Goal: Transaction & Acquisition: Purchase product/service

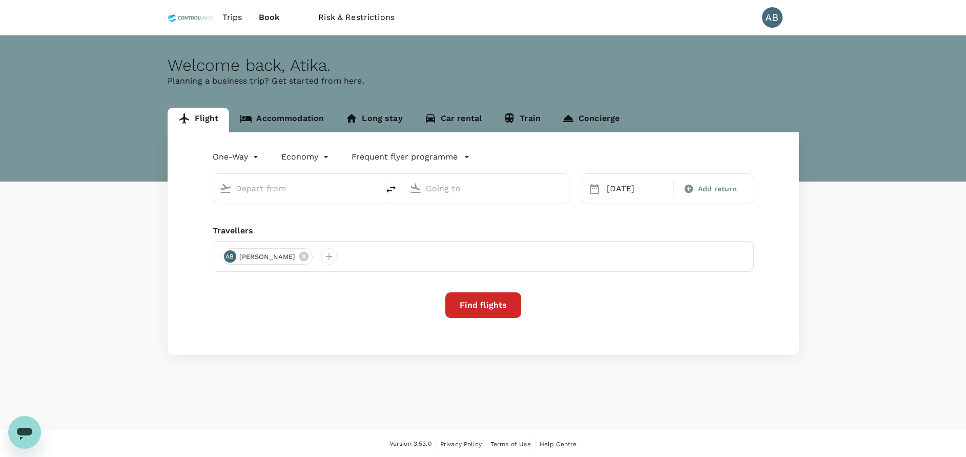
click at [638, 60] on div "Welcome back , [GEOGRAPHIC_DATA] ." at bounding box center [483, 65] width 631 height 19
type input "Kuala Lumpur Intl ([GEOGRAPHIC_DATA])"
type input "[PERSON_NAME] (JHB)"
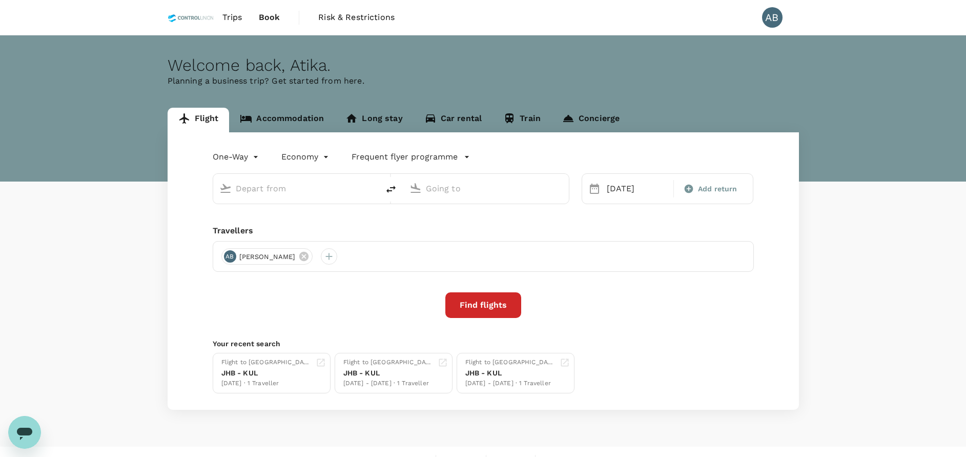
type input "Kuala Lumpur Intl ([GEOGRAPHIC_DATA])"
type input "[PERSON_NAME] (JHB)"
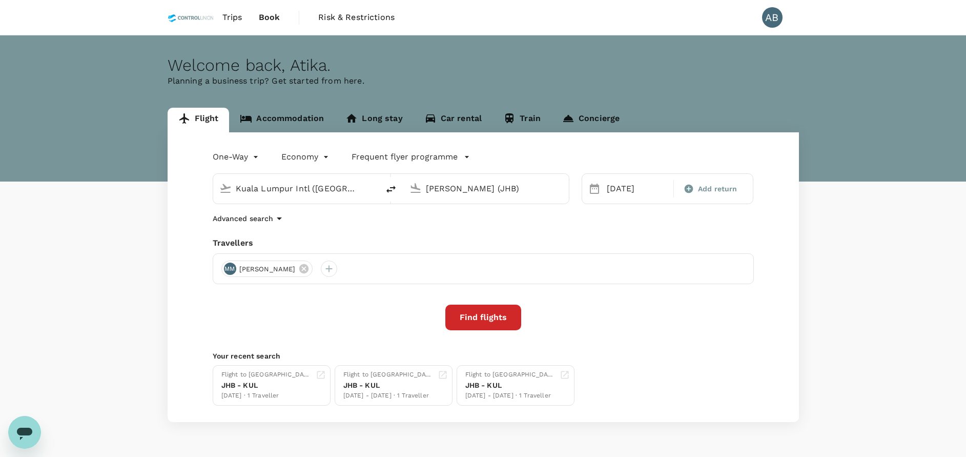
click at [679, 64] on div "Welcome back , [GEOGRAPHIC_DATA] ." at bounding box center [483, 65] width 631 height 19
click at [490, 224] on div "Advanced search" at bounding box center [483, 218] width 541 height 12
drag, startPoint x: 481, startPoint y: 236, endPoint x: 712, endPoint y: 252, distance: 231.7
click at [484, 236] on div "One-Way oneway Economy economy Frequent flyer programme [GEOGRAPHIC_DATA] Intl …" at bounding box center [483, 277] width 631 height 290
click at [617, 211] on div "One-Way oneway Economy economy Frequent flyer programme [GEOGRAPHIC_DATA] Intl …" at bounding box center [483, 277] width 631 height 290
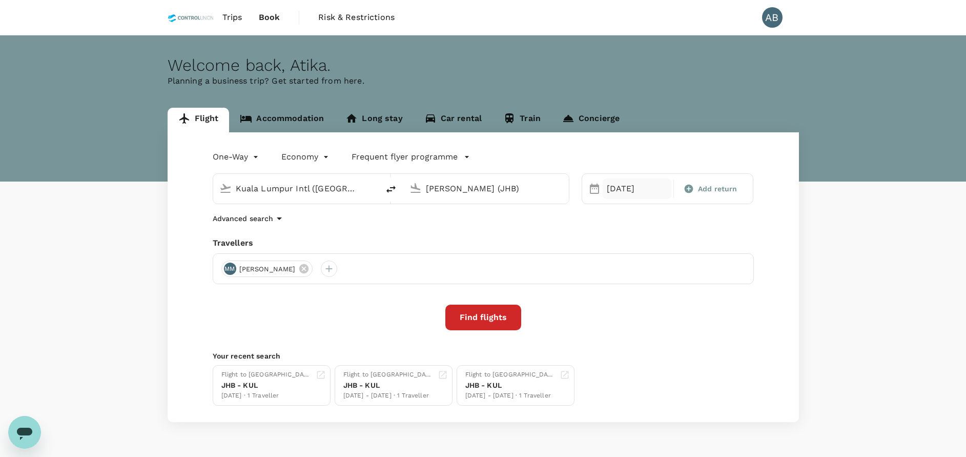
click at [621, 189] on div "[DATE]" at bounding box center [637, 188] width 69 height 21
click at [627, 292] on div "13" at bounding box center [621, 296] width 19 height 19
click at [706, 183] on span "Add return" at bounding box center [717, 188] width 39 height 11
type input "roundtrip"
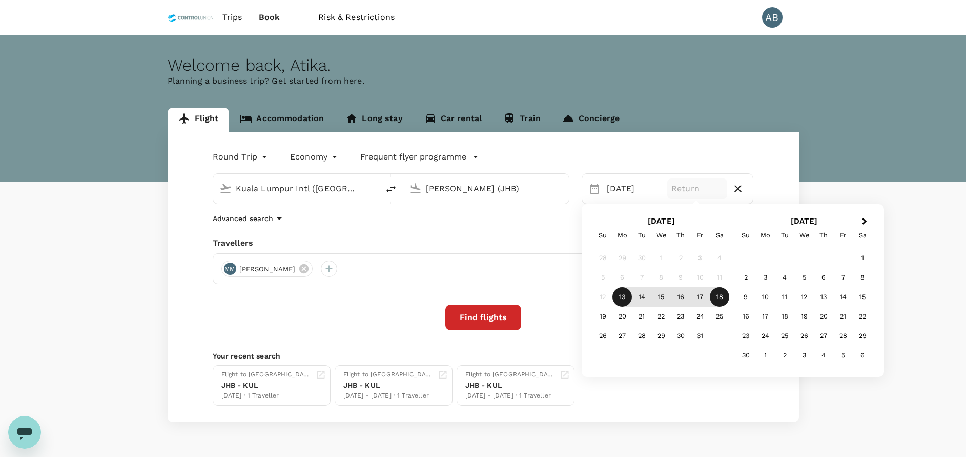
click at [725, 297] on div "18" at bounding box center [719, 296] width 19 height 19
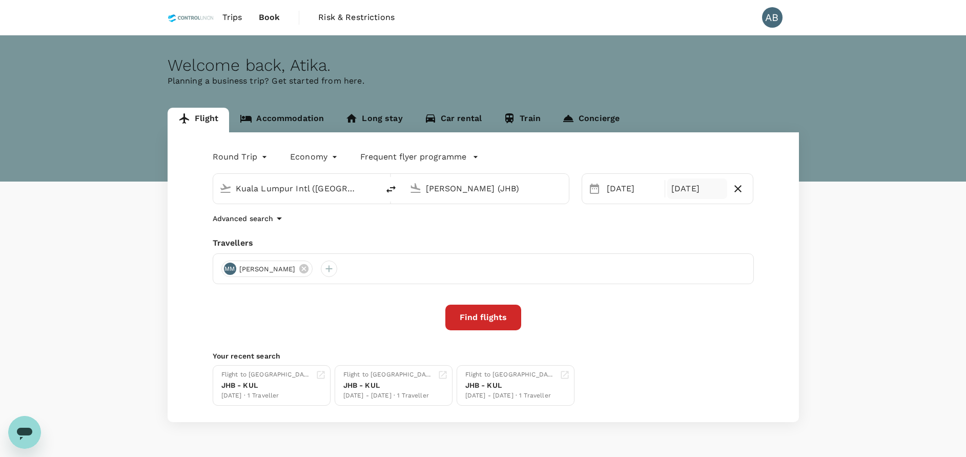
click at [623, 203] on div "Selected date: [DATE] [DATE] Selected date: [DATE] [DATE]" at bounding box center [668, 188] width 172 height 31
click at [550, 240] on div "Travellers" at bounding box center [483, 243] width 541 height 12
click at [521, 184] on input "[PERSON_NAME] (JHB)" at bounding box center [486, 188] width 121 height 16
click at [427, 227] on p "[GEOGRAPHIC_DATA]" at bounding box center [502, 228] width 180 height 10
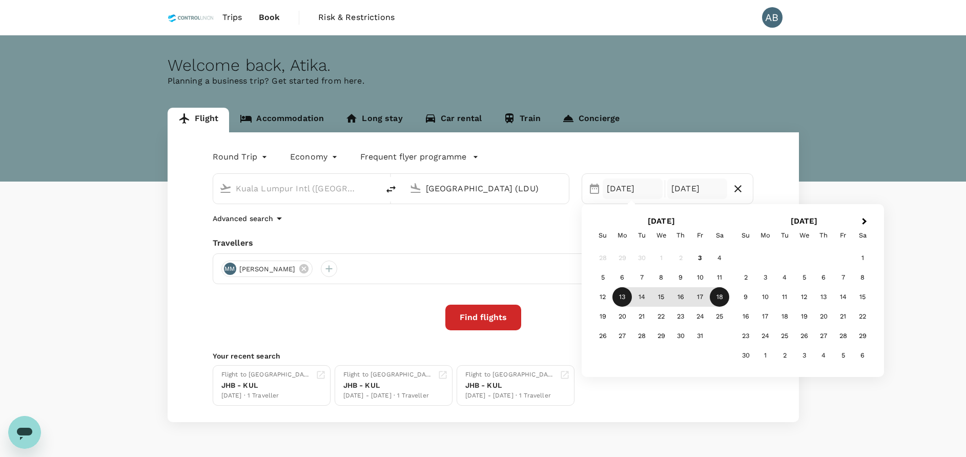
type input "[GEOGRAPHIC_DATA] (LDU)"
click at [520, 240] on div "Travellers" at bounding box center [483, 243] width 541 height 12
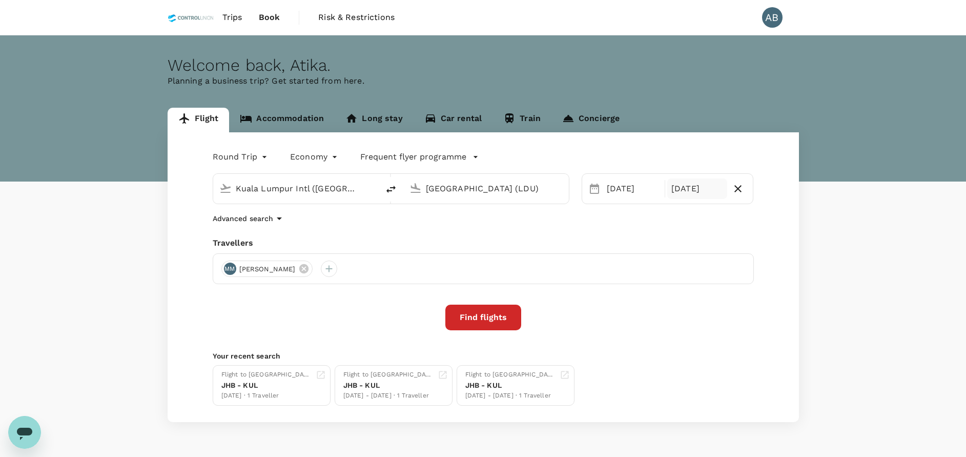
click at [373, 242] on div "Travellers" at bounding box center [483, 243] width 541 height 12
click at [310, 267] on icon at bounding box center [303, 268] width 11 height 11
click at [227, 270] on div at bounding box center [229, 268] width 16 height 16
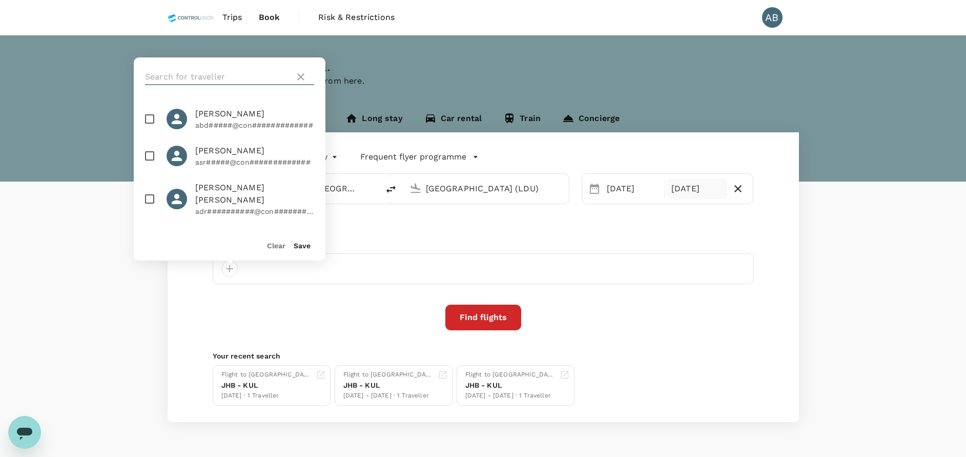
click at [199, 76] on input "text" at bounding box center [218, 77] width 146 height 16
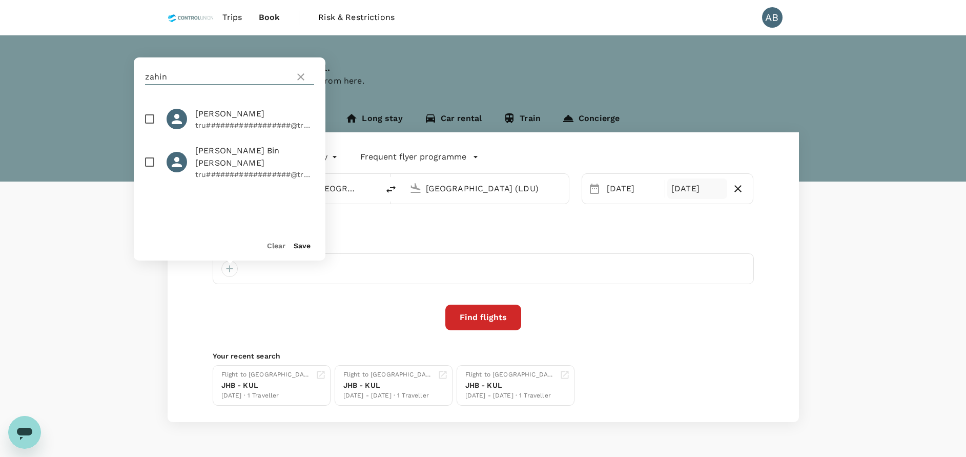
type input "zahin"
click at [145, 114] on input "checkbox" at bounding box center [150, 119] width 22 height 22
checkbox input "true"
click at [310, 245] on button "Save" at bounding box center [302, 245] width 17 height 8
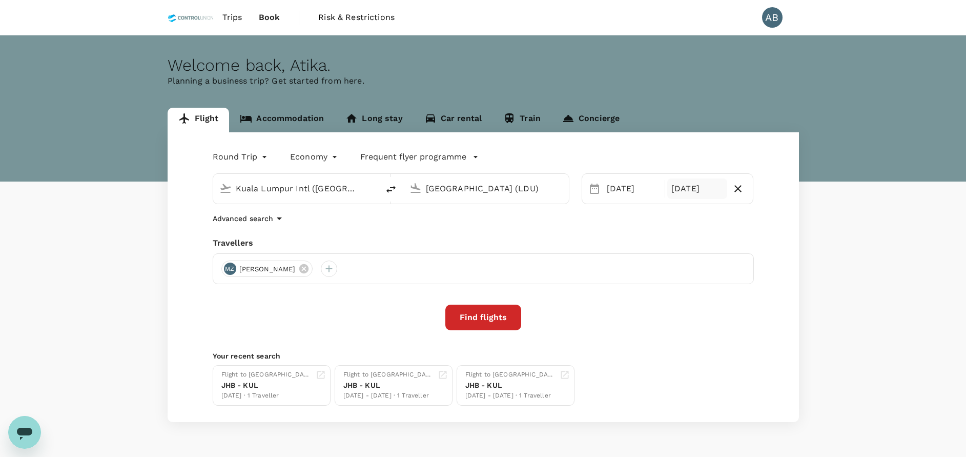
click at [372, 221] on div "Advanced search" at bounding box center [483, 218] width 541 height 12
click at [337, 269] on div at bounding box center [329, 268] width 16 height 16
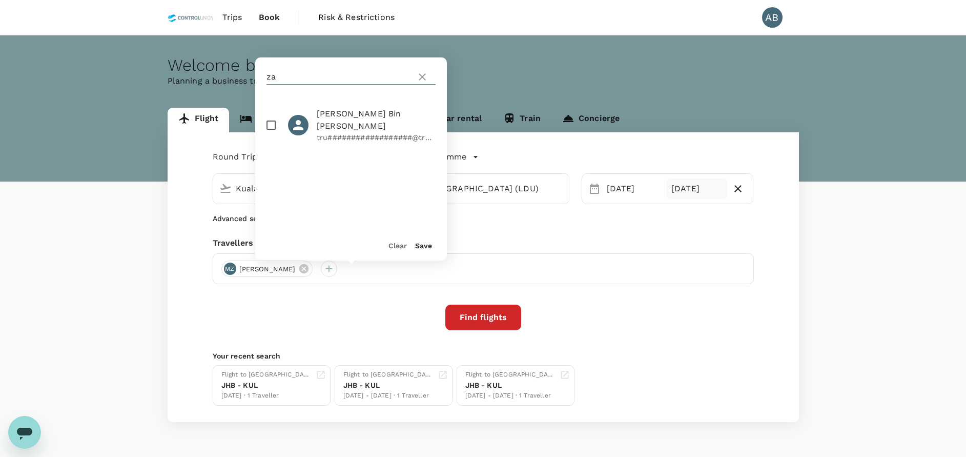
type input "z"
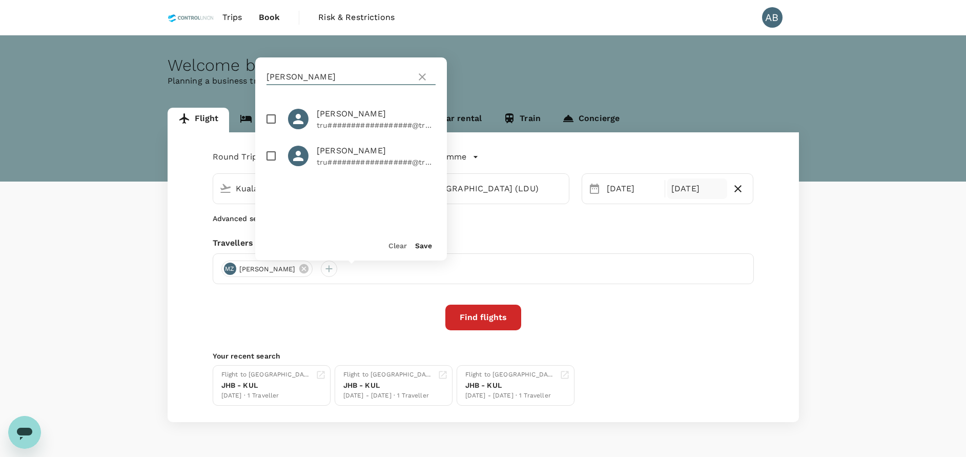
type input "[PERSON_NAME]"
click at [346, 153] on span "[PERSON_NAME]" at bounding box center [376, 151] width 119 height 12
checkbox input "true"
click at [417, 245] on button "Save" at bounding box center [423, 245] width 17 height 8
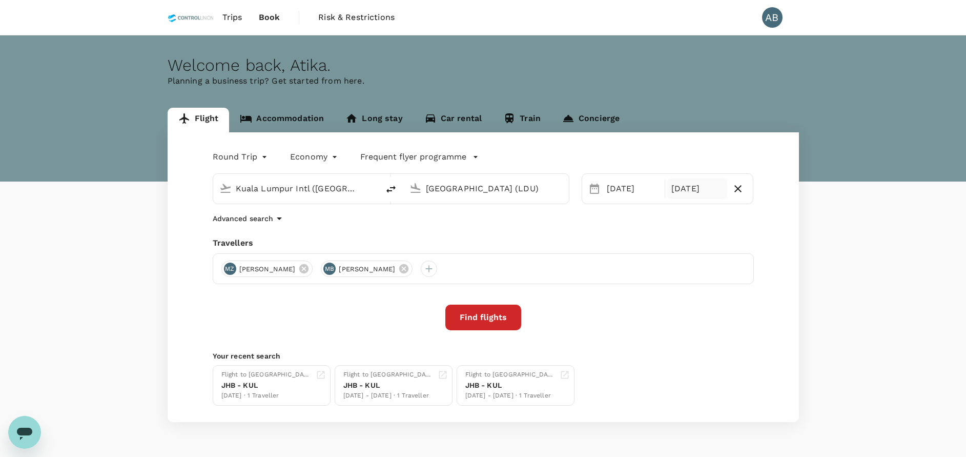
click at [421, 223] on div "Advanced search" at bounding box center [483, 218] width 541 height 12
click at [505, 321] on button "Find flights" at bounding box center [483, 317] width 76 height 26
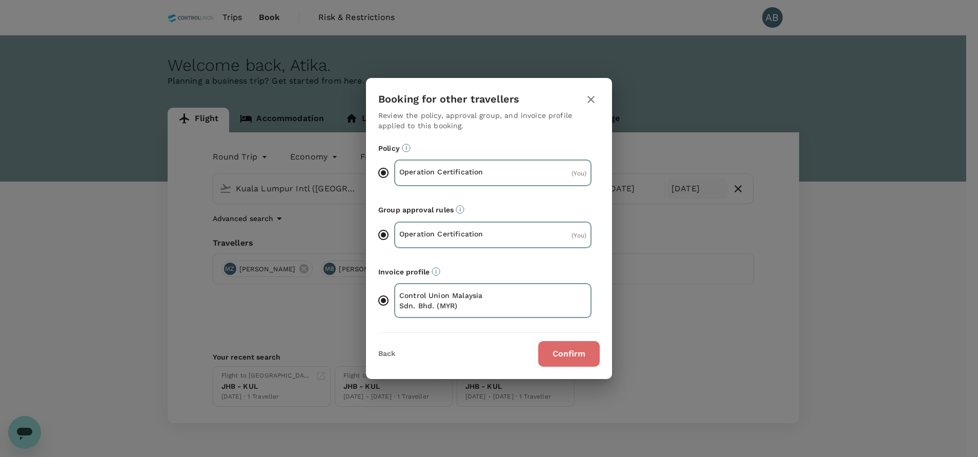
click at [579, 357] on button "Confirm" at bounding box center [569, 354] width 62 height 26
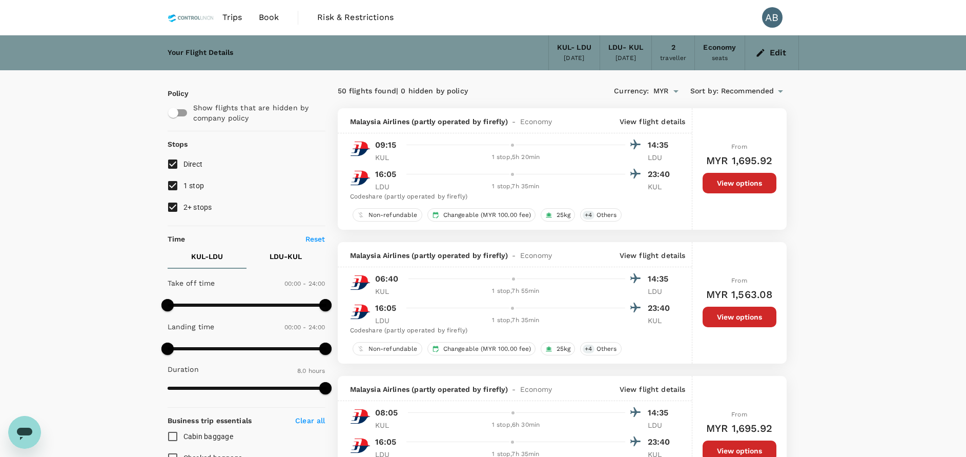
click at [173, 206] on input "2+ stops" at bounding box center [173, 207] width 22 height 22
checkbox input "false"
click at [641, 122] on p "View flight details" at bounding box center [653, 121] width 66 height 10
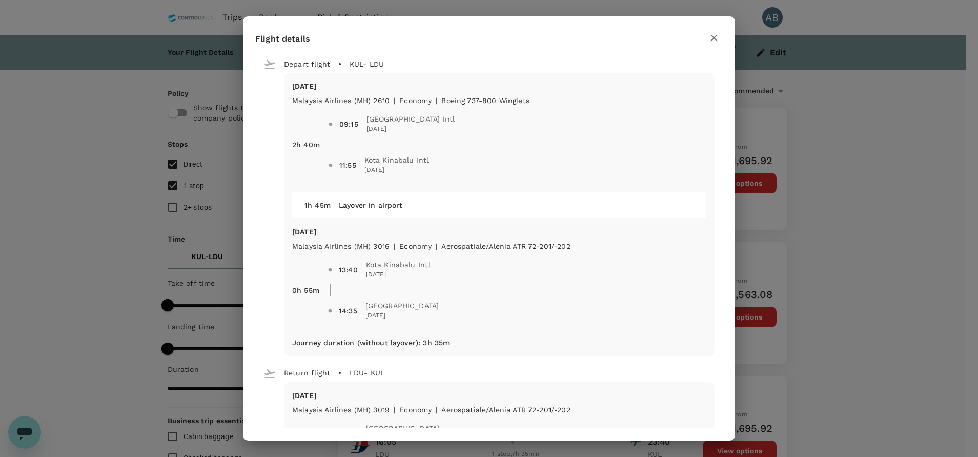
drag, startPoint x: 716, startPoint y: 45, endPoint x: 726, endPoint y: 56, distance: 15.6
click at [715, 46] on button "button" at bounding box center [713, 37] width 17 height 17
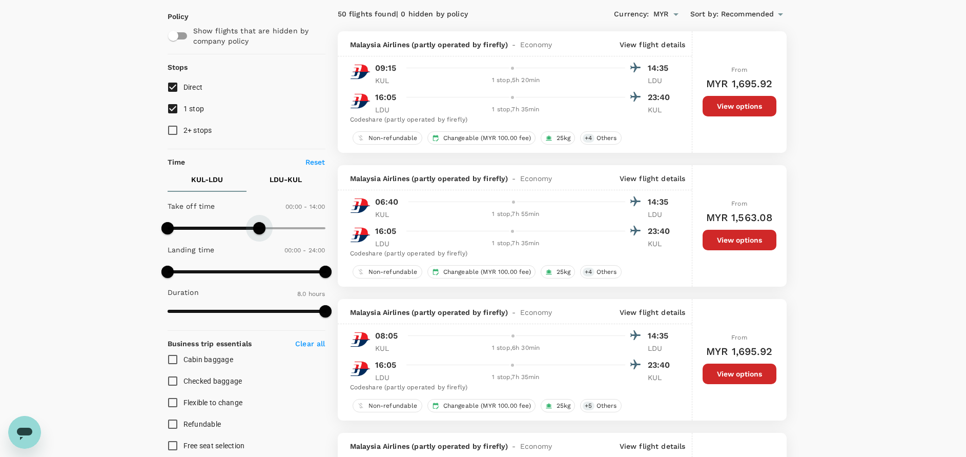
drag, startPoint x: 322, startPoint y: 227, endPoint x: 263, endPoint y: 223, distance: 59.6
click at [261, 223] on span at bounding box center [259, 228] width 12 height 12
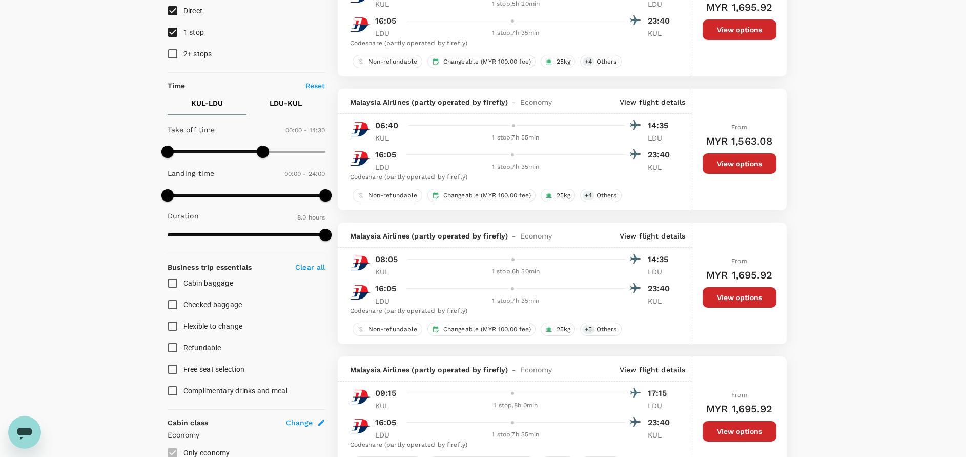
scroll to position [154, 0]
type input "750"
drag, startPoint x: 263, startPoint y: 152, endPoint x: 251, endPoint y: 151, distance: 11.8
click at [251, 151] on span at bounding box center [249, 151] width 12 height 12
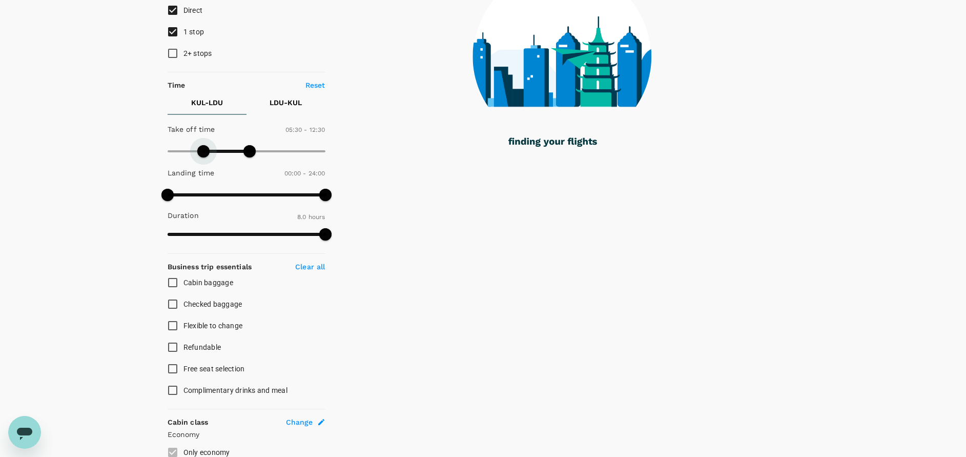
drag, startPoint x: 167, startPoint y: 153, endPoint x: 205, endPoint y: 164, distance: 39.6
click at [206, 157] on span at bounding box center [203, 151] width 12 height 12
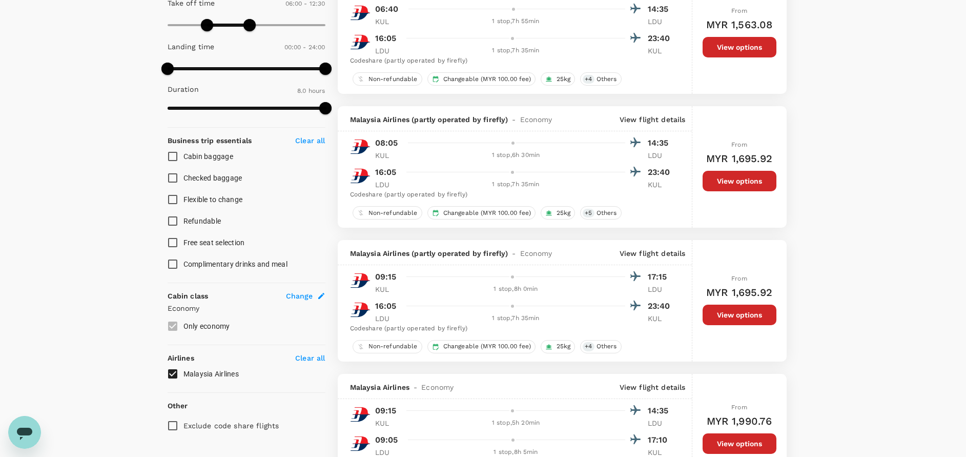
scroll to position [151, 0]
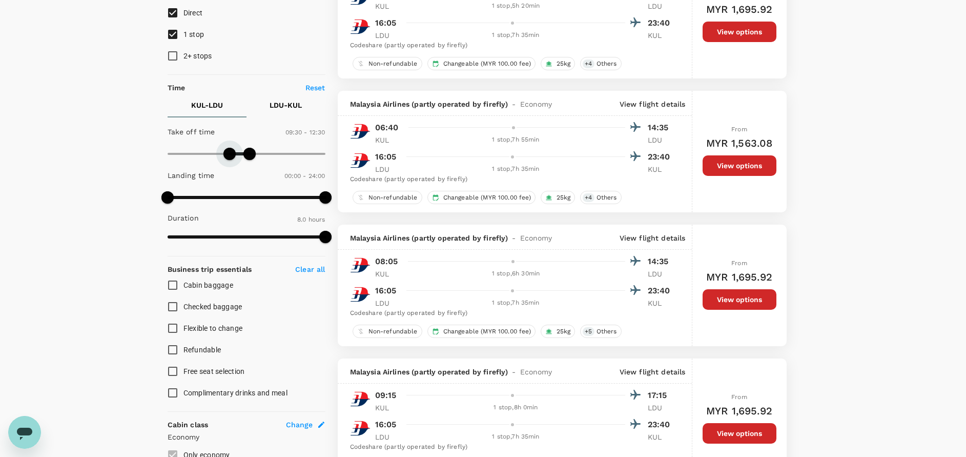
type input "540"
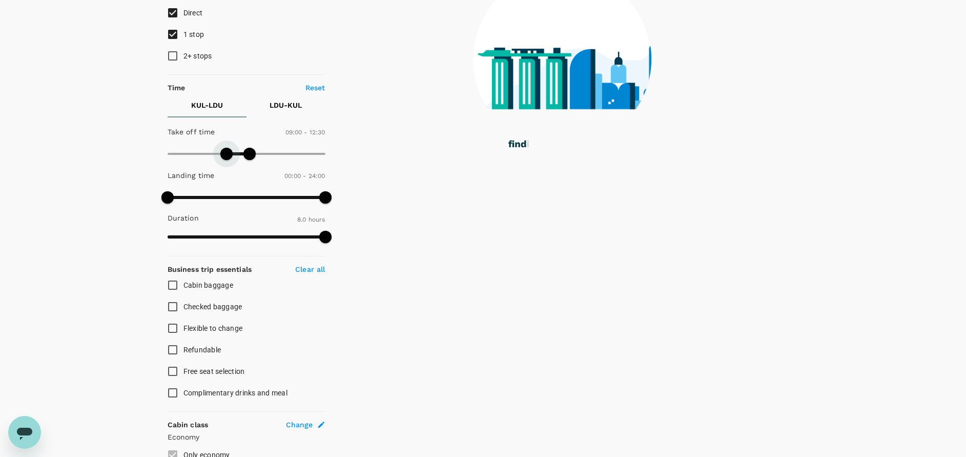
drag, startPoint x: 211, startPoint y: 153, endPoint x: 228, endPoint y: 158, distance: 17.7
click at [228, 155] on span at bounding box center [226, 154] width 12 height 12
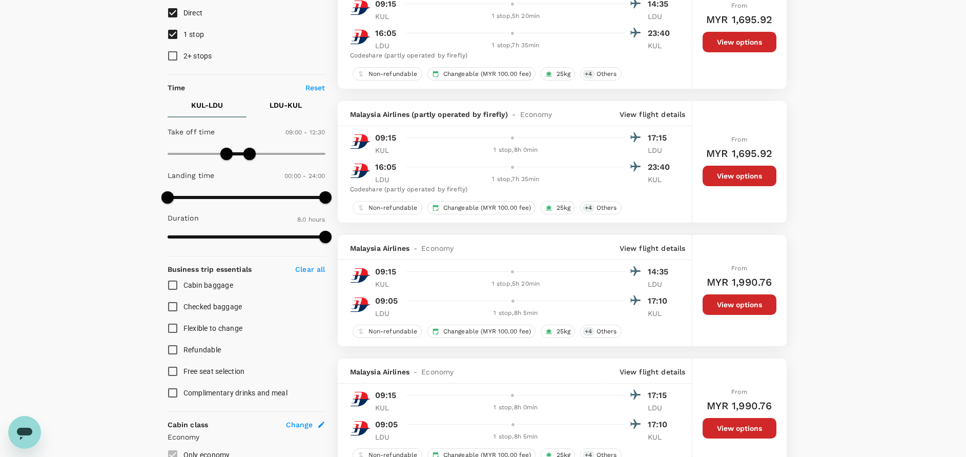
click at [289, 108] on p "LDU - KUL" at bounding box center [286, 105] width 32 height 10
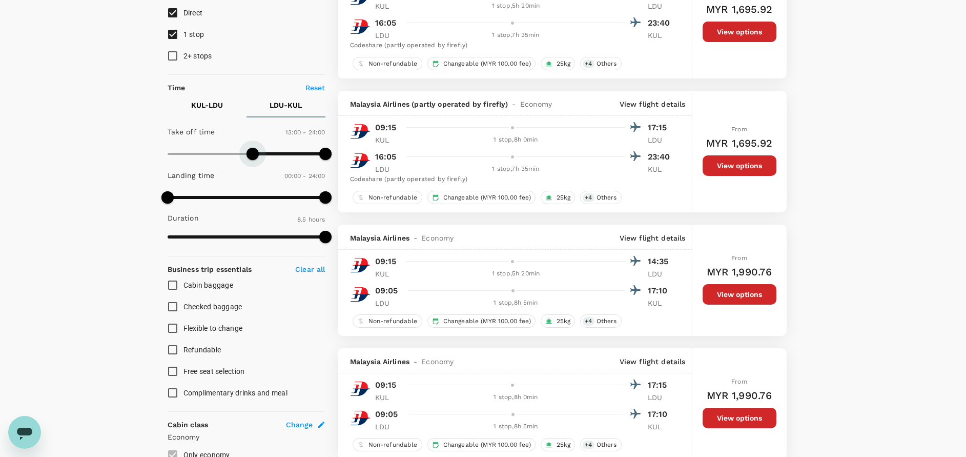
type input "840"
drag, startPoint x: 166, startPoint y: 150, endPoint x: 260, endPoint y: 152, distance: 93.8
click at [260, 152] on span at bounding box center [259, 154] width 12 height 12
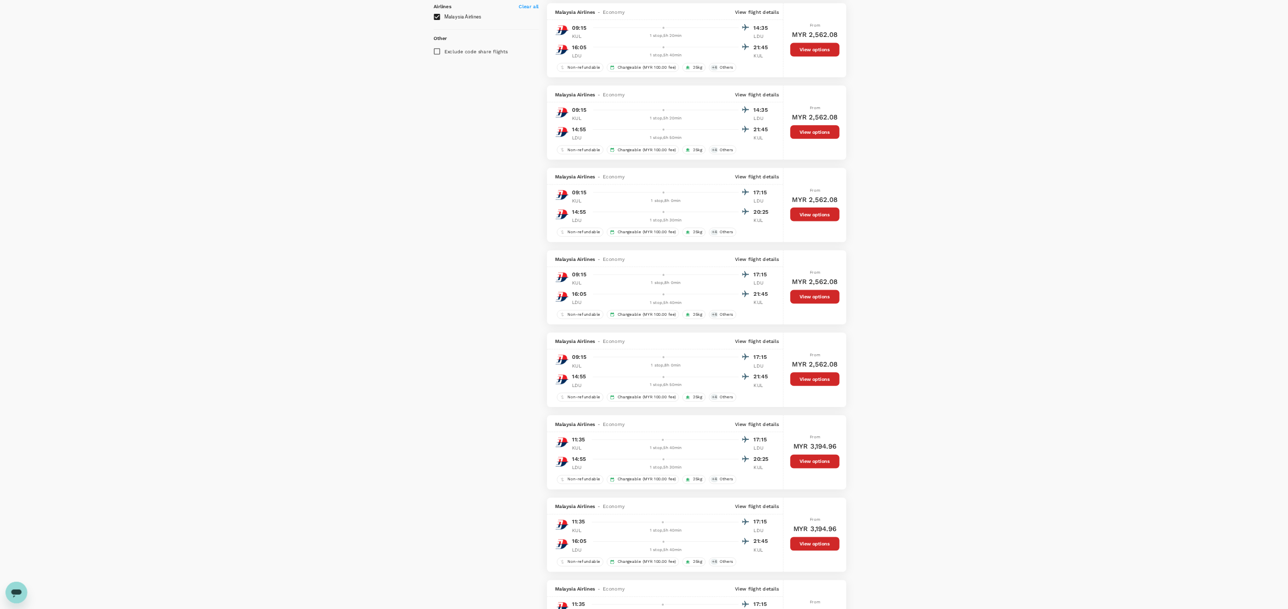
scroll to position [628, 0]
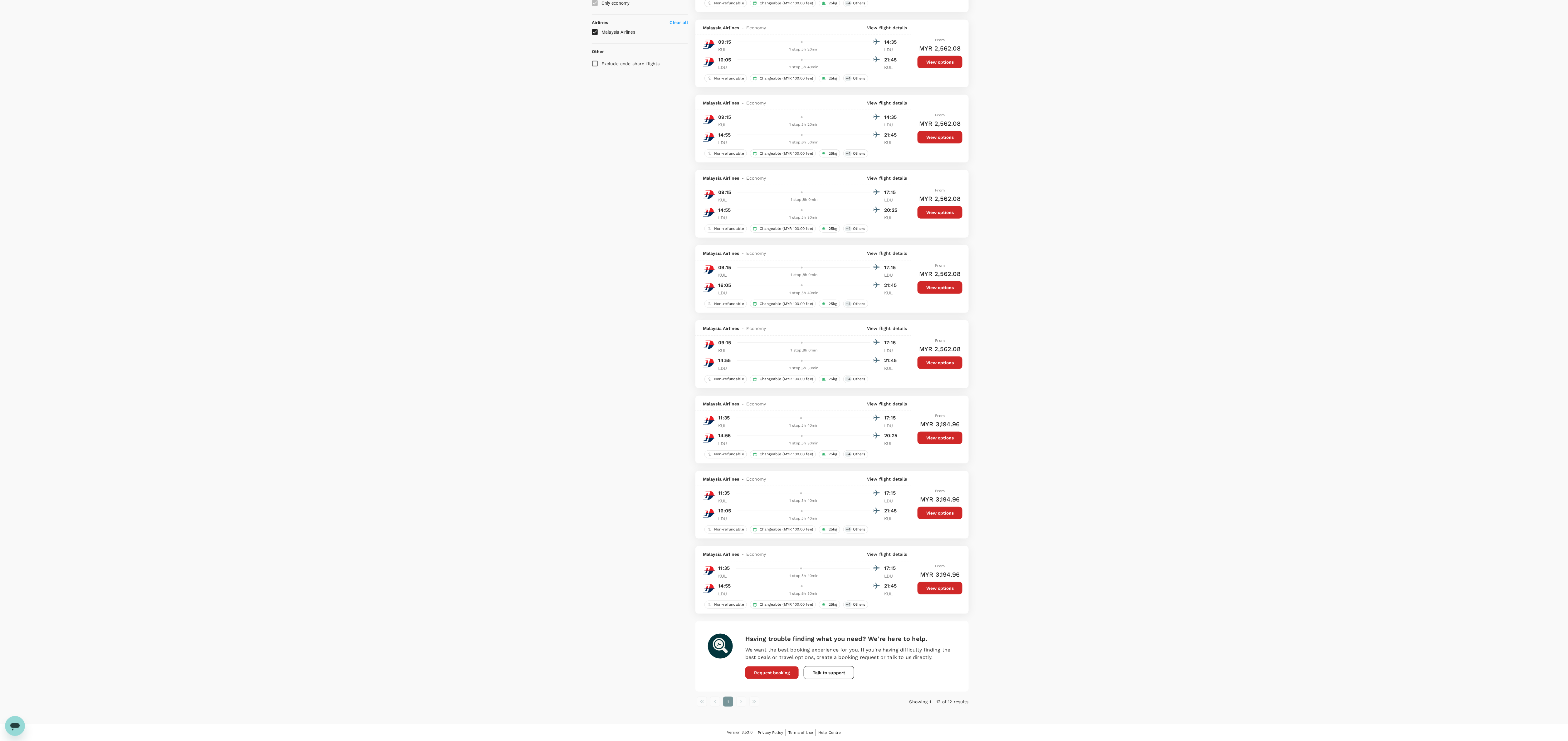
click at [588, 277] on div "Your Flight Details KUL - LDU [DATE] LDU - KUL [DATE] 2 traveller Economy seats…" at bounding box center [784, 190] width 1568 height 1068
drag, startPoint x: 479, startPoint y: 329, endPoint x: 315, endPoint y: 210, distance: 202.6
click at [479, 277] on div "Your Flight Details KUL - LDU [DATE] LDU - KUL [DATE] 2 traveller Economy seats…" at bounding box center [784, 190] width 1568 height 1068
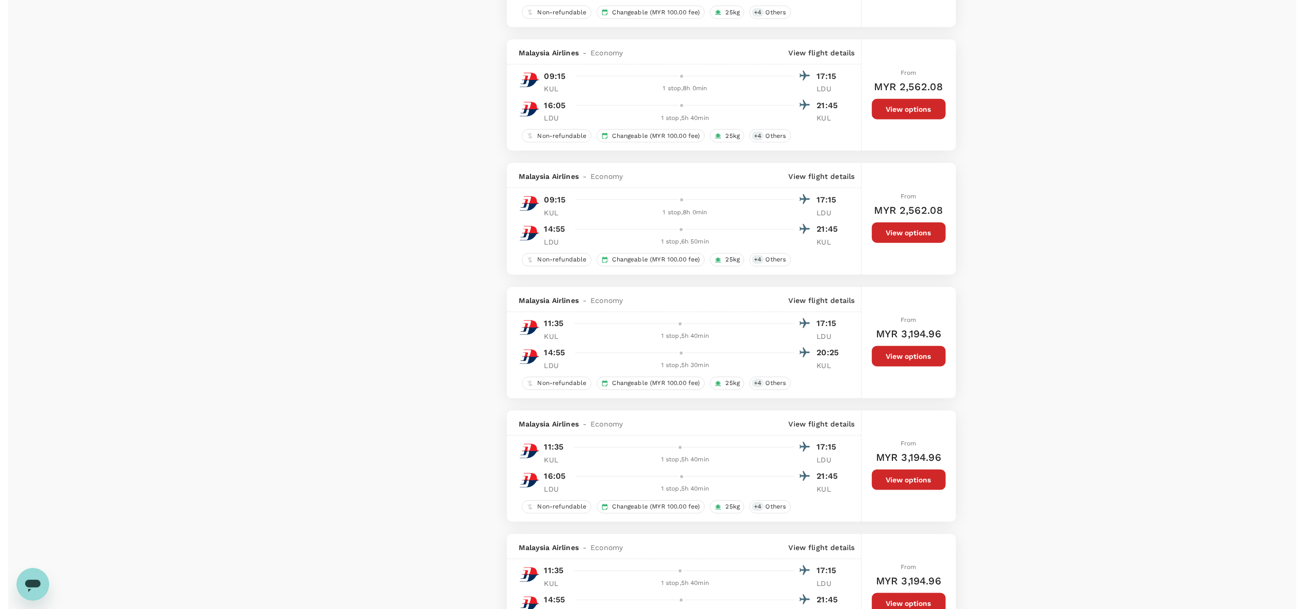
scroll to position [1141, 0]
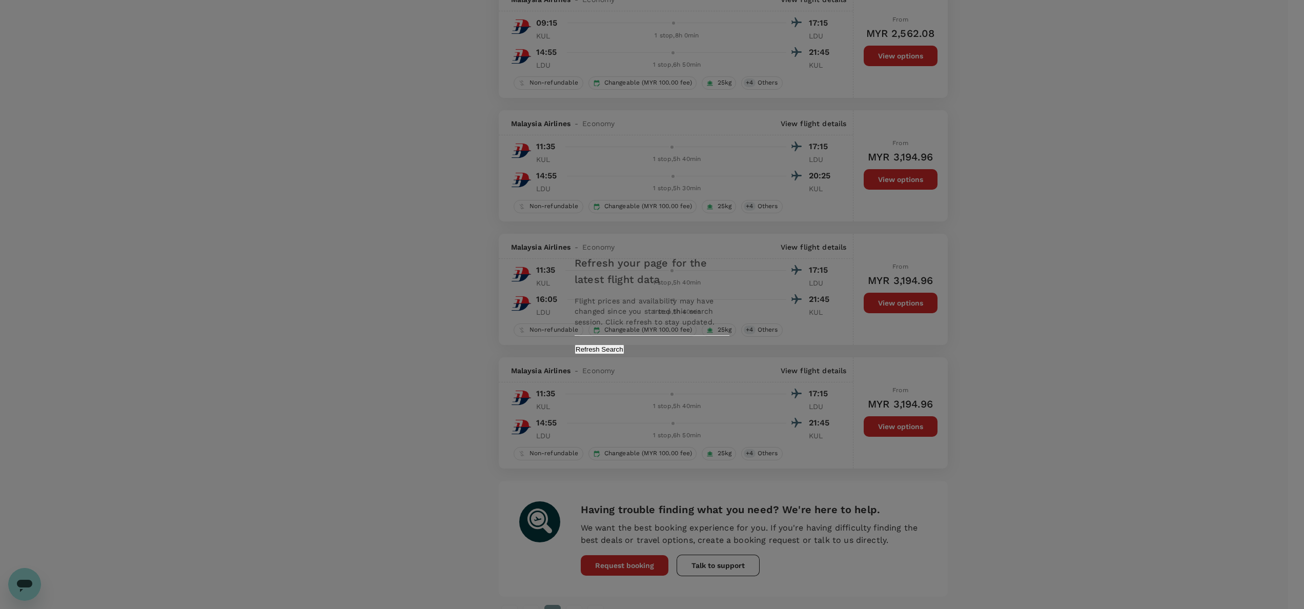
click at [624, 349] on button "Refresh Search" at bounding box center [600, 349] width 50 height 10
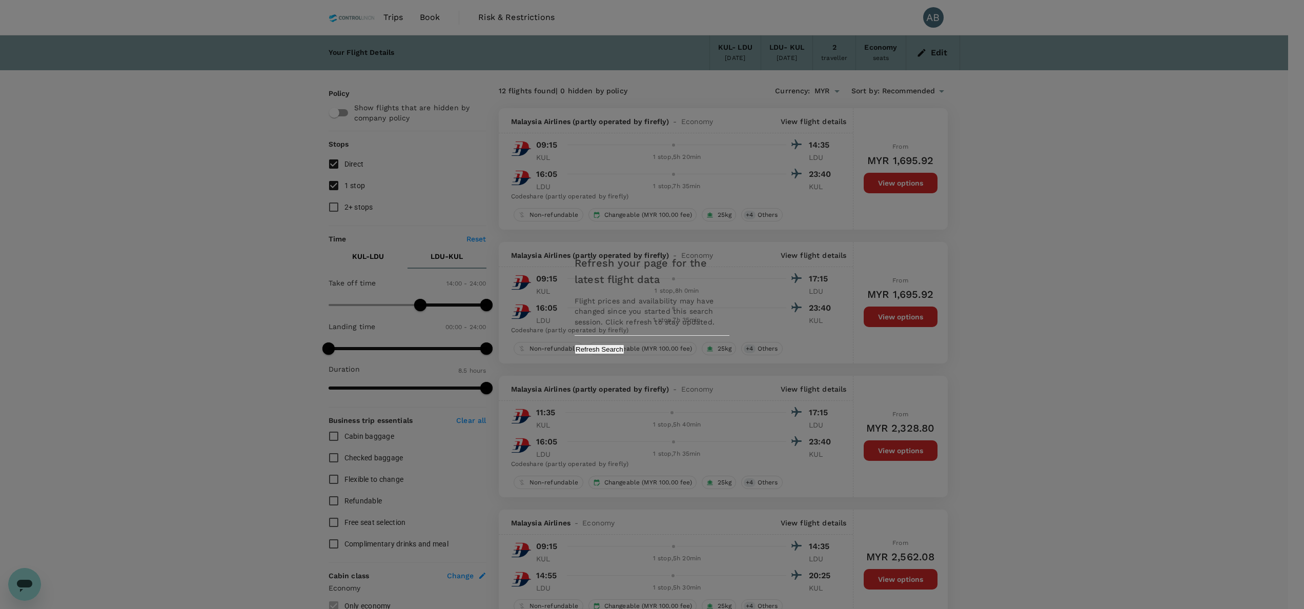
click at [624, 350] on button "Refresh Search" at bounding box center [600, 349] width 50 height 10
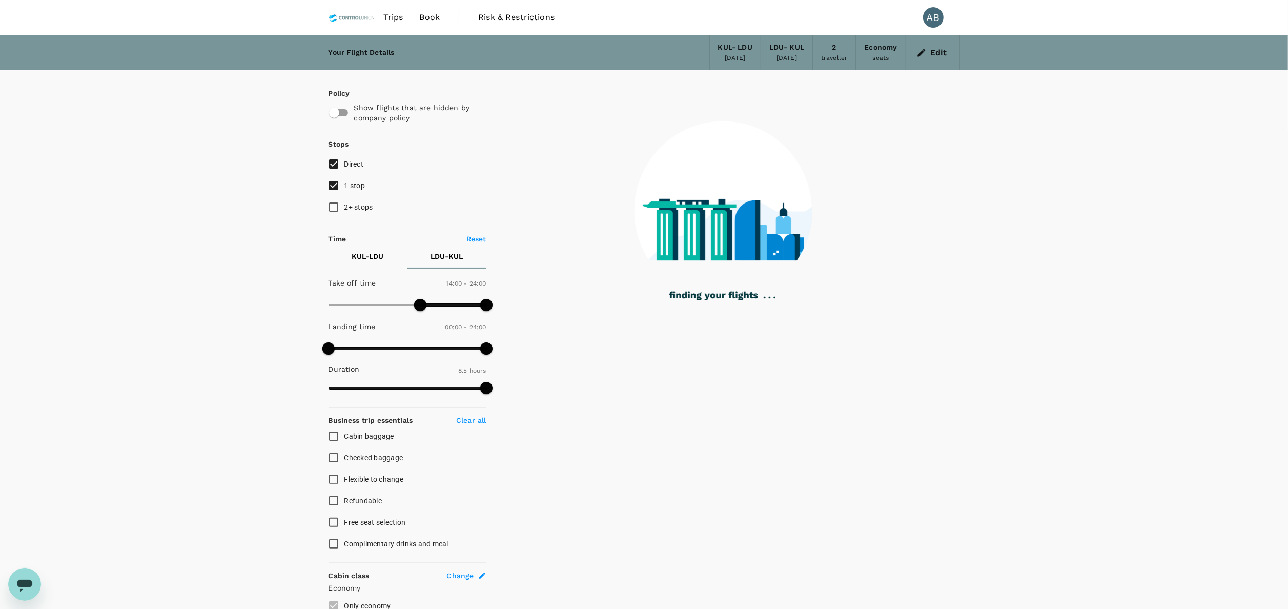
type input "485"
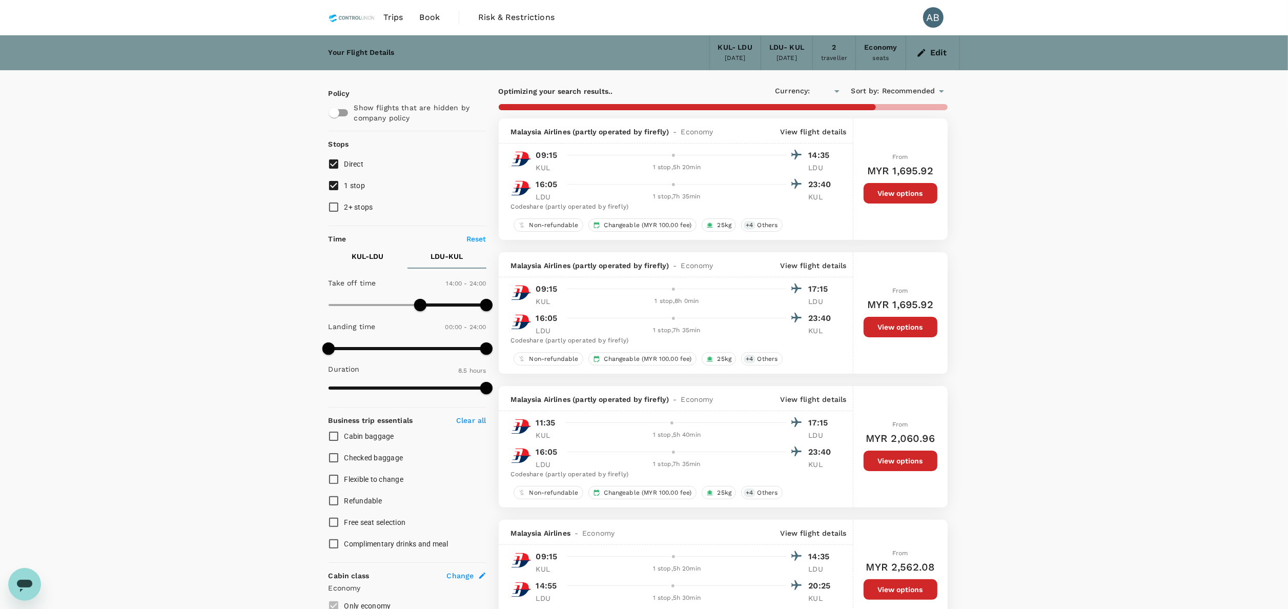
type input "MYR"
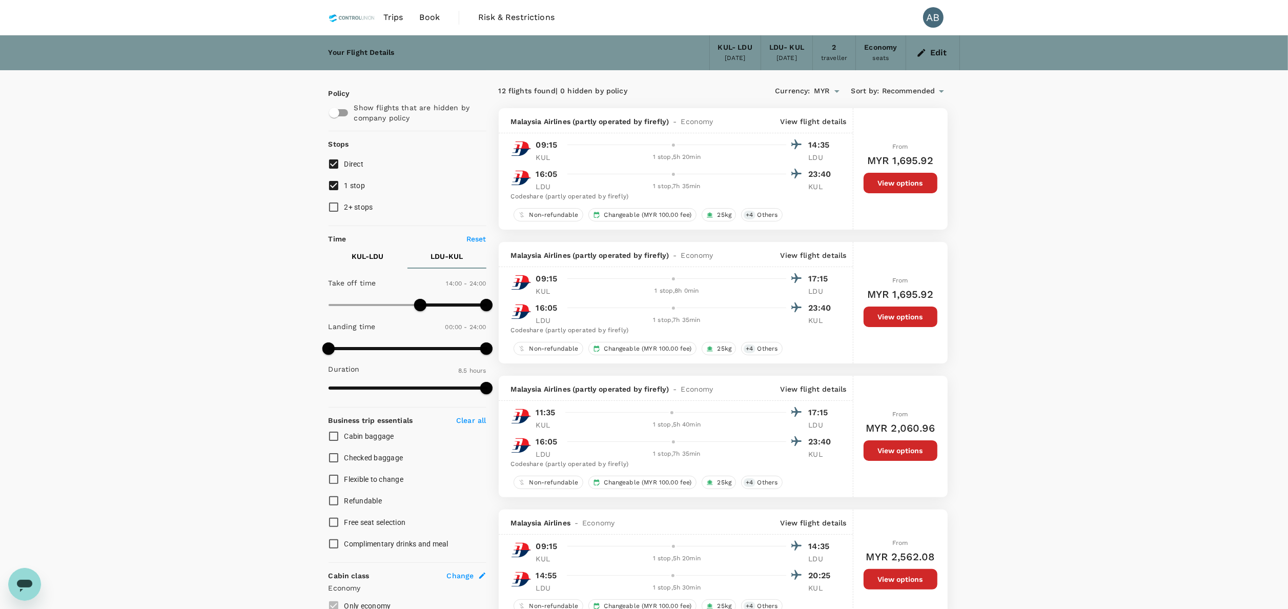
click at [823, 121] on p "View flight details" at bounding box center [814, 121] width 66 height 10
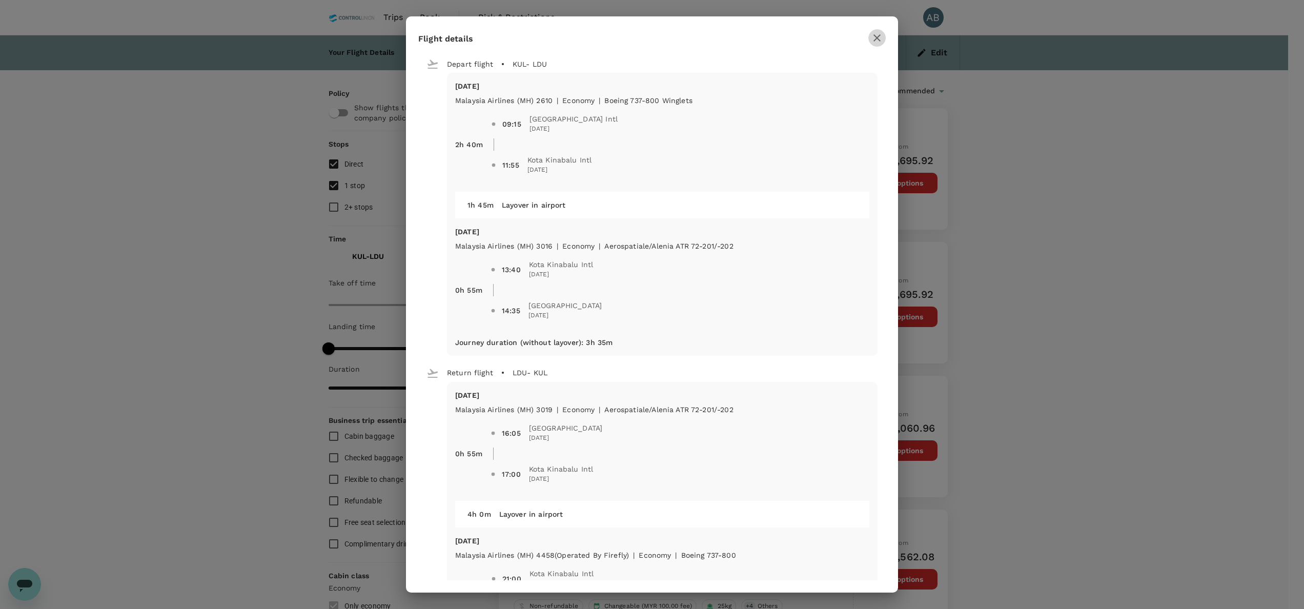
click at [872, 39] on icon "button" at bounding box center [877, 38] width 12 height 12
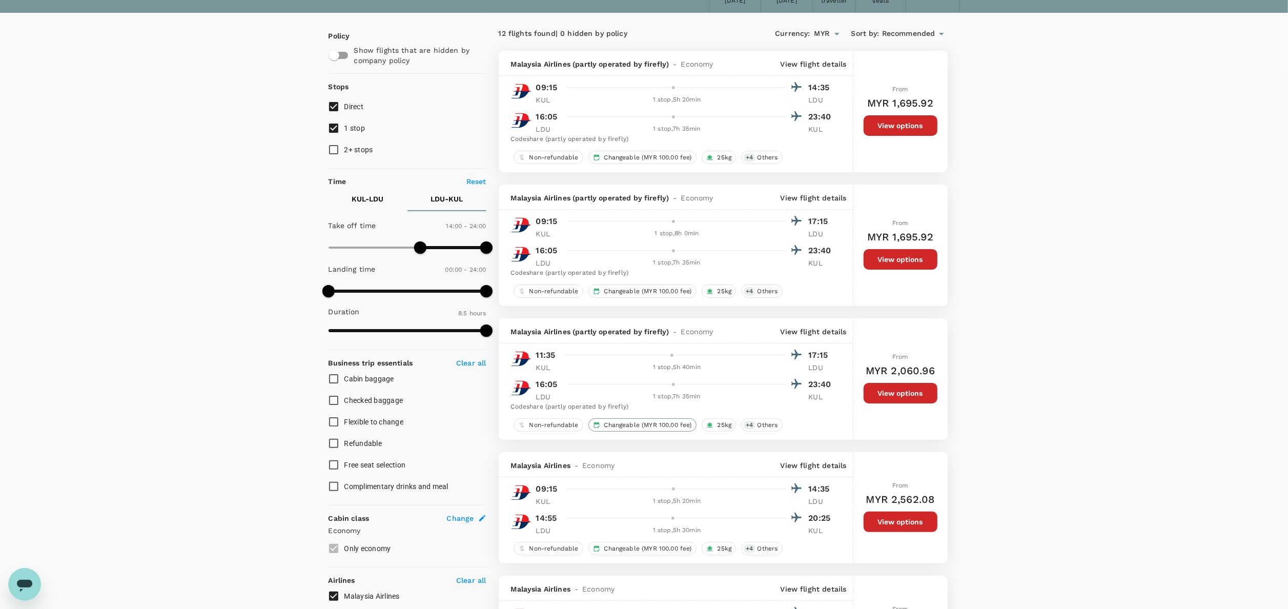
scroll to position [103, 0]
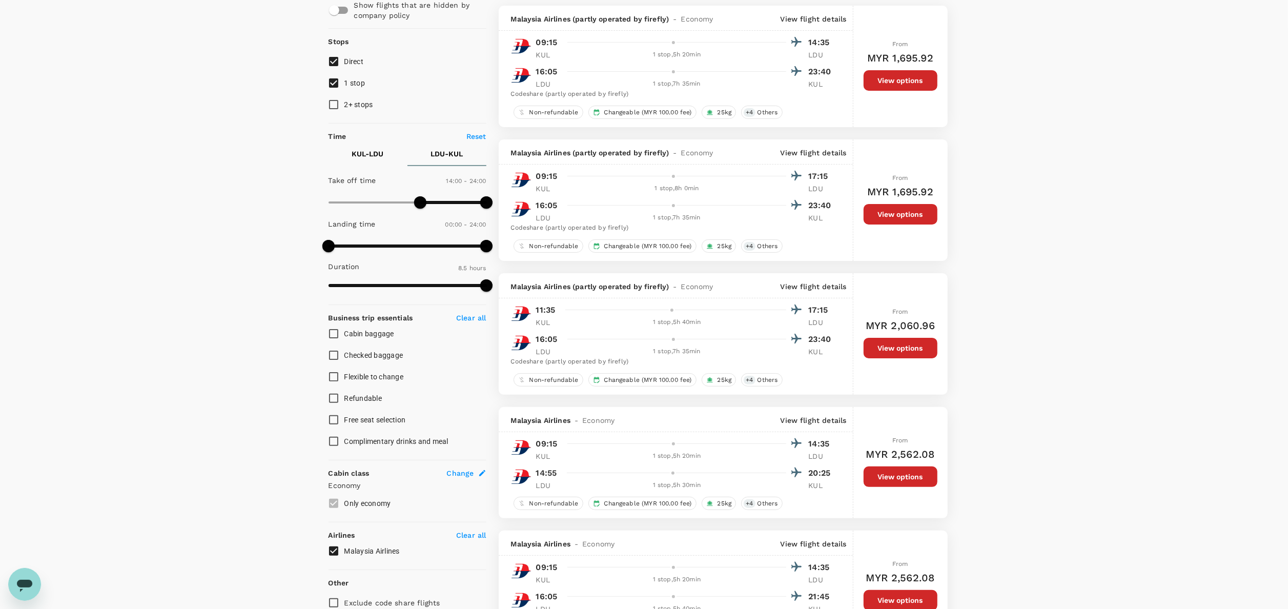
click at [827, 288] on p "View flight details" at bounding box center [814, 286] width 66 height 10
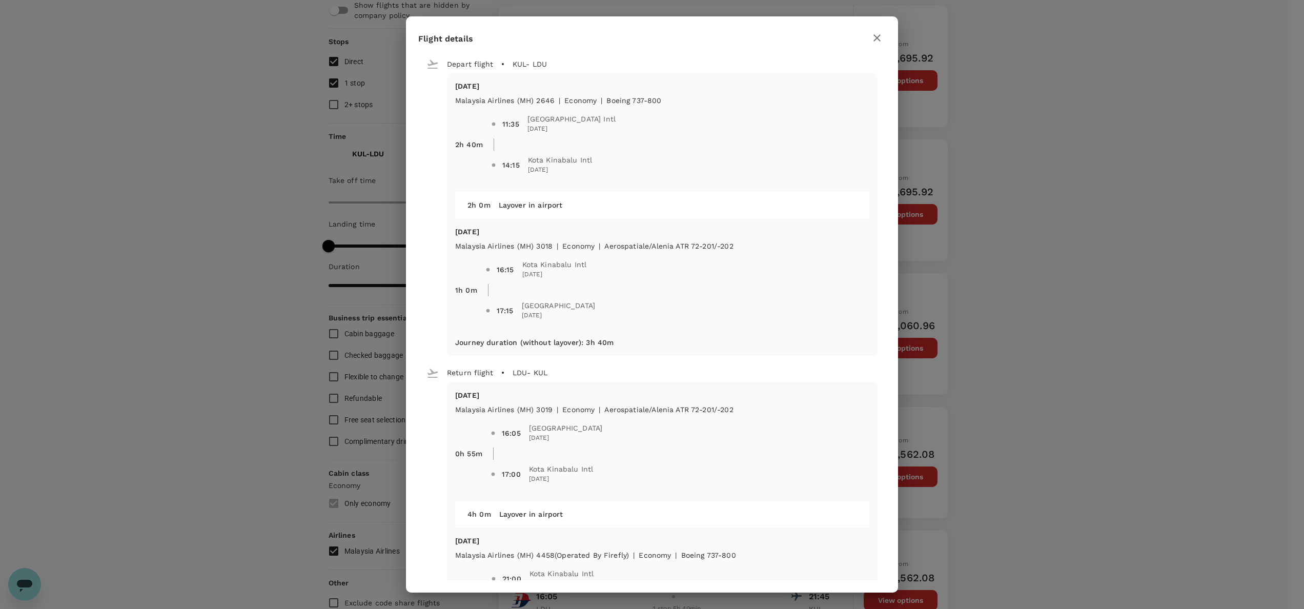
click at [878, 36] on icon "button" at bounding box center [876, 37] width 7 height 7
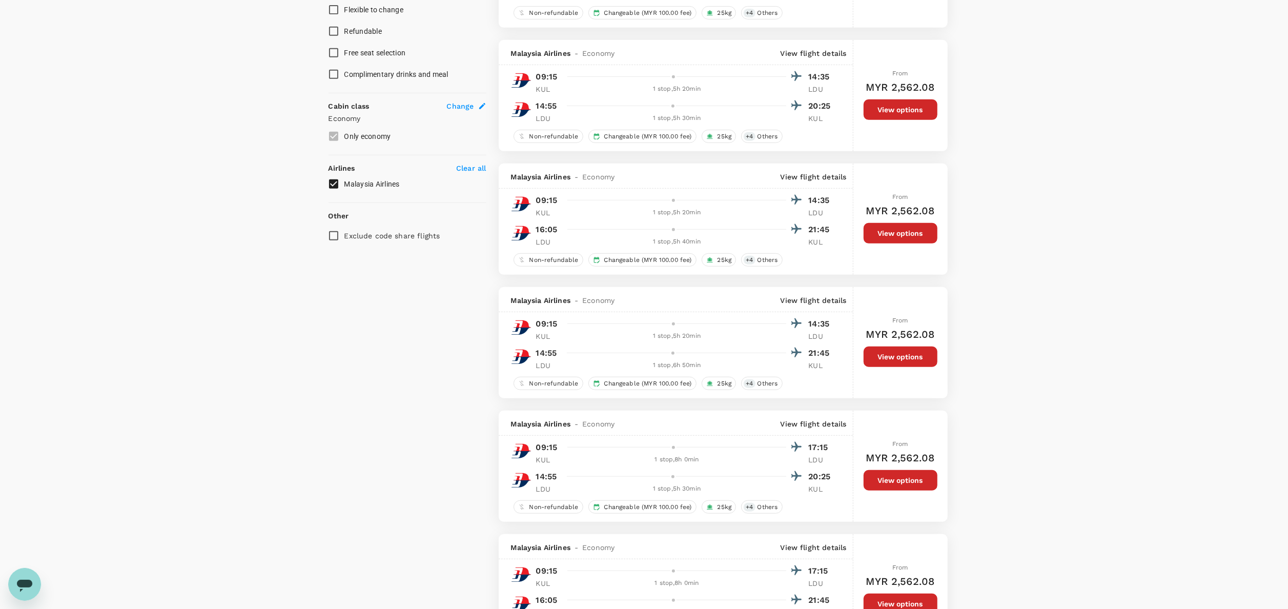
scroll to position [205, 0]
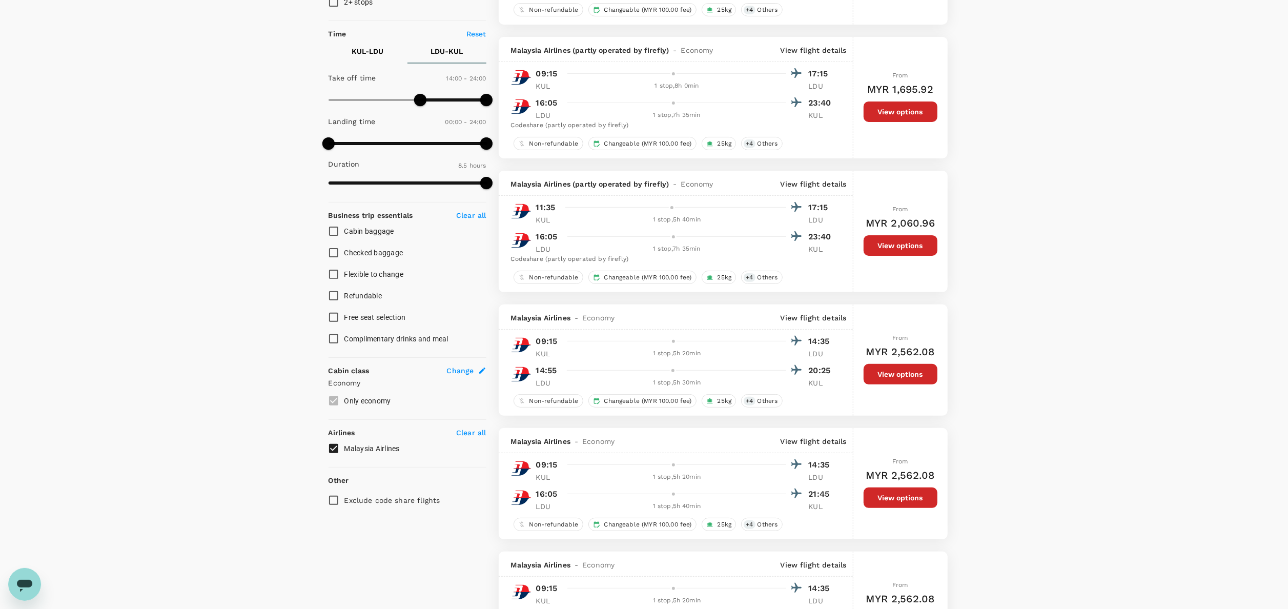
drag, startPoint x: 1132, startPoint y: 144, endPoint x: 1131, endPoint y: 124, distance: 20.0
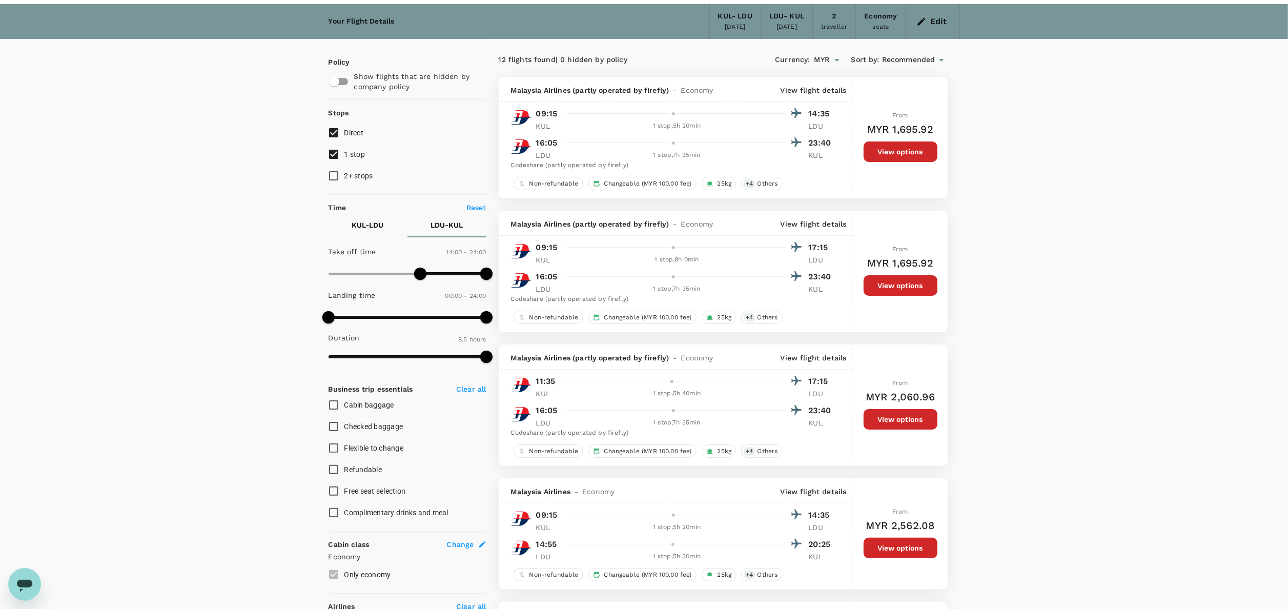
scroll to position [0, 0]
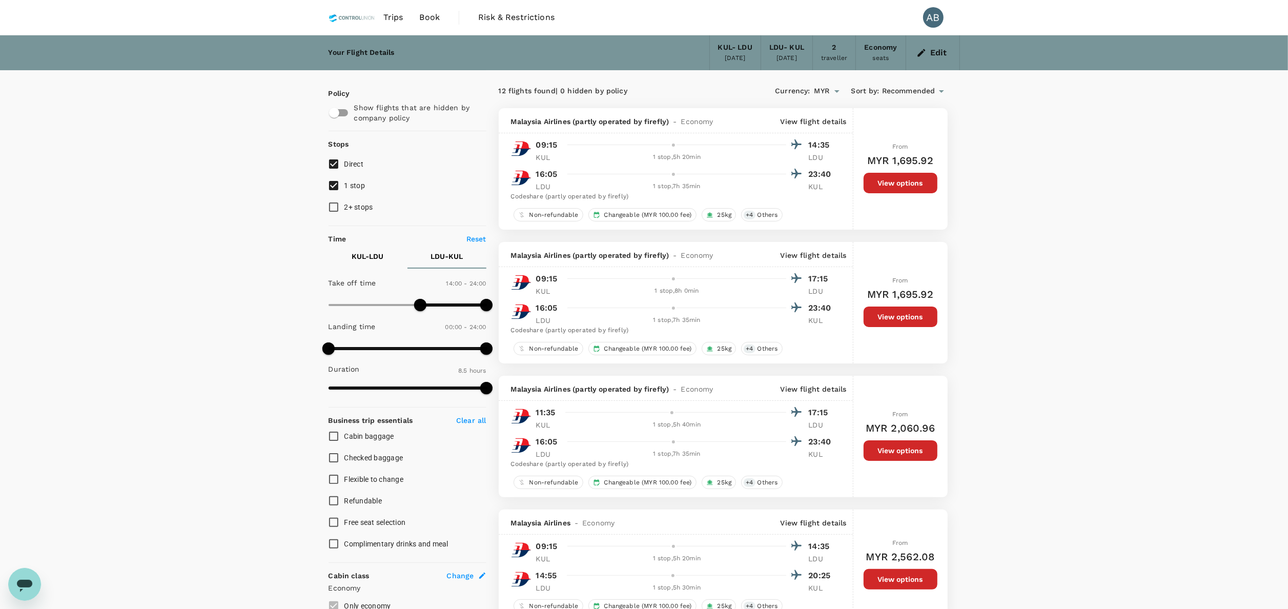
click at [925, 50] on icon "button" at bounding box center [921, 53] width 8 height 8
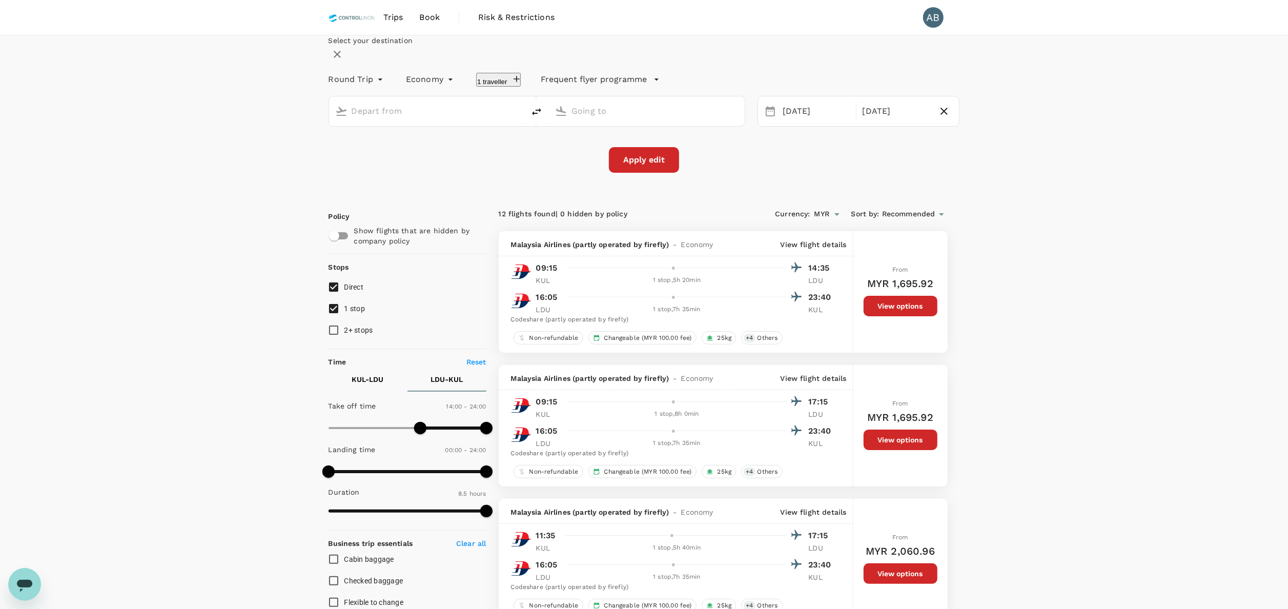
type input "Kuala Lumpur Intl ([GEOGRAPHIC_DATA])"
type input "[GEOGRAPHIC_DATA] (LDU)"
click at [683, 70] on div "Select your destination Round Trip roundtrip Economy economy 2 travellers Frequ…" at bounding box center [644, 103] width 631 height 137
click at [776, 173] on div "Apply edit" at bounding box center [644, 160] width 631 height 26
click at [858, 121] on div "[DATE]" at bounding box center [895, 111] width 75 height 20
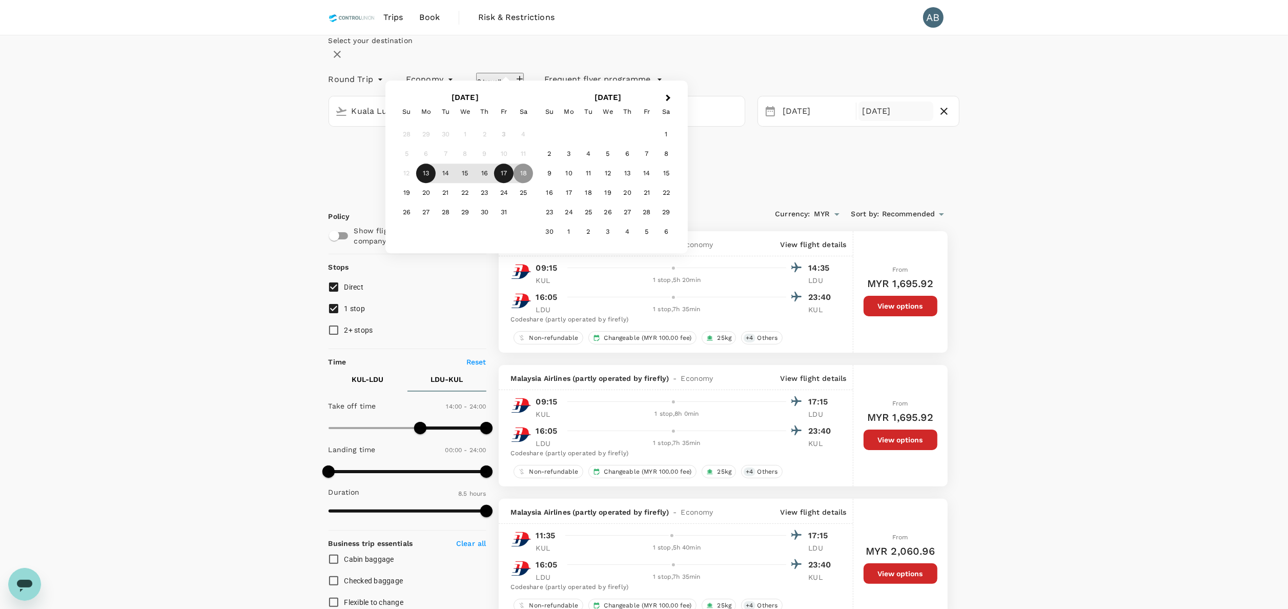
click at [514, 183] on div "17" at bounding box center [503, 173] width 19 height 19
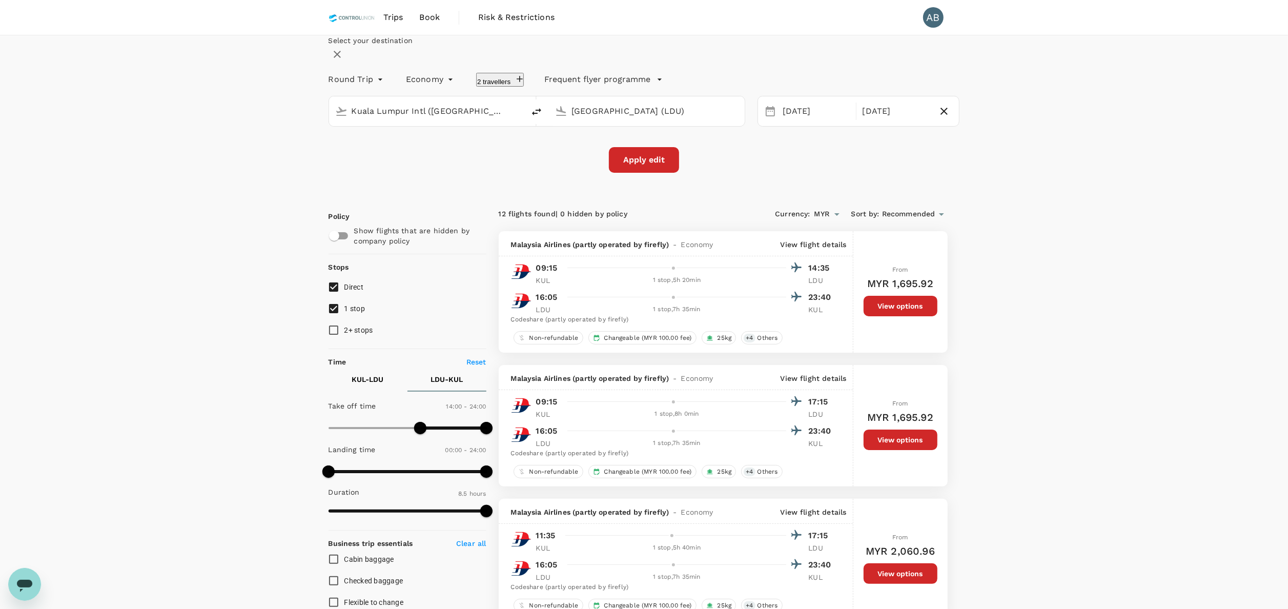
click at [726, 173] on div "Select your destination Round Trip roundtrip Economy economy 2 travellers Frequ…" at bounding box center [644, 103] width 631 height 137
click at [524, 87] on button "2 travellers" at bounding box center [500, 80] width 48 height 14
click at [314, 128] on icon at bounding box center [309, 122] width 10 height 10
drag, startPoint x: 659, startPoint y: 294, endPoint x: 723, endPoint y: 245, distance: 80.8
click at [165, 152] on button "Save" at bounding box center [155, 147] width 17 height 10
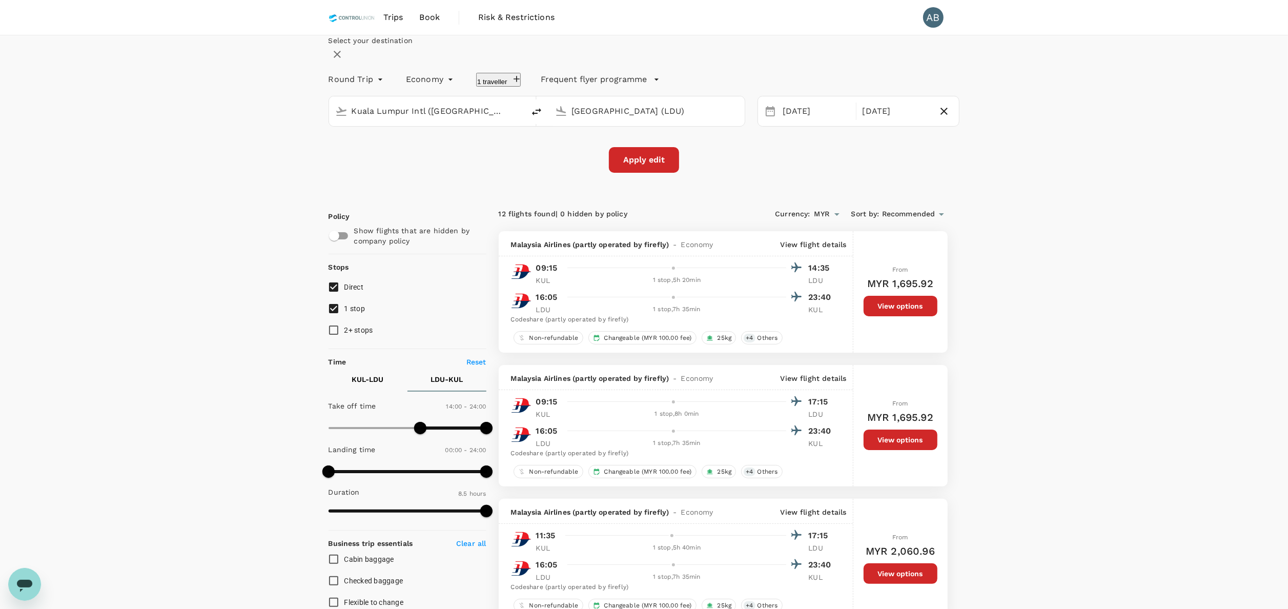
click at [754, 173] on div "Select your destination Round Trip roundtrip Economy economy 1 traveller Freque…" at bounding box center [644, 103] width 631 height 137
click at [647, 173] on button "Apply edit" at bounding box center [644, 160] width 70 height 26
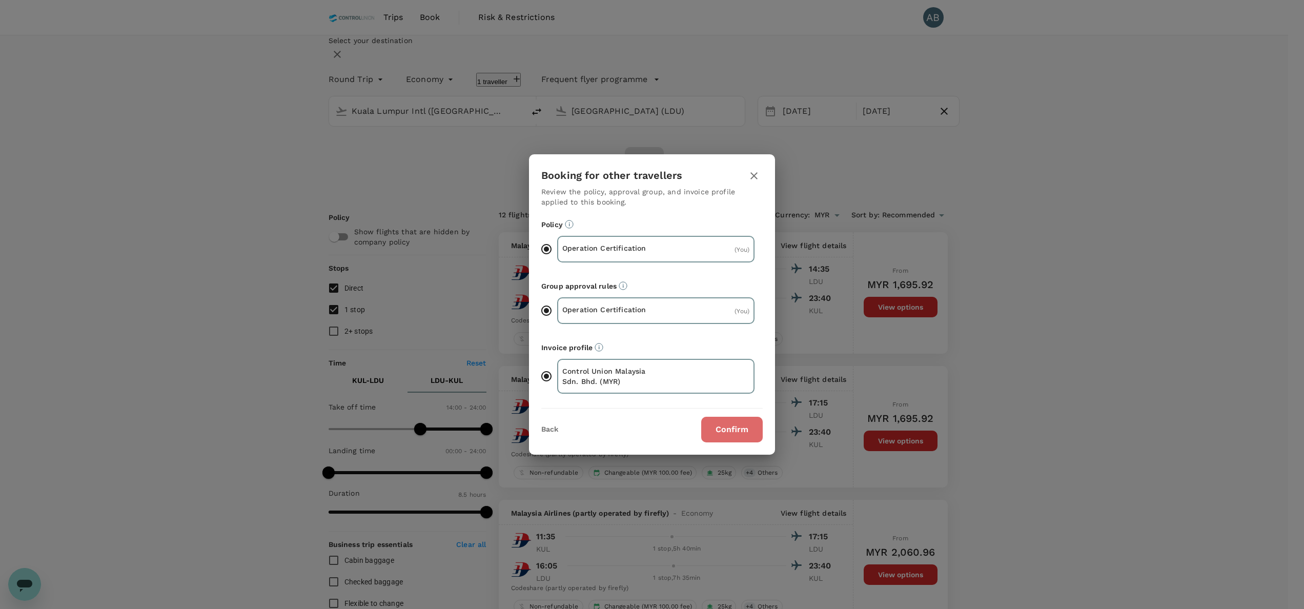
drag, startPoint x: 731, startPoint y: 425, endPoint x: 880, endPoint y: 392, distance: 152.7
click at [732, 423] on button "Confirm" at bounding box center [732, 430] width 62 height 26
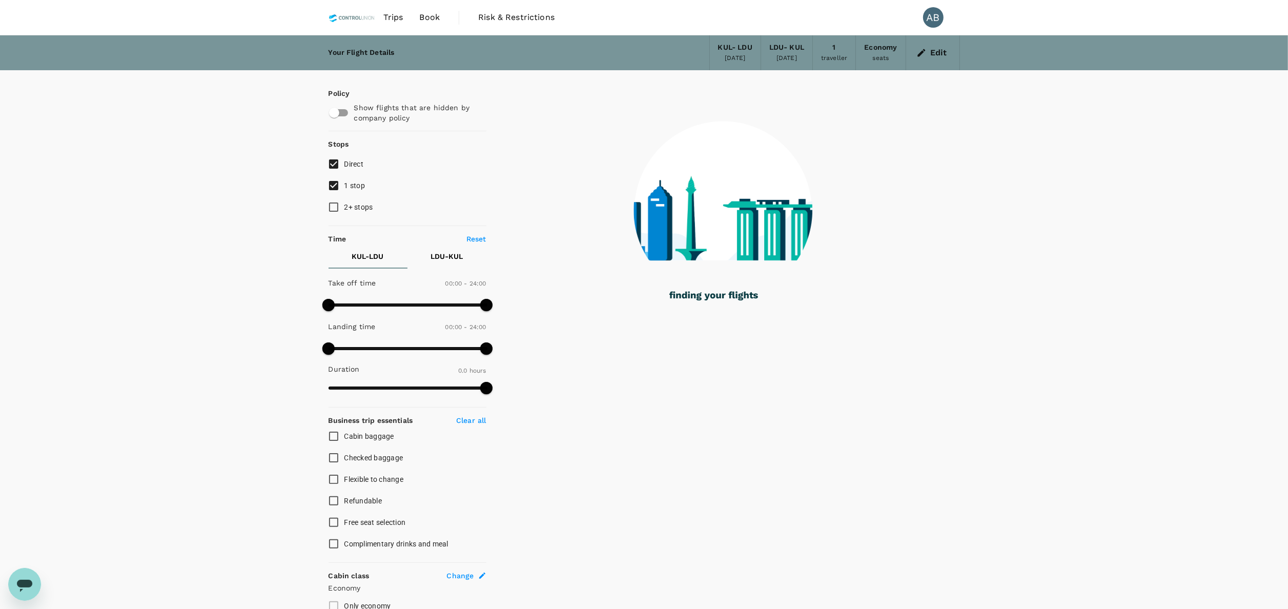
checkbox input "true"
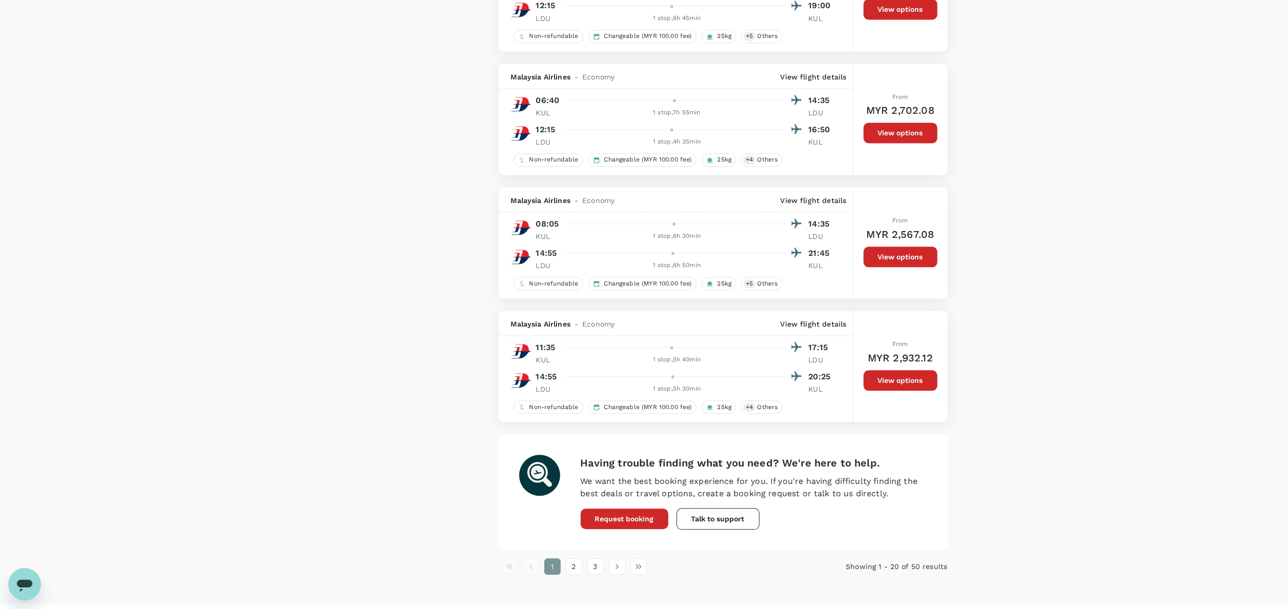
scroll to position [2235, 0]
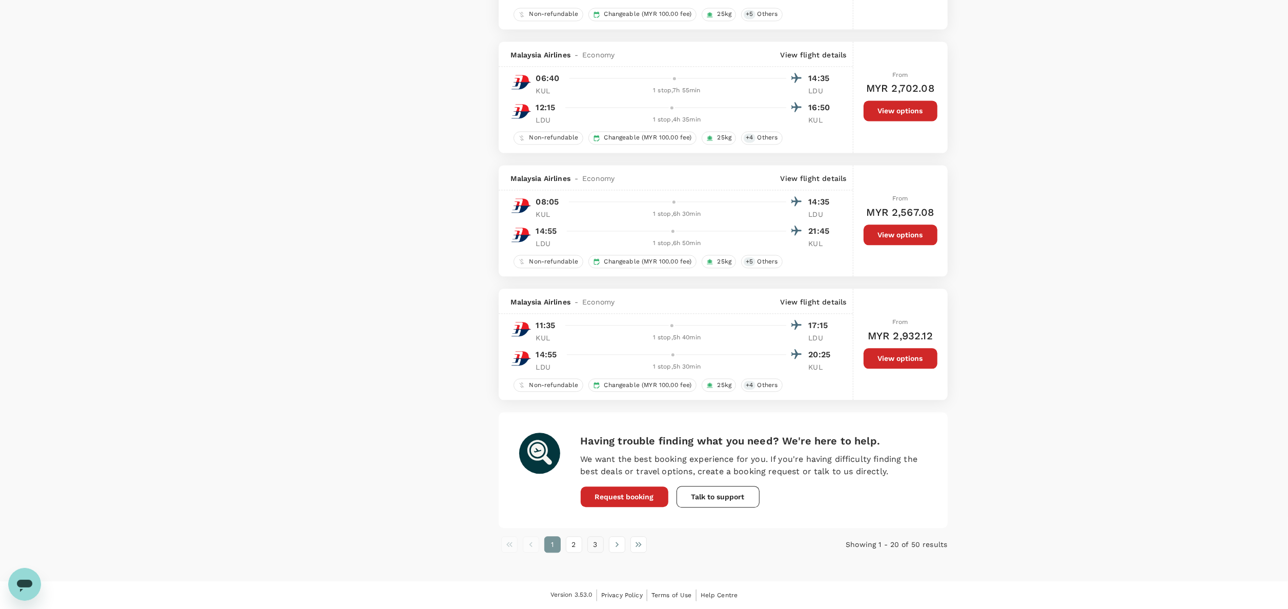
click at [601, 456] on button "3" at bounding box center [595, 544] width 16 height 16
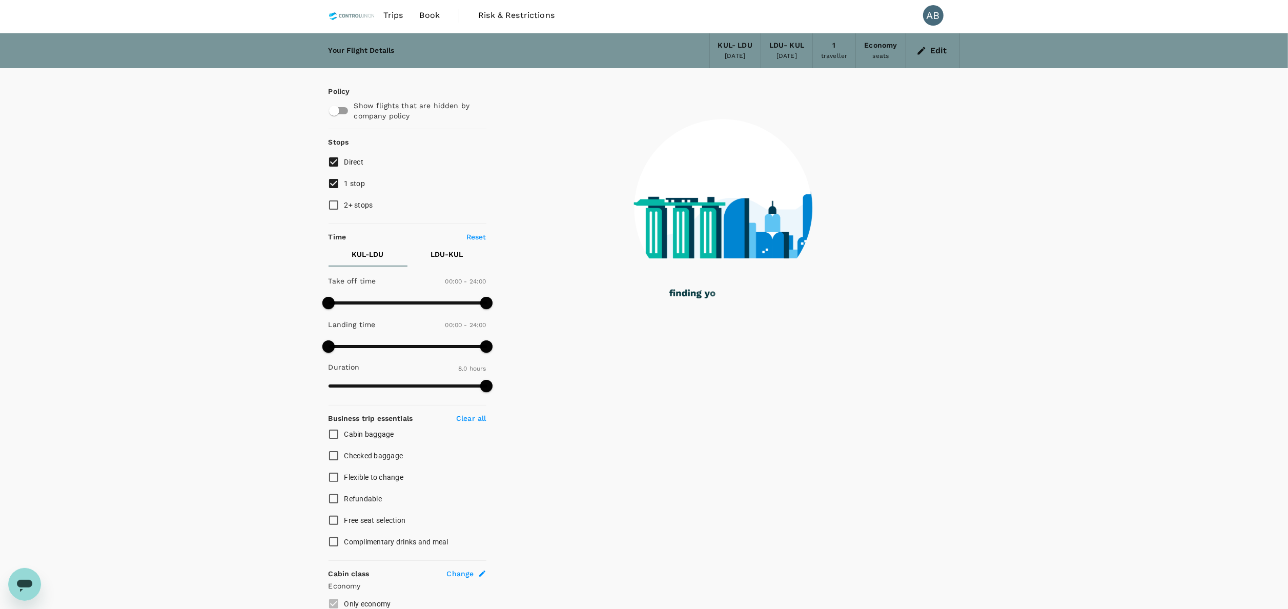
scroll to position [0, 0]
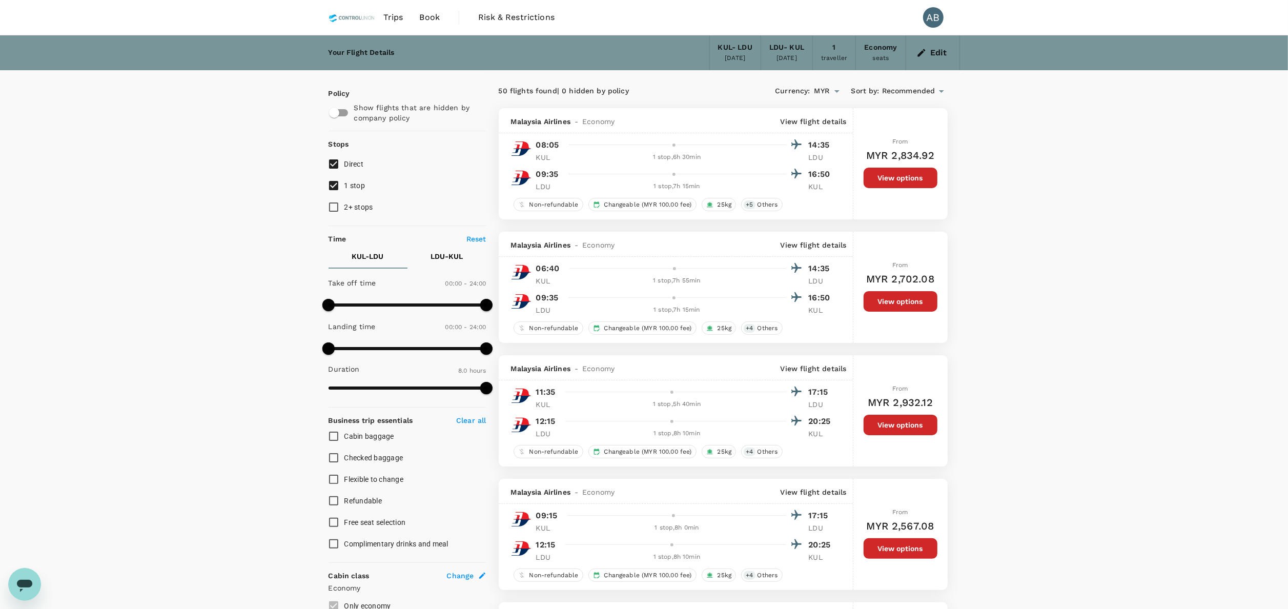
click at [453, 255] on p "LDU - KUL" at bounding box center [447, 256] width 32 height 10
type input "930"
drag, startPoint x: 329, startPoint y: 303, endPoint x: 432, endPoint y: 303, distance: 102.5
click at [431, 303] on span at bounding box center [430, 305] width 12 height 12
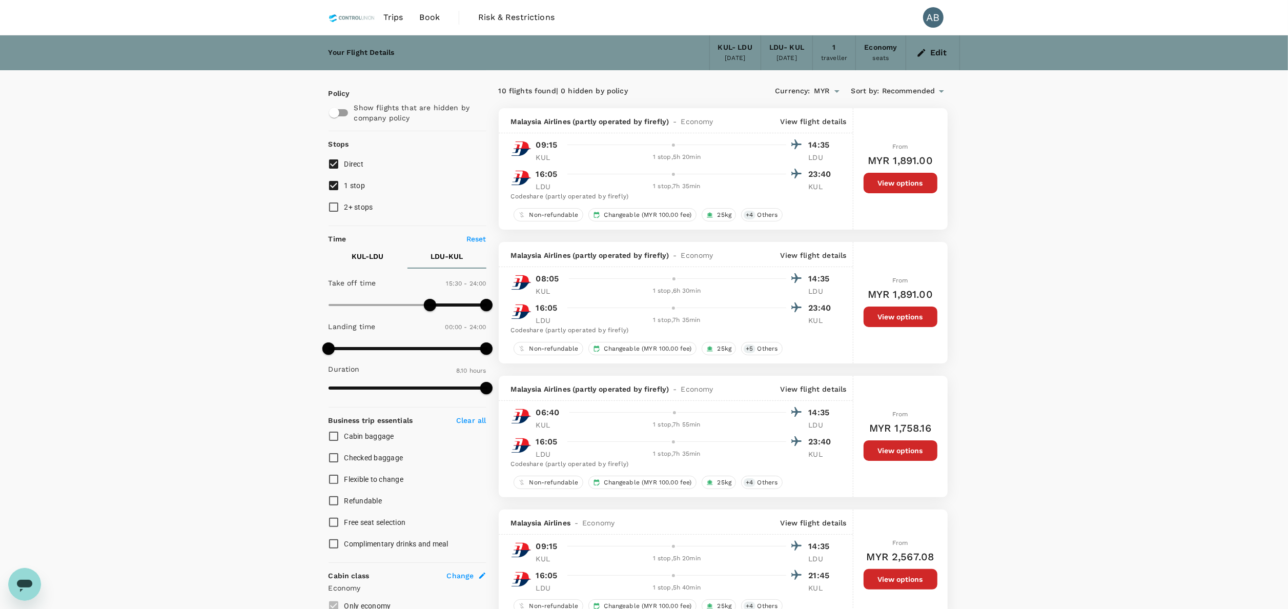
click at [925, 52] on icon "button" at bounding box center [921, 53] width 10 height 10
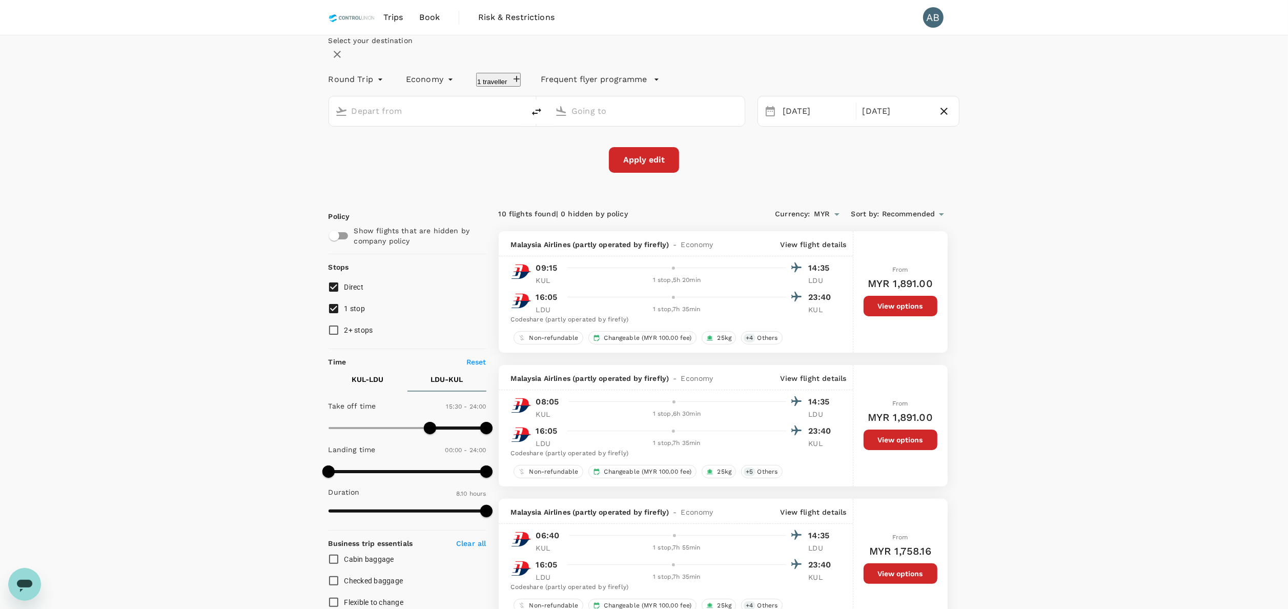
type input "Kuala Lumpur Intl ([GEOGRAPHIC_DATA])"
type input "[GEOGRAPHIC_DATA] (LDU)"
click at [864, 121] on div "[DATE]" at bounding box center [895, 111] width 75 height 20
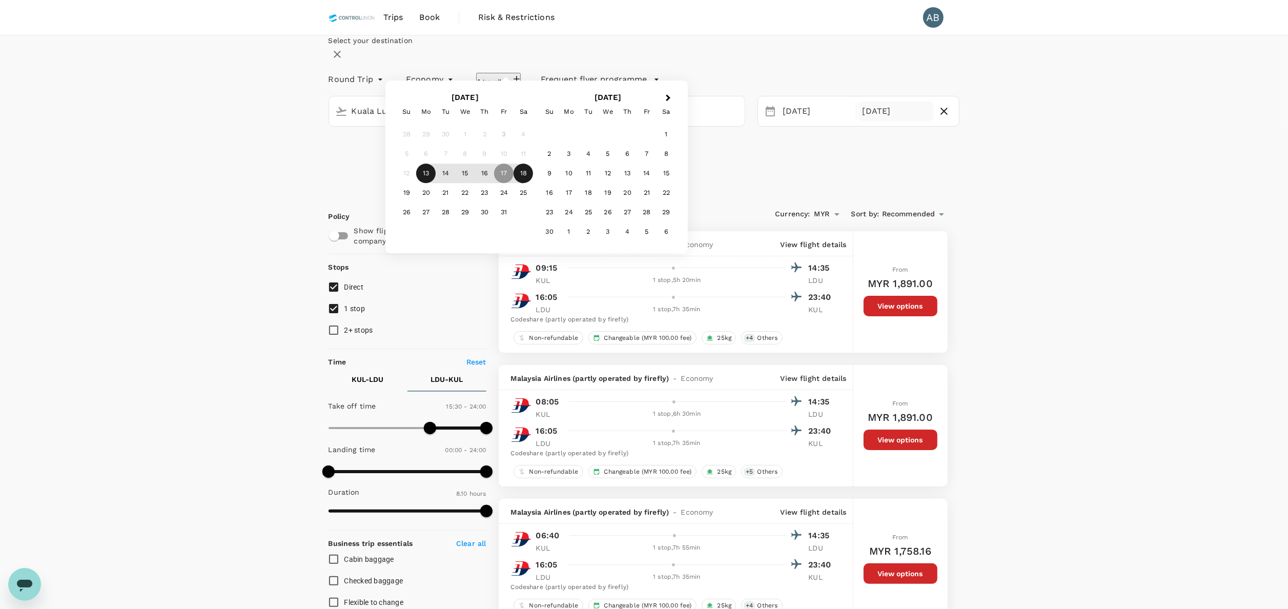
click at [533, 183] on div "18" at bounding box center [523, 173] width 19 height 19
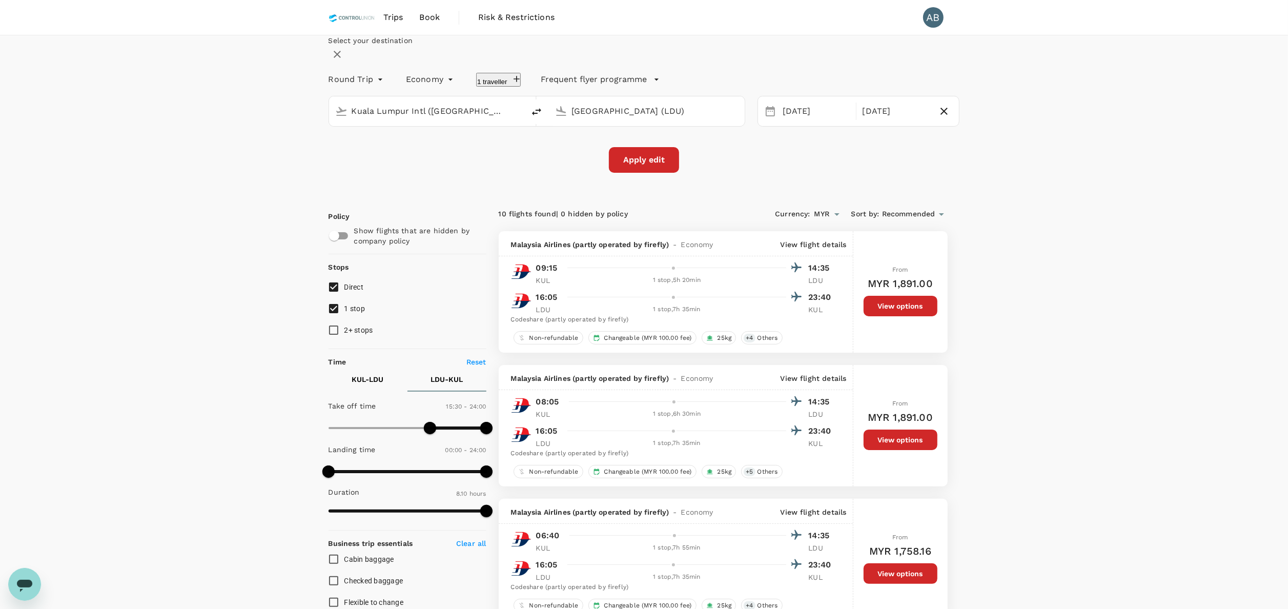
click at [662, 173] on button "Apply edit" at bounding box center [644, 160] width 70 height 26
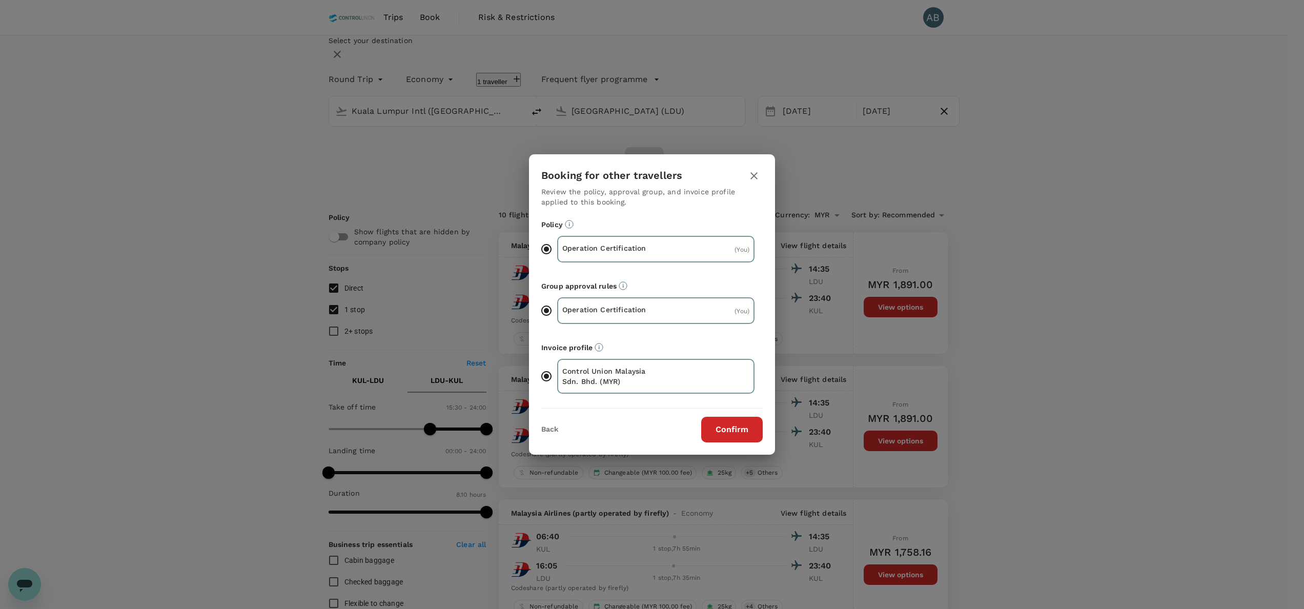
click at [723, 423] on button "Confirm" at bounding box center [732, 430] width 62 height 26
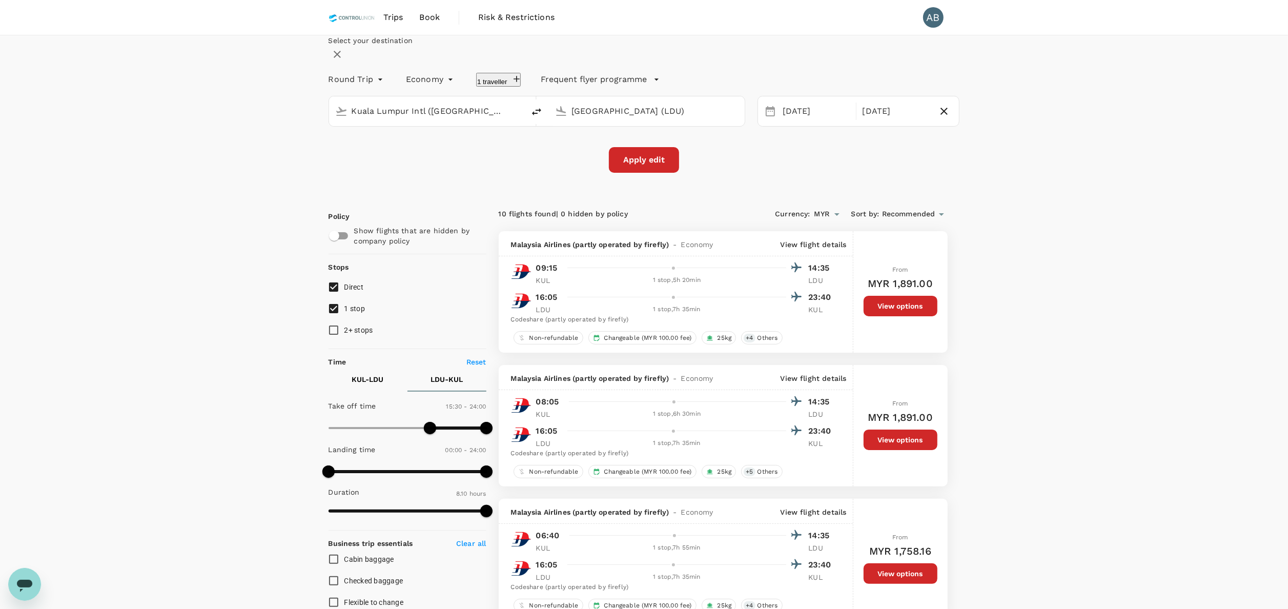
checkbox input "false"
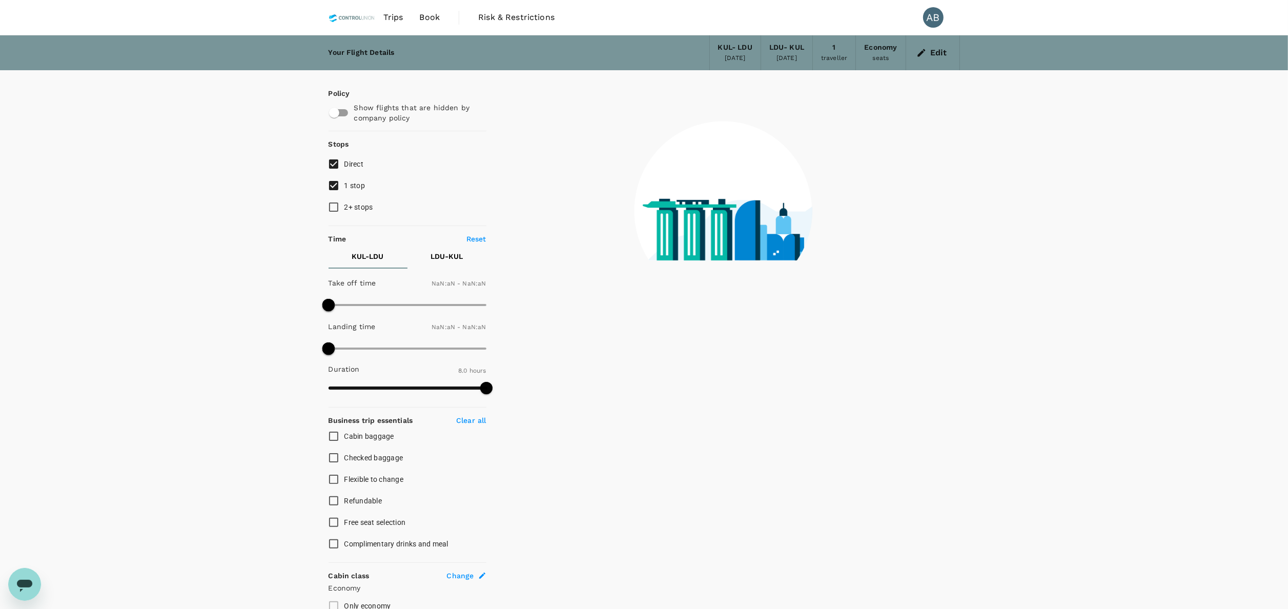
type input "1440"
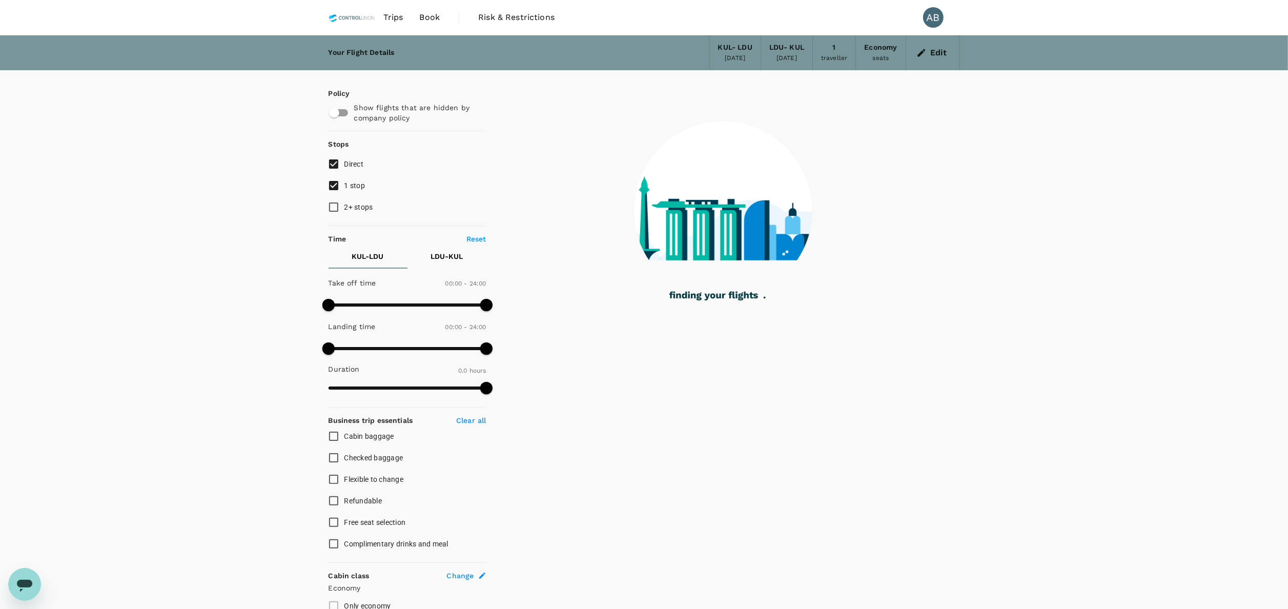
checkbox input "true"
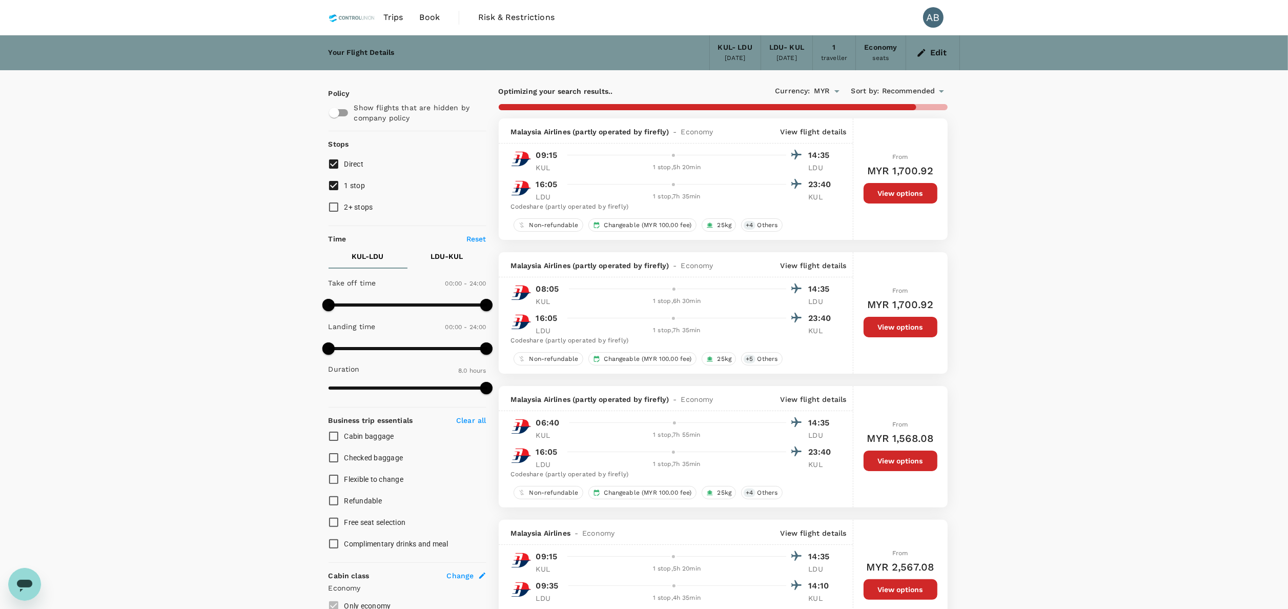
click at [440, 249] on button "LDU - KUL" at bounding box center [446, 256] width 79 height 25
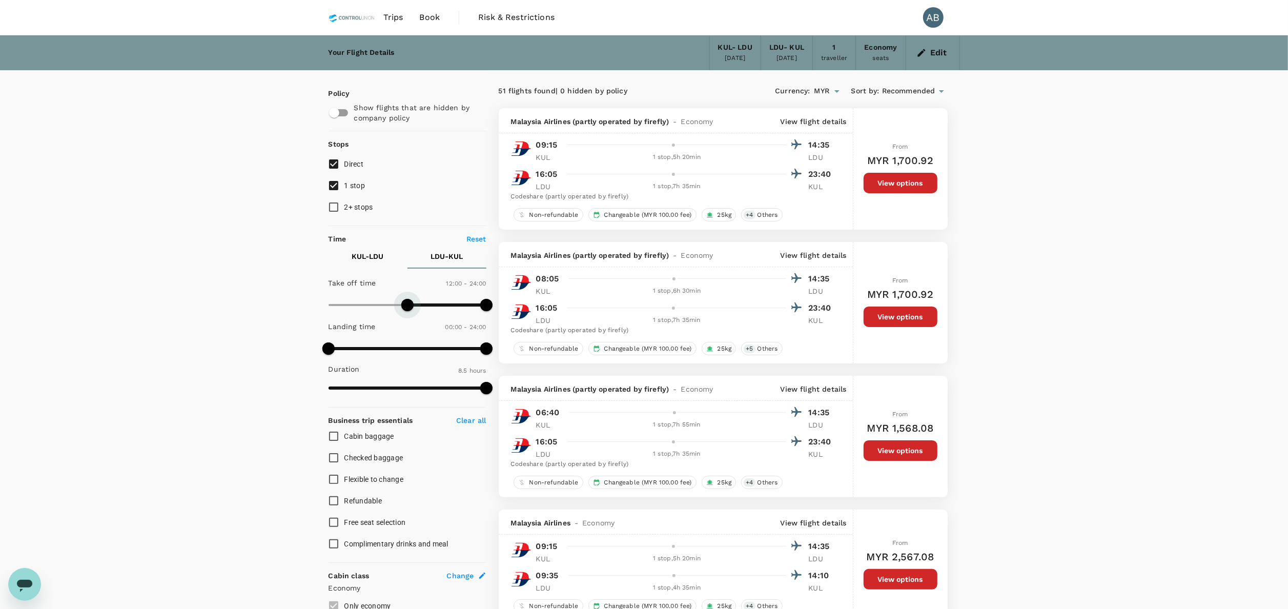
type input "690"
drag, startPoint x: 327, startPoint y: 306, endPoint x: 402, endPoint y: 308, distance: 75.3
click at [405, 306] on span at bounding box center [404, 305] width 12 height 12
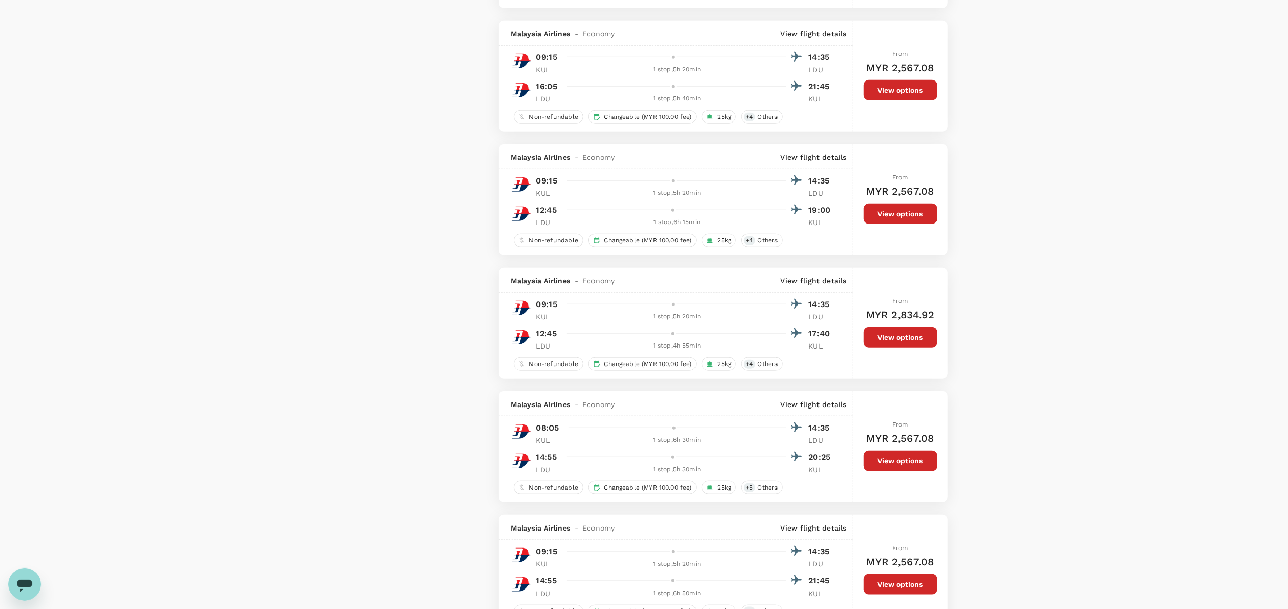
scroll to position [923, 0]
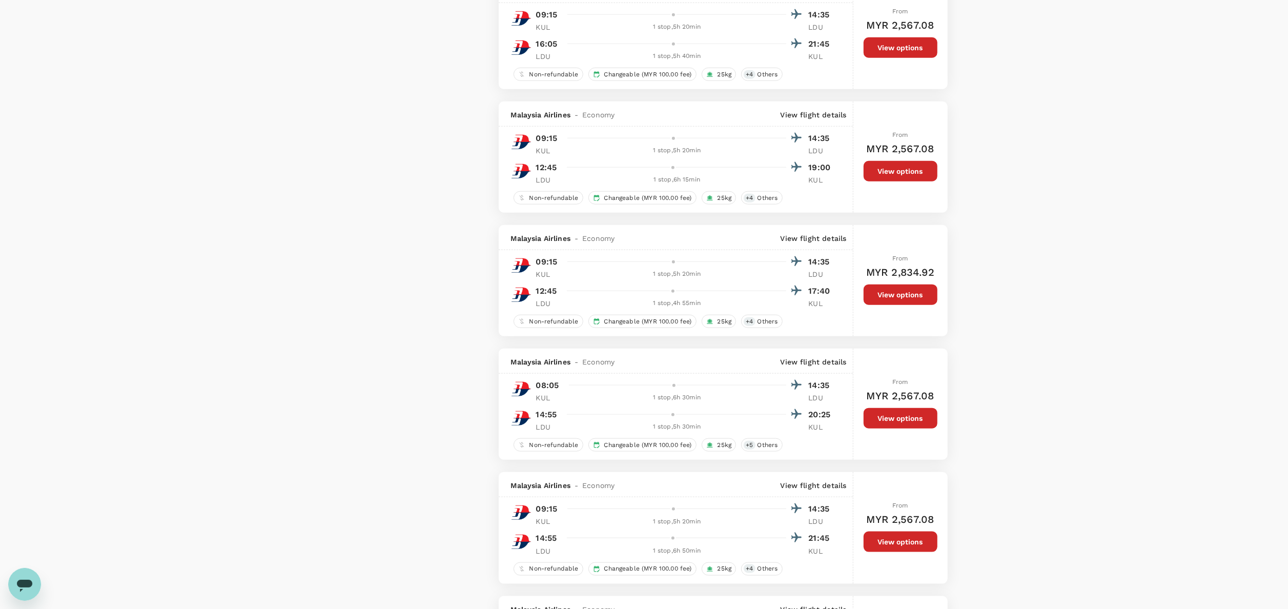
click at [966, 352] on div "Your Flight Details KUL - LDU [DATE] LDU - KUL [DATE] 1 traveller Economy seats…" at bounding box center [644, 495] width 1288 height 2764
click at [966, 247] on div "Your Flight Details KUL - LDU [DATE] LDU - KUL [DATE] 1 traveller Economy seats…" at bounding box center [644, 495] width 1288 height 2764
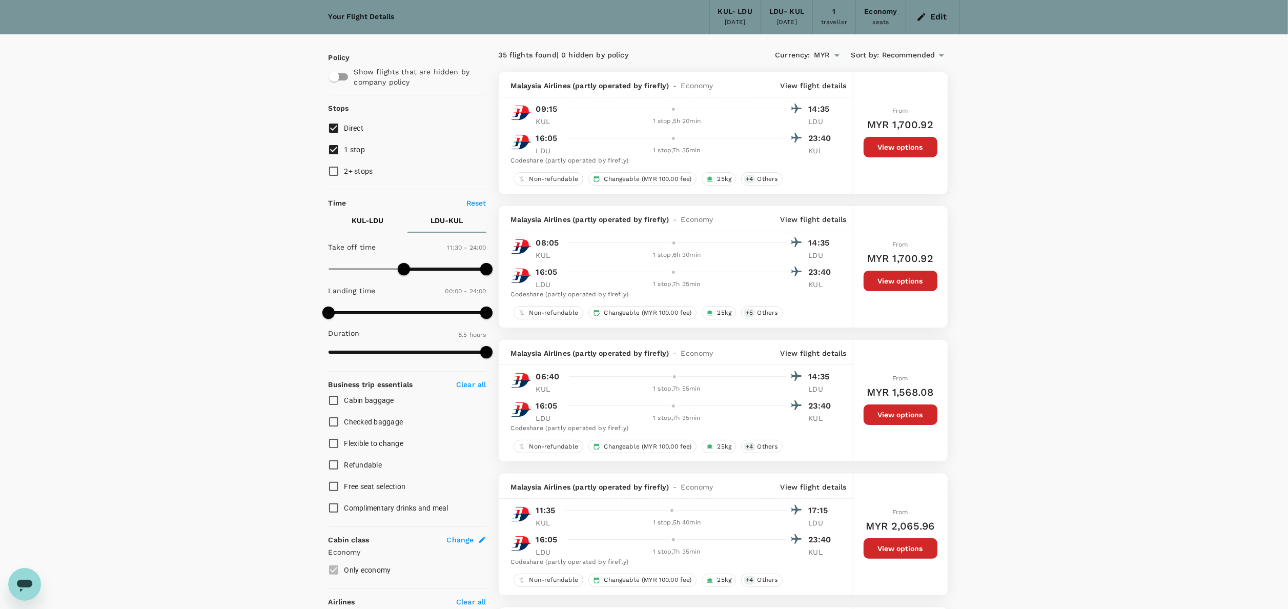
scroll to position [0, 0]
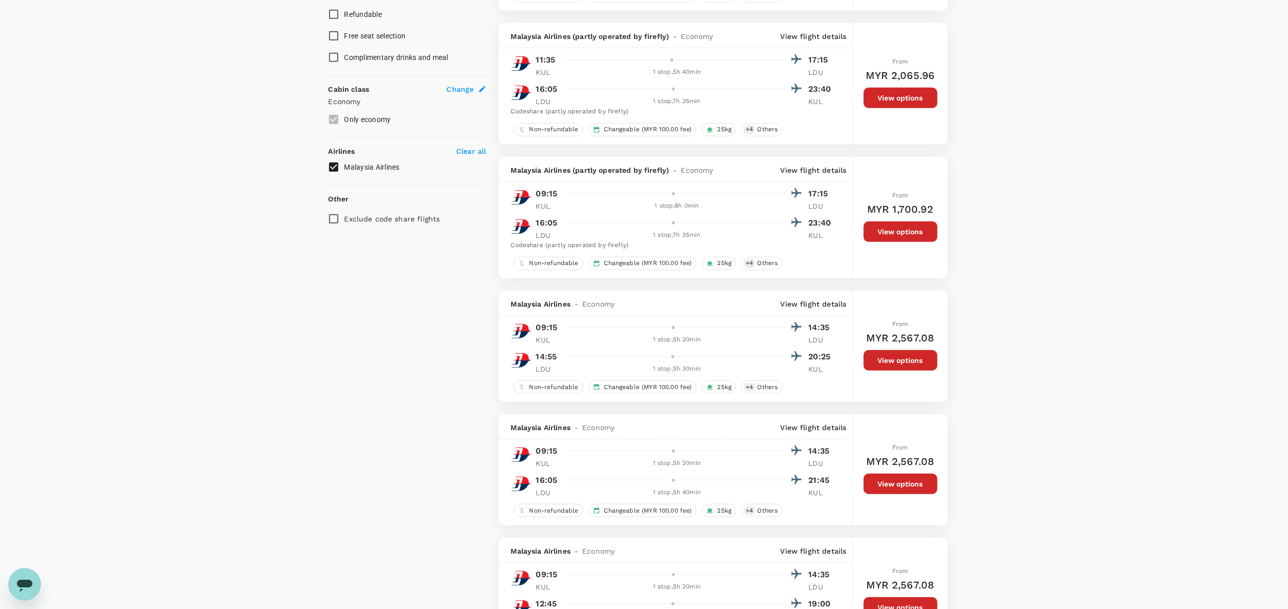
scroll to position [718, 0]
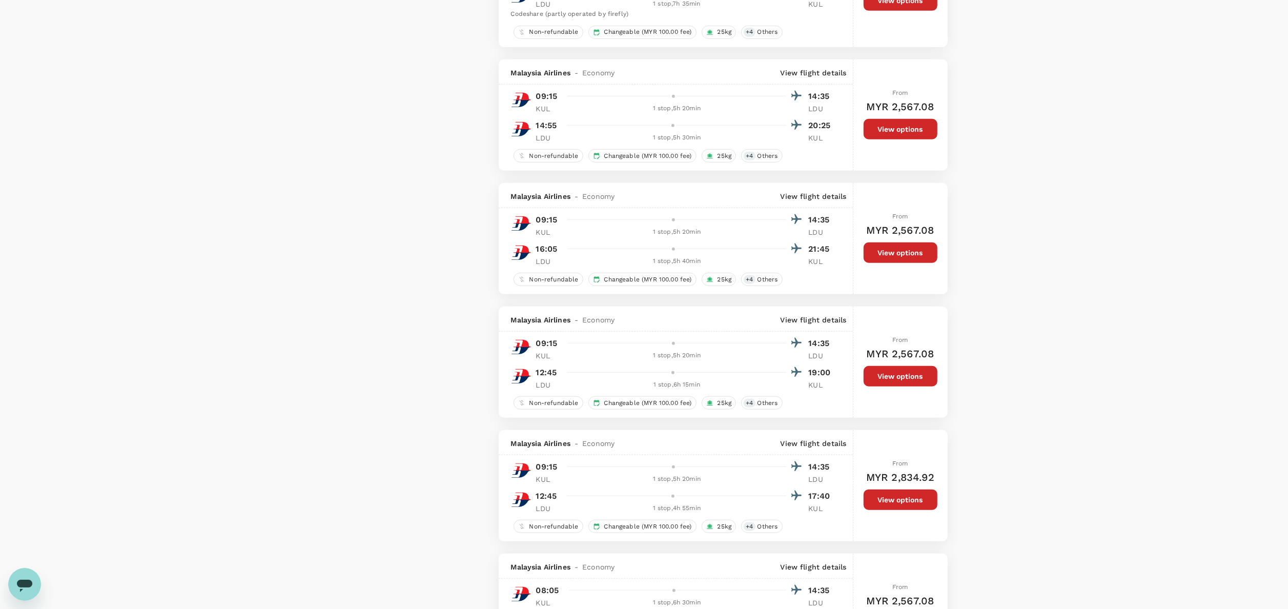
drag, startPoint x: 1107, startPoint y: 193, endPoint x: 1110, endPoint y: 206, distance: 13.2
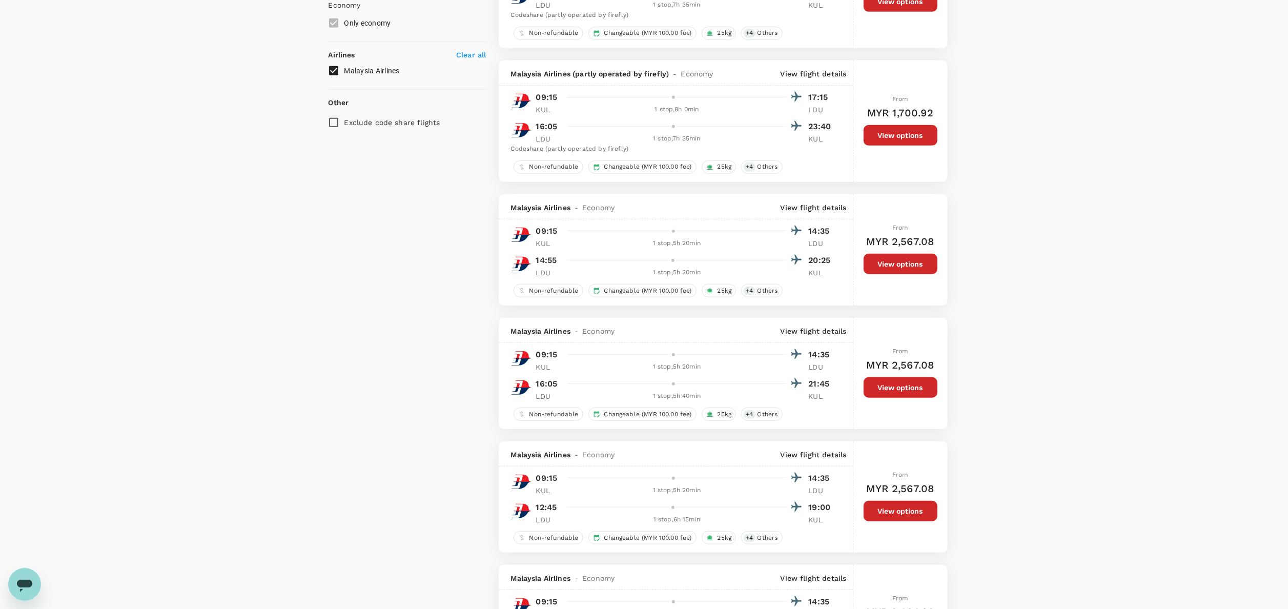
scroll to position [615, 0]
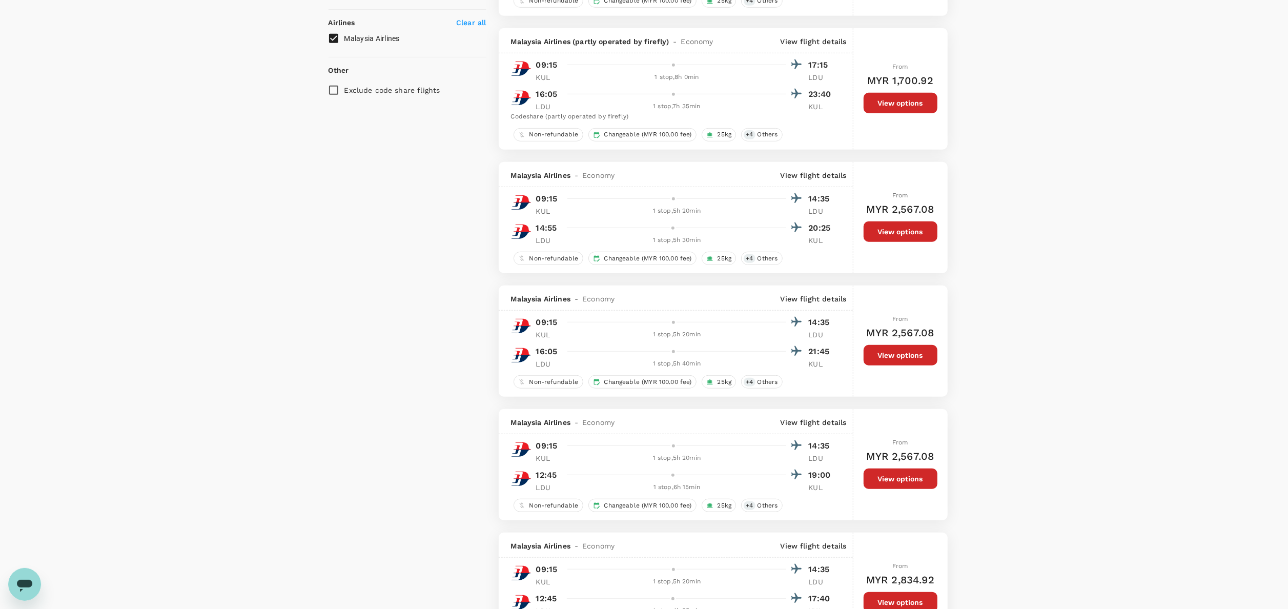
drag, startPoint x: 1110, startPoint y: 359, endPoint x: 1114, endPoint y: 367, distance: 9.0
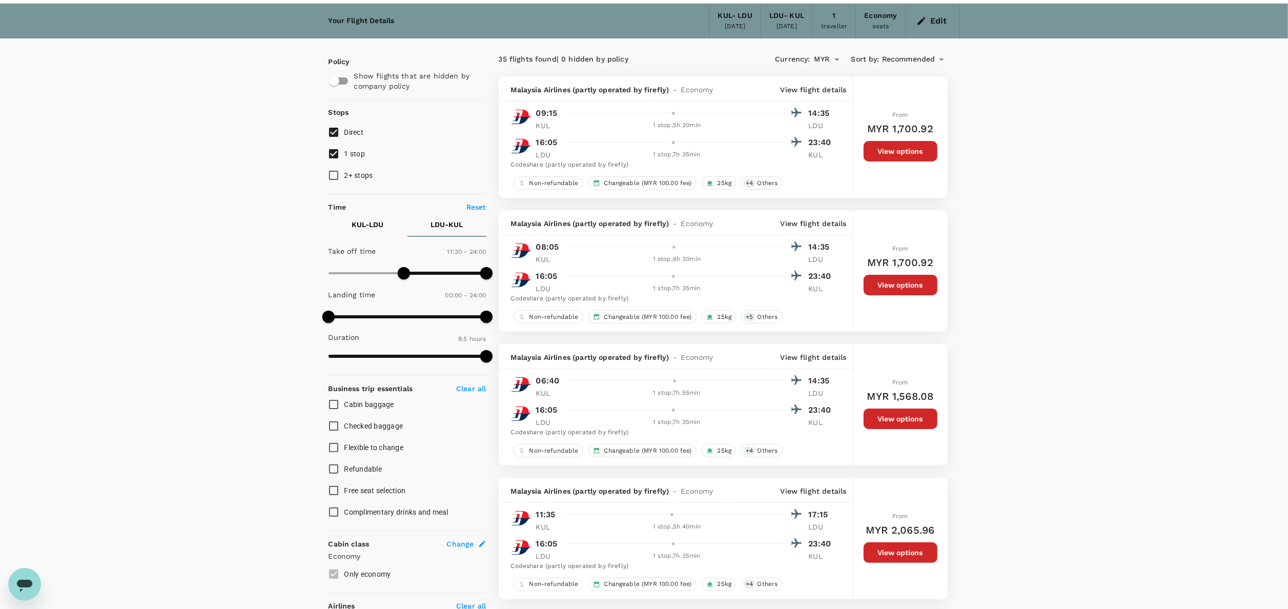
scroll to position [0, 0]
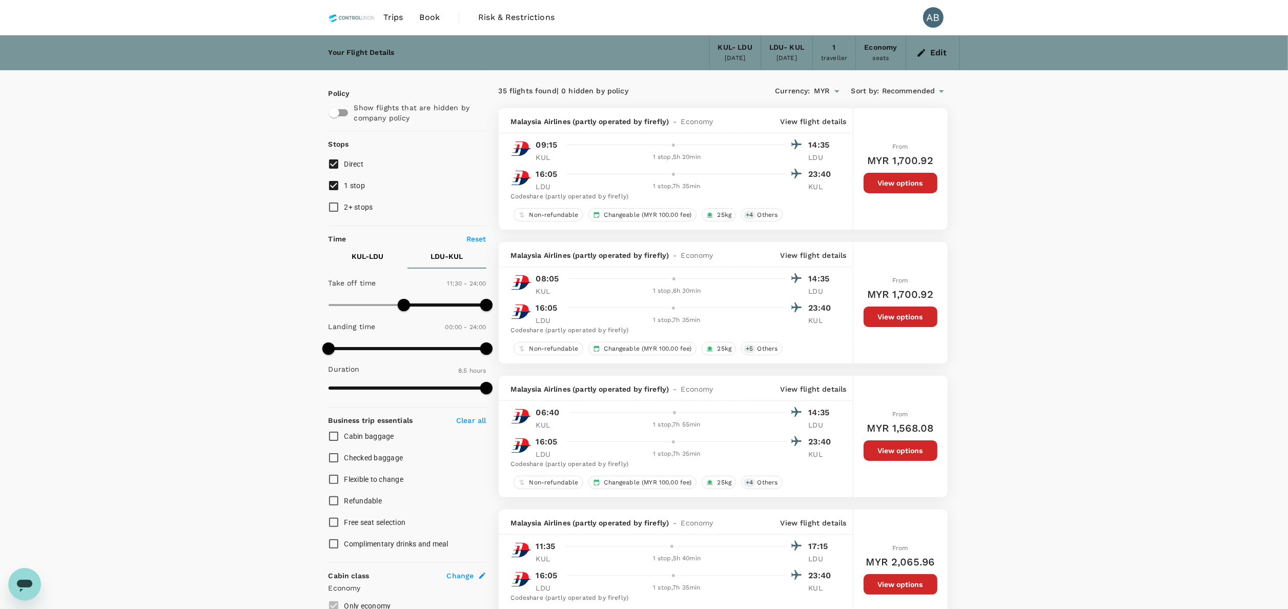
click at [930, 48] on button "Edit" at bounding box center [932, 53] width 37 height 16
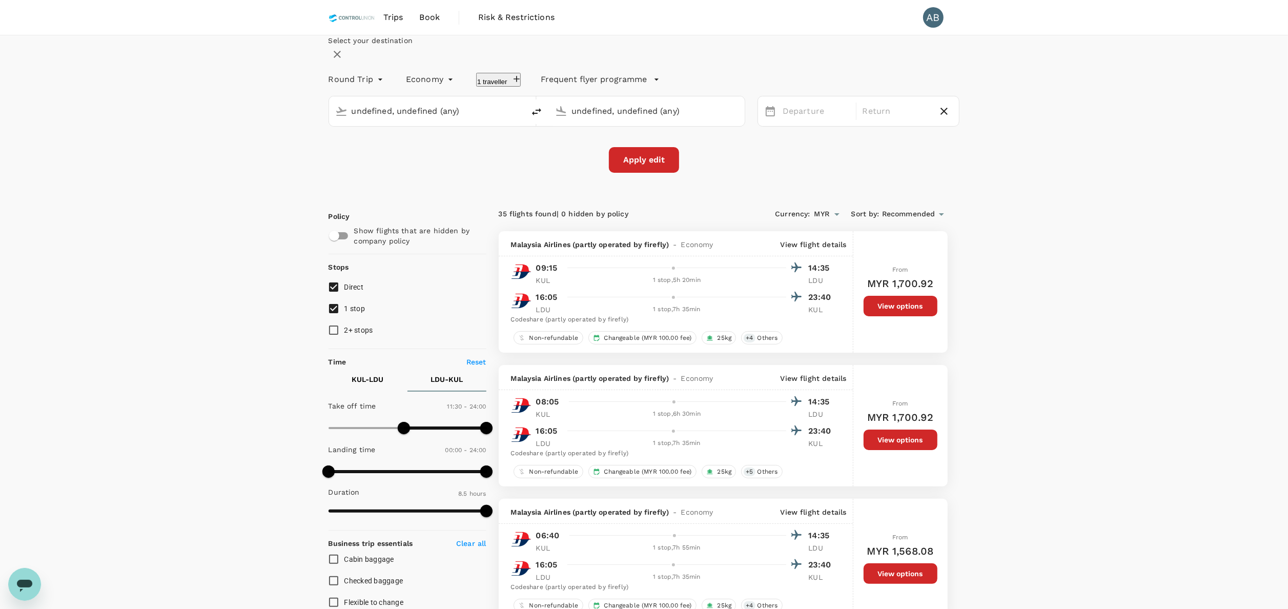
type input "Kuala Lumpur Intl ([GEOGRAPHIC_DATA])"
type input "[GEOGRAPHIC_DATA] (LDU)"
type input "Kuala Lumpur Intl ([GEOGRAPHIC_DATA])"
type input "[GEOGRAPHIC_DATA] (LDU)"
click at [866, 121] on div "[DATE]" at bounding box center [895, 111] width 75 height 20
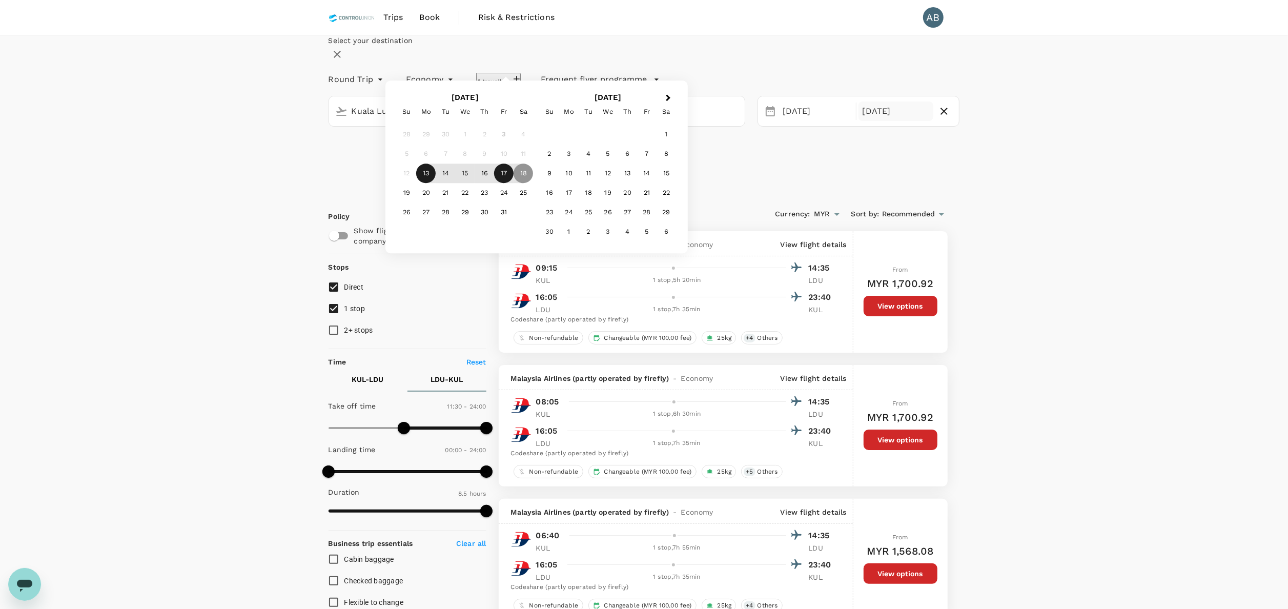
click at [514, 183] on div "17" at bounding box center [503, 173] width 19 height 19
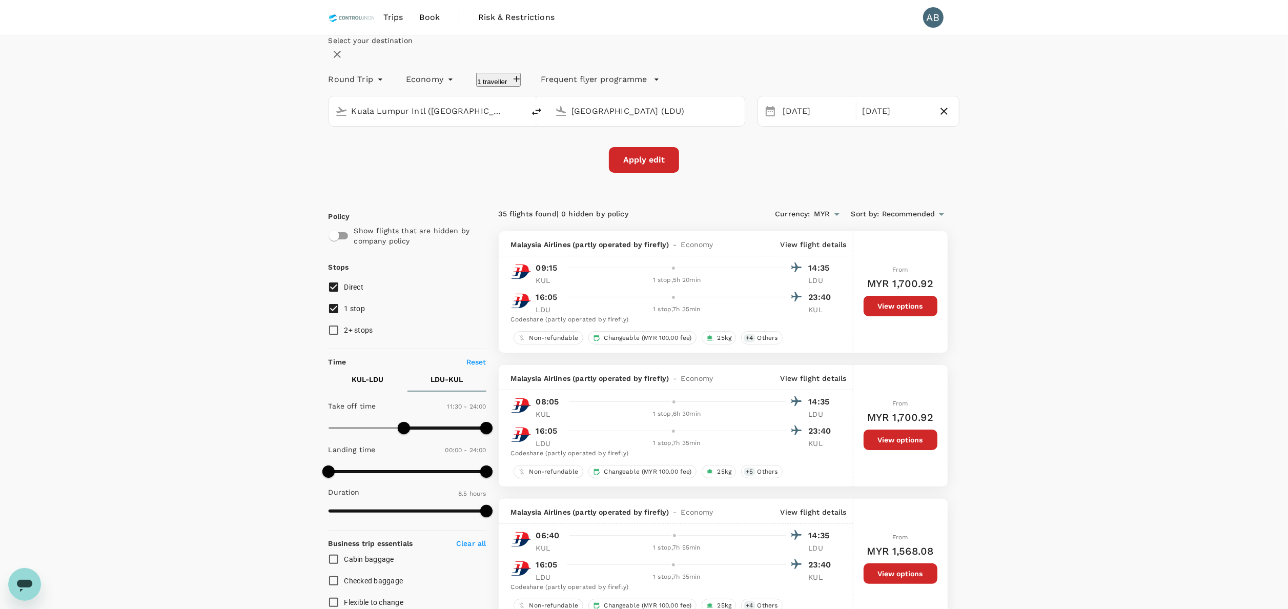
click at [655, 173] on button "Apply edit" at bounding box center [644, 160] width 70 height 26
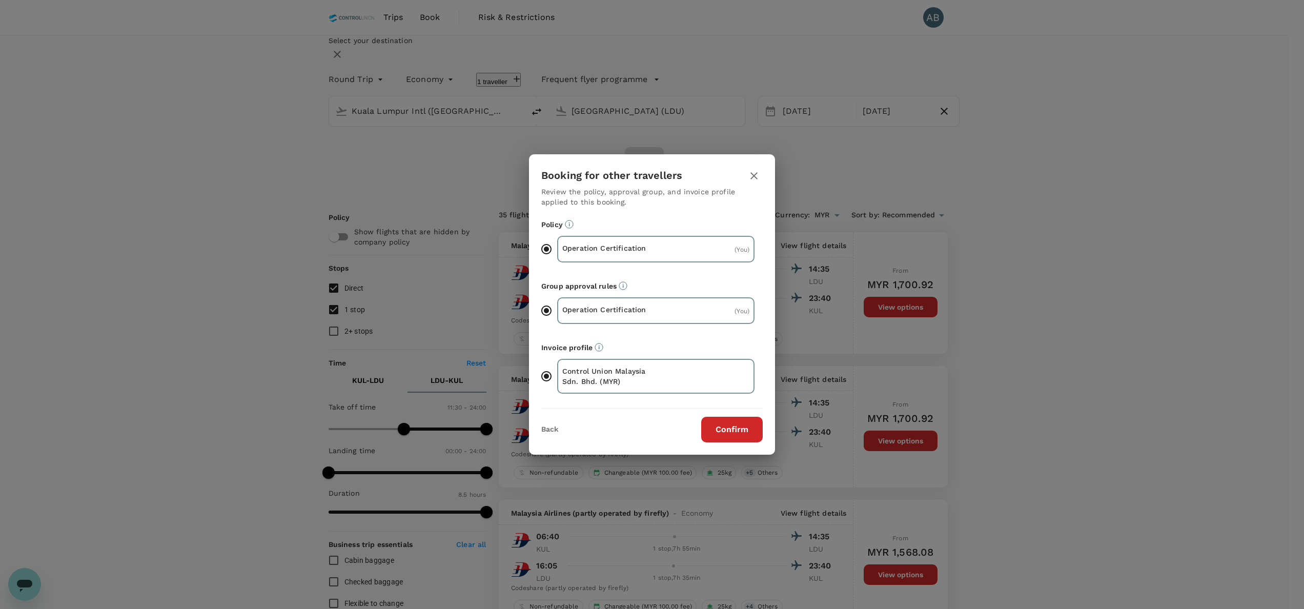
click at [741, 433] on button "Confirm" at bounding box center [732, 430] width 62 height 26
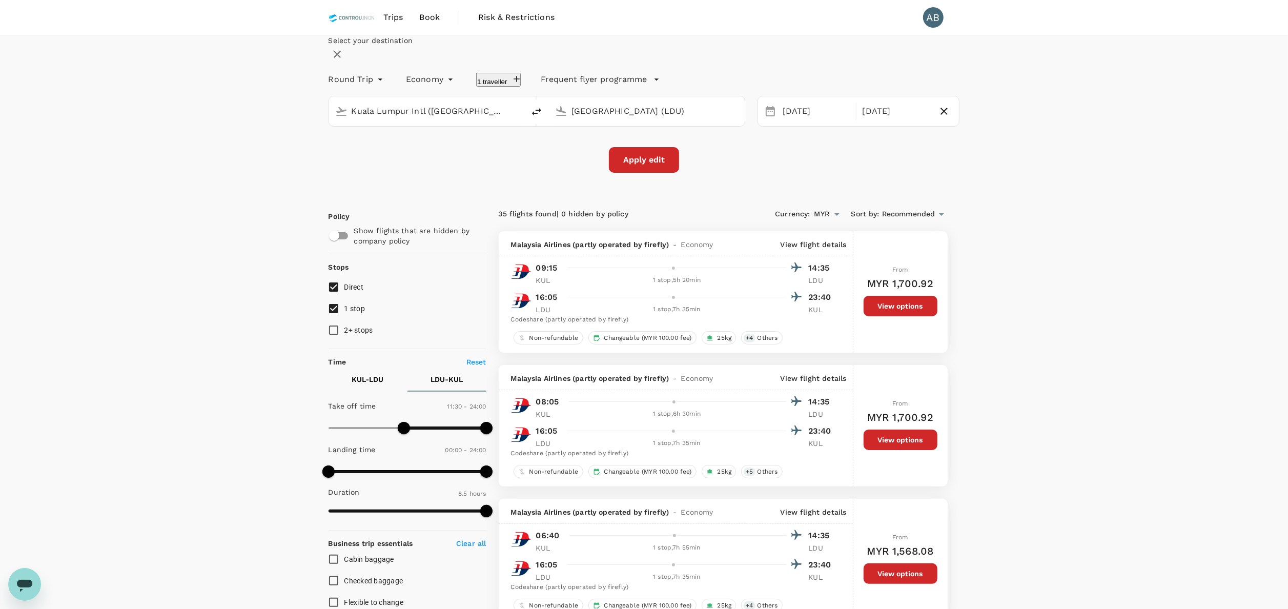
checkbox input "false"
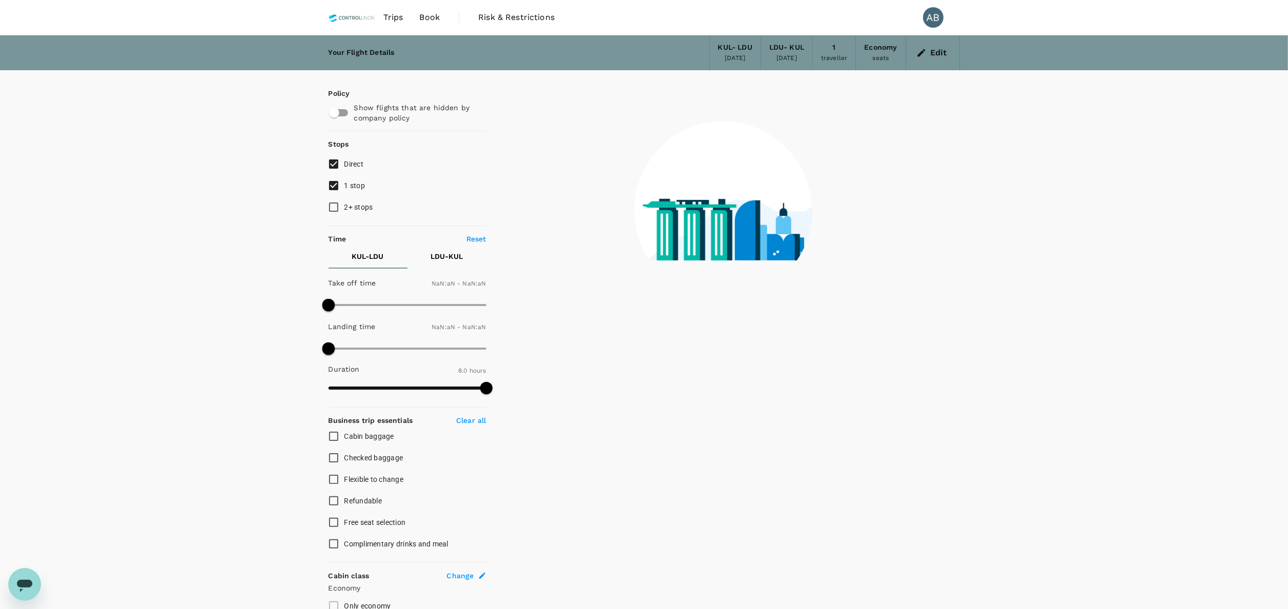
type input "1440"
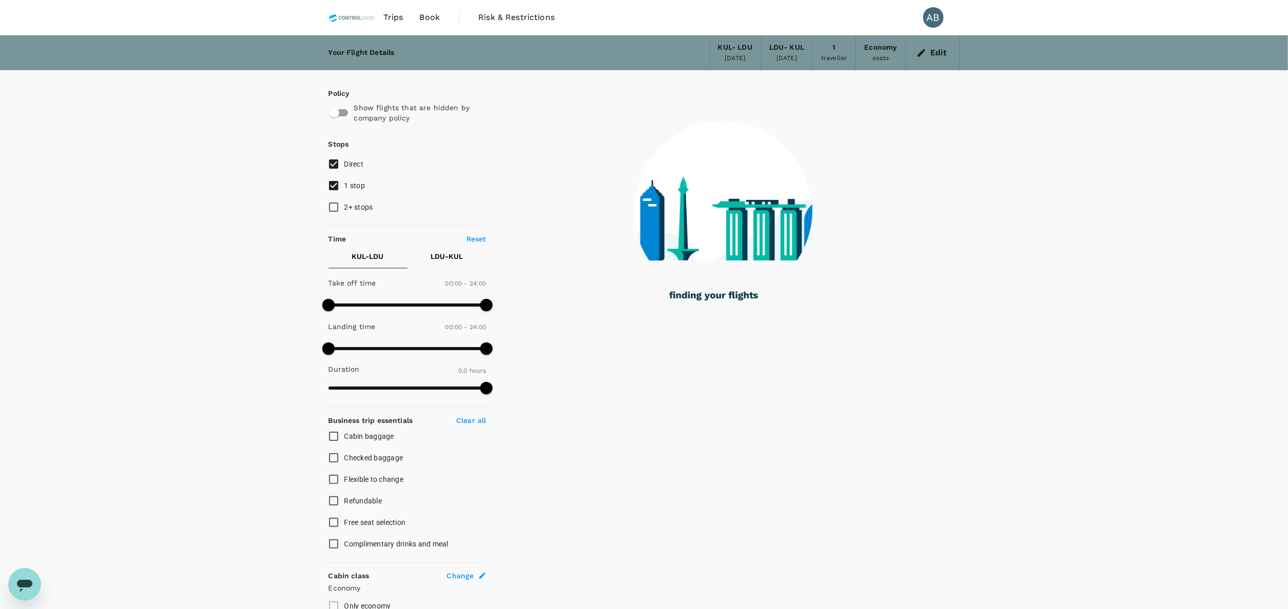
checkbox input "true"
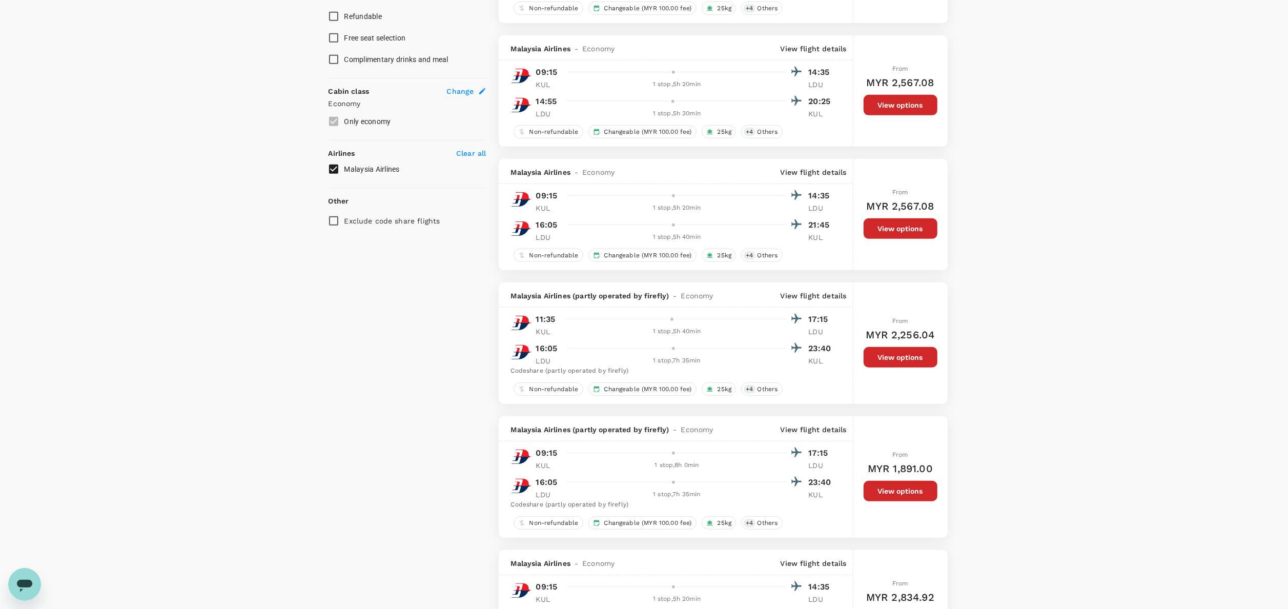
scroll to position [513, 0]
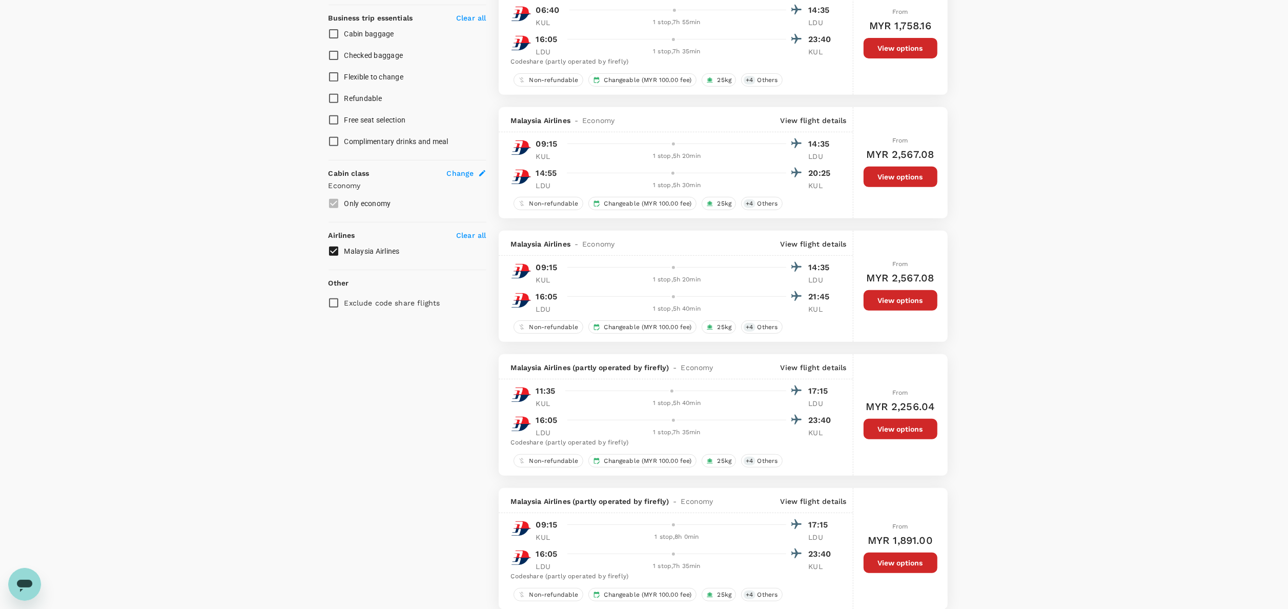
scroll to position [0, 0]
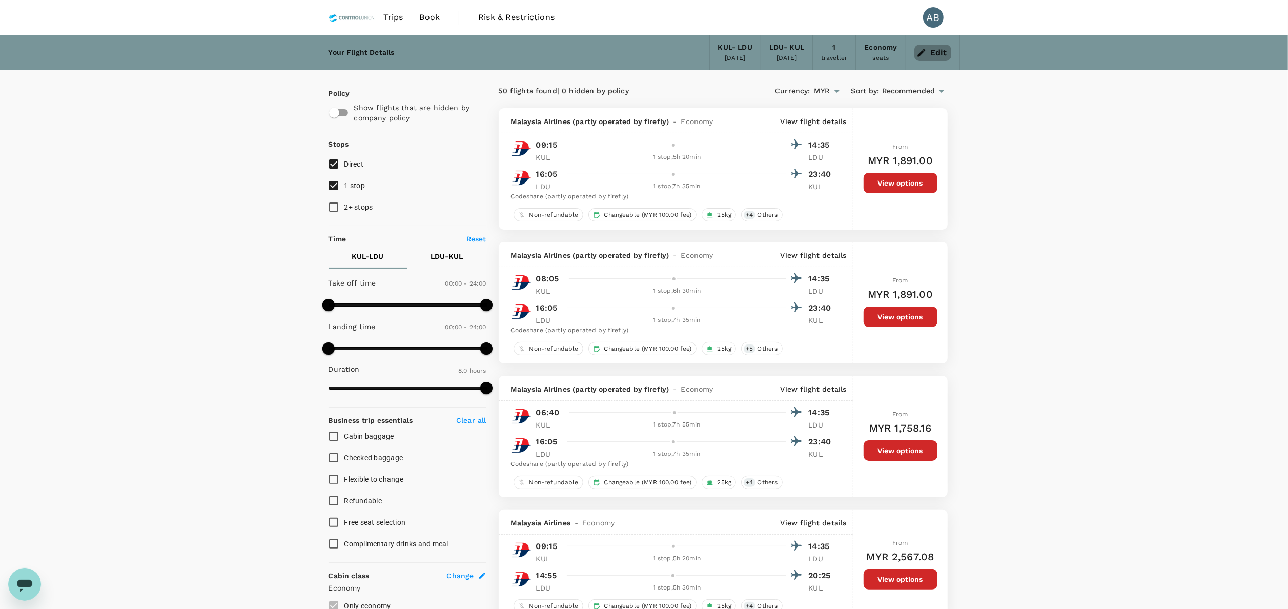
click at [924, 49] on icon "button" at bounding box center [921, 53] width 8 height 8
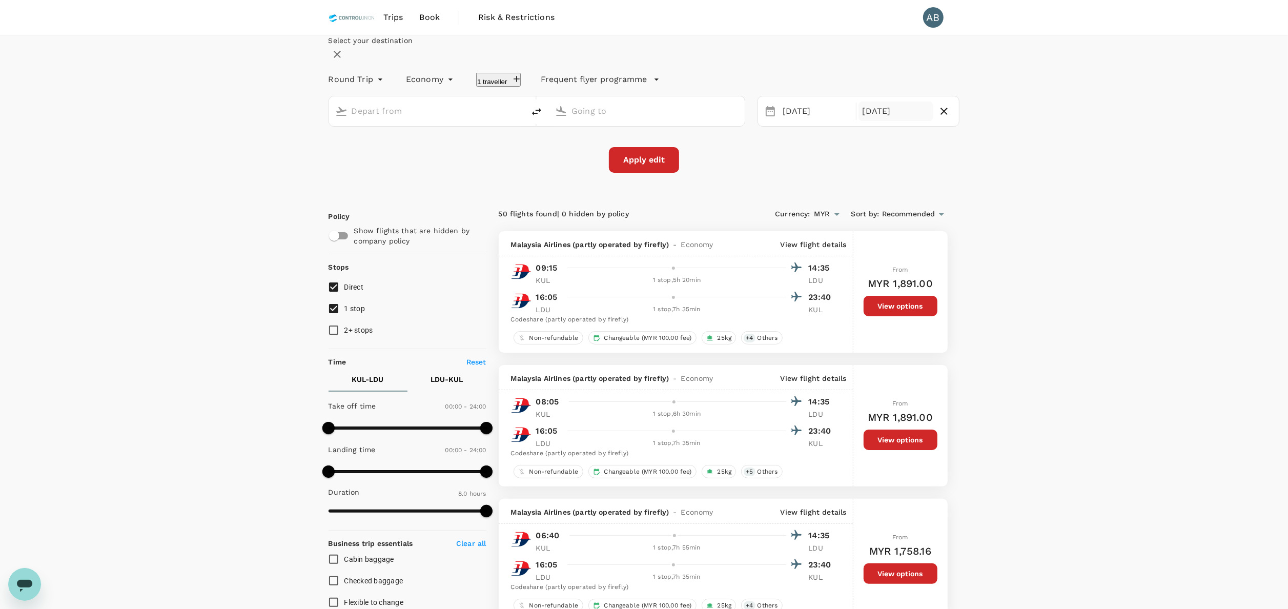
type input "Kuala Lumpur Intl ([GEOGRAPHIC_DATA])"
type input "[GEOGRAPHIC_DATA] (LDU)"
click at [874, 121] on div "[DATE]" at bounding box center [895, 111] width 75 height 20
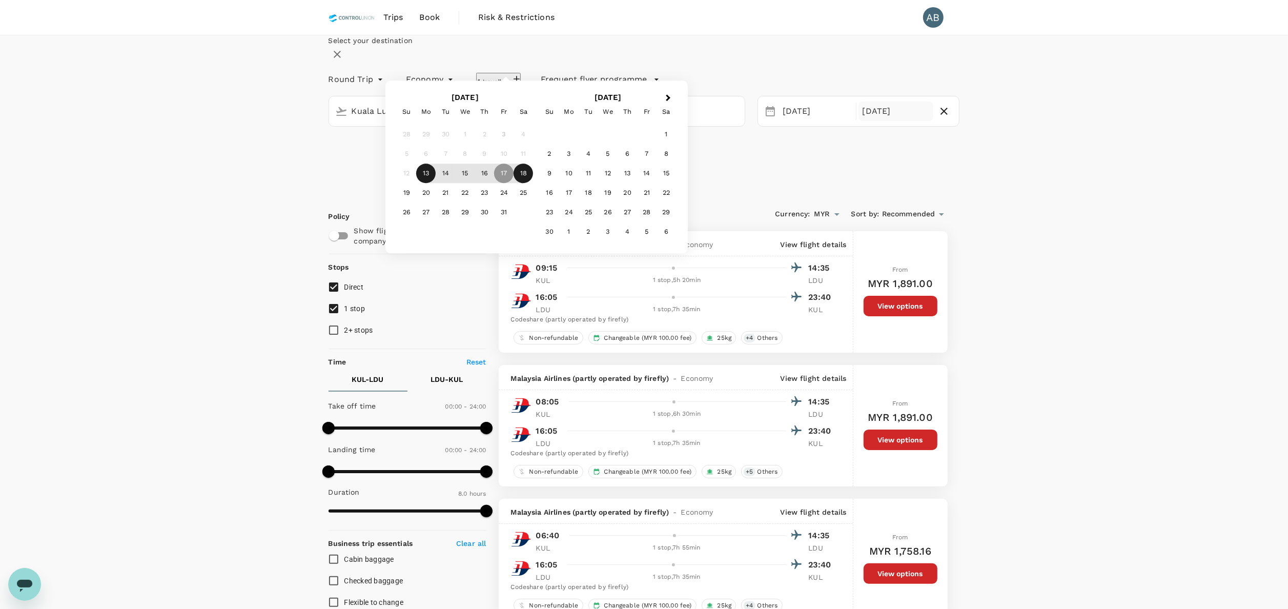
drag, startPoint x: 890, startPoint y: 248, endPoint x: 890, endPoint y: 238, distance: 9.7
click at [533, 183] on div "18" at bounding box center [523, 173] width 19 height 19
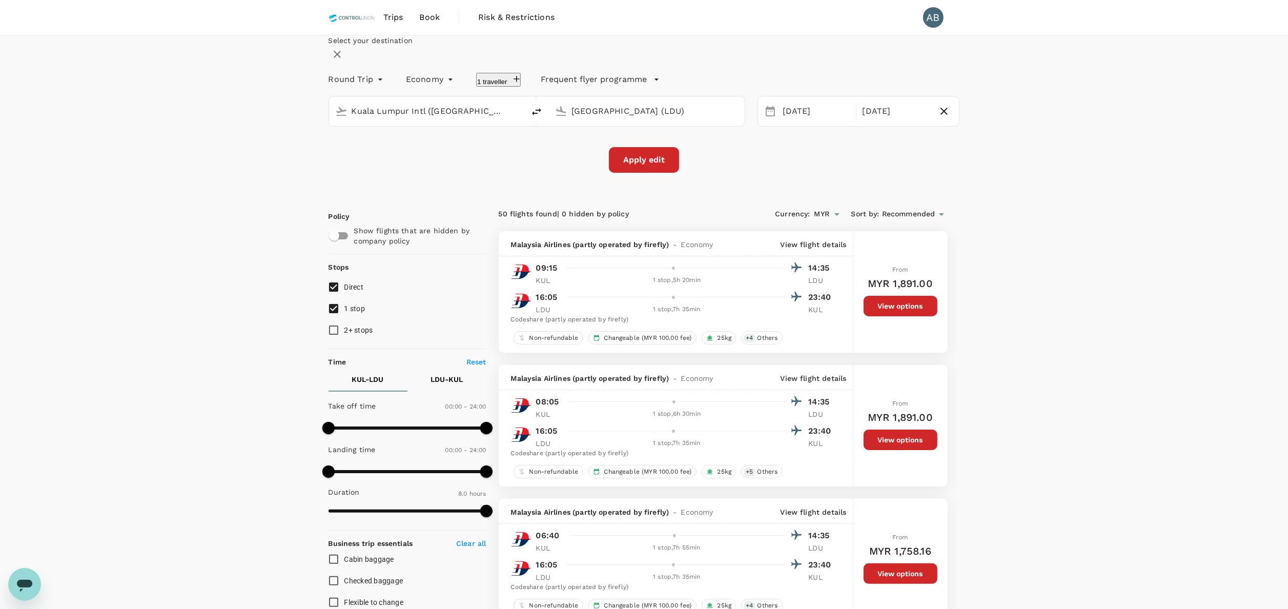
click at [868, 173] on div "Select your destination Round Trip roundtrip Economy economy 1 traveller Freque…" at bounding box center [644, 103] width 631 height 137
click at [517, 87] on button "1 traveller" at bounding box center [498, 80] width 45 height 14
click at [167, 59] on input "text" at bounding box center [159, 50] width 15 height 17
click at [261, 96] on div "[PERSON_NAME]" at bounding box center [222, 85] width 77 height 21
type input "[PERSON_NAME]"
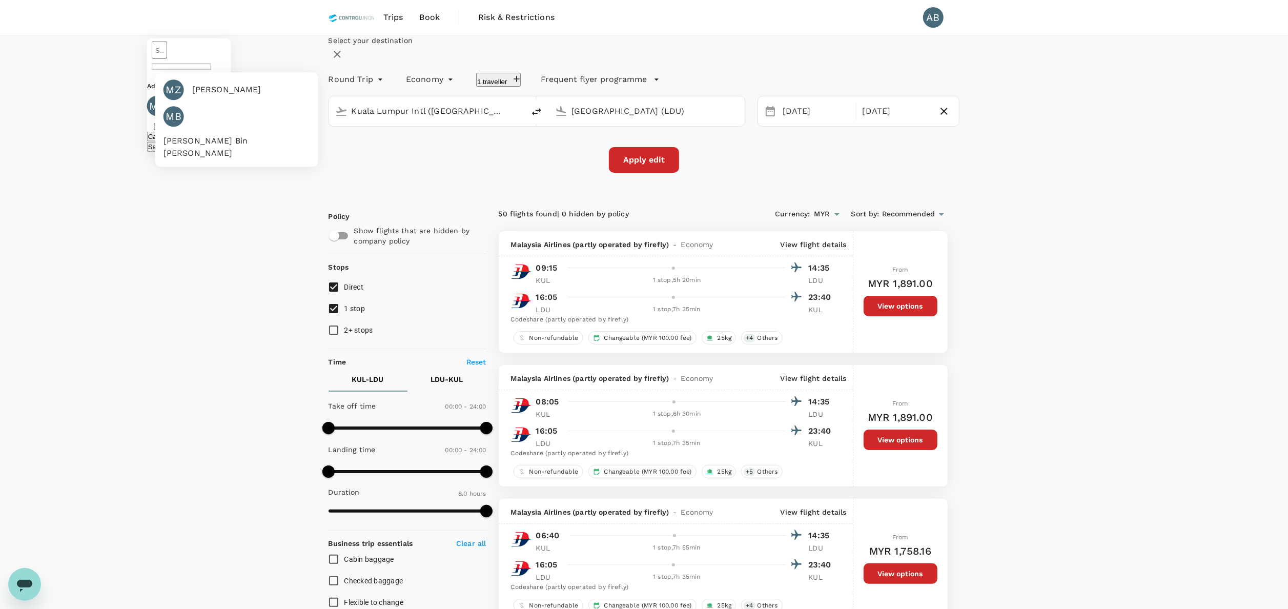
type input "[PERSON_NAME]"
click at [165, 152] on button "Save" at bounding box center [155, 147] width 17 height 10
click at [654, 173] on button "Apply edit" at bounding box center [644, 160] width 70 height 26
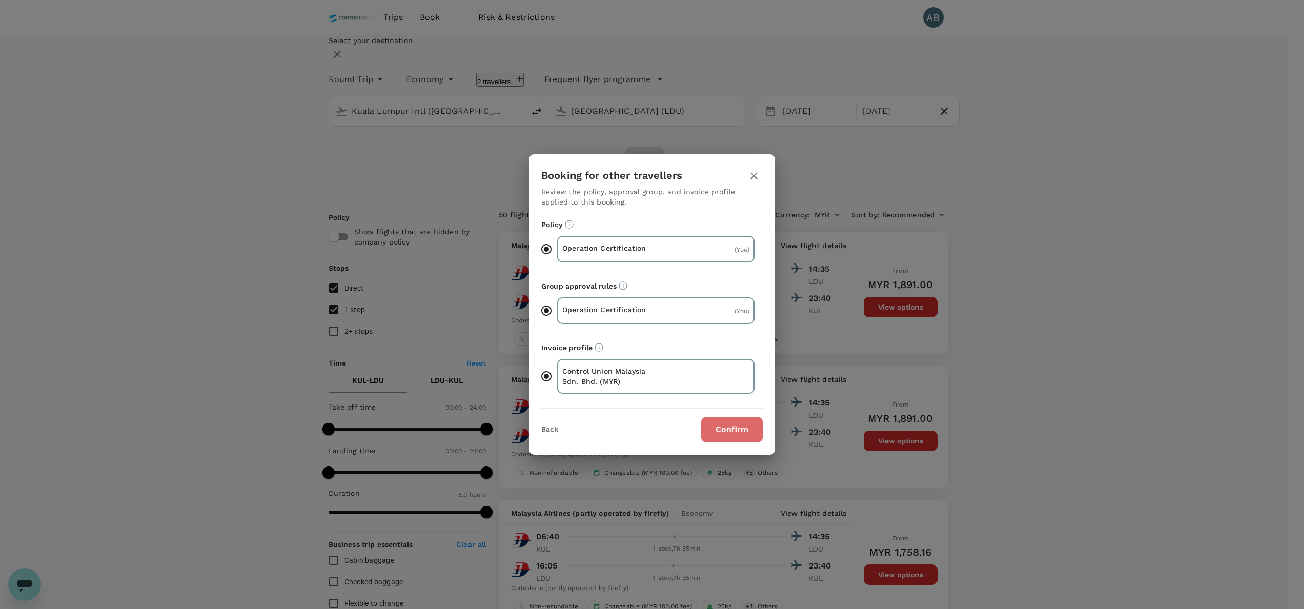
drag, startPoint x: 737, startPoint y: 429, endPoint x: 759, endPoint y: 415, distance: 25.9
click at [737, 429] on button "Confirm" at bounding box center [732, 430] width 62 height 26
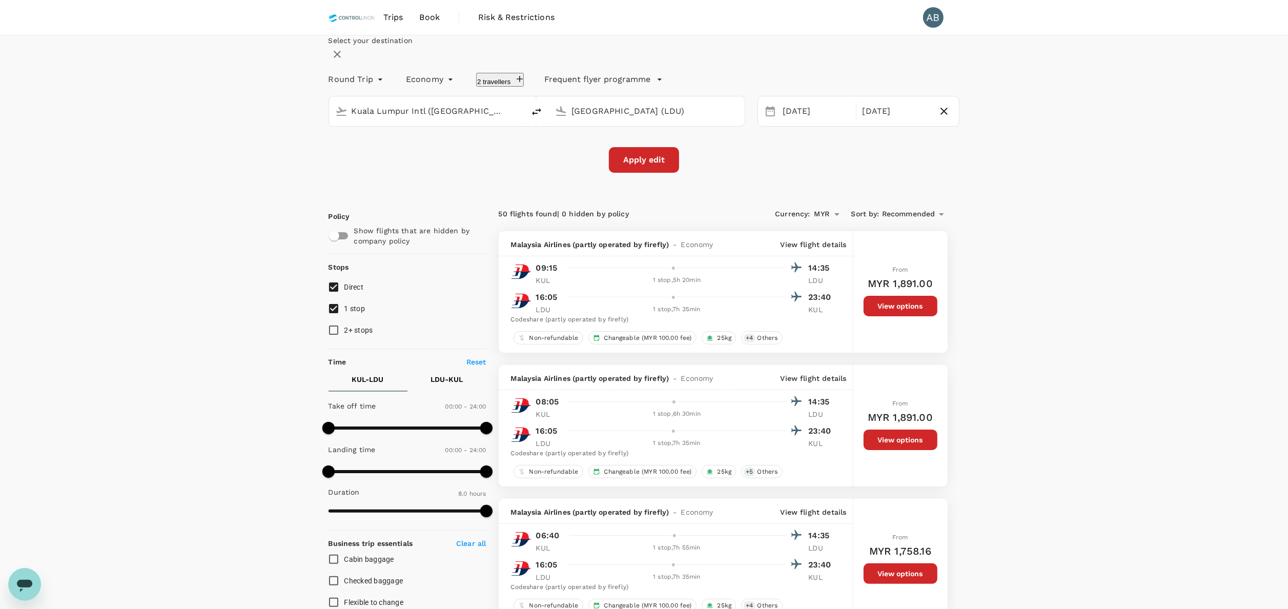
checkbox input "false"
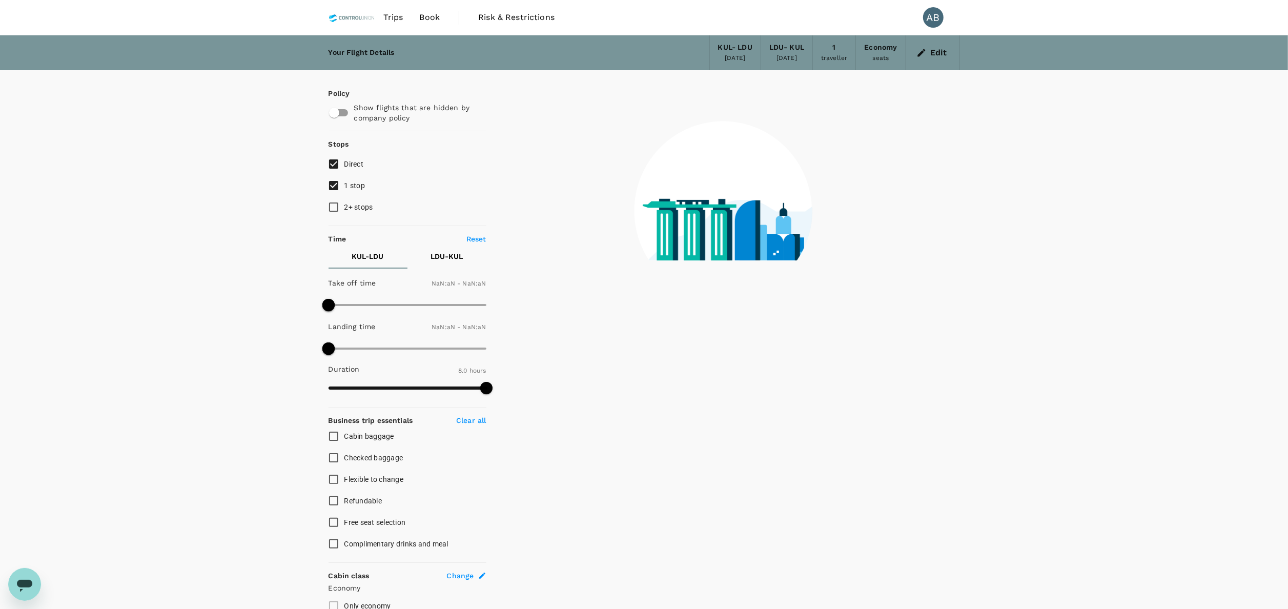
type input "1440"
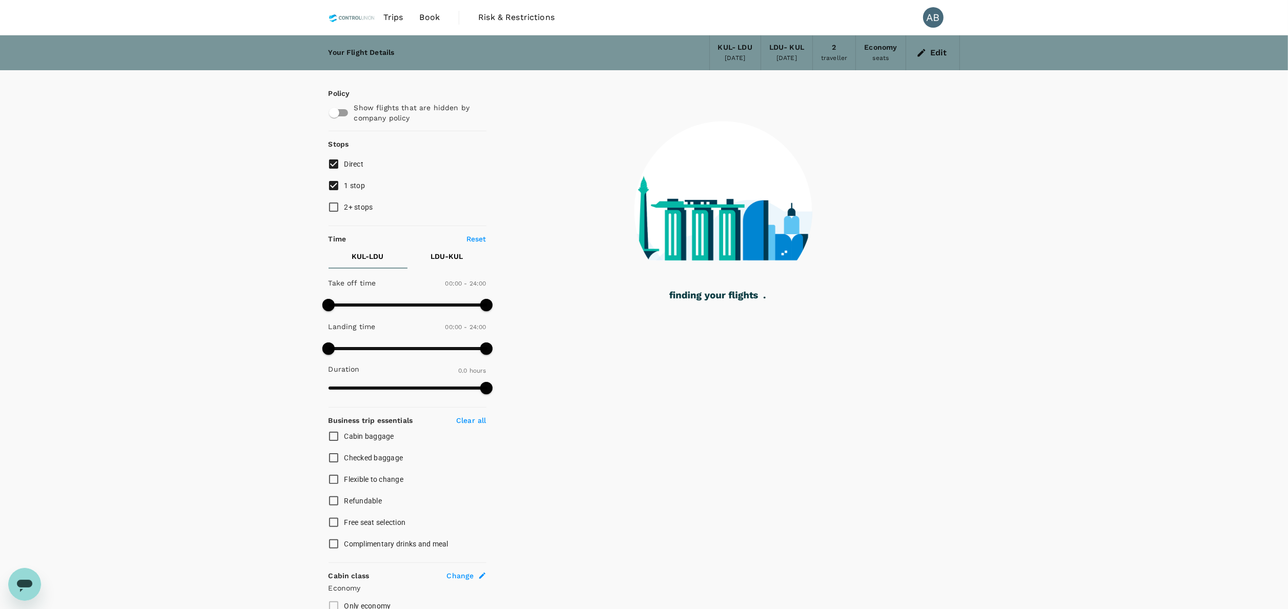
checkbox input "true"
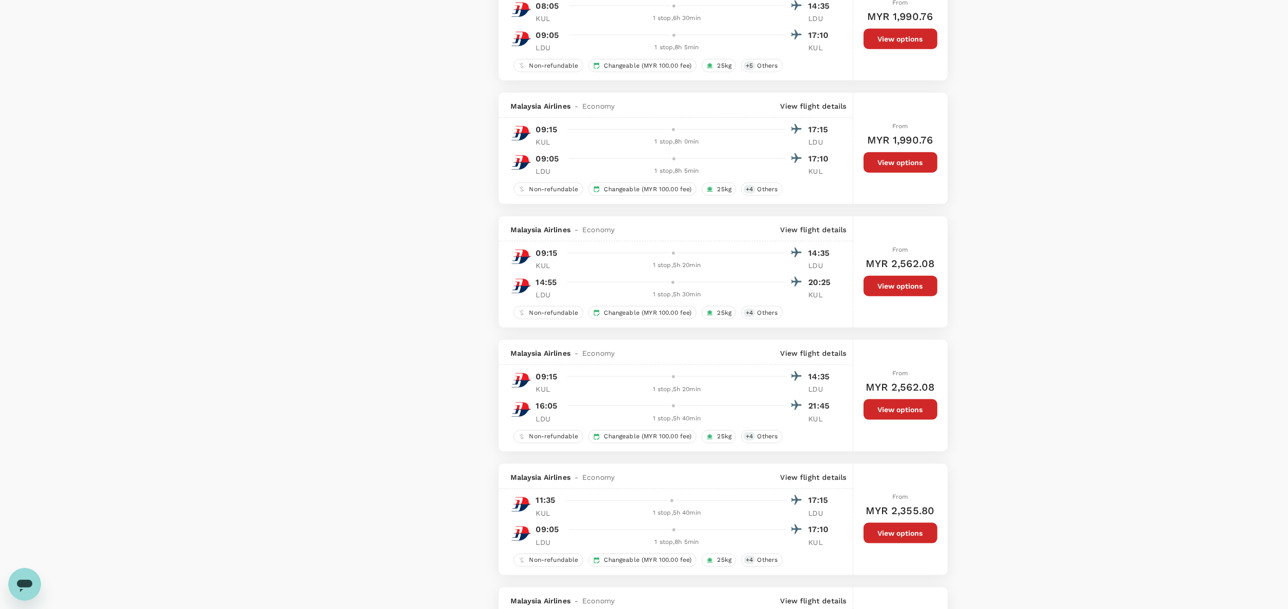
scroll to position [1128, 0]
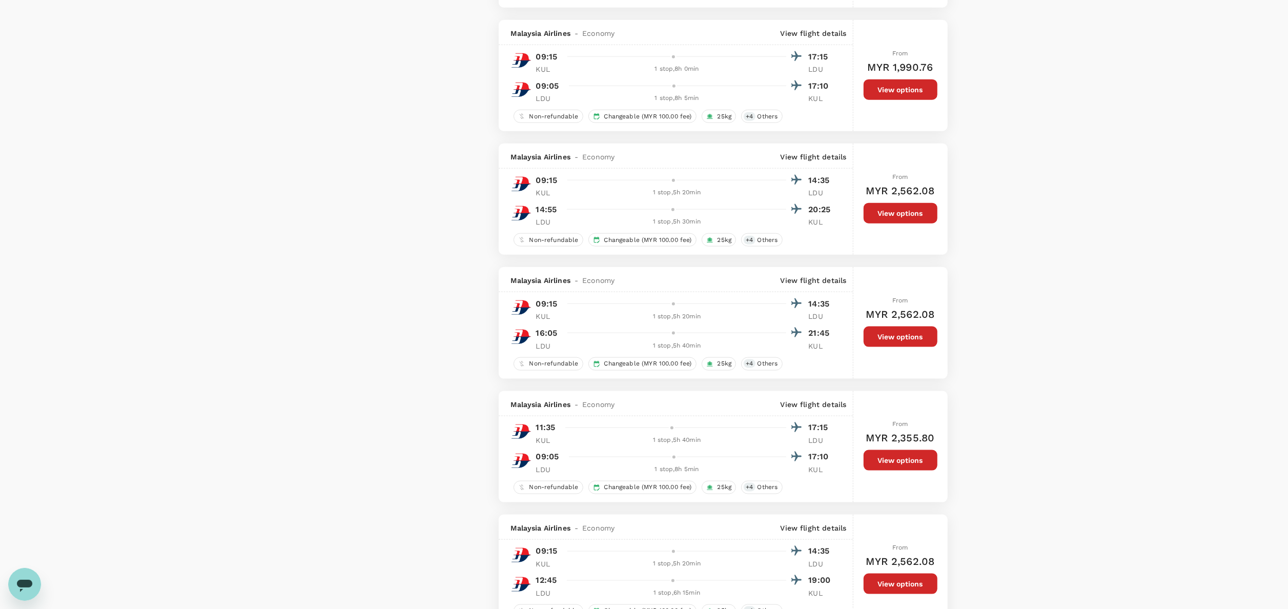
click at [966, 263] on div "Your Flight Details KUL - LDU [DATE] LDU - KUL [DATE] 2 traveller Economy seats…" at bounding box center [644, 290] width 1288 height 2764
click at [966, 199] on div "Your Flight Details KUL - LDU [DATE] LDU - KUL [DATE] 2 traveller Economy seats…" at bounding box center [644, 290] width 1288 height 2764
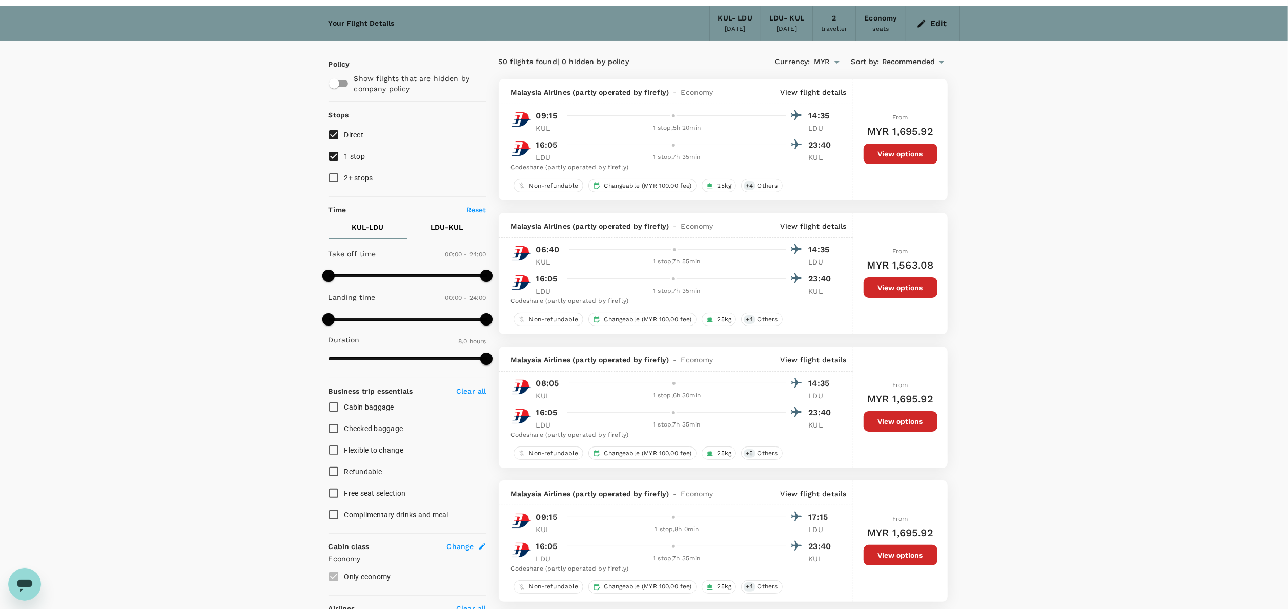
scroll to position [0, 0]
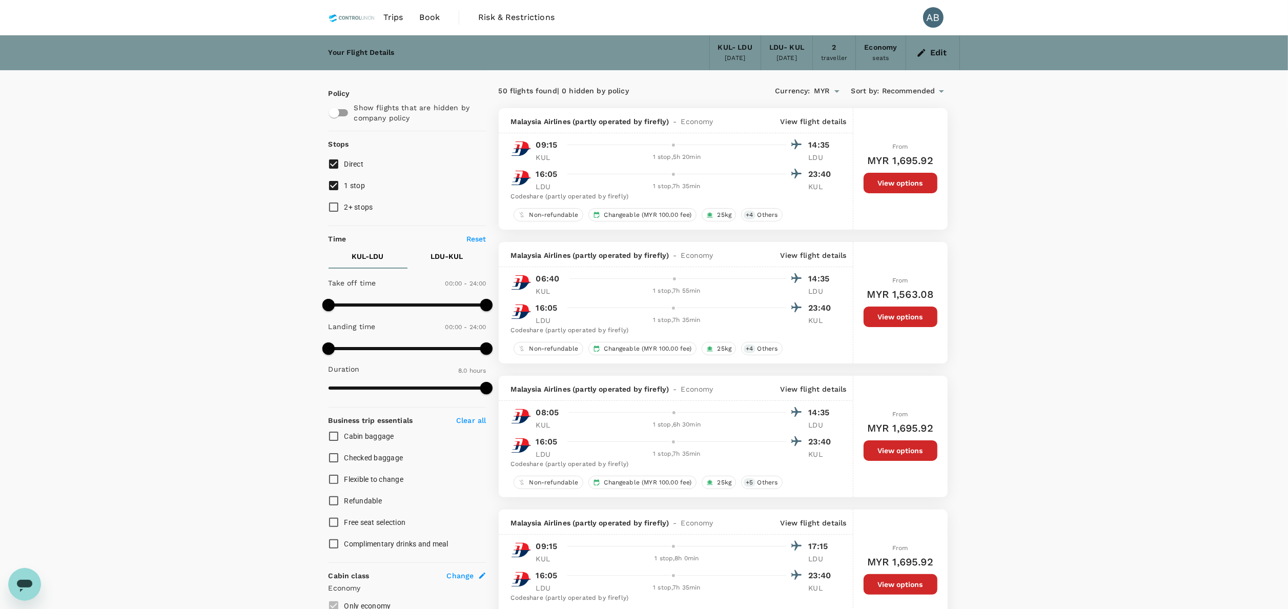
drag, startPoint x: 335, startPoint y: 183, endPoint x: 353, endPoint y: 177, distance: 19.3
click at [335, 181] on input "1 stop" at bounding box center [334, 186] width 22 height 22
checkbox input "false"
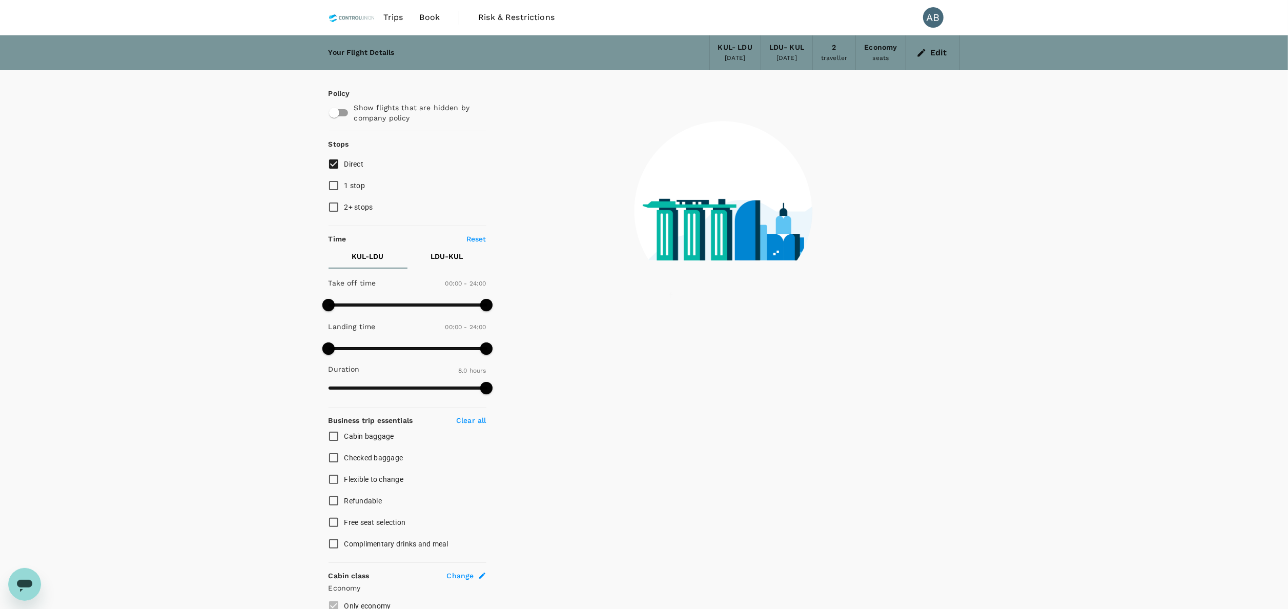
click at [966, 178] on div "Your Flight Details KUL - LDU [DATE] LDU - KUL [DATE] 2 traveller Economy seats…" at bounding box center [644, 383] width 1288 height 697
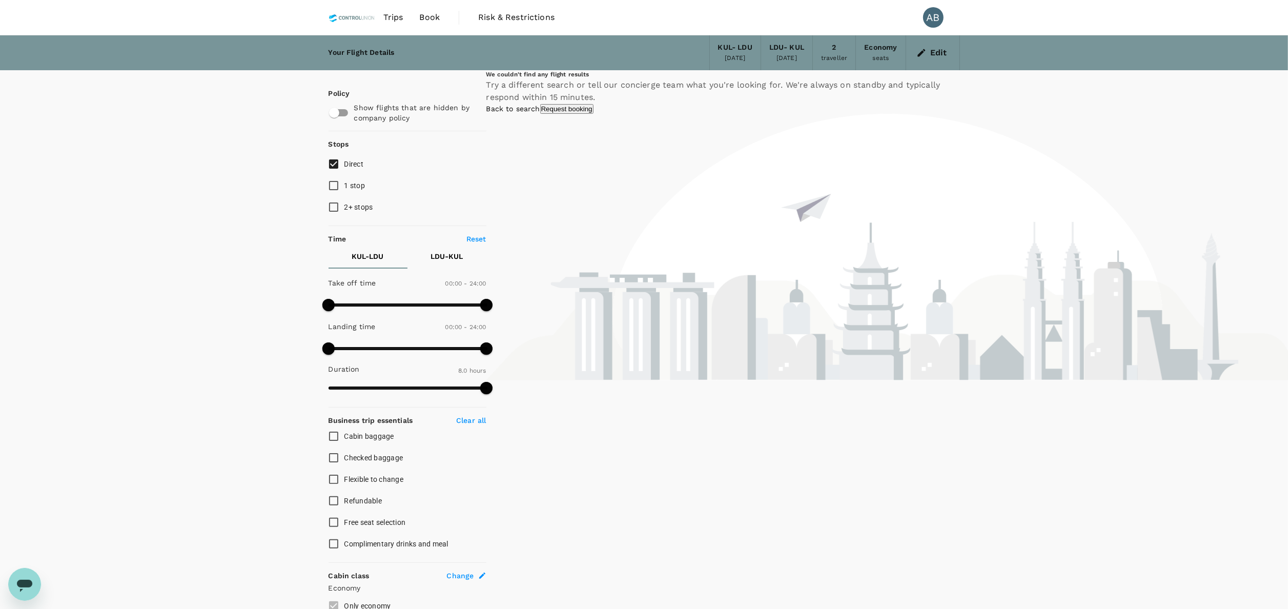
click at [927, 47] on button "Edit" at bounding box center [932, 53] width 37 height 16
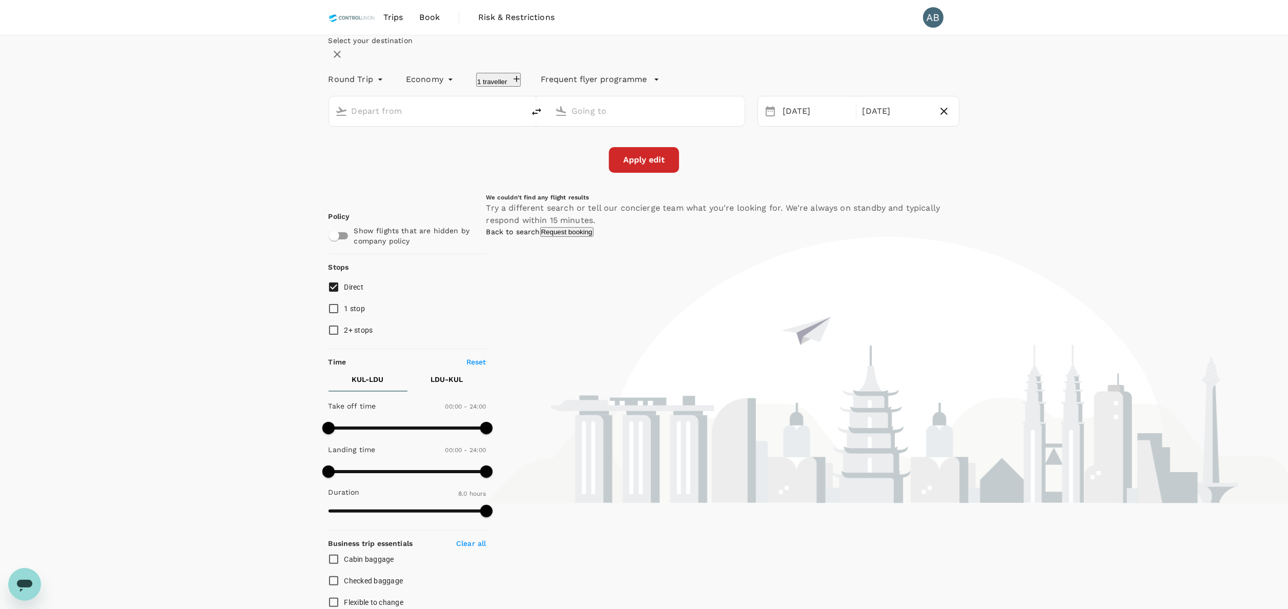
type input "Kuala Lumpur Intl ([GEOGRAPHIC_DATA])"
type input "[GEOGRAPHIC_DATA] (LDU)"
drag, startPoint x: 639, startPoint y: 134, endPoint x: 715, endPoint y: 138, distance: 77.0
click at [640, 119] on input "[GEOGRAPHIC_DATA] (LDU)" at bounding box center [647, 111] width 152 height 16
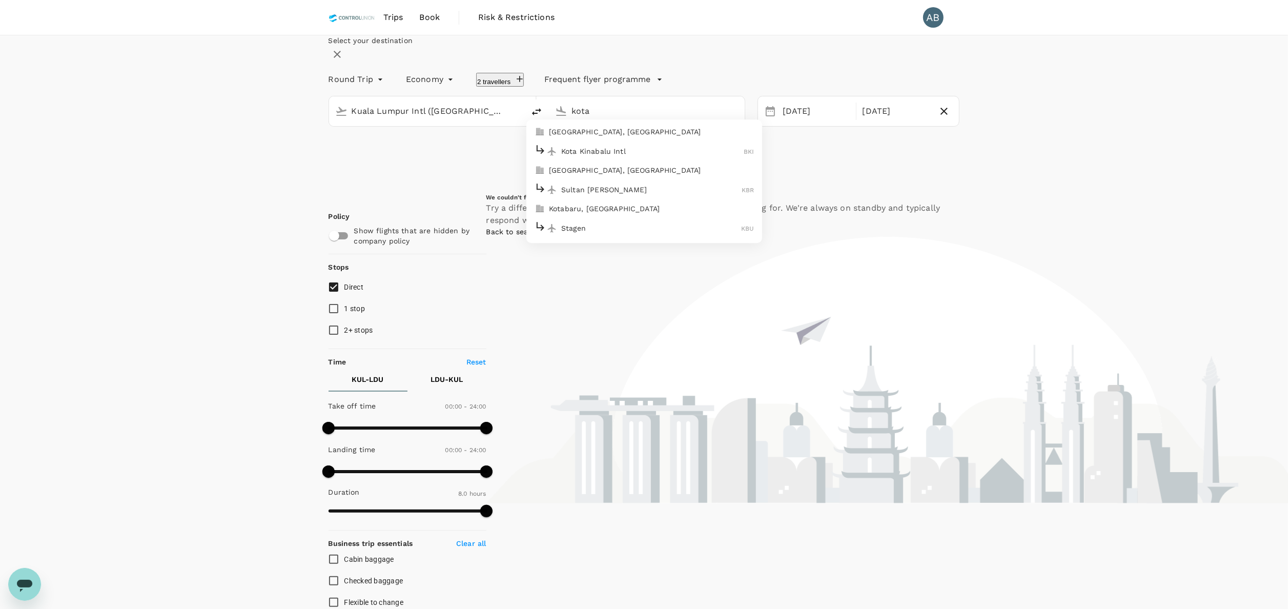
click at [652, 159] on div "Kota Kinabalu Intl BKI" at bounding box center [644, 151] width 219 height 16
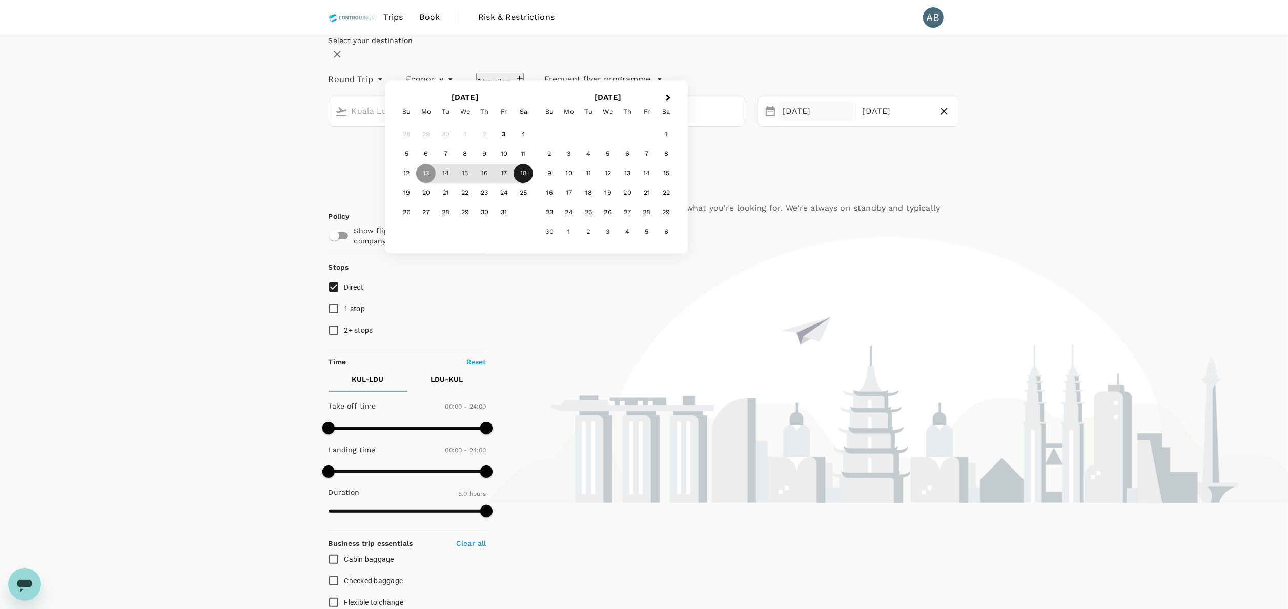
type input "Kota Kinabalu Intl (BKI)"
click at [533, 183] on div "18" at bounding box center [523, 173] width 19 height 19
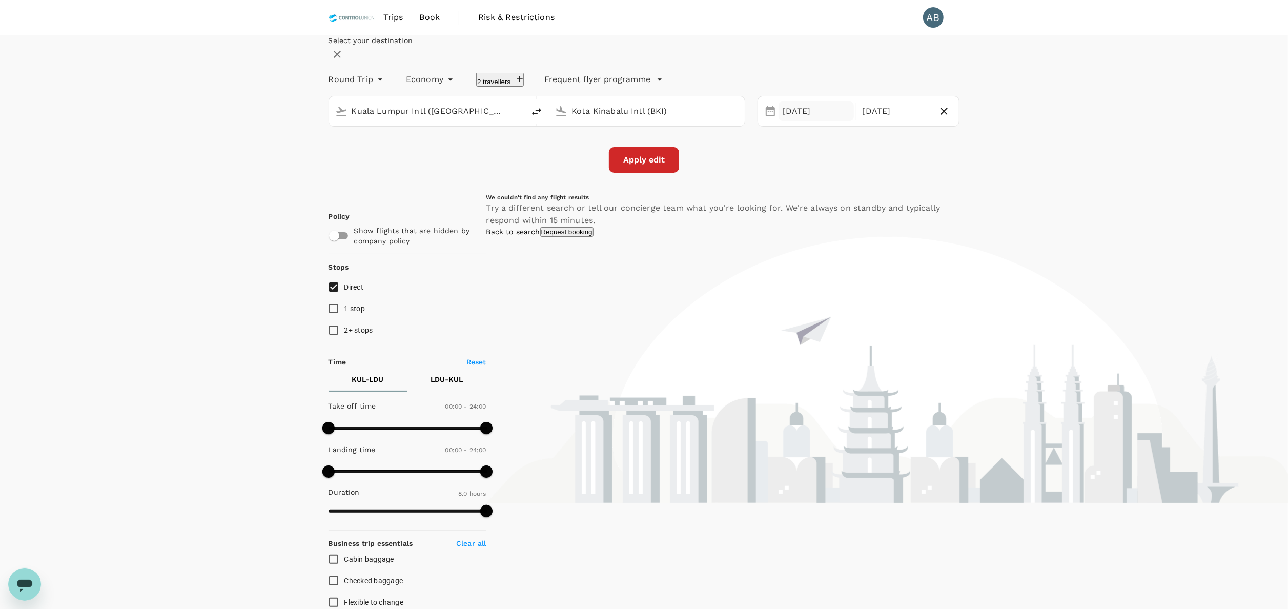
click at [788, 121] on div "[DATE]" at bounding box center [816, 111] width 75 height 20
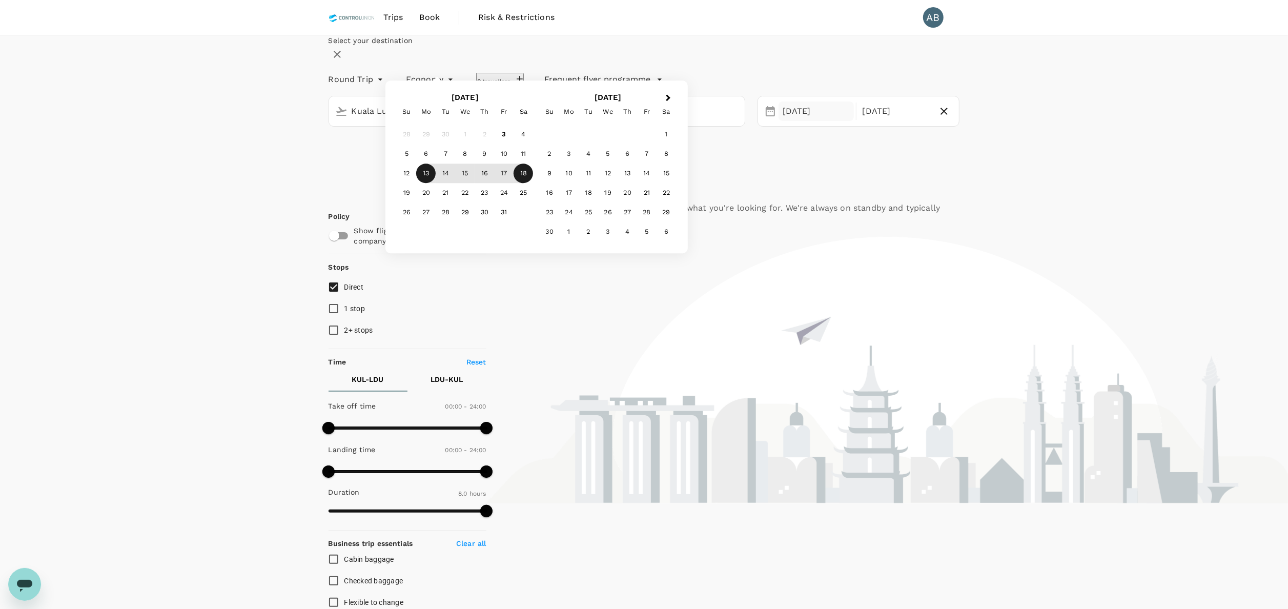
click at [436, 183] on div "13" at bounding box center [425, 173] width 19 height 19
click at [641, 173] on button "Apply edit" at bounding box center [644, 160] width 70 height 26
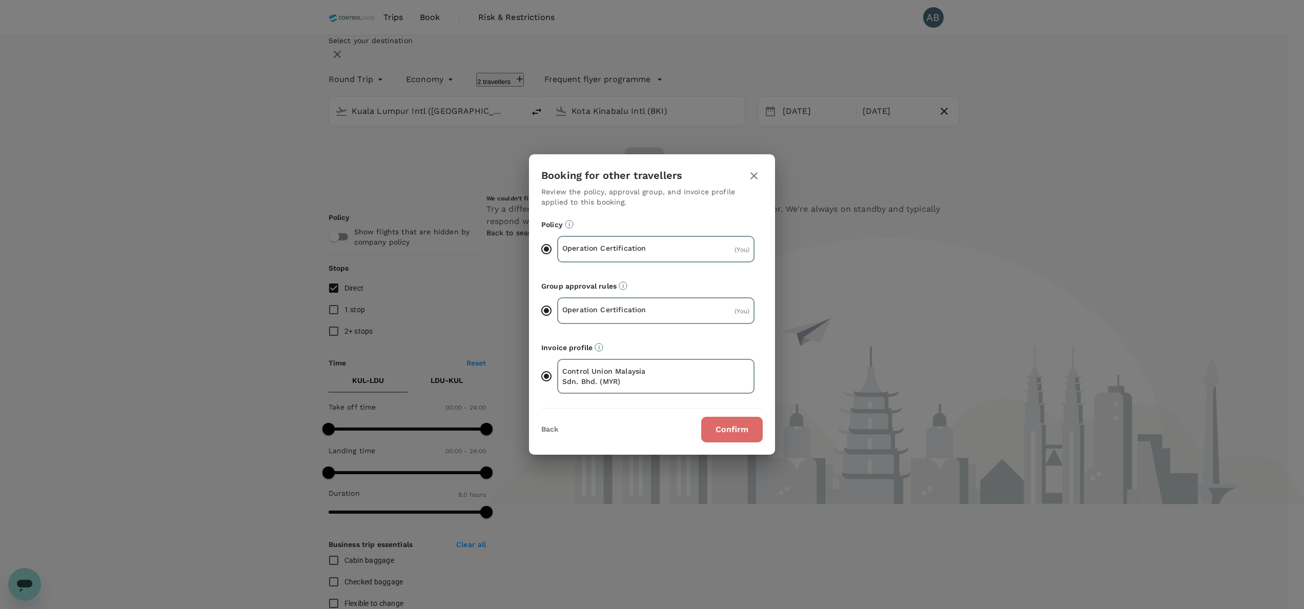
drag, startPoint x: 737, startPoint y: 420, endPoint x: 739, endPoint y: 412, distance: 8.3
click at [734, 420] on button "Confirm" at bounding box center [732, 430] width 62 height 26
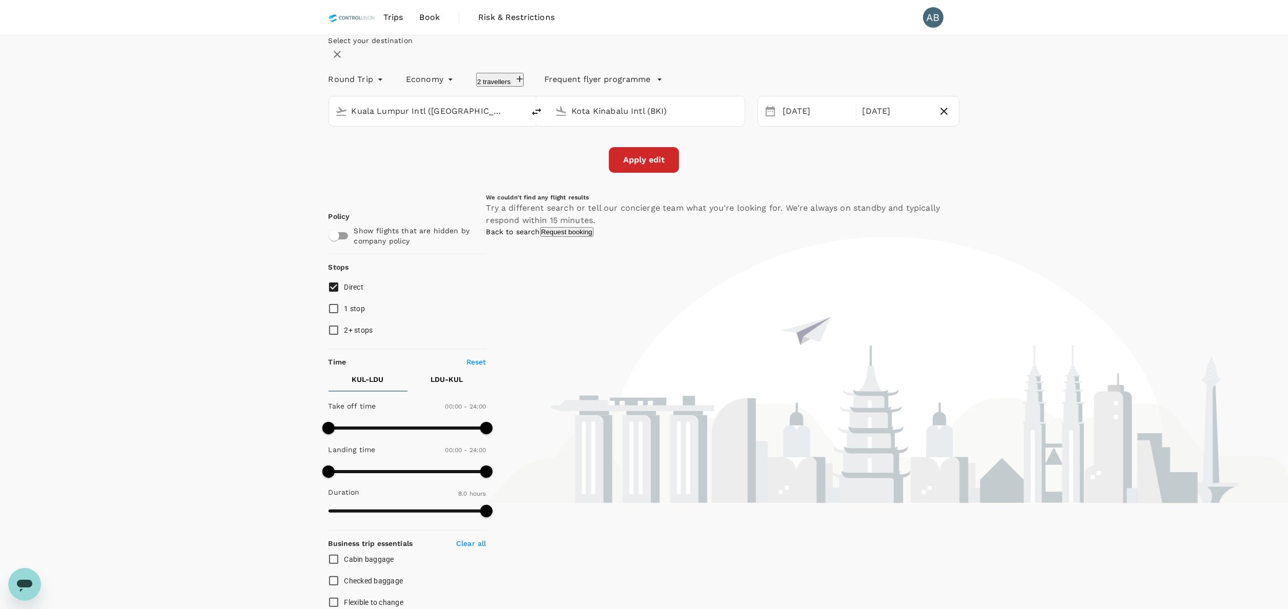
checkbox input "false"
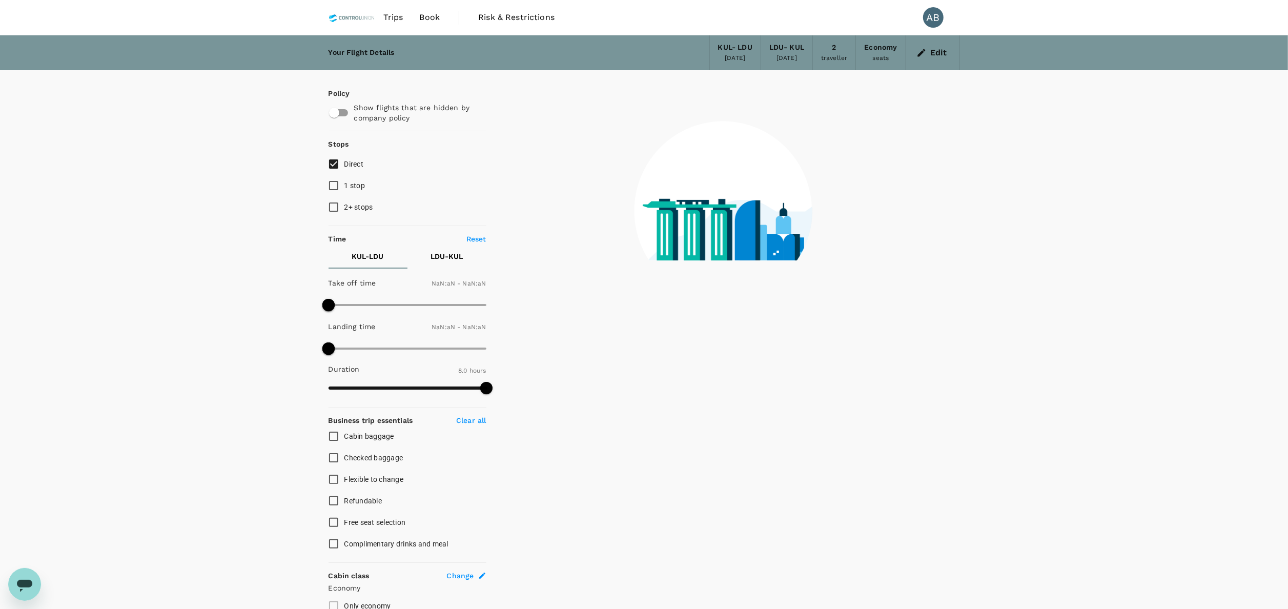
type input "1440"
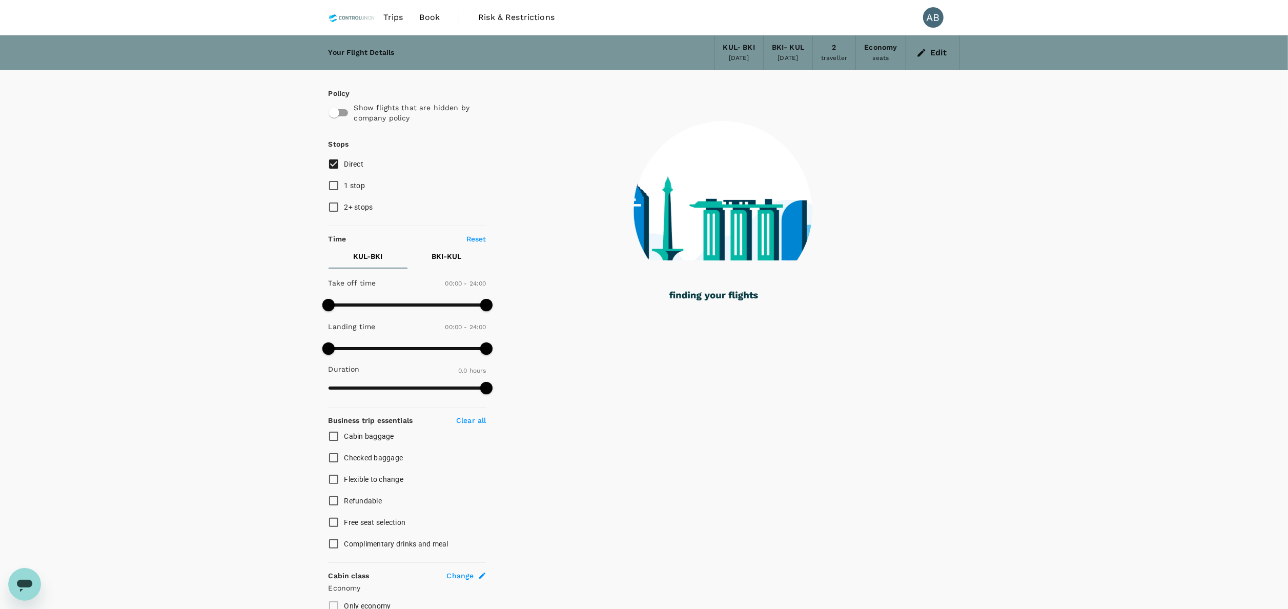
type input "165"
checkbox input "true"
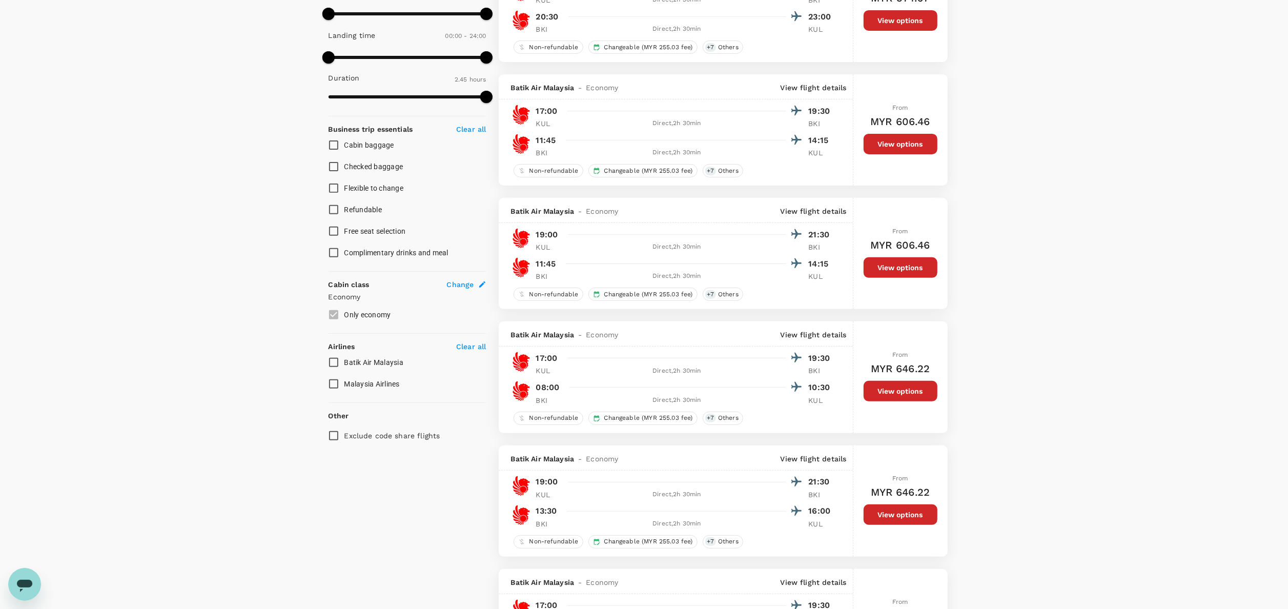
type input "960"
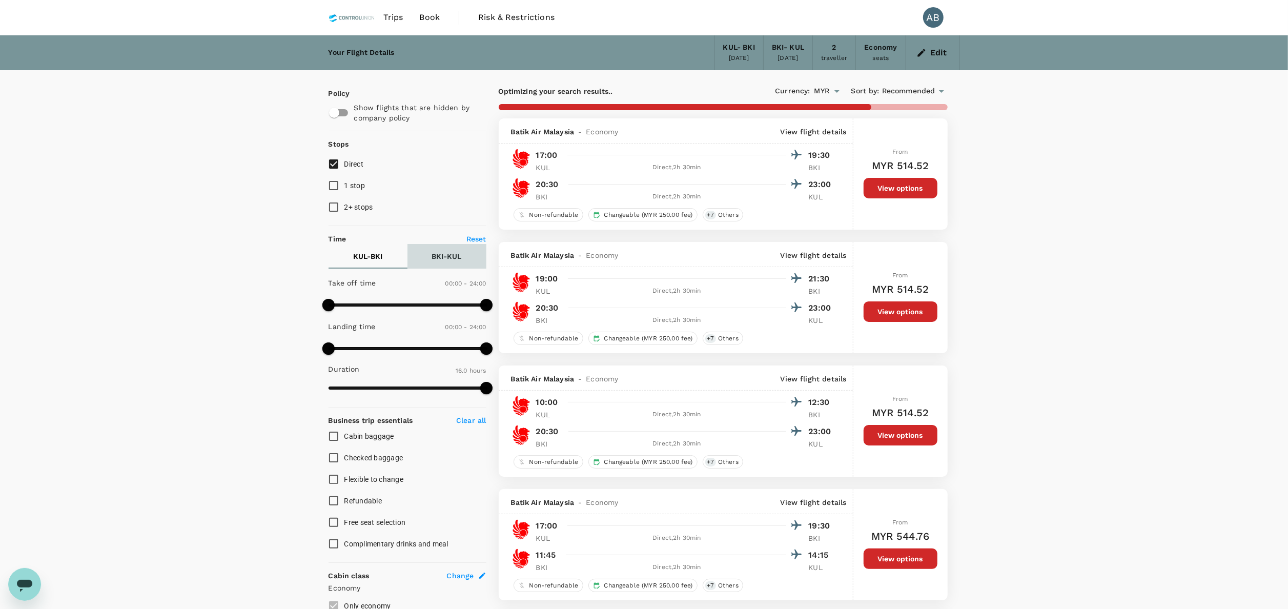
click at [438, 257] on p "BKI - KUL" at bounding box center [447, 256] width 30 height 10
click at [367, 253] on p "KUL - BKI" at bounding box center [367, 256] width 29 height 10
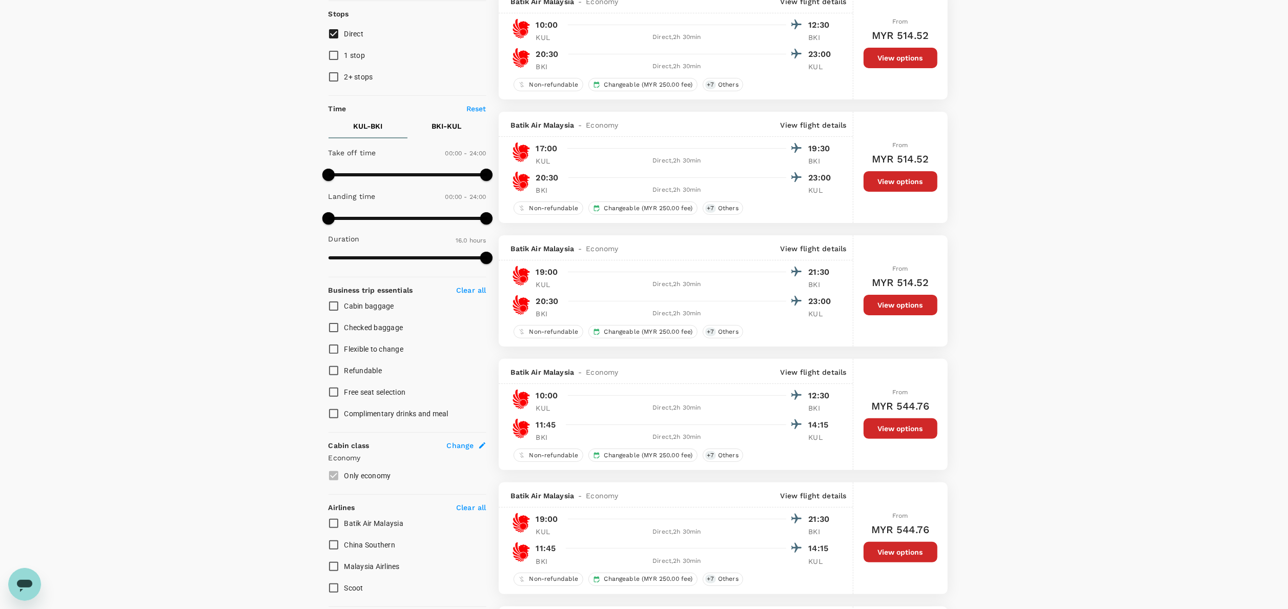
scroll to position [21, 0]
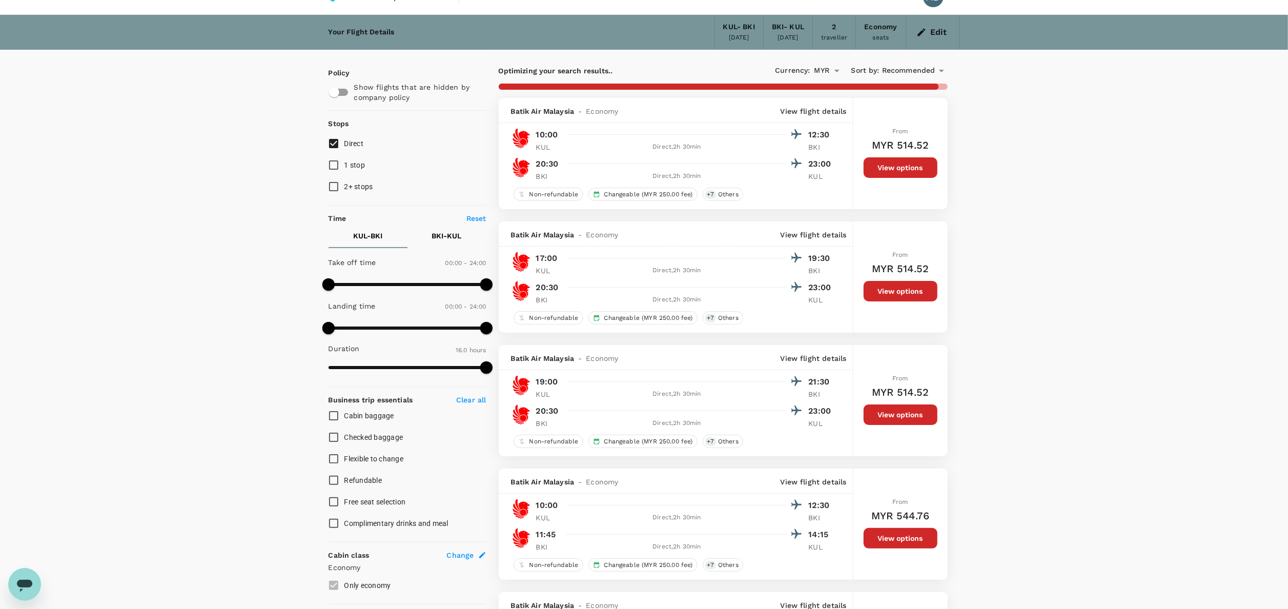
click at [432, 234] on p "BKI - KUL" at bounding box center [447, 236] width 30 height 10
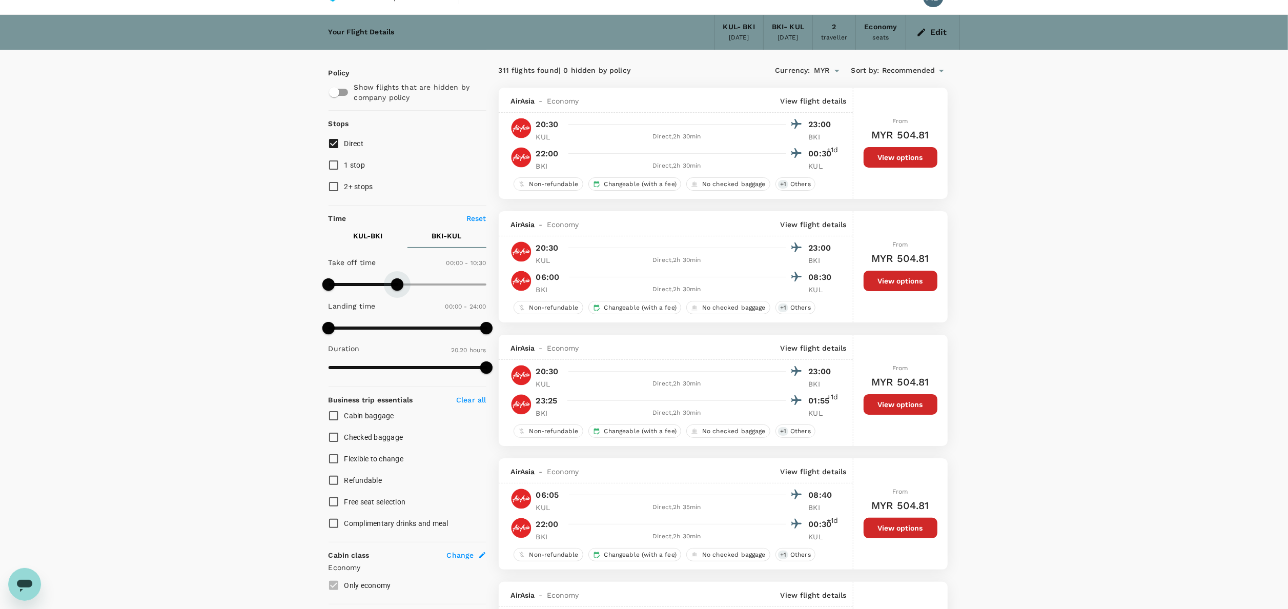
drag, startPoint x: 489, startPoint y: 281, endPoint x: 397, endPoint y: 283, distance: 92.3
click at [397, 283] on span at bounding box center [397, 284] width 12 height 12
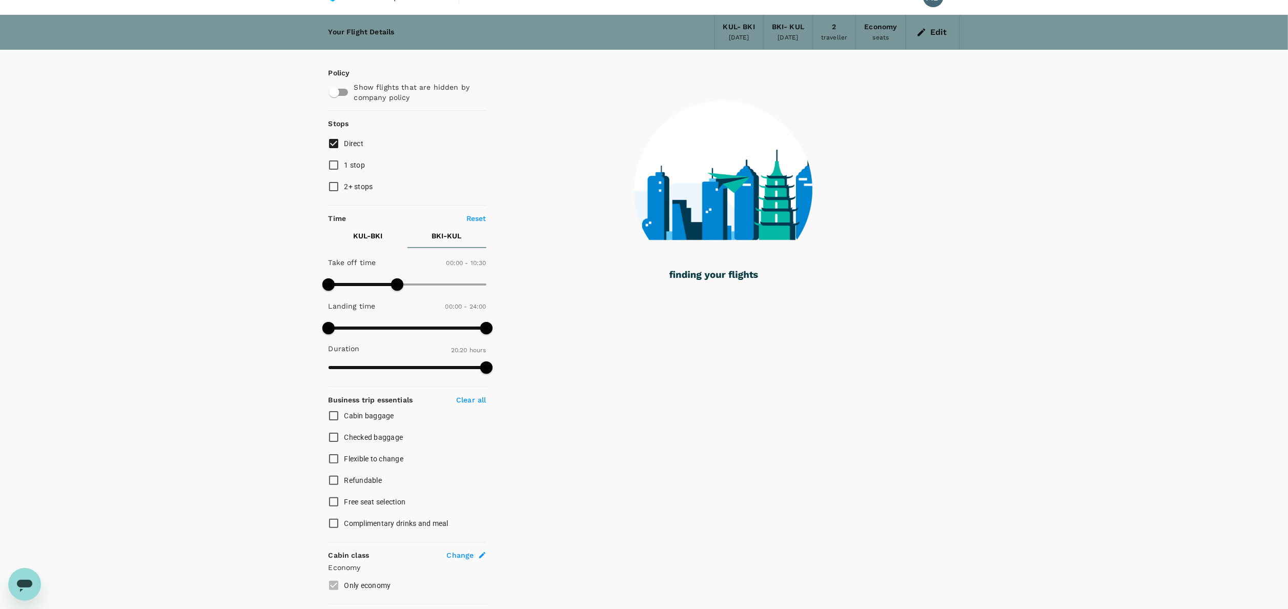
type input "1440"
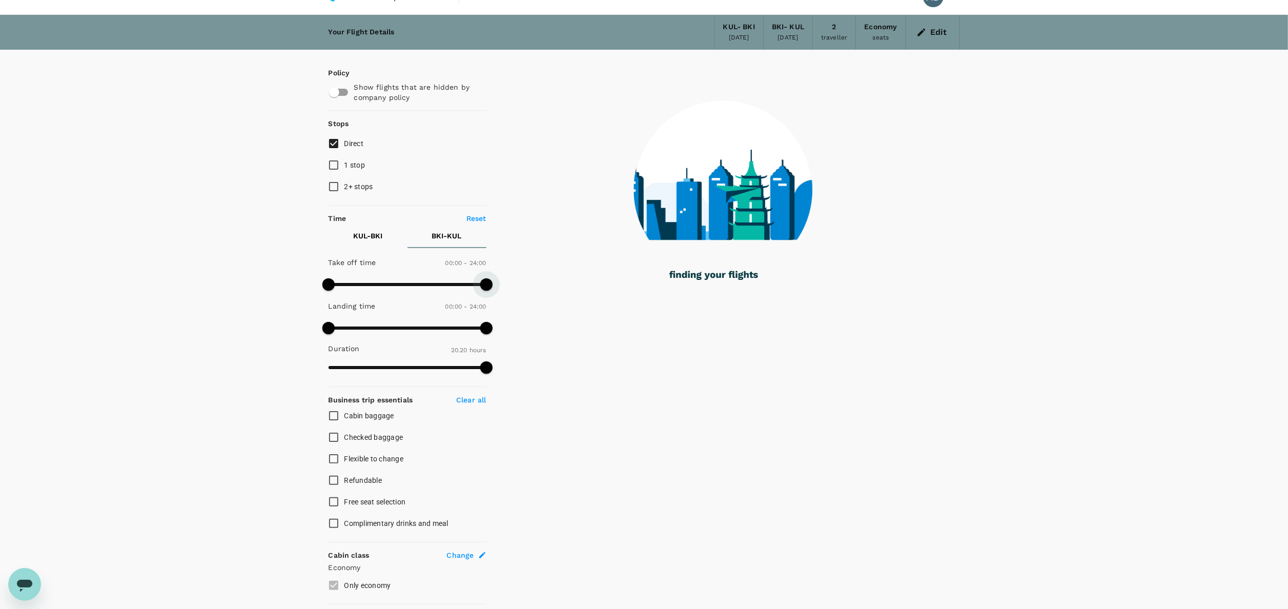
drag, startPoint x: 398, startPoint y: 282, endPoint x: 376, endPoint y: 263, distance: 29.1
click at [518, 279] on div "Policy Show flights that are hidden by company policy Stops Direct 1 stop 2+ st…" at bounding box center [644, 416] width 631 height 732
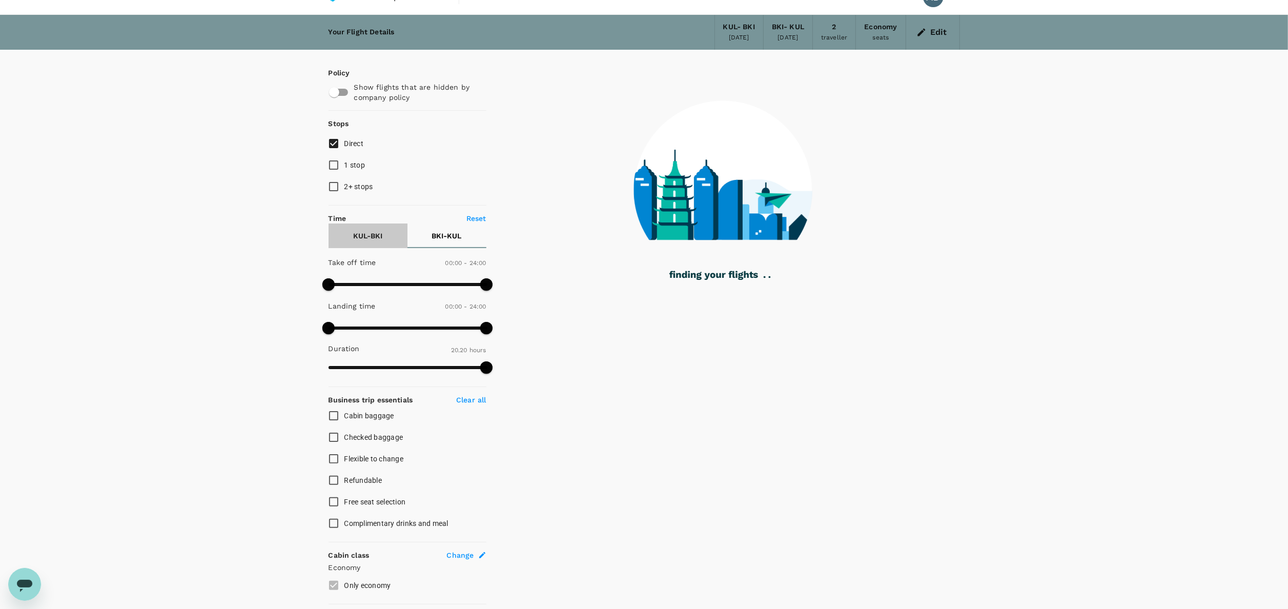
click at [359, 240] on p "KUL - BKI" at bounding box center [367, 236] width 29 height 10
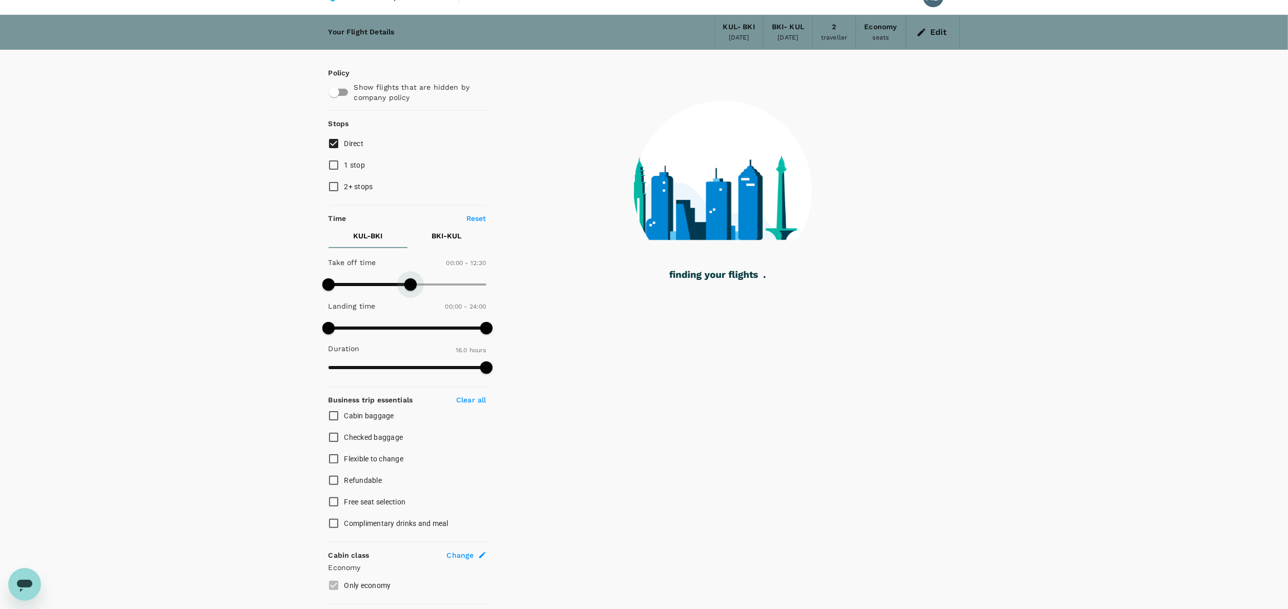
type input "780"
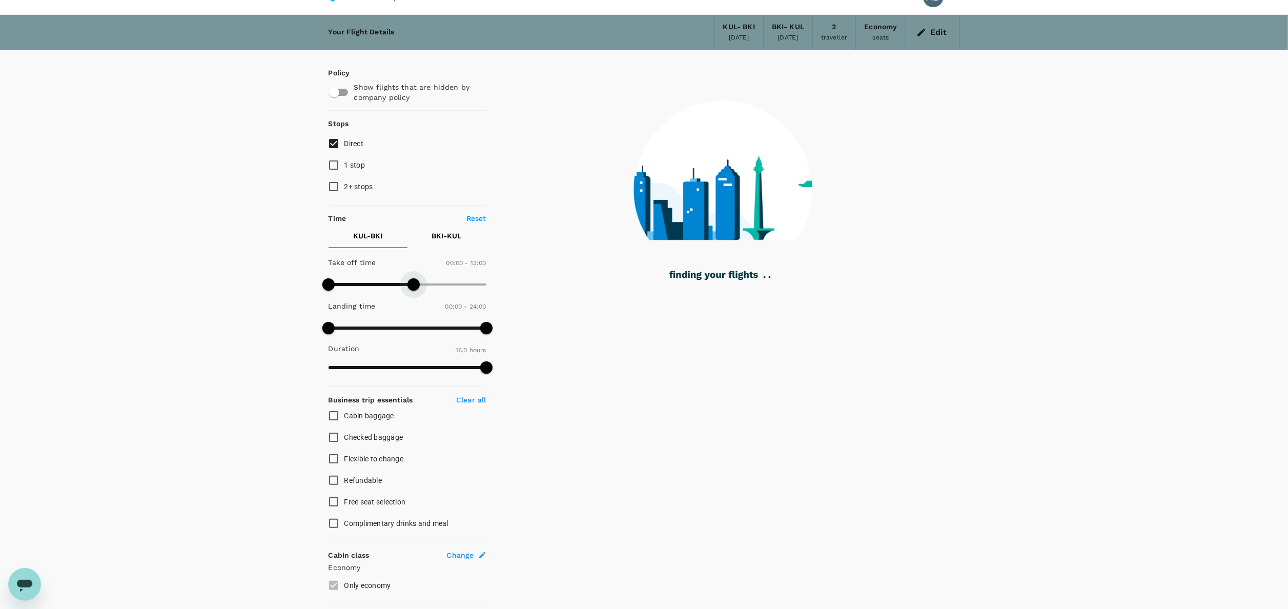
drag, startPoint x: 481, startPoint y: 283, endPoint x: 414, endPoint y: 288, distance: 66.8
click at [414, 288] on span at bounding box center [413, 284] width 12 height 12
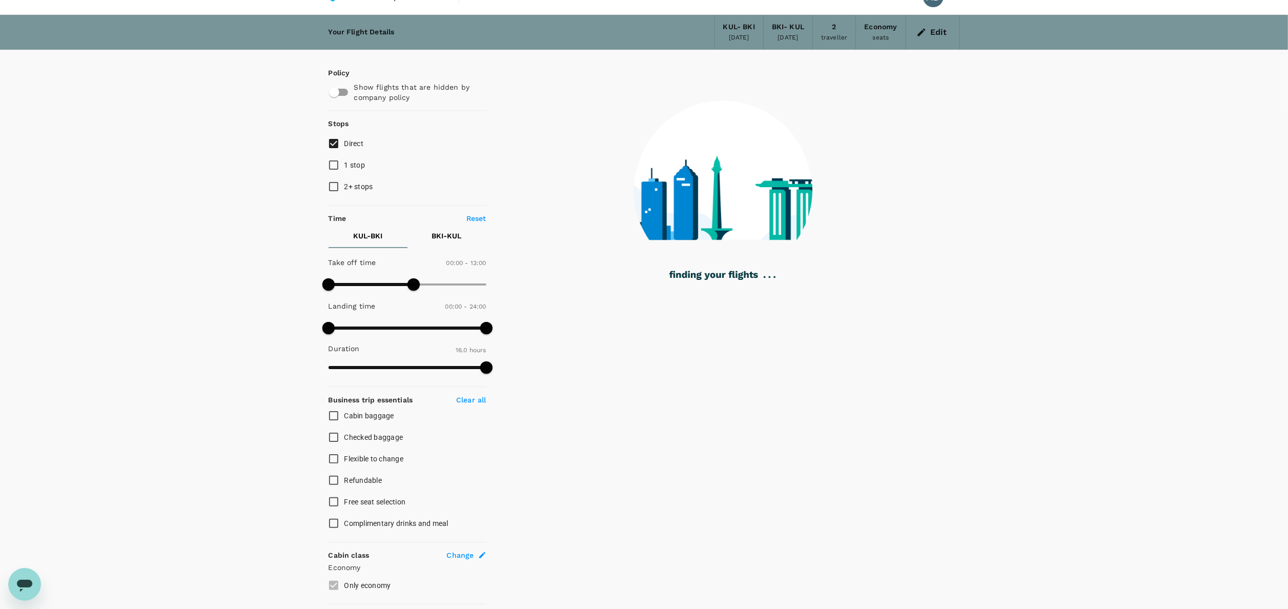
drag, startPoint x: 440, startPoint y: 238, endPoint x: 443, endPoint y: 244, distance: 6.9
click at [440, 240] on p "BKI - KUL" at bounding box center [447, 236] width 30 height 10
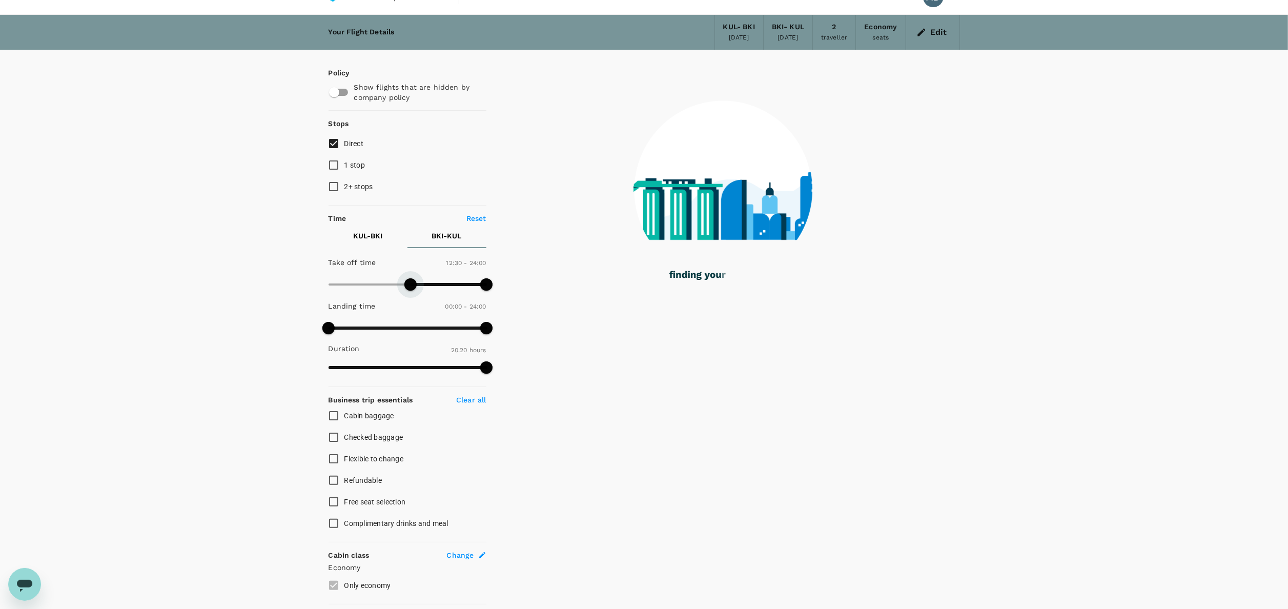
type input "840"
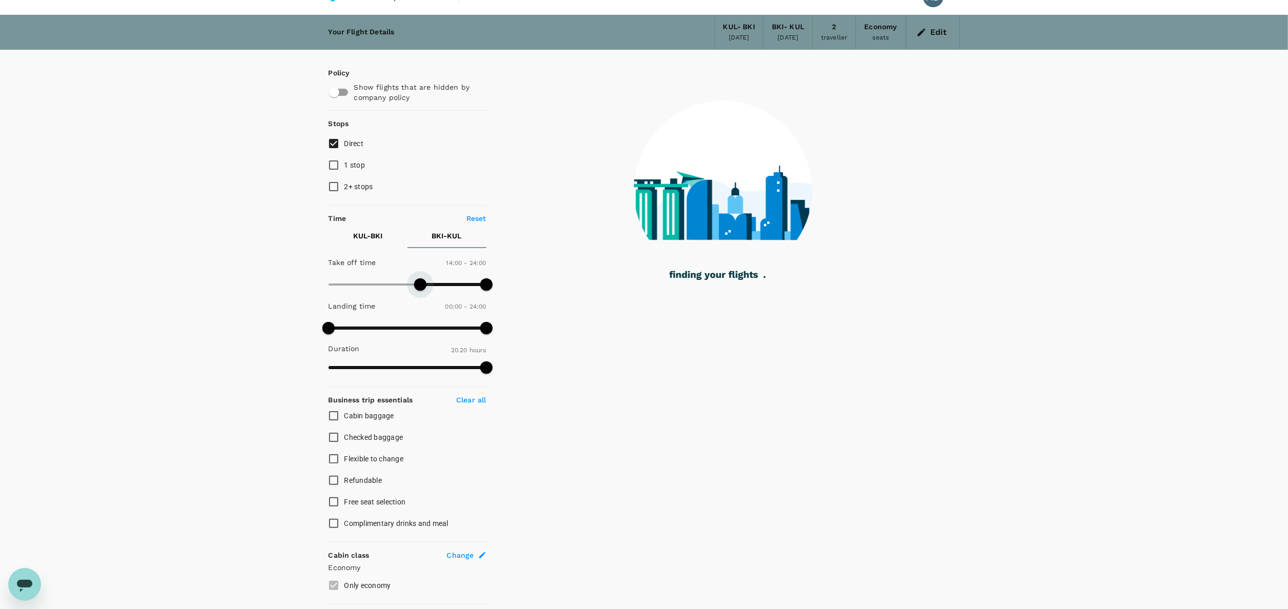
drag, startPoint x: 331, startPoint y: 286, endPoint x: 424, endPoint y: 290, distance: 93.4
click at [419, 291] on span at bounding box center [420, 284] width 12 height 12
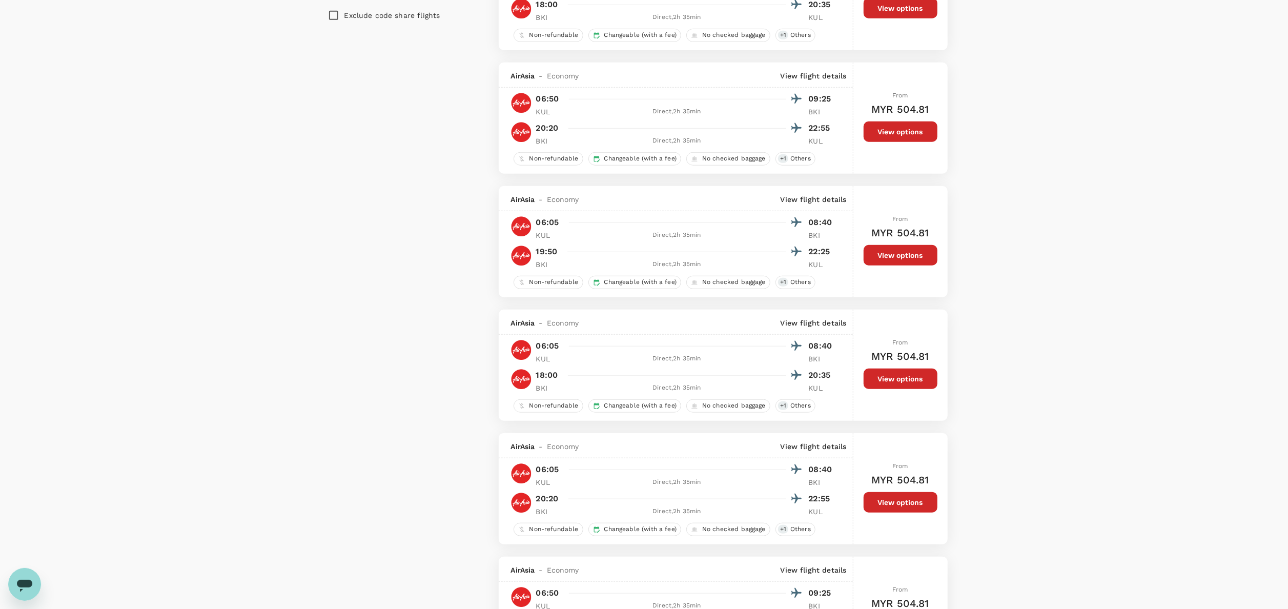
scroll to position [841, 0]
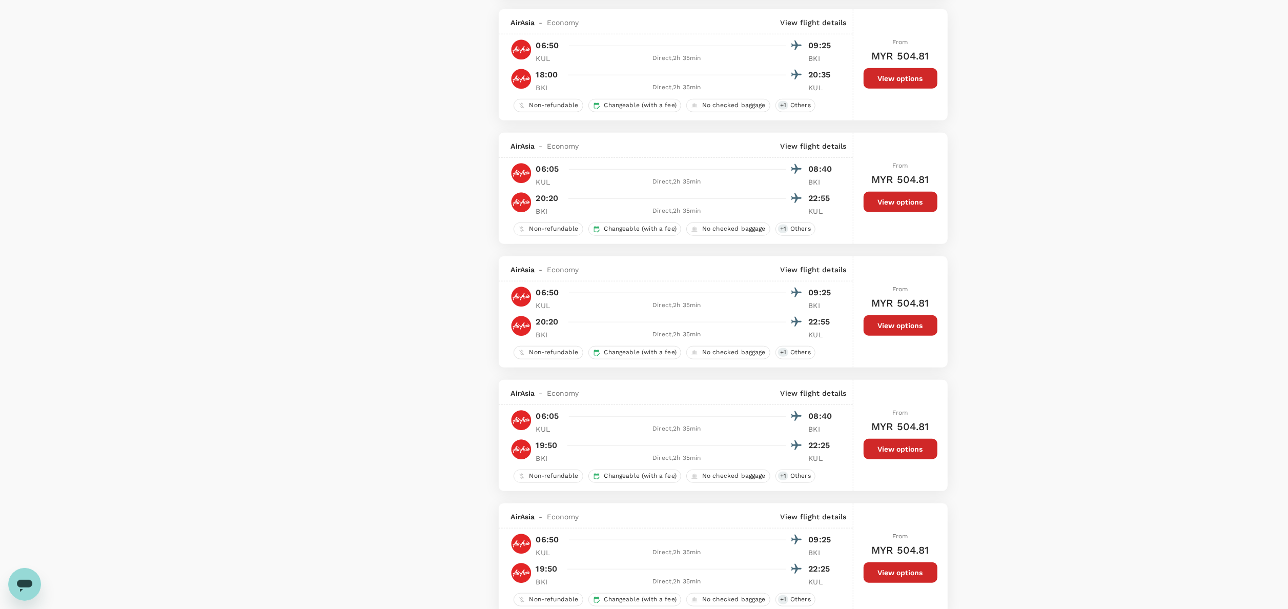
click at [368, 277] on div "Policy Show flights that are hidden by company policy Stops Direct 1 stop 2+ st…" at bounding box center [408, 561] width 158 height 2662
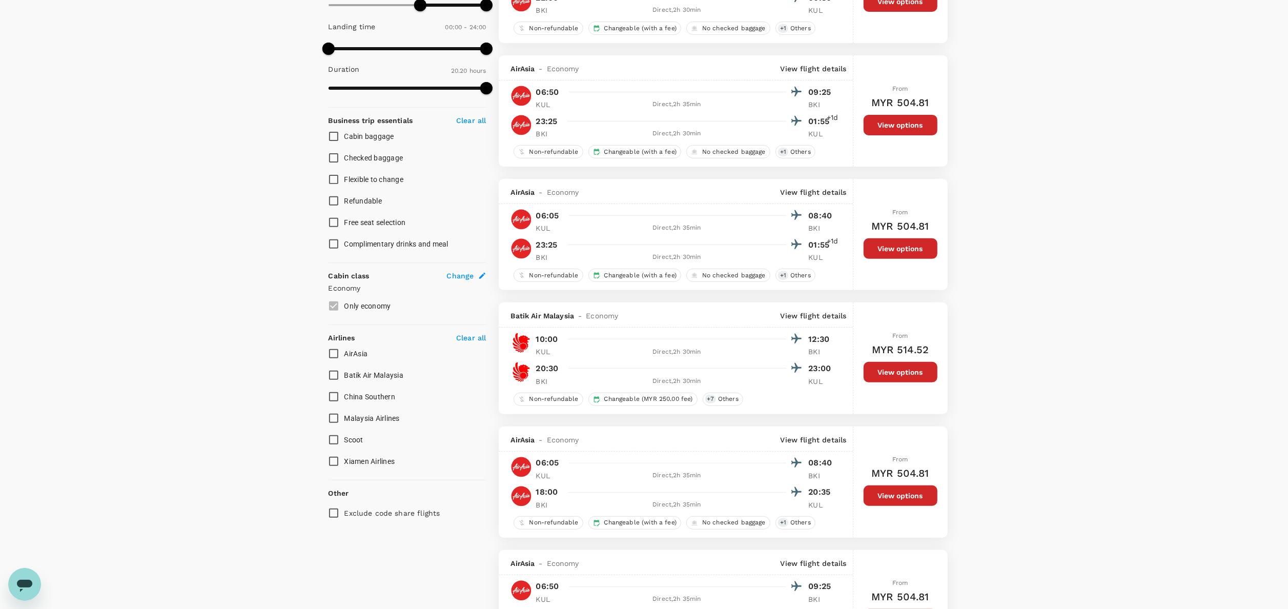
scroll to position [328, 0]
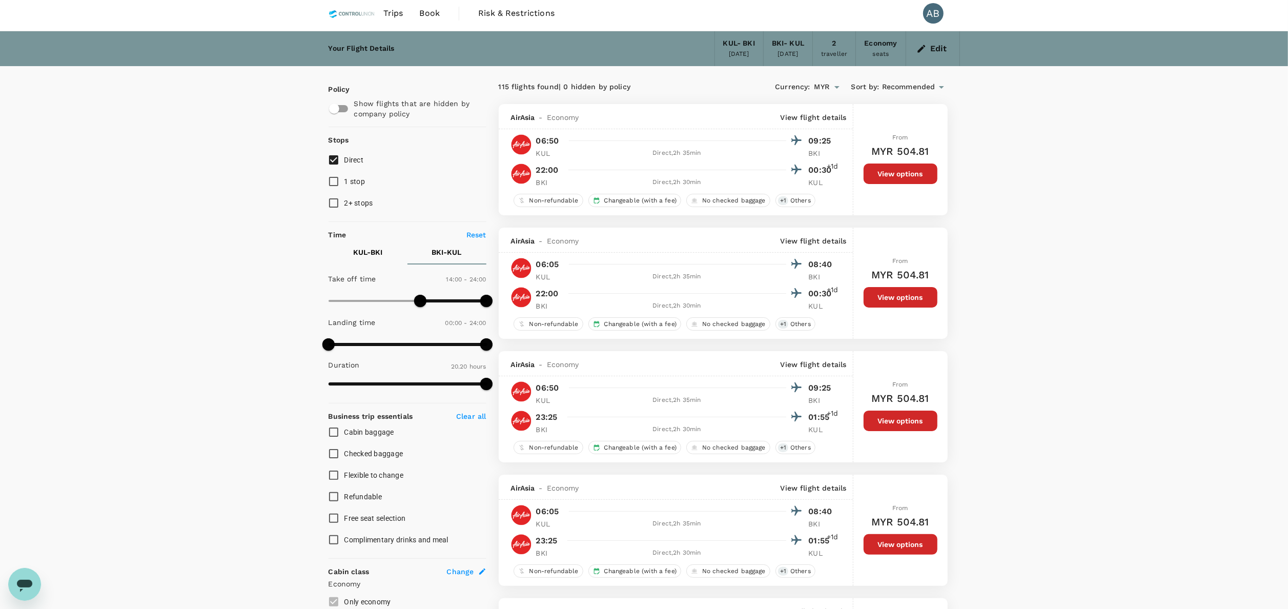
scroll to position [0, 0]
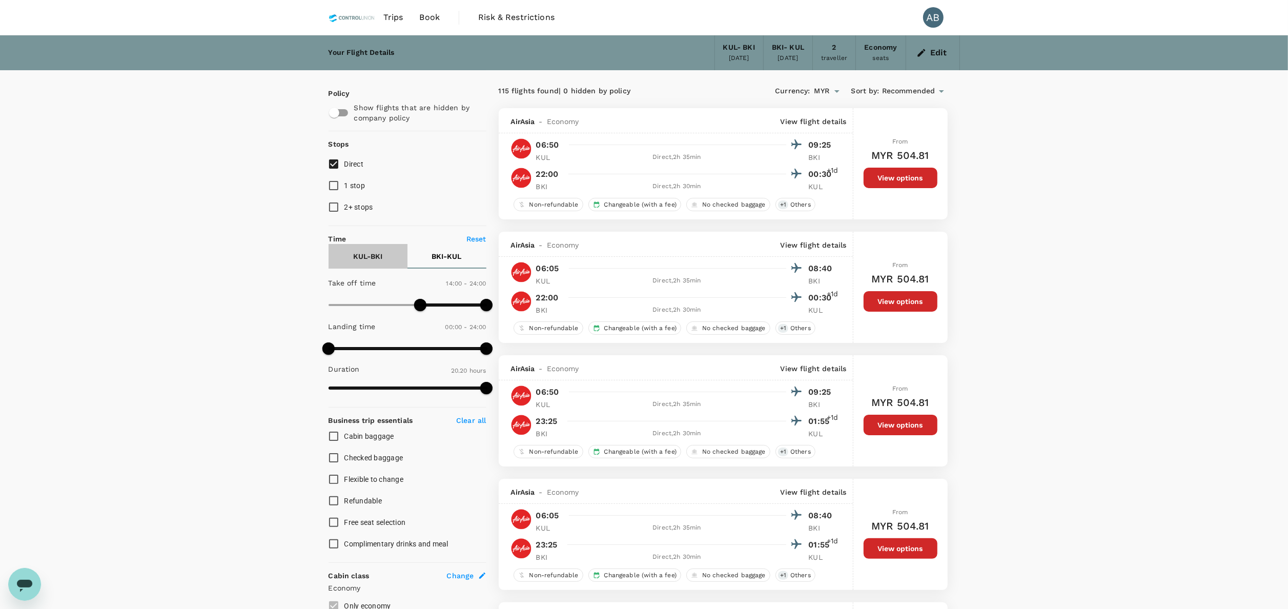
click at [369, 258] on p "KUL - BKI" at bounding box center [367, 256] width 29 height 10
drag, startPoint x: 319, startPoint y: 302, endPoint x: 380, endPoint y: 320, distance: 64.2
click at [366, 306] on span at bounding box center [364, 305] width 12 height 12
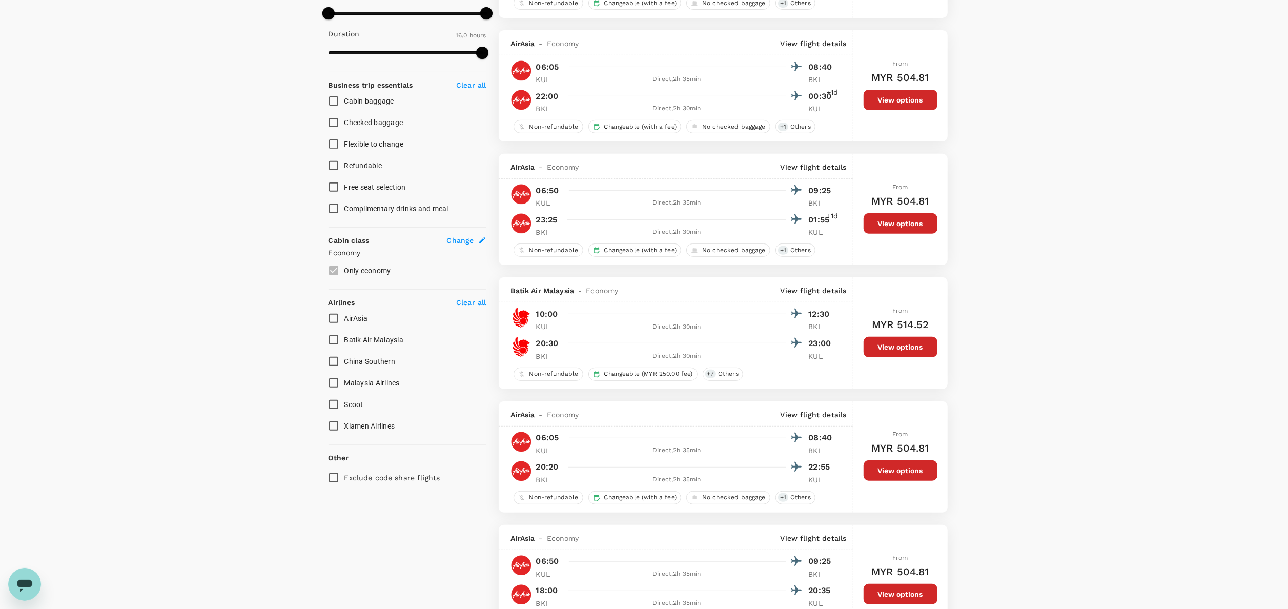
scroll to position [103, 0]
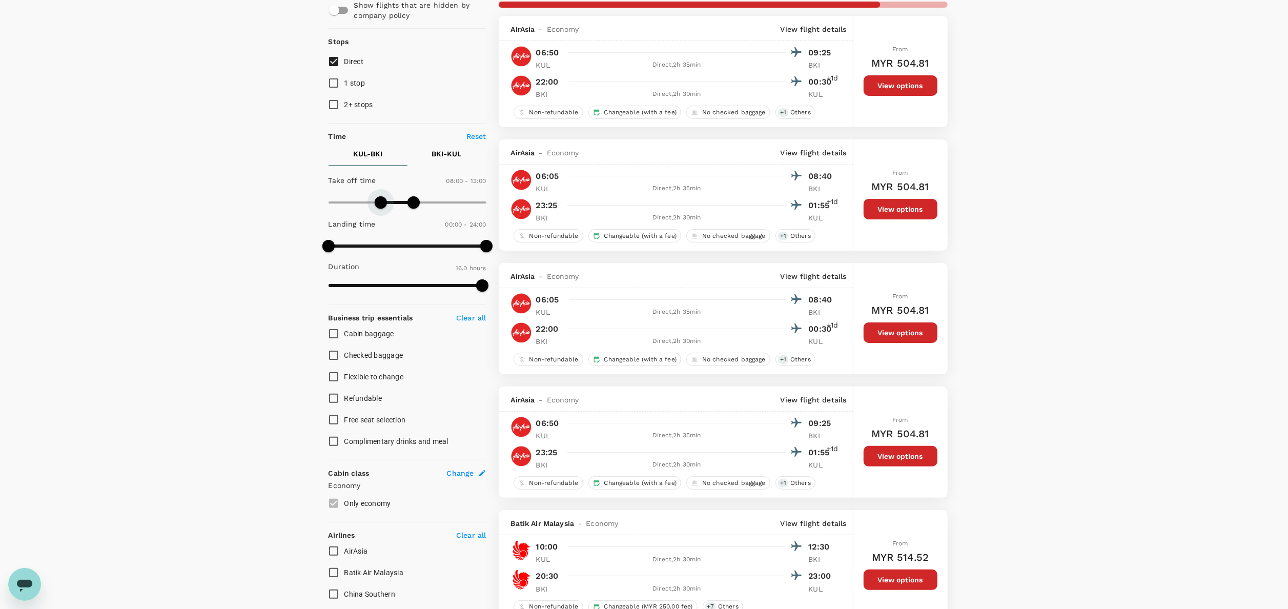
type input "510"
drag, startPoint x: 367, startPoint y: 201, endPoint x: 384, endPoint y: 205, distance: 17.3
click at [384, 205] on span at bounding box center [384, 202] width 12 height 12
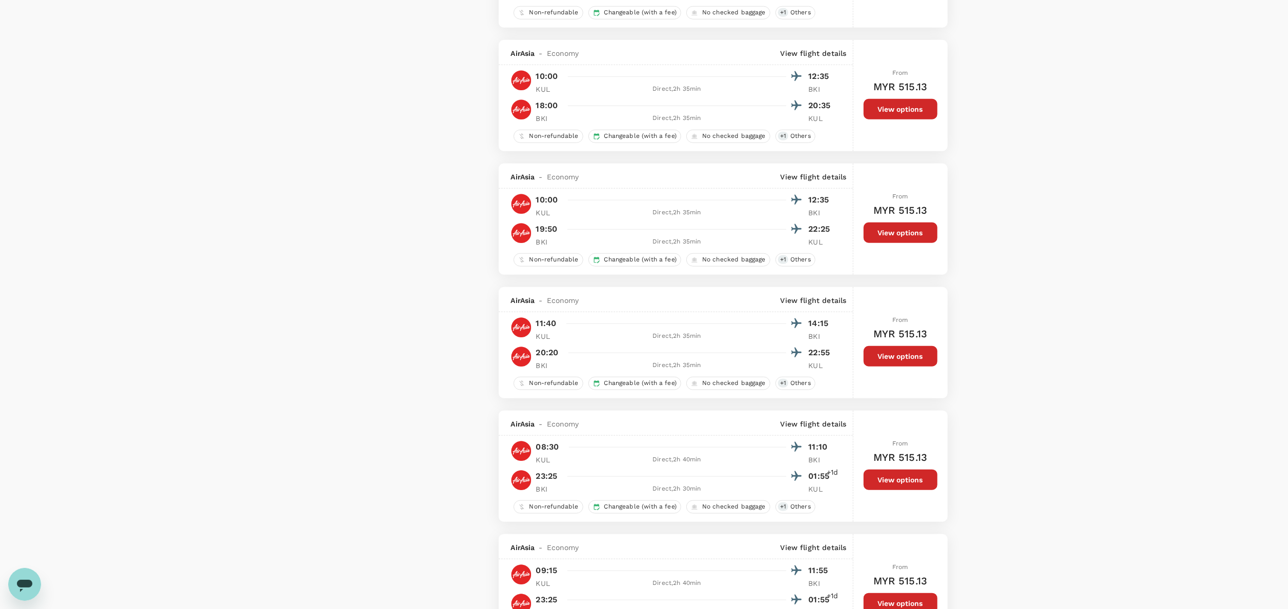
scroll to position [1230, 0]
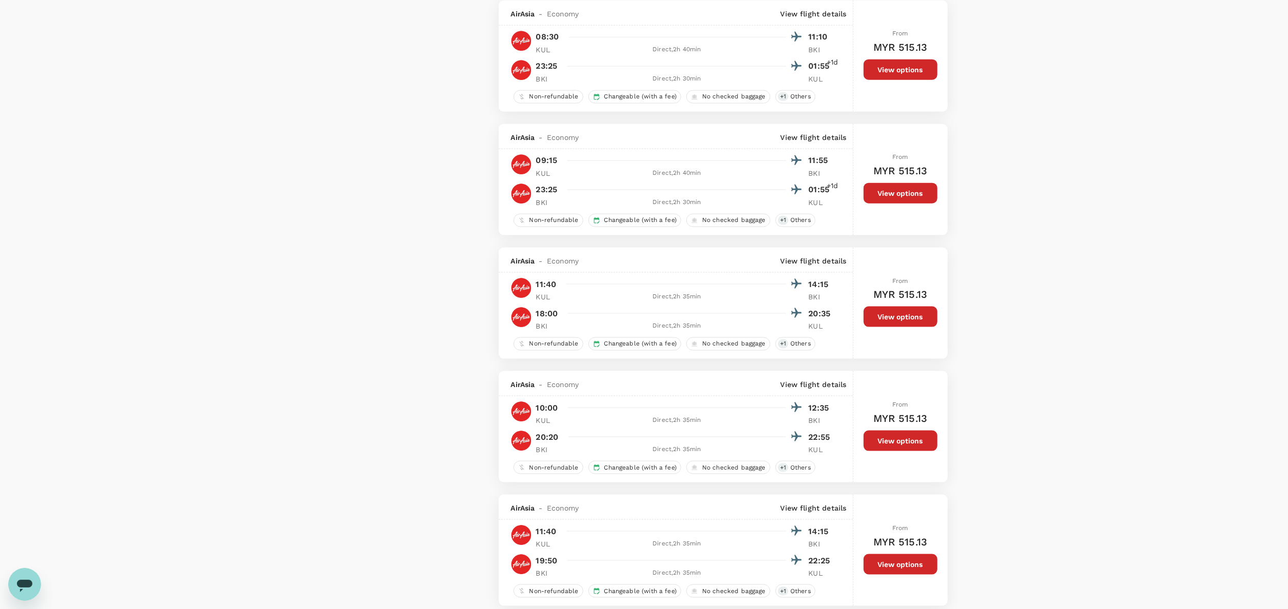
click at [966, 173] on div "Your Flight Details KUL - BKI [DATE] BKI - [GEOGRAPHIC_DATA] [DATE] 2 traveller…" at bounding box center [644, 167] width 1288 height 2724
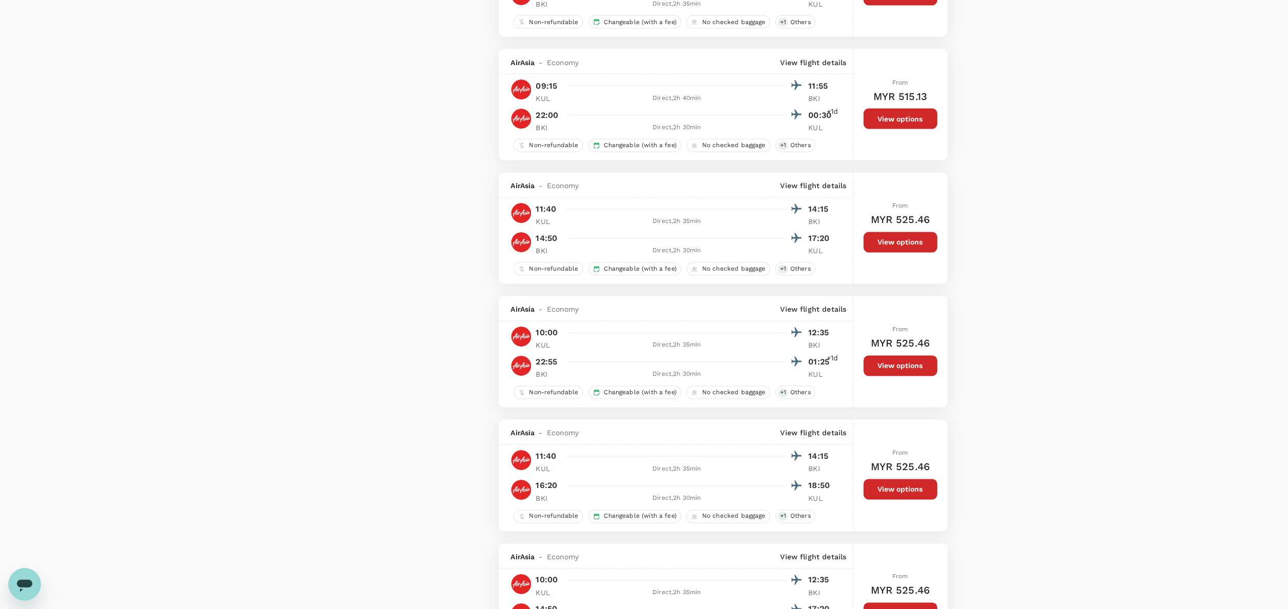
scroll to position [1845, 0]
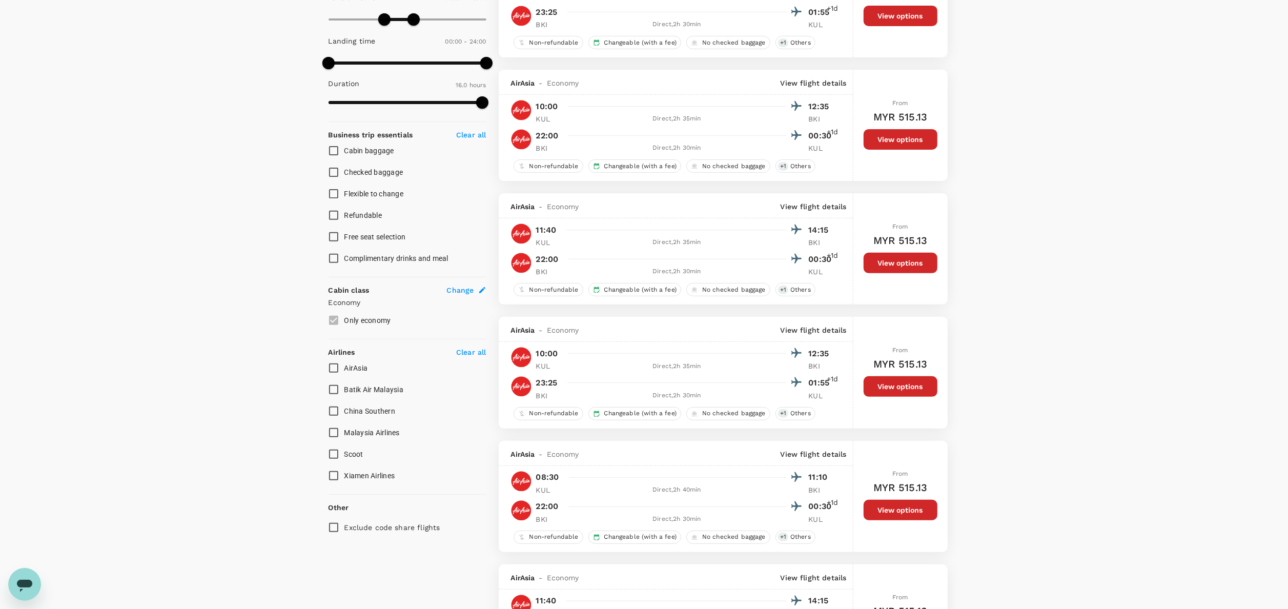
scroll to position [410, 0]
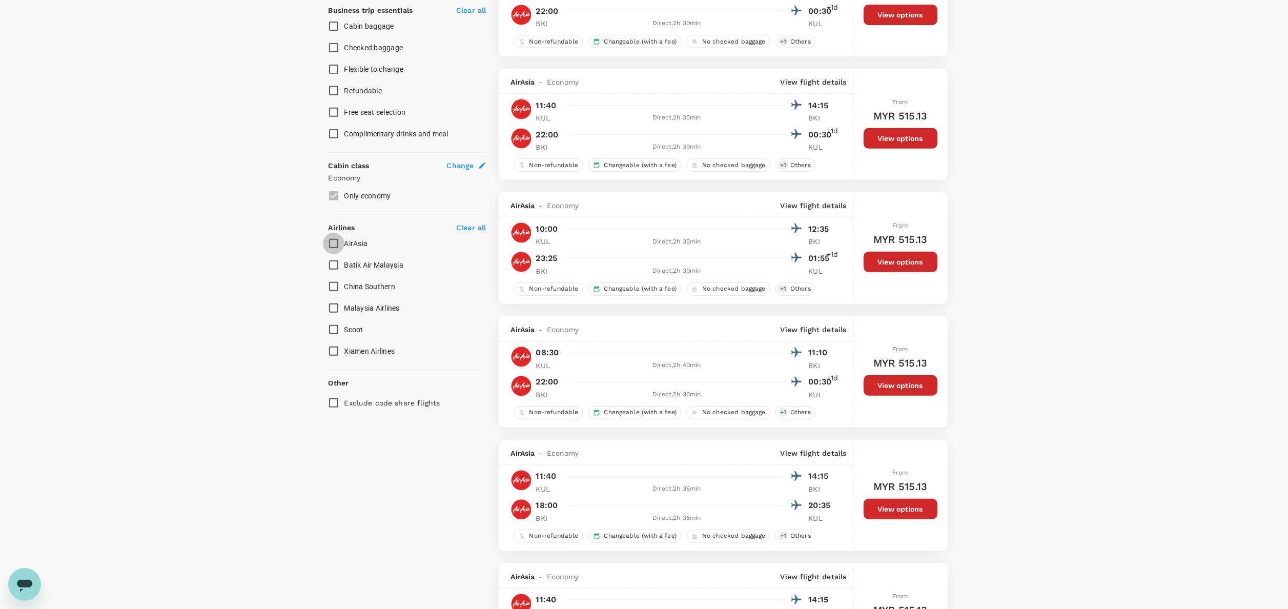
click at [333, 243] on input "AirAsia" at bounding box center [334, 244] width 22 height 22
checkbox input "true"
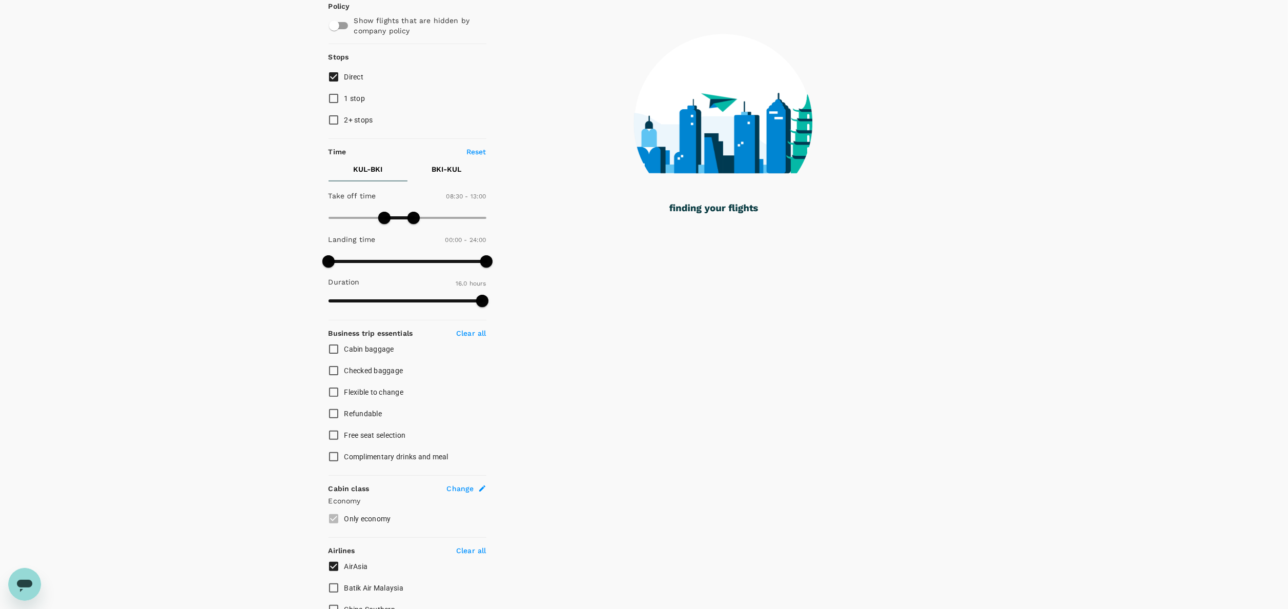
scroll to position [54, 0]
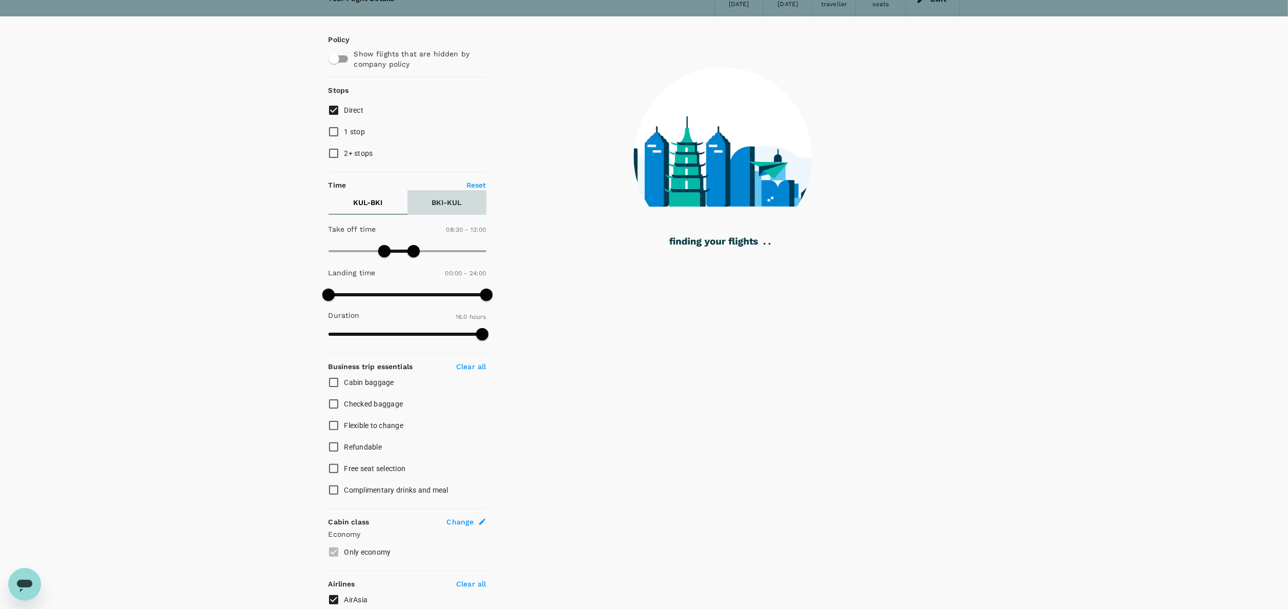
click at [437, 201] on p "BKI - KUL" at bounding box center [447, 202] width 30 height 10
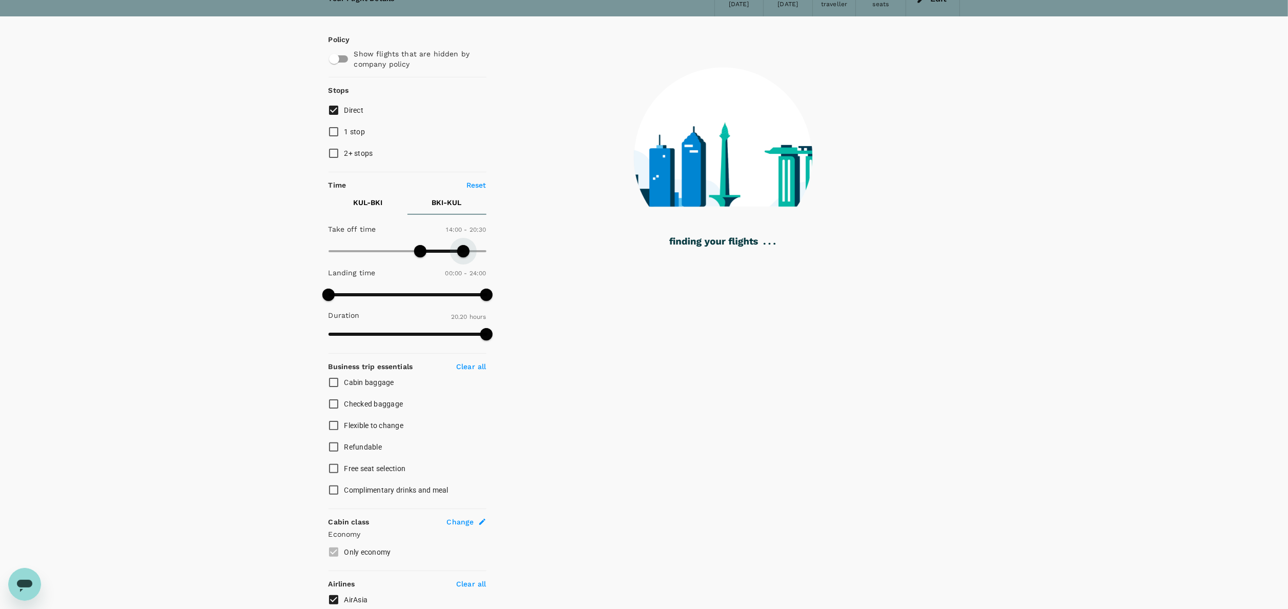
type input "1170"
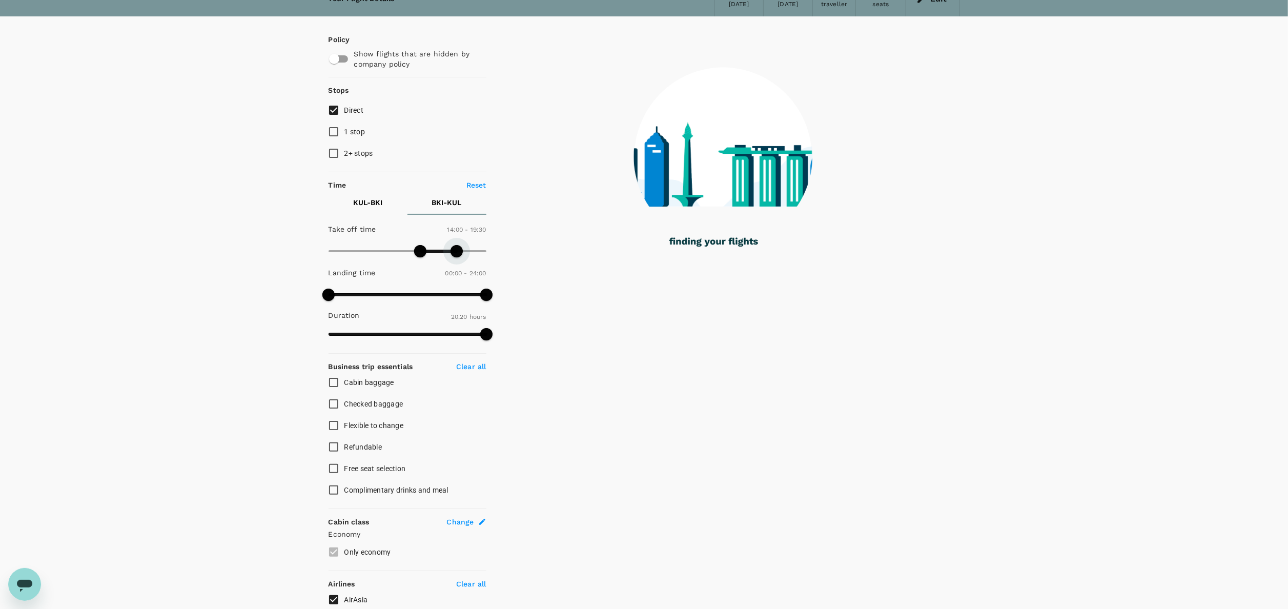
drag, startPoint x: 485, startPoint y: 251, endPoint x: 458, endPoint y: 253, distance: 26.7
click at [458, 253] on span at bounding box center [457, 251] width 12 height 12
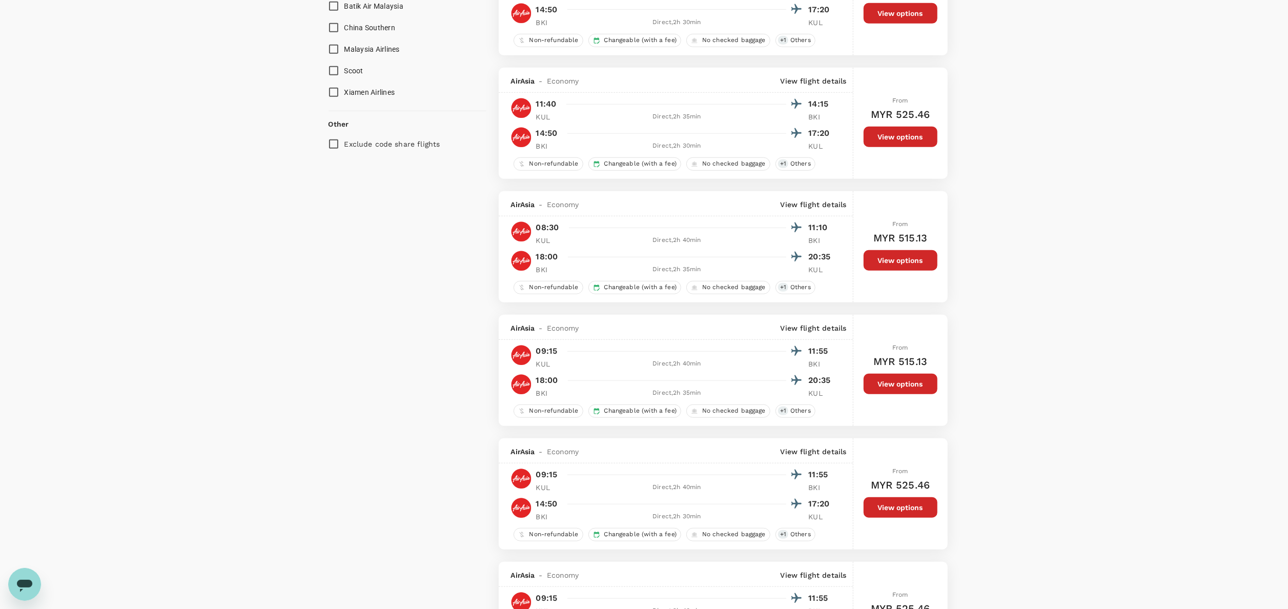
scroll to position [771, 0]
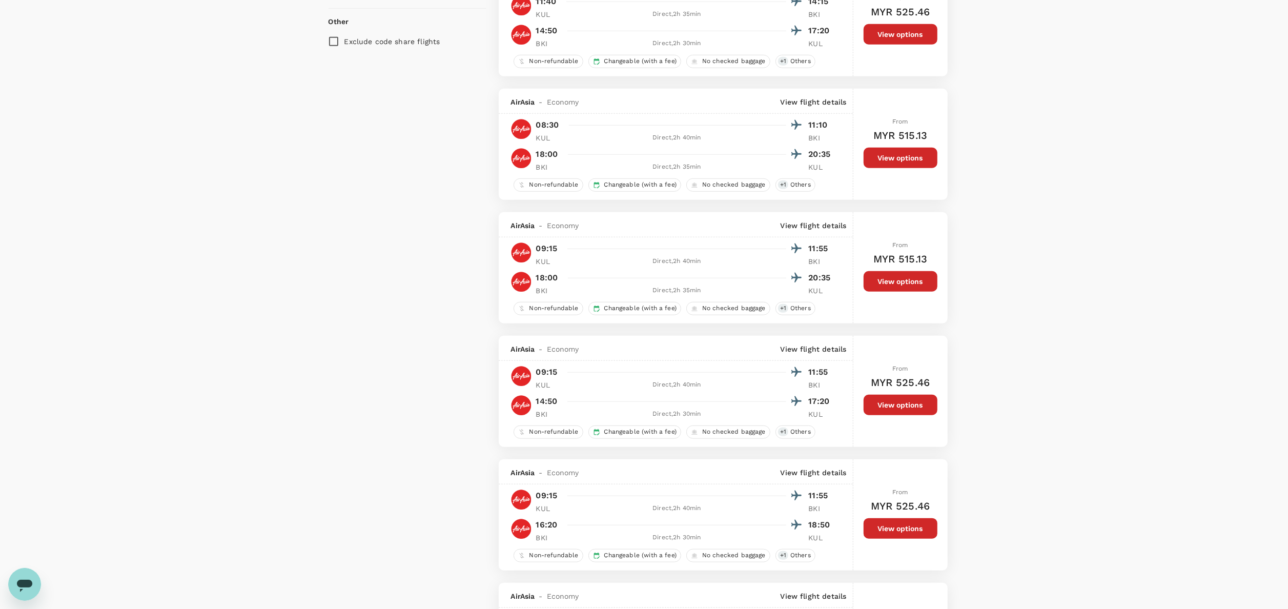
click at [966, 283] on div "Your Flight Details KUL - BKI [DATE] BKI - [GEOGRAPHIC_DATA] [DATE] 2 traveller…" at bounding box center [644, 316] width 1288 height 2105
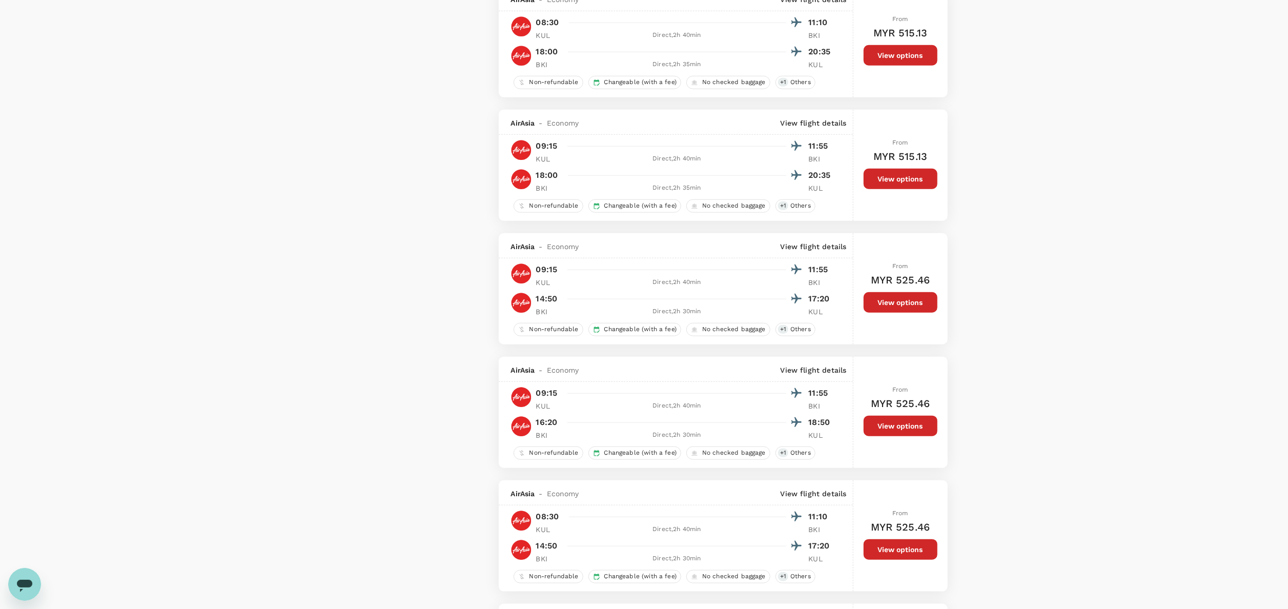
scroll to position [976, 0]
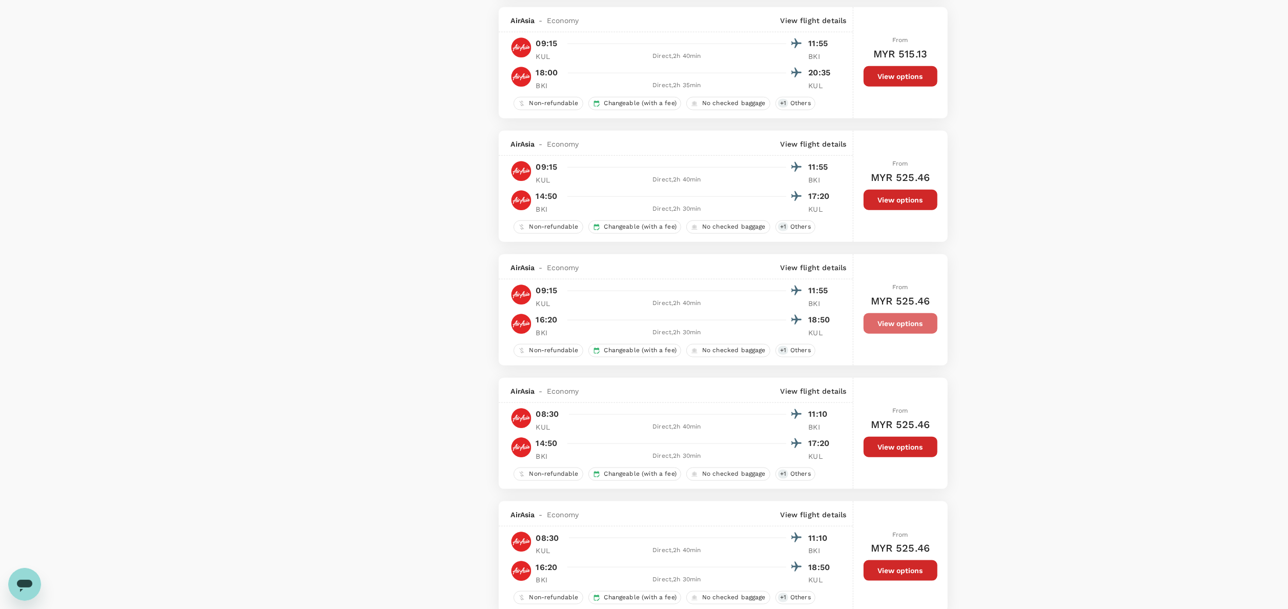
click at [908, 334] on button "View options" at bounding box center [901, 323] width 74 height 21
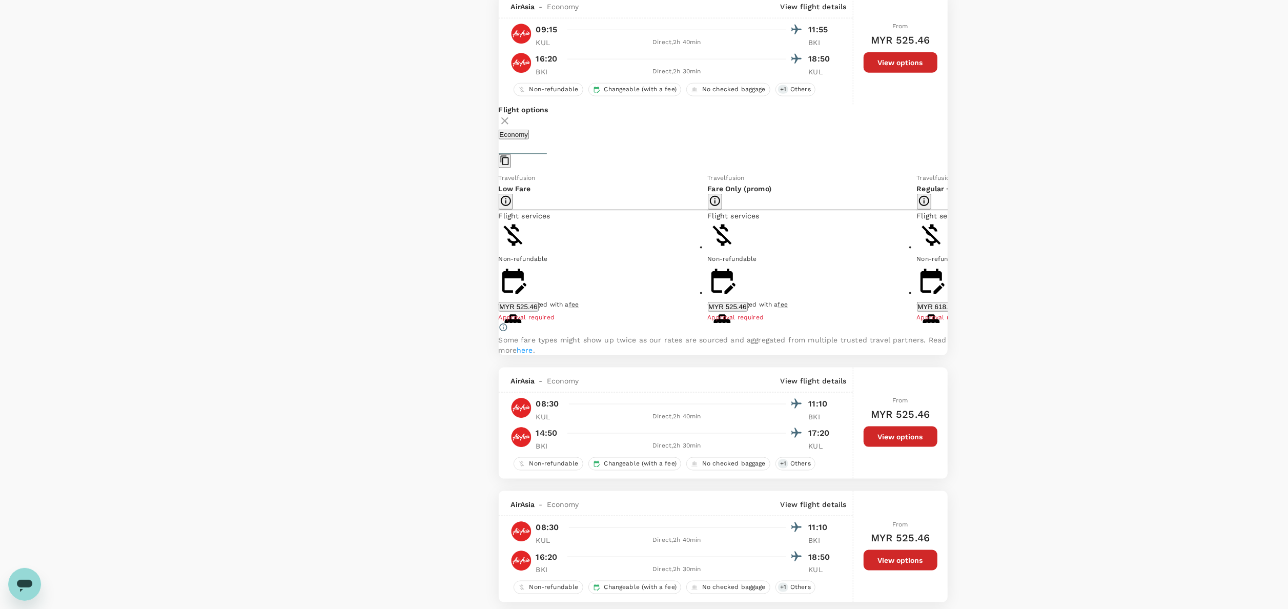
scroll to position [1238, 0]
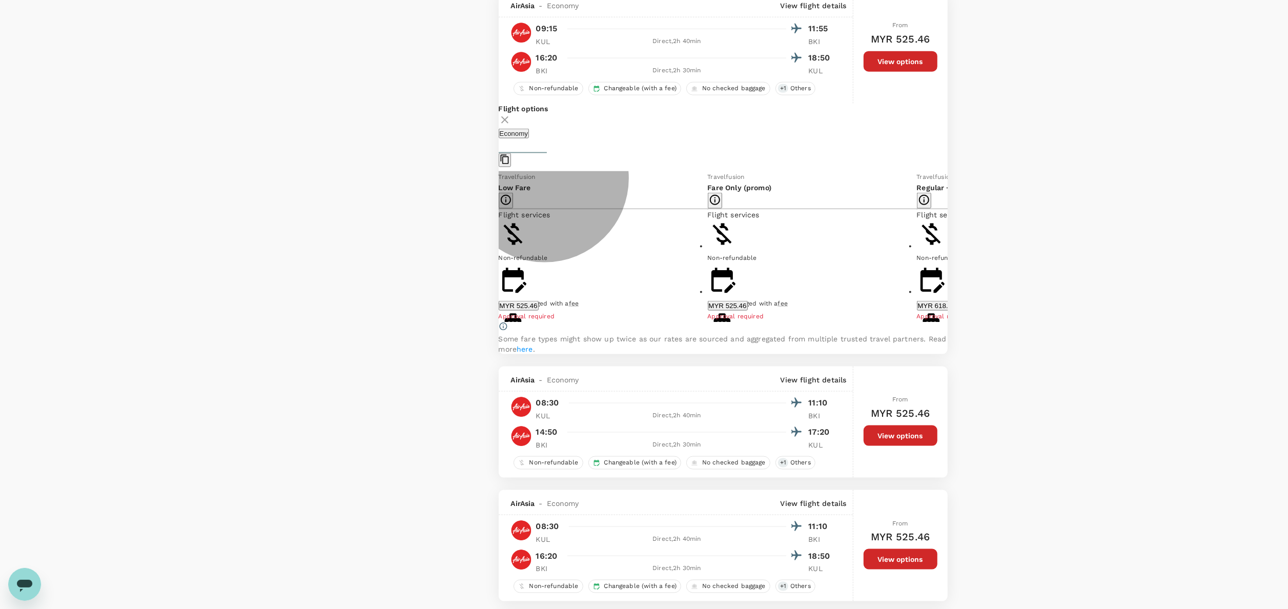
click at [539, 311] on button "MYR 525.46" at bounding box center [519, 306] width 40 height 10
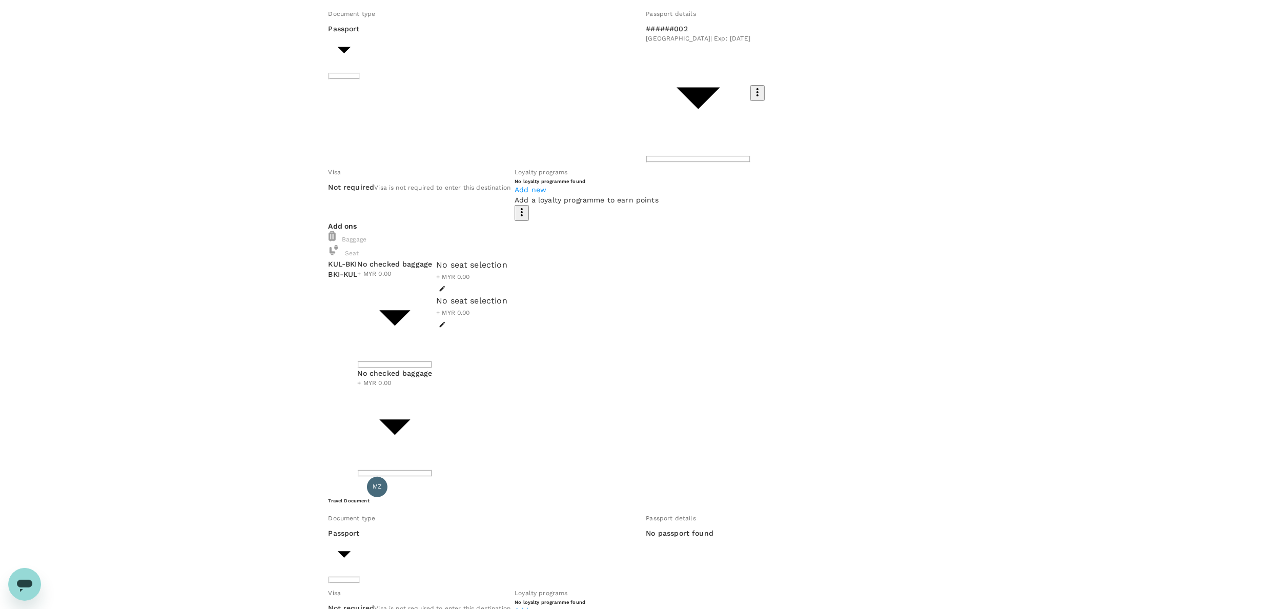
scroll to position [51, 0]
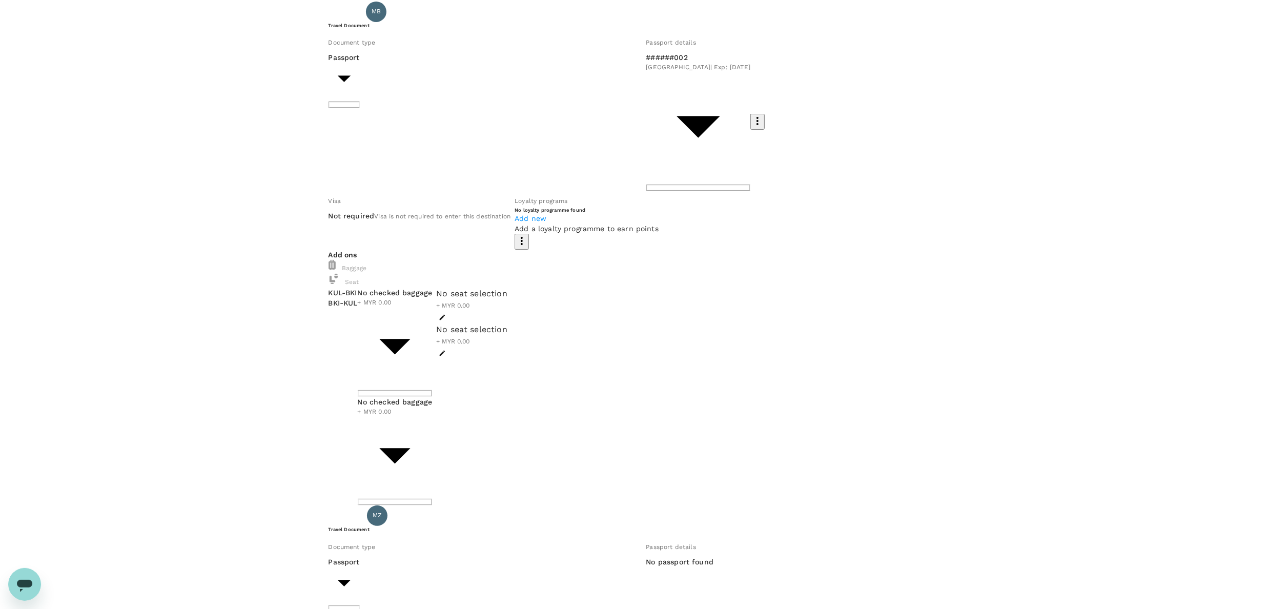
click at [966, 182] on div at bounding box center [652, 304] width 1304 height 609
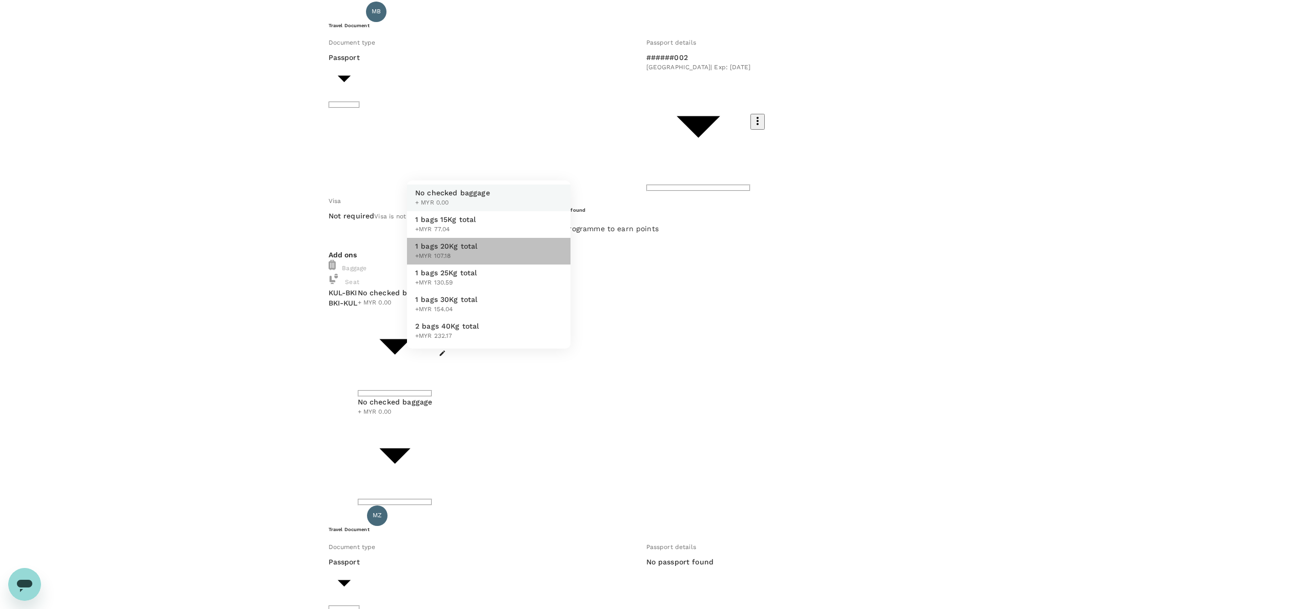
click at [463, 251] on span "1 bags 20Kg total" at bounding box center [446, 246] width 63 height 10
type input "2 - 107.18"
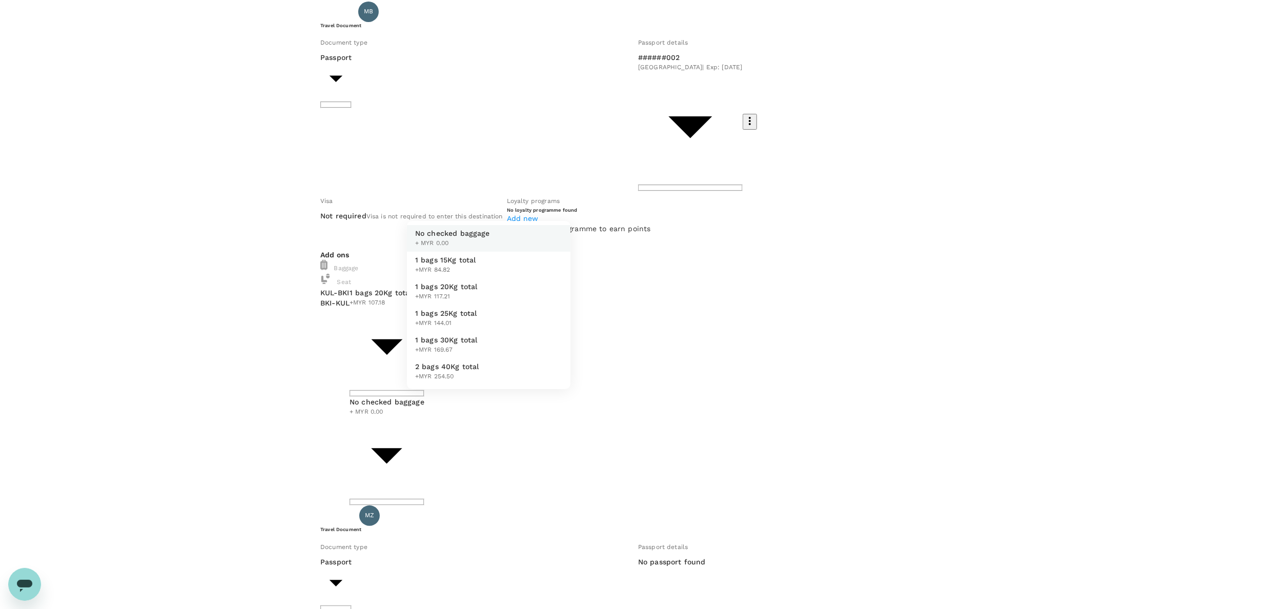
click at [460, 305] on li "1 bags 20Kg total +MYR 117.21" at bounding box center [488, 291] width 163 height 27
type input "2 - 117.21"
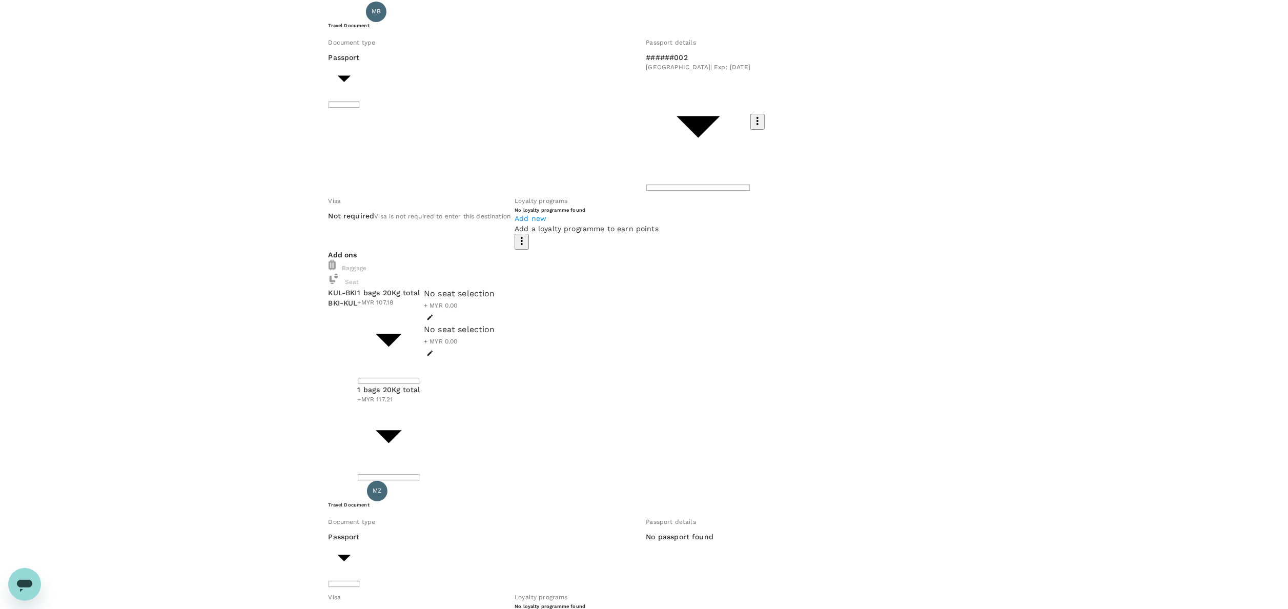
click at [372, 386] on p "ID card" at bounding box center [362, 381] width 26 height 10
type input "Id card"
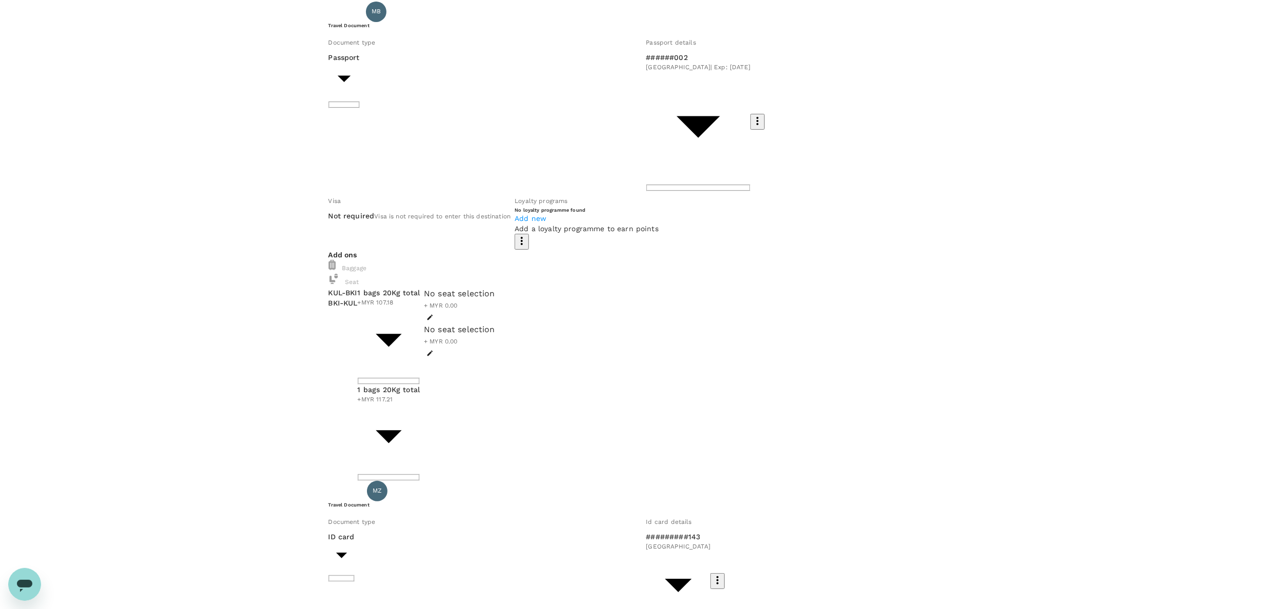
scroll to position [0, 0]
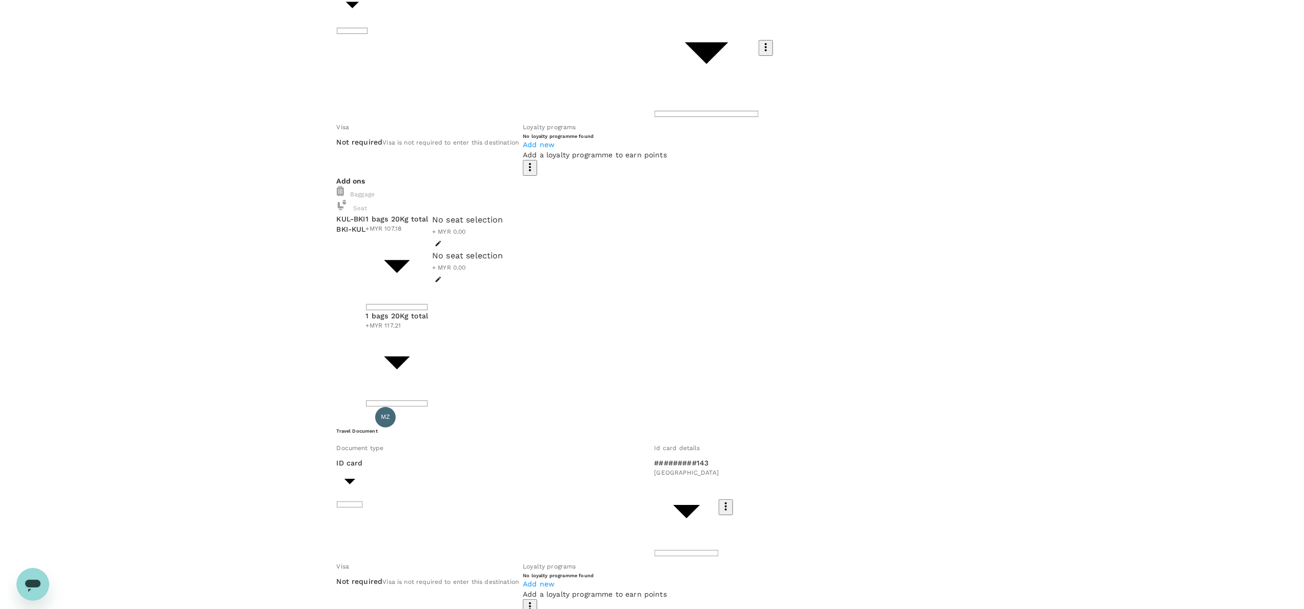
scroll to position [154, 0]
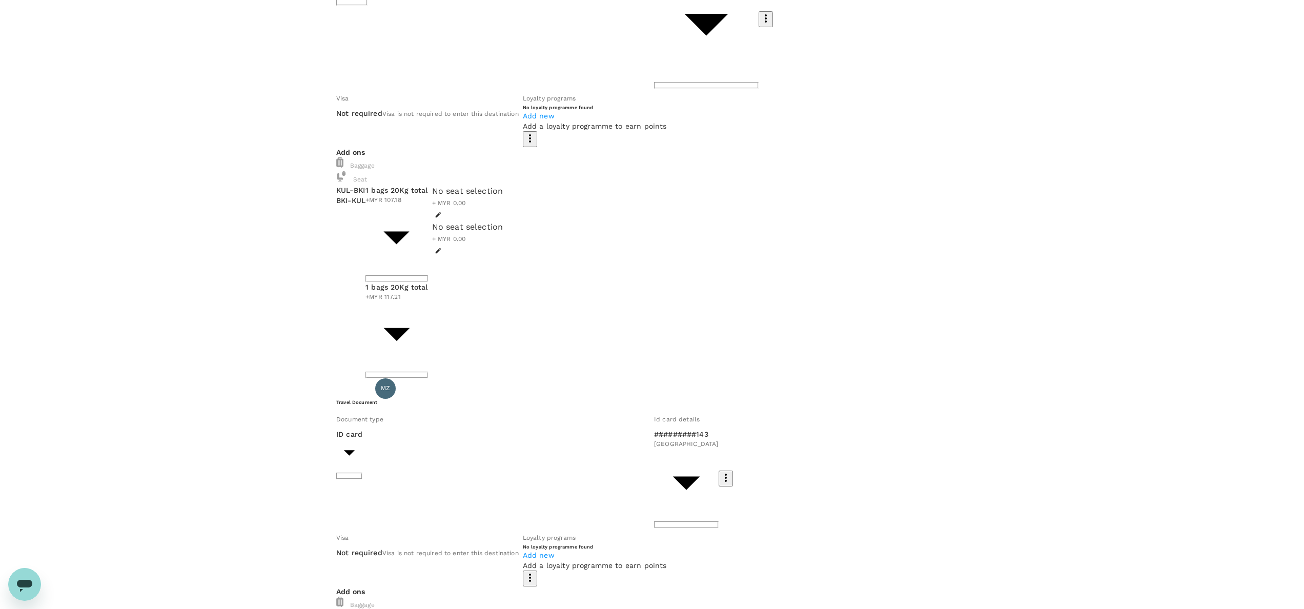
click at [462, 408] on body "Back to flight results Flight review Traveller(s) Traveller 1 : MB Manisah Bint…" at bounding box center [652, 544] width 1304 height 1397
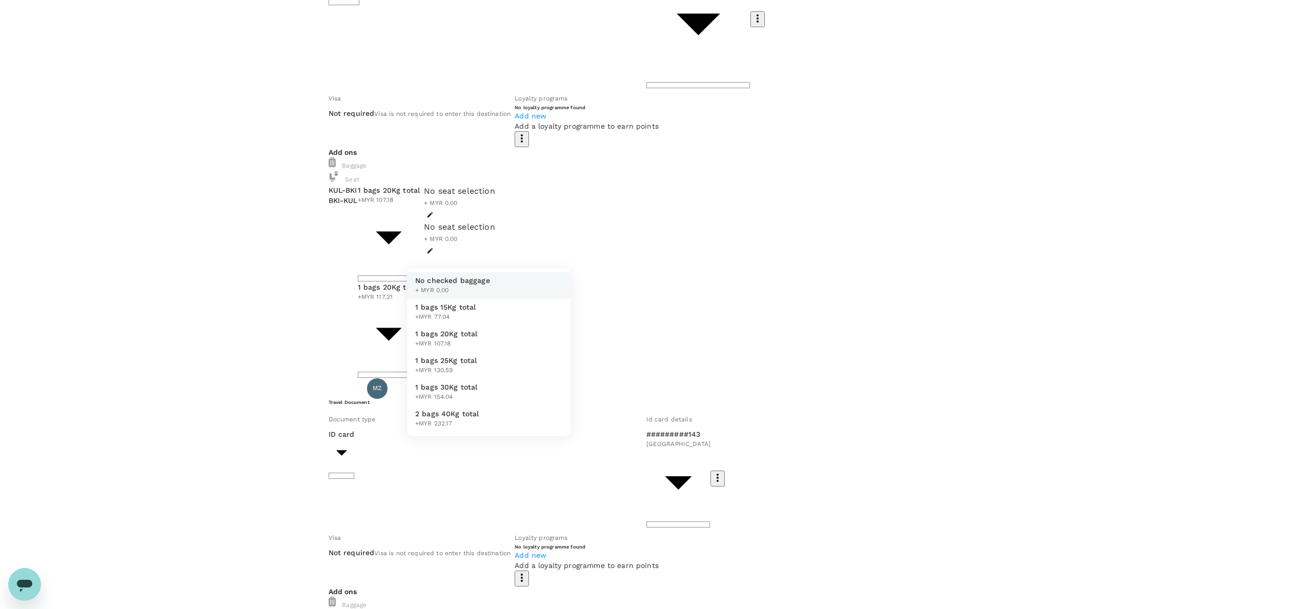
click at [454, 352] on li "1 bags 20Kg total +MYR 107.18" at bounding box center [488, 338] width 163 height 27
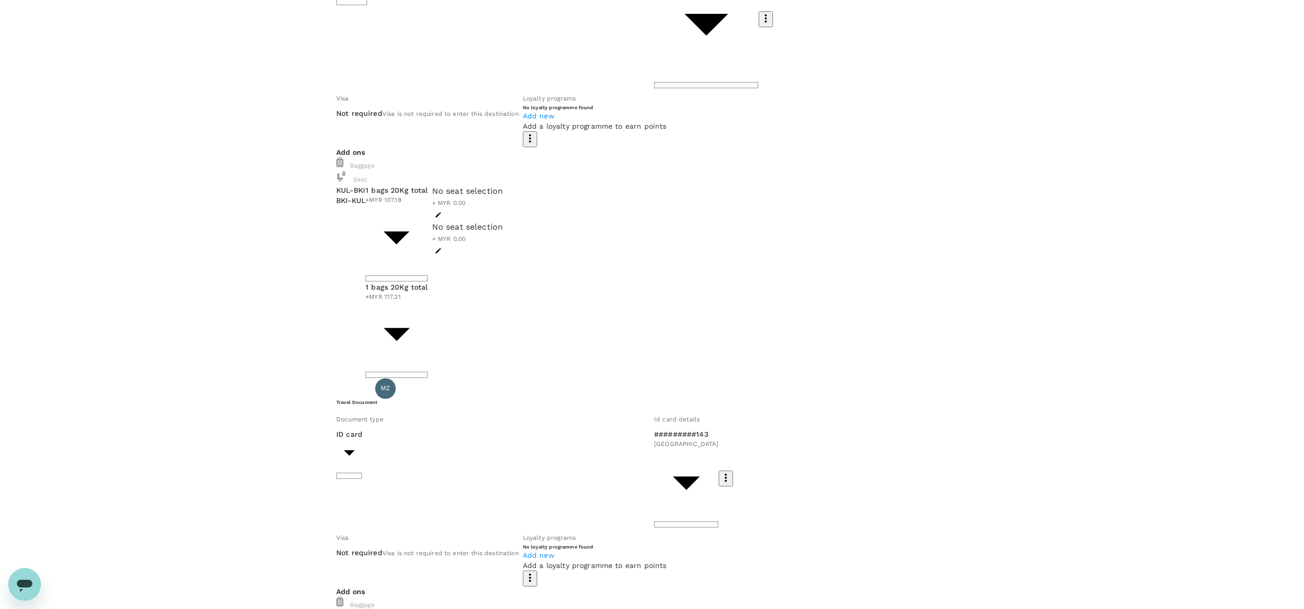
type input "2 - 107.18"
click at [464, 439] on body "Back to flight results Flight review Traveller(s) Traveller 1 : MB Manisah Bint…" at bounding box center [644, 544] width 1288 height 1397
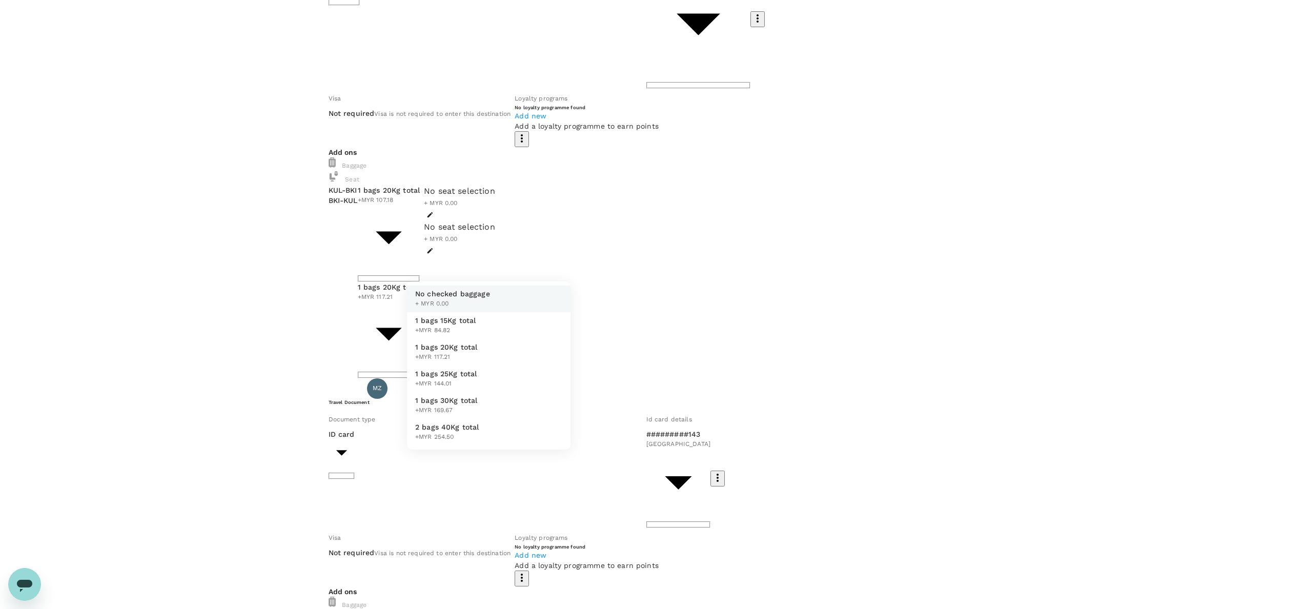
click at [460, 365] on li "1 bags 20Kg total +MYR 117.21" at bounding box center [488, 352] width 163 height 27
type input "2 - 117.21"
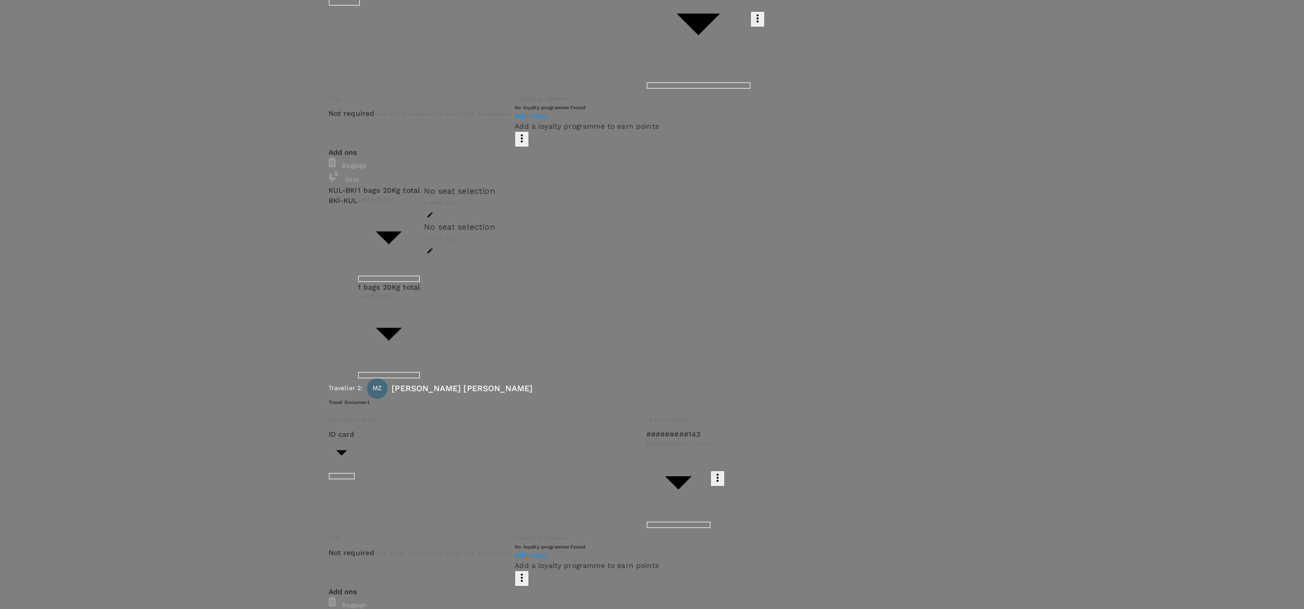
scroll to position [205, 0]
click at [261, 19] on p "Select" at bounding box center [199, 14] width 121 height 10
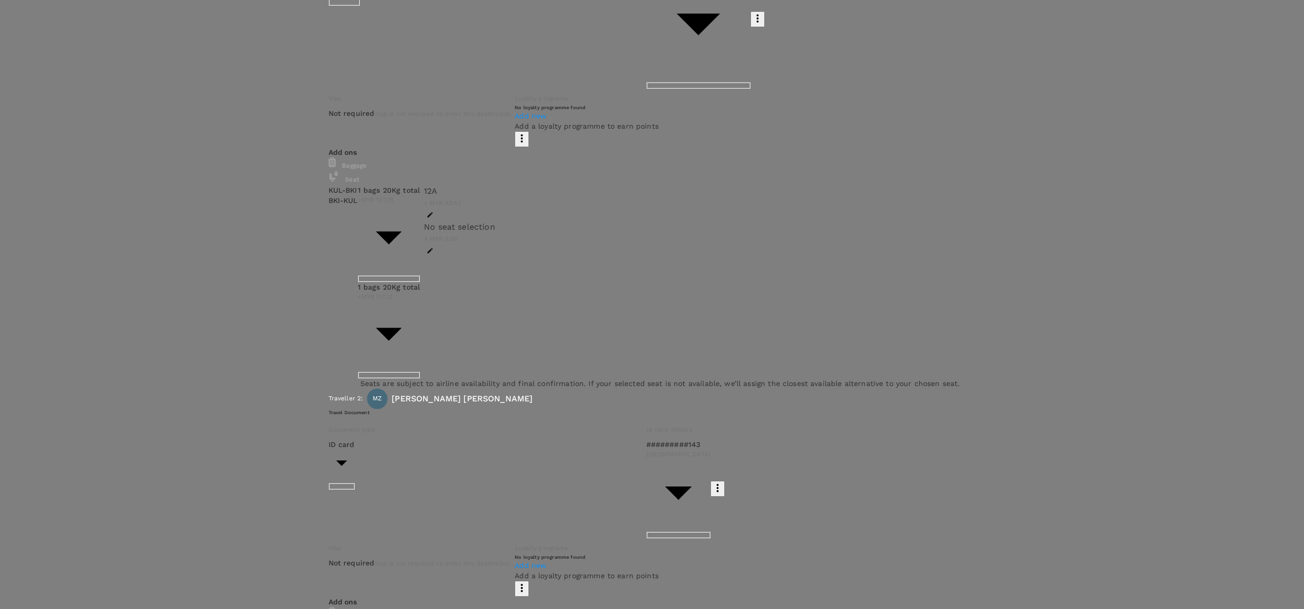
click at [282, 39] on p "Select" at bounding box center [220, 34] width 121 height 10
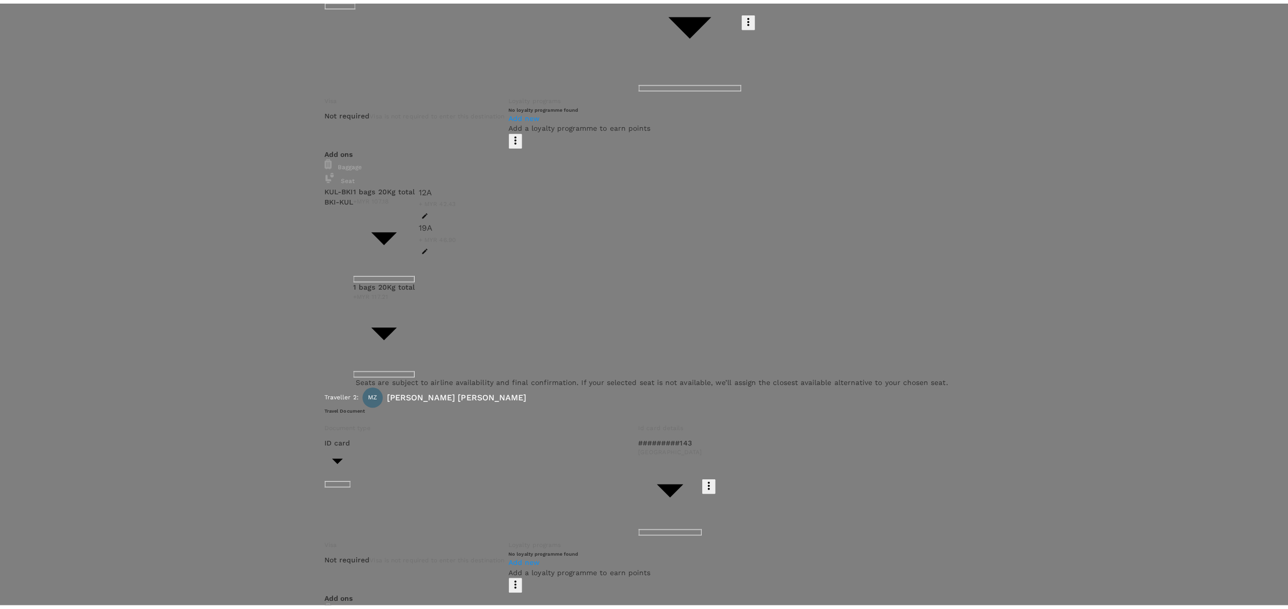
scroll to position [308, 0]
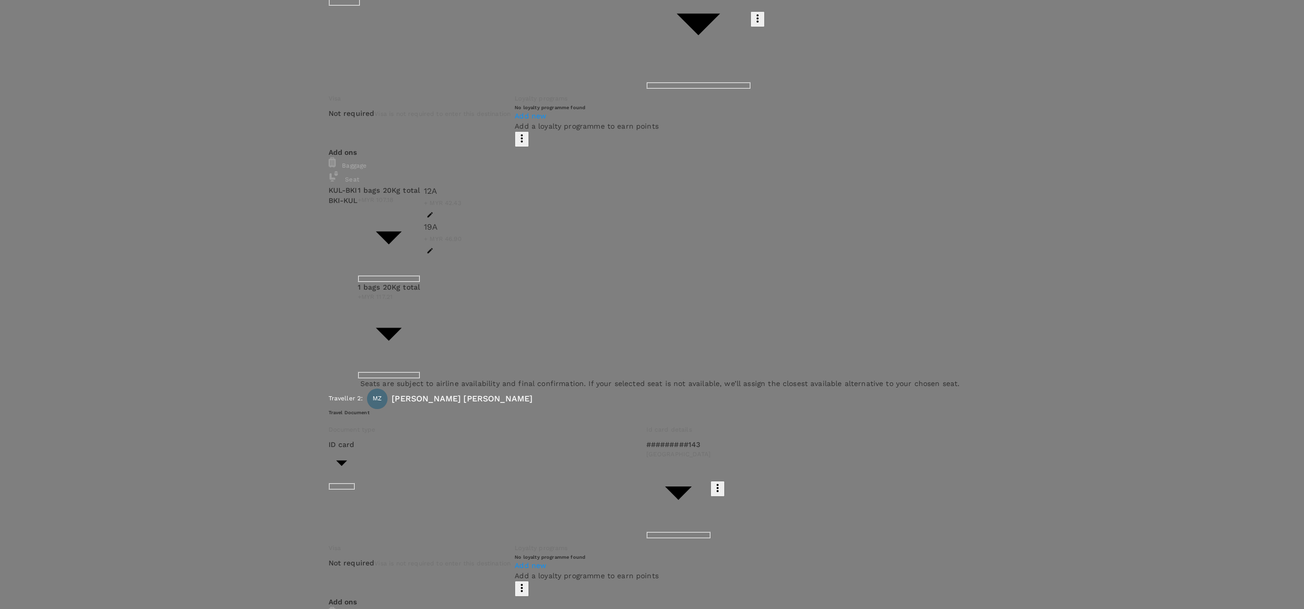
drag, startPoint x: 1276, startPoint y: 591, endPoint x: 1195, endPoint y: 565, distance: 85.1
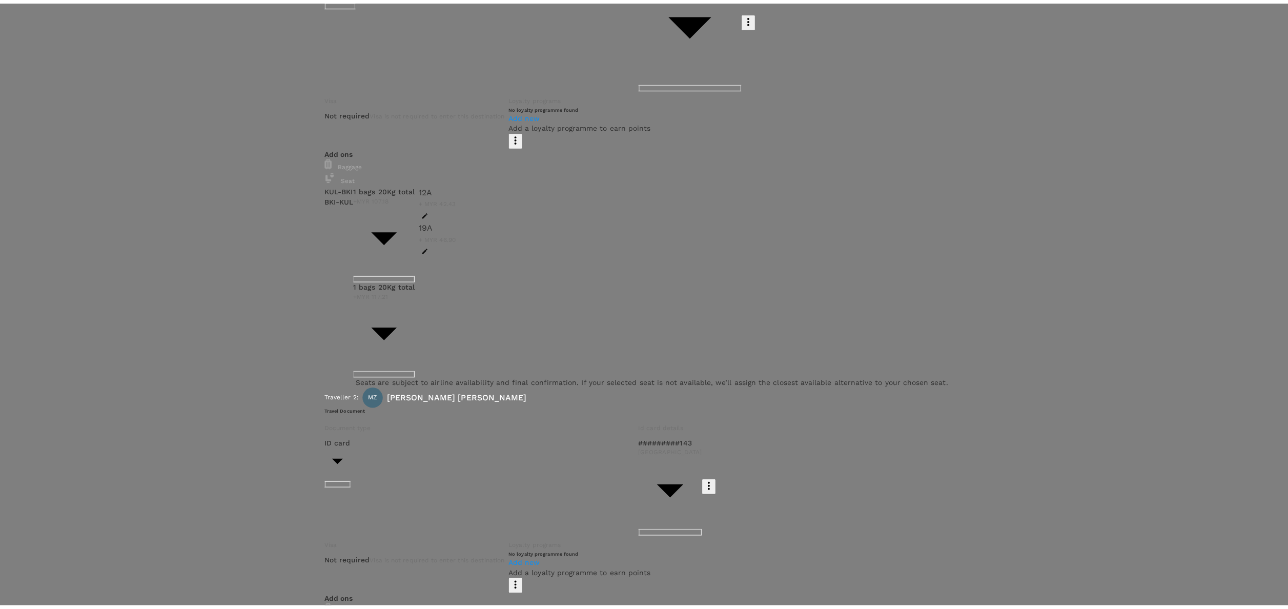
scroll to position [0, 0]
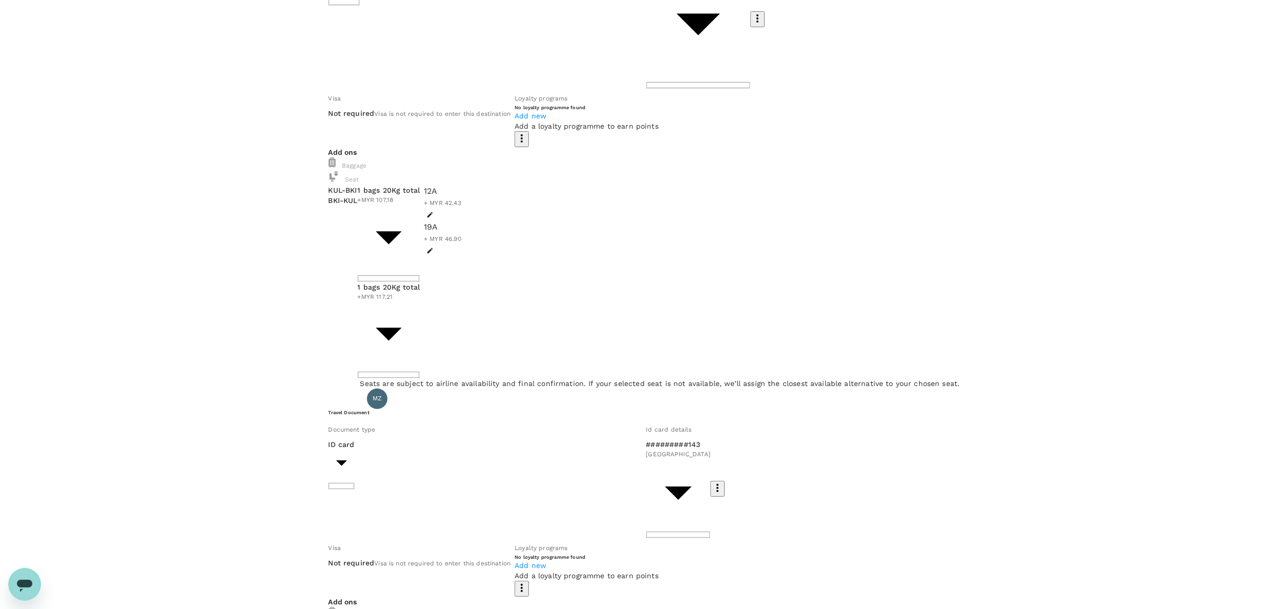
drag, startPoint x: 1095, startPoint y: 382, endPoint x: 1097, endPoint y: 374, distance: 8.0
click at [966, 381] on div "Traveller(s) Traveller 1 : MB Manisah Binti Amkaromi Travel Document Document t…" at bounding box center [644, 547] width 1288 height 1328
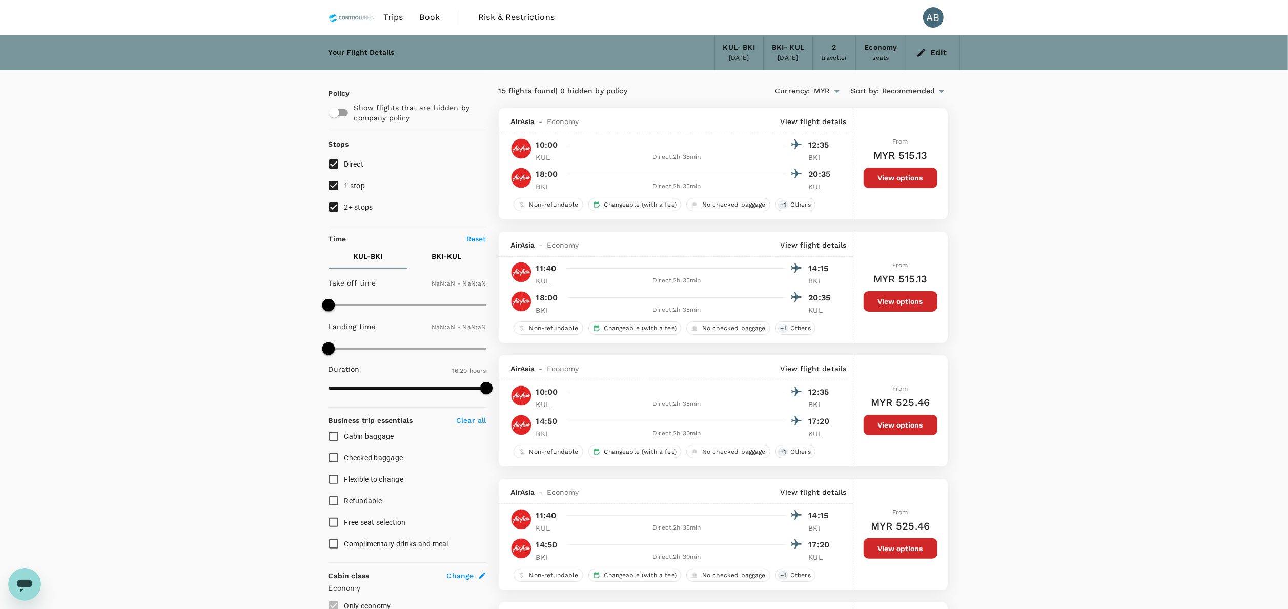
type input "510"
type input "780"
type input "1440"
type input "960"
checkbox input "true"
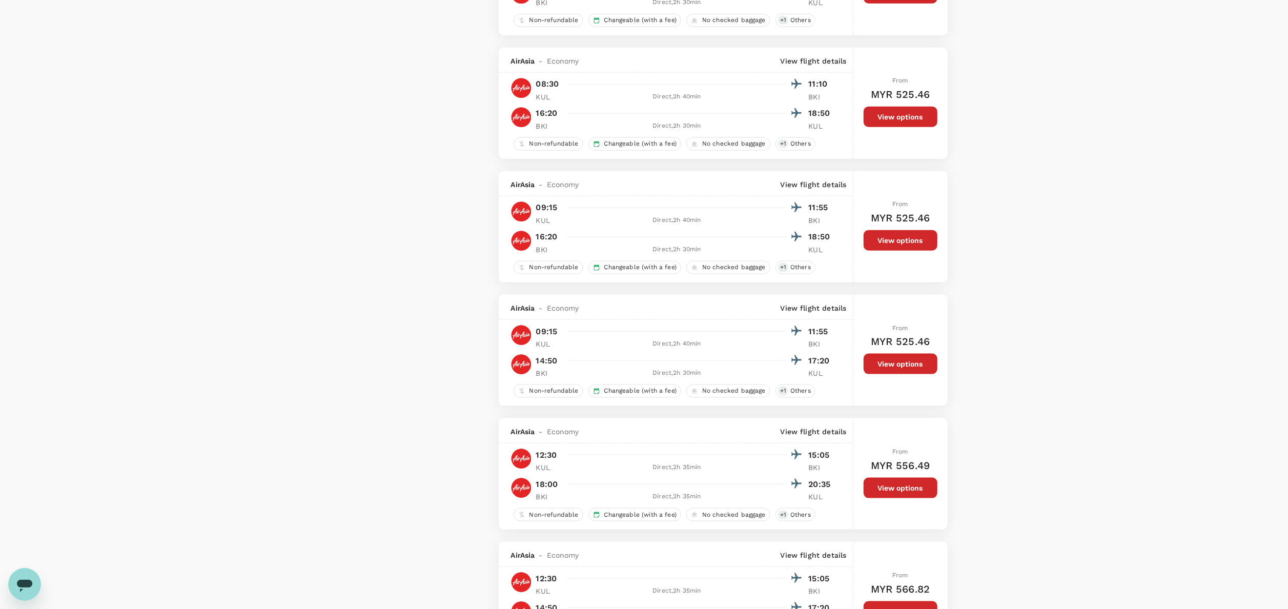
scroll to position [1230, 0]
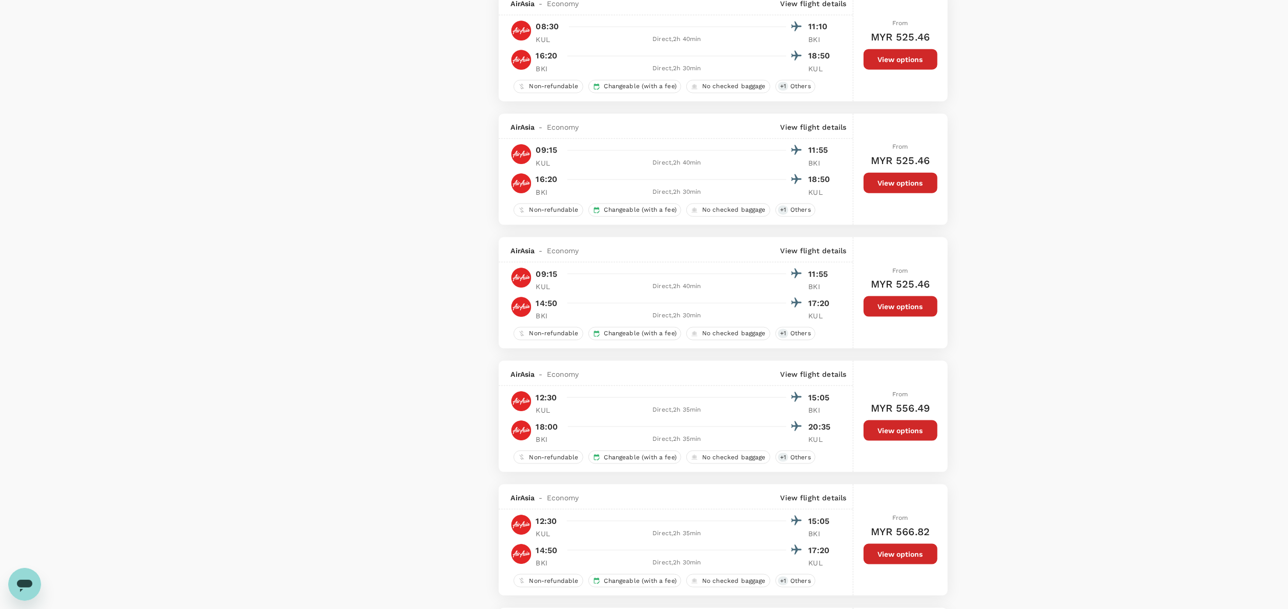
click at [923, 189] on button "View options" at bounding box center [901, 183] width 74 height 21
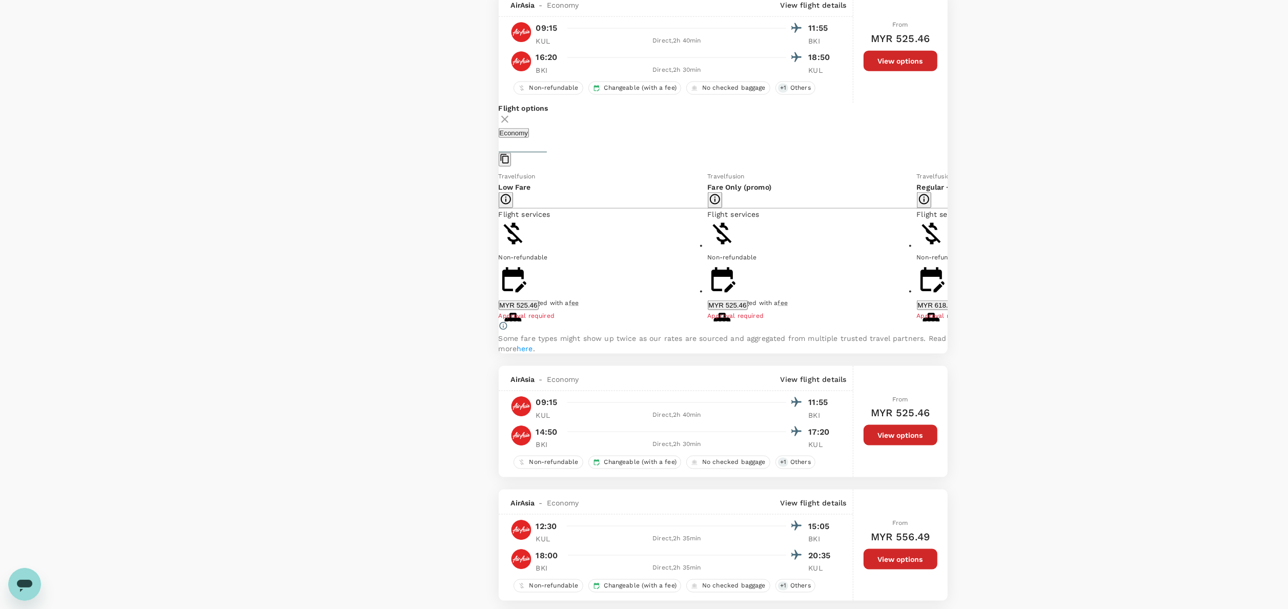
click at [539, 310] on button "MYR 525.46" at bounding box center [519, 305] width 40 height 10
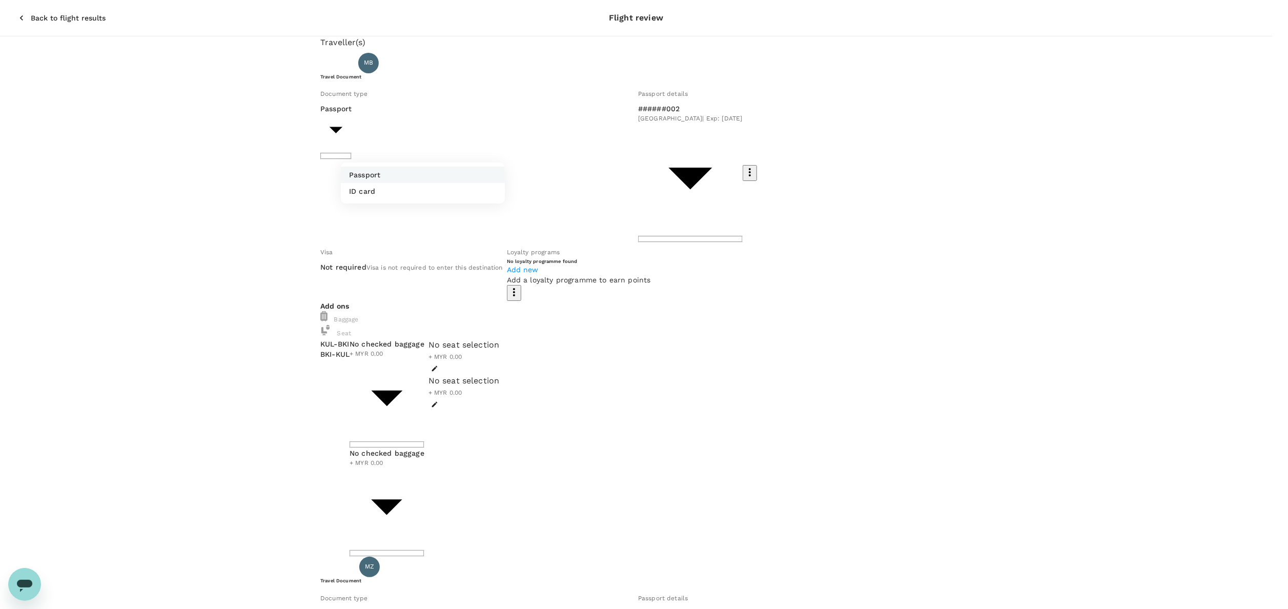
drag, startPoint x: 390, startPoint y: 181, endPoint x: 402, endPoint y: 182, distance: 12.3
click at [390, 182] on ul "Passport ID card" at bounding box center [423, 182] width 164 height 41
click at [412, 436] on div at bounding box center [652, 304] width 1304 height 609
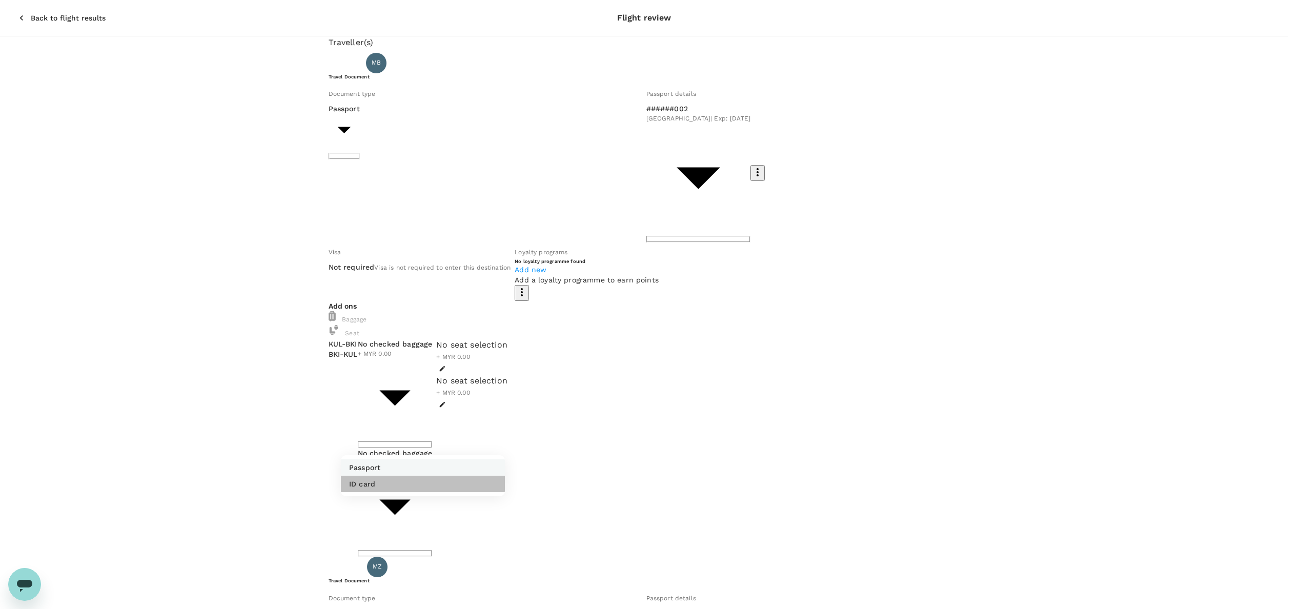
click at [381, 456] on li "ID card" at bounding box center [423, 484] width 164 height 16
type input "Id card"
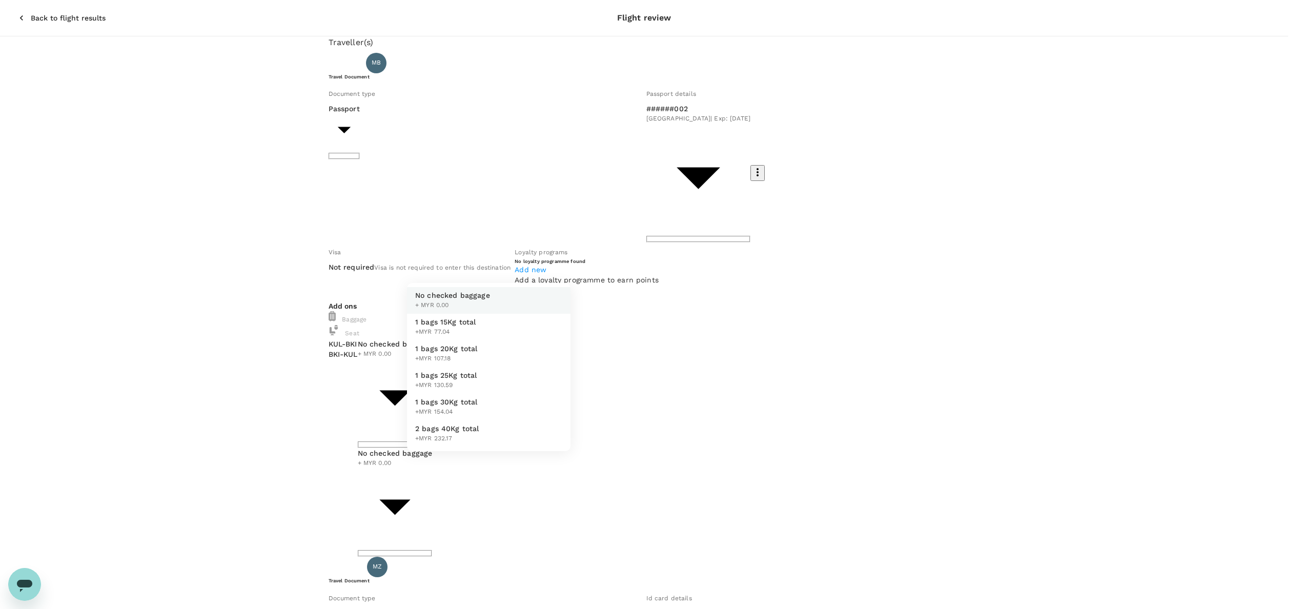
click at [464, 347] on span "1 bags 20Kg total" at bounding box center [446, 348] width 63 height 10
type input "2 - 107.18"
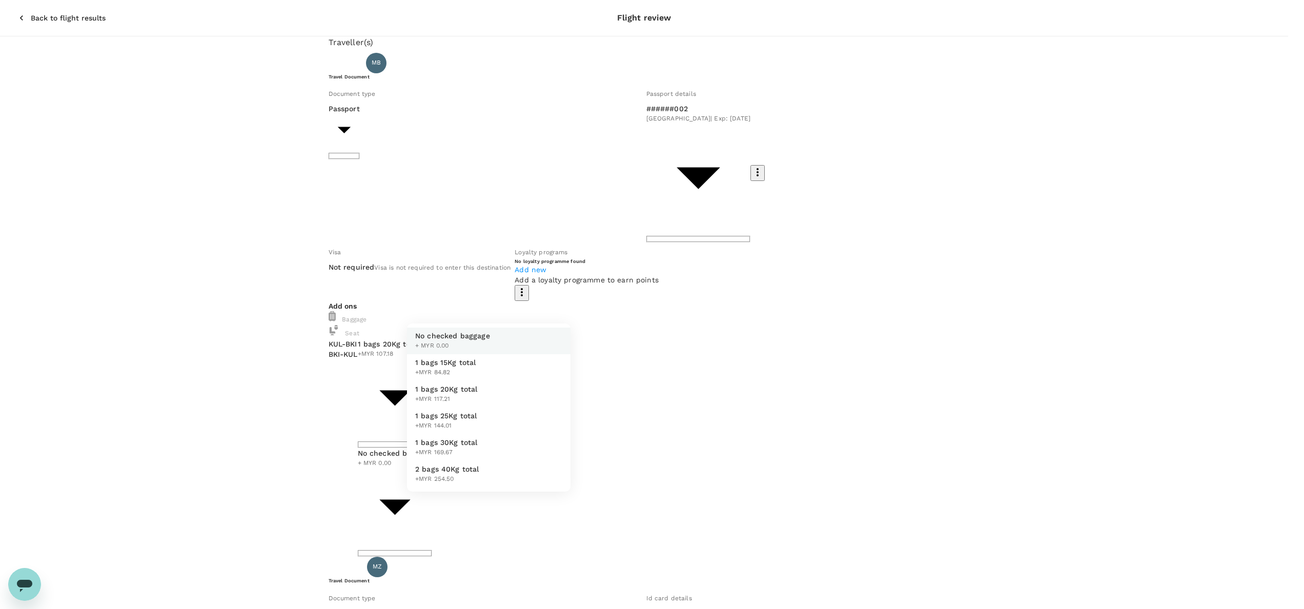
click at [460, 386] on span "1 bags 20Kg total" at bounding box center [446, 389] width 63 height 10
type input "2 - 117.21"
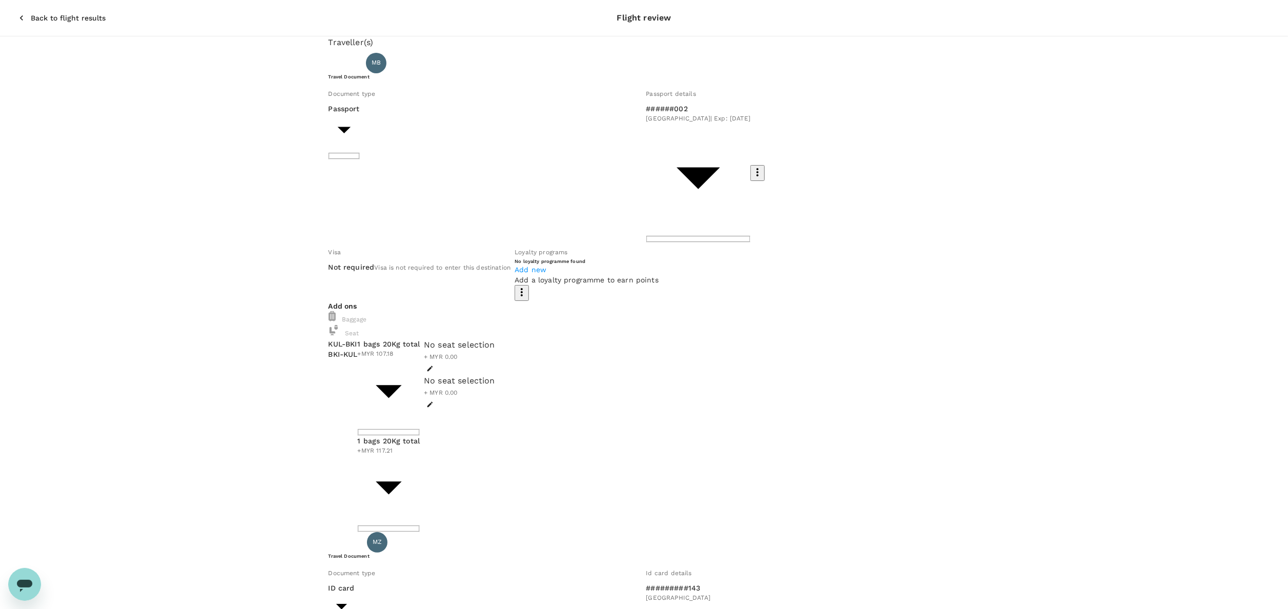
scroll to position [154, 0]
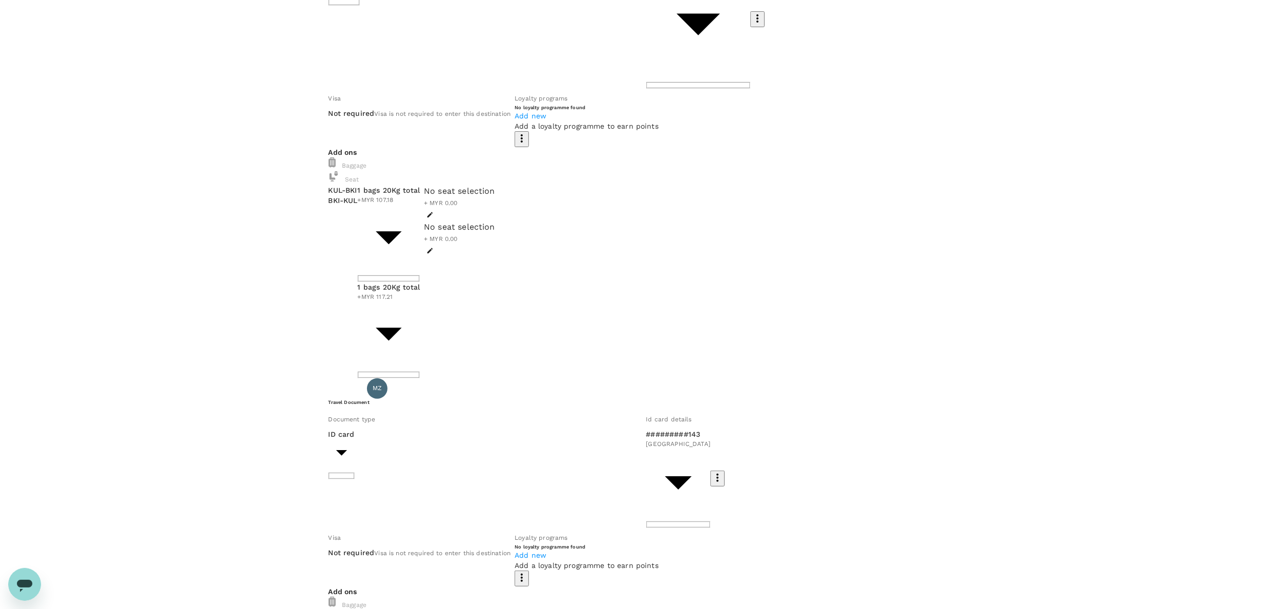
click at [440, 402] on body "Back to flight results Flight review Traveller(s) Traveller 1 : MB Manisah Bint…" at bounding box center [644, 544] width 1288 height 1397
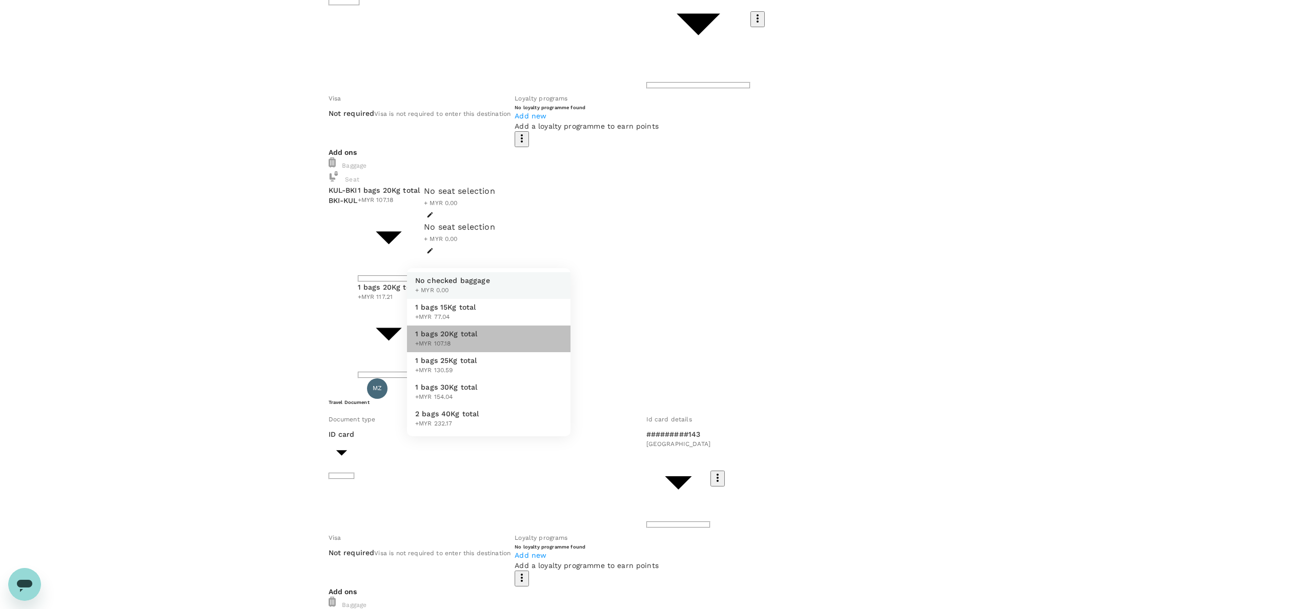
click at [467, 339] on span "1 bags 20Kg total" at bounding box center [446, 334] width 63 height 10
type input "2 - 107.18"
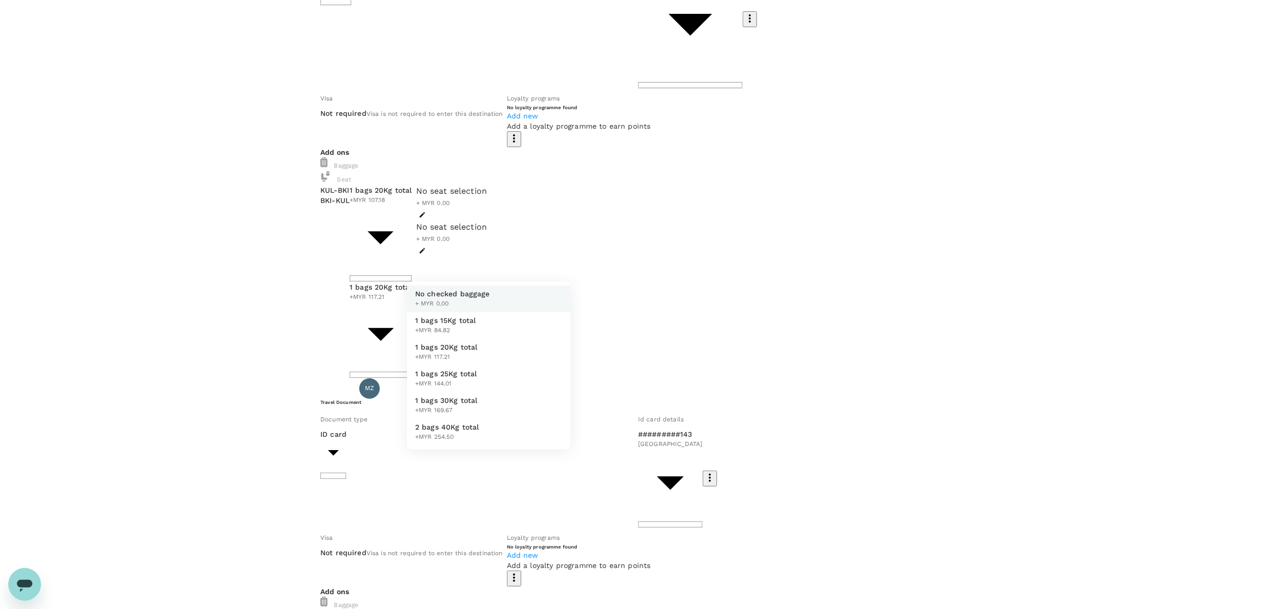
click at [476, 456] on body "Back to flight results Flight review Traveller(s) Traveller 1 : MB Manisah Bint…" at bounding box center [644, 544] width 1288 height 1397
drag, startPoint x: 464, startPoint y: 503, endPoint x: 474, endPoint y: 495, distance: 12.7
click at [464, 352] on span "1 bags 20Kg total" at bounding box center [446, 347] width 63 height 10
type input "2 - 117.21"
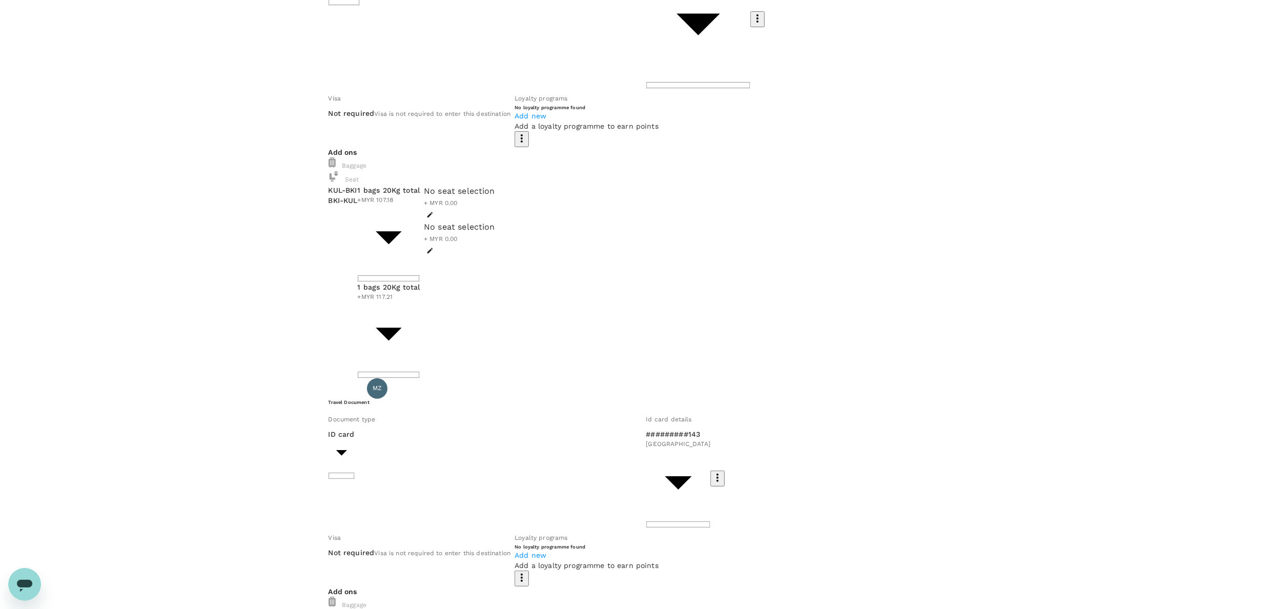
click at [434, 211] on icon "button" at bounding box center [429, 214] width 7 height 7
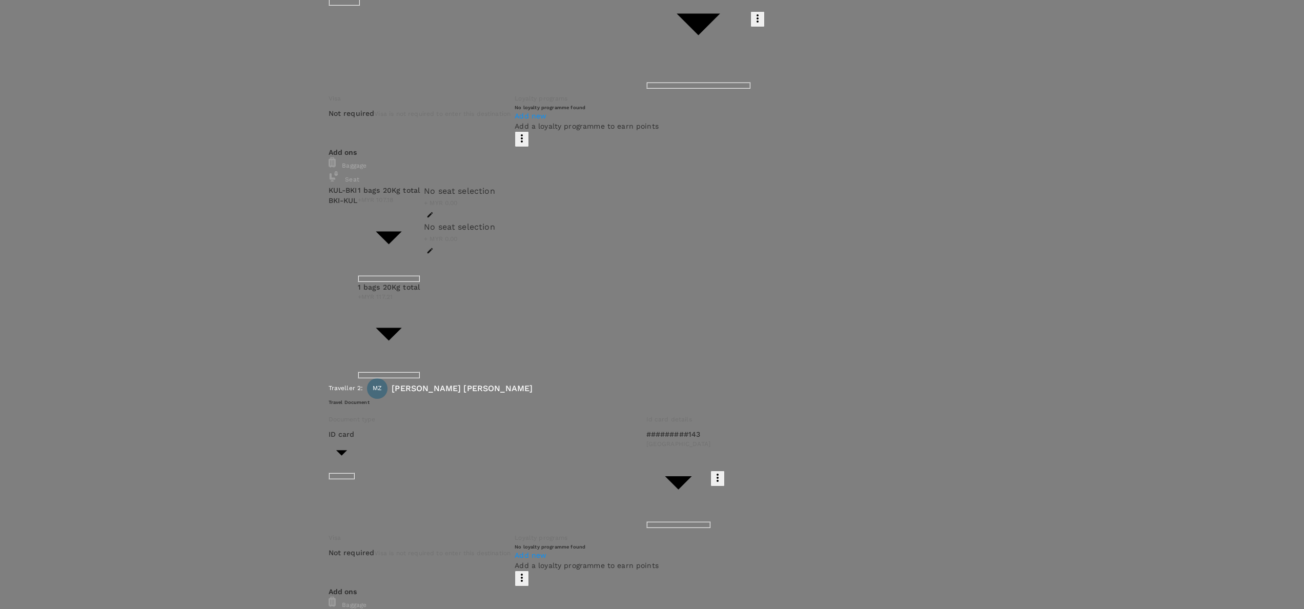
click at [278, 22] on p "Select" at bounding box center [216, 16] width 121 height 10
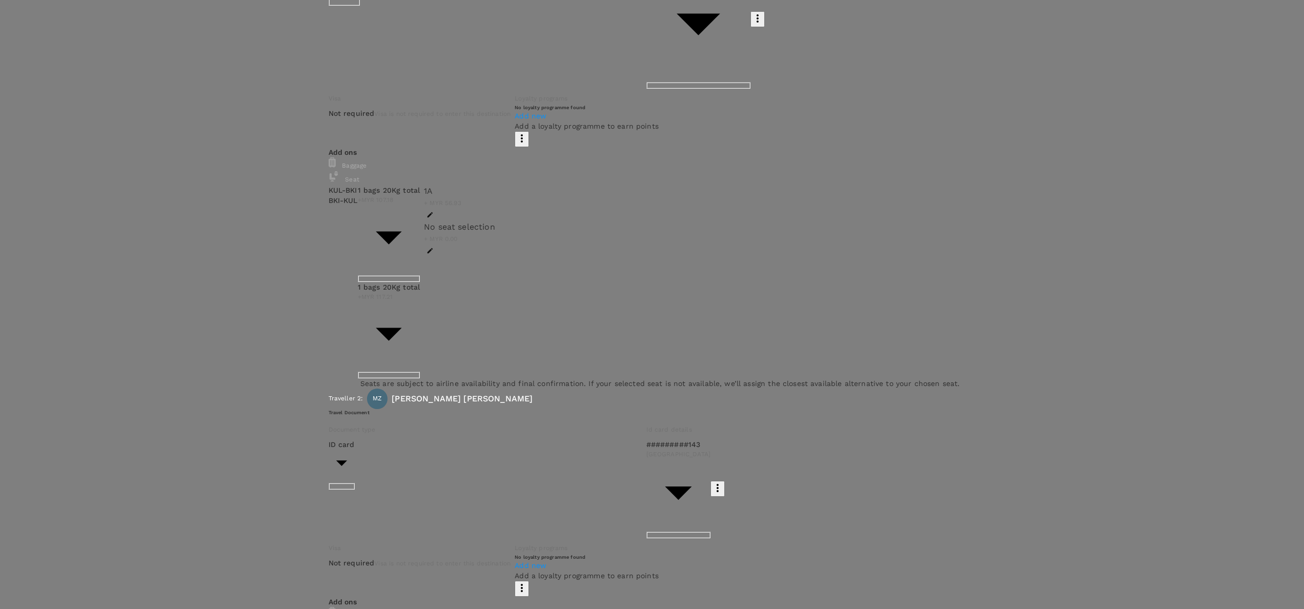
drag, startPoint x: 1225, startPoint y: 590, endPoint x: 1222, endPoint y: 583, distance: 8.1
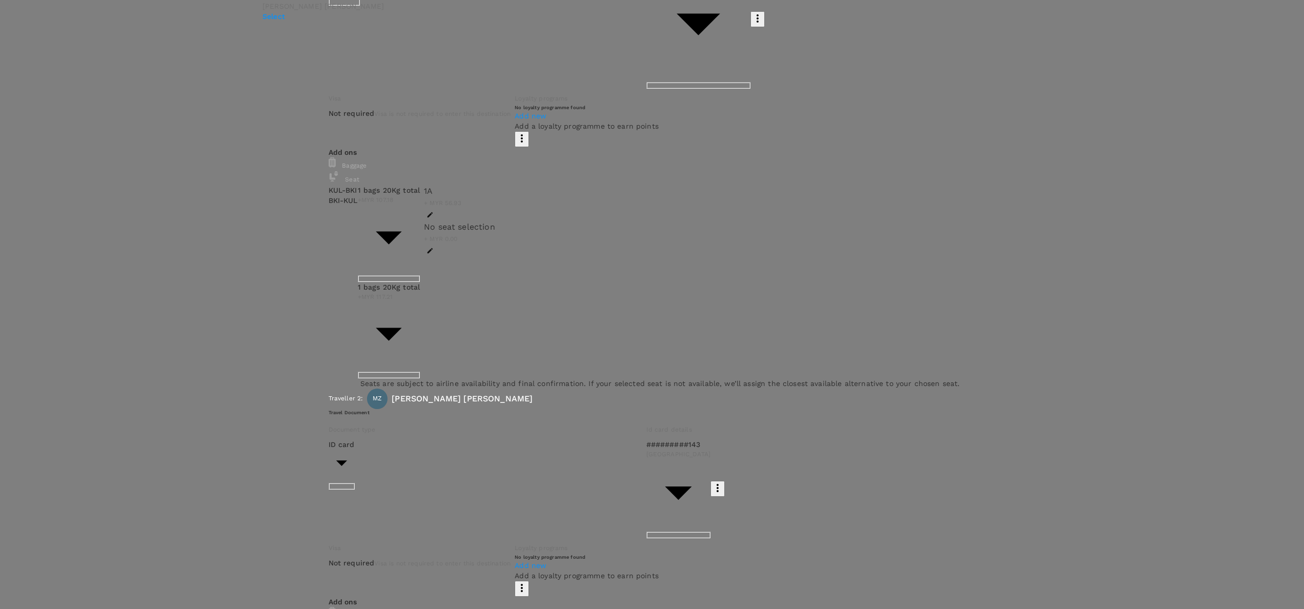
click at [360, 22] on p "Select" at bounding box center [298, 16] width 121 height 10
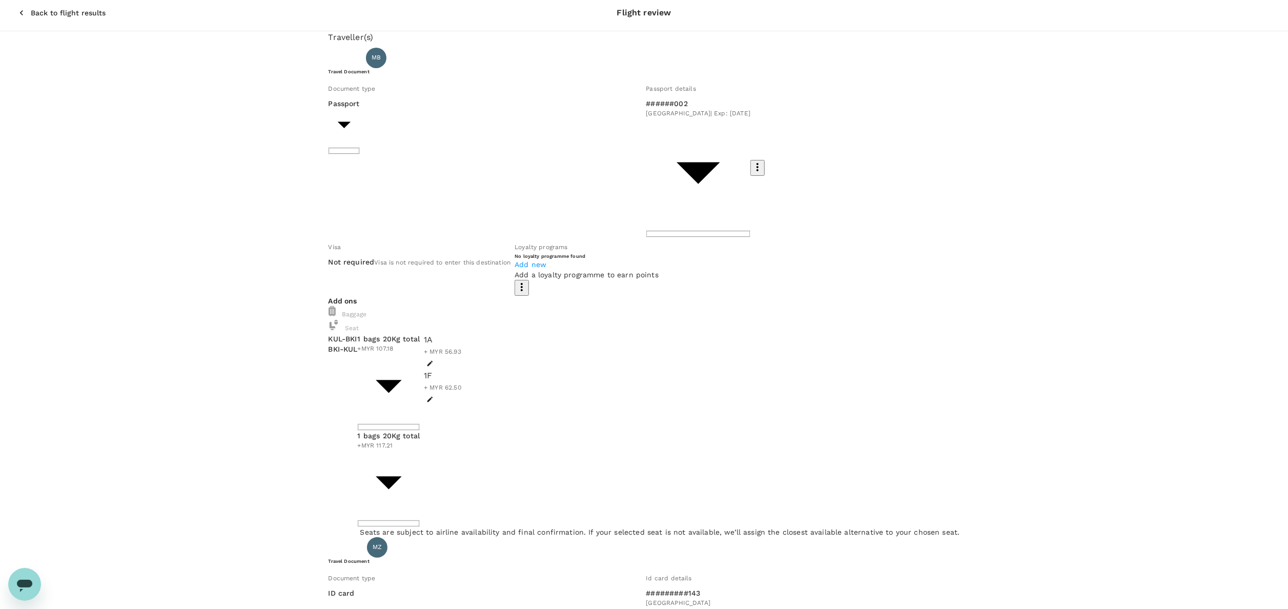
scroll to position [0, 0]
drag, startPoint x: 1134, startPoint y: 312, endPoint x: 1139, endPoint y: 319, distance: 8.4
click at [16, 13] on icon "button" at bounding box center [21, 18] width 10 height 10
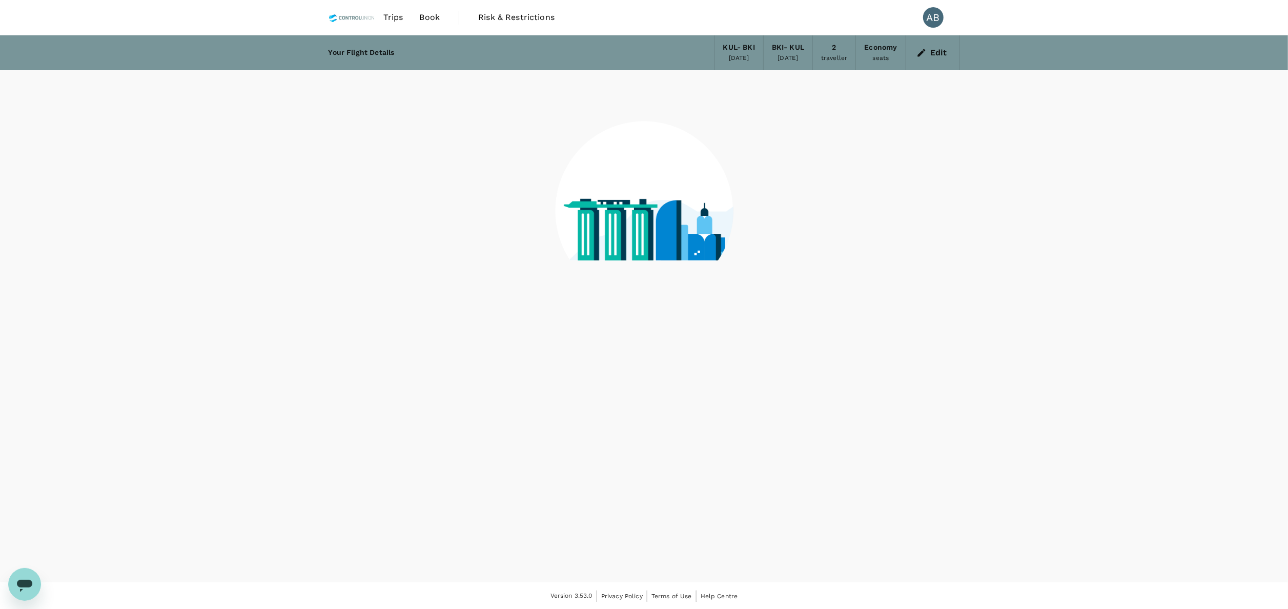
scroll to position [1, 0]
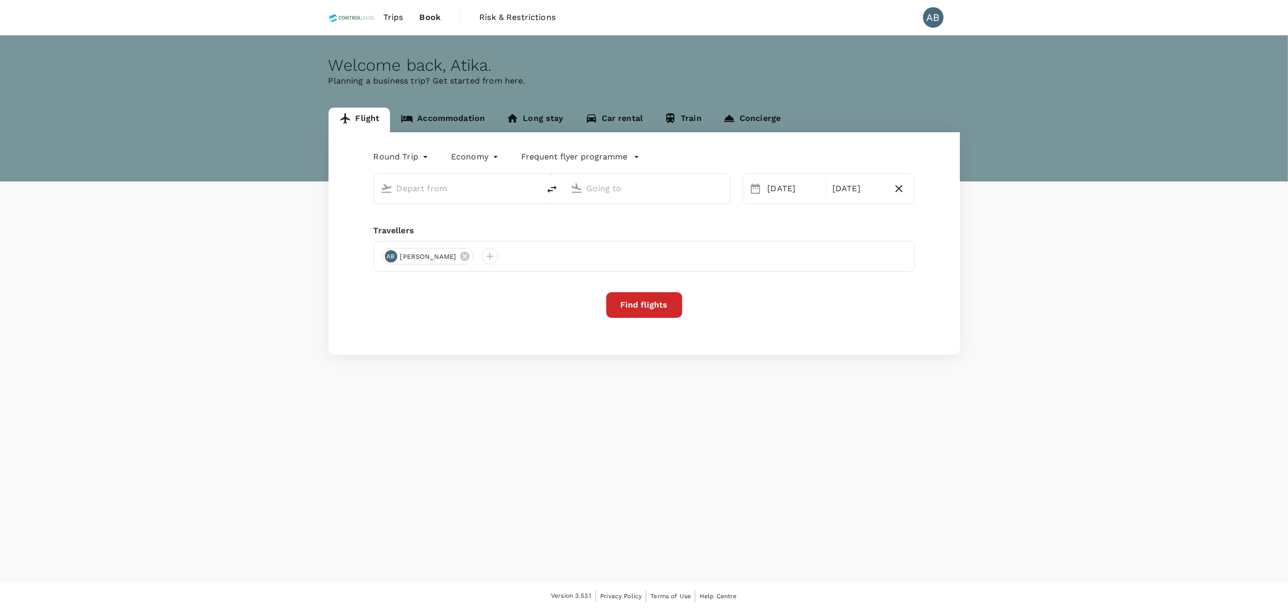
type input "Kuala Lumpur Intl ([GEOGRAPHIC_DATA])"
type input "Kota Kinabalu Intl (BKI)"
type input "Kuala Lumpur Intl ([GEOGRAPHIC_DATA])"
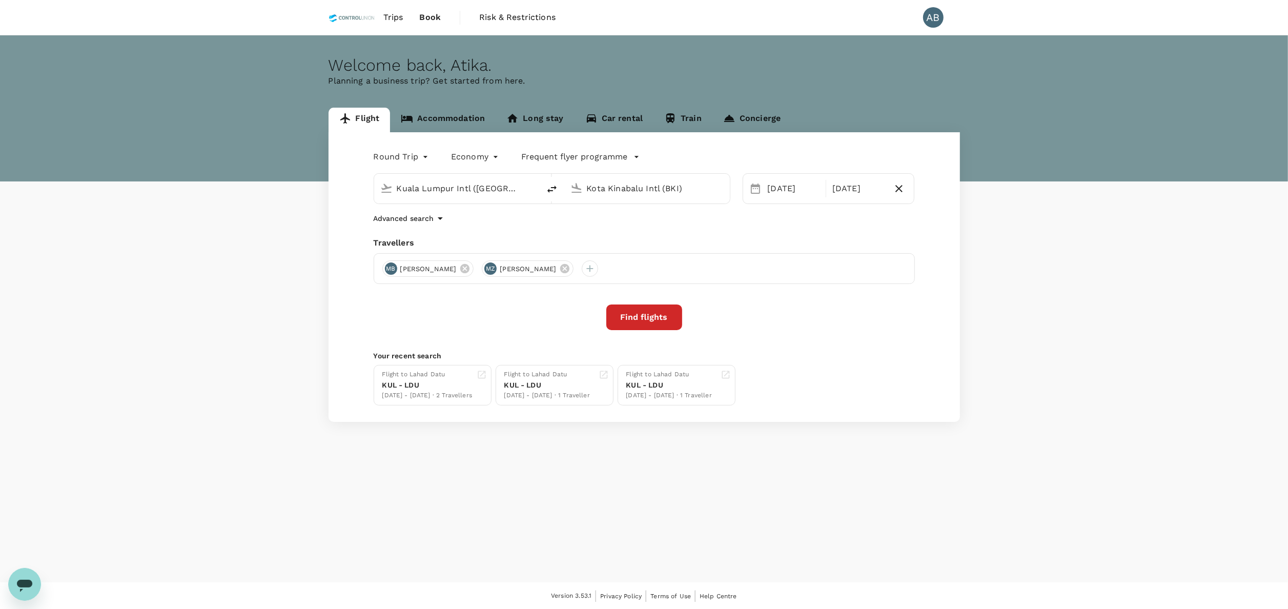
click at [855, 359] on p "Your recent search" at bounding box center [644, 356] width 541 height 10
click at [622, 212] on div "Round Trip roundtrip Economy economy Frequent flyer programme [GEOGRAPHIC_DATA]…" at bounding box center [644, 277] width 631 height 290
click at [663, 318] on button "Find flights" at bounding box center [644, 317] width 76 height 26
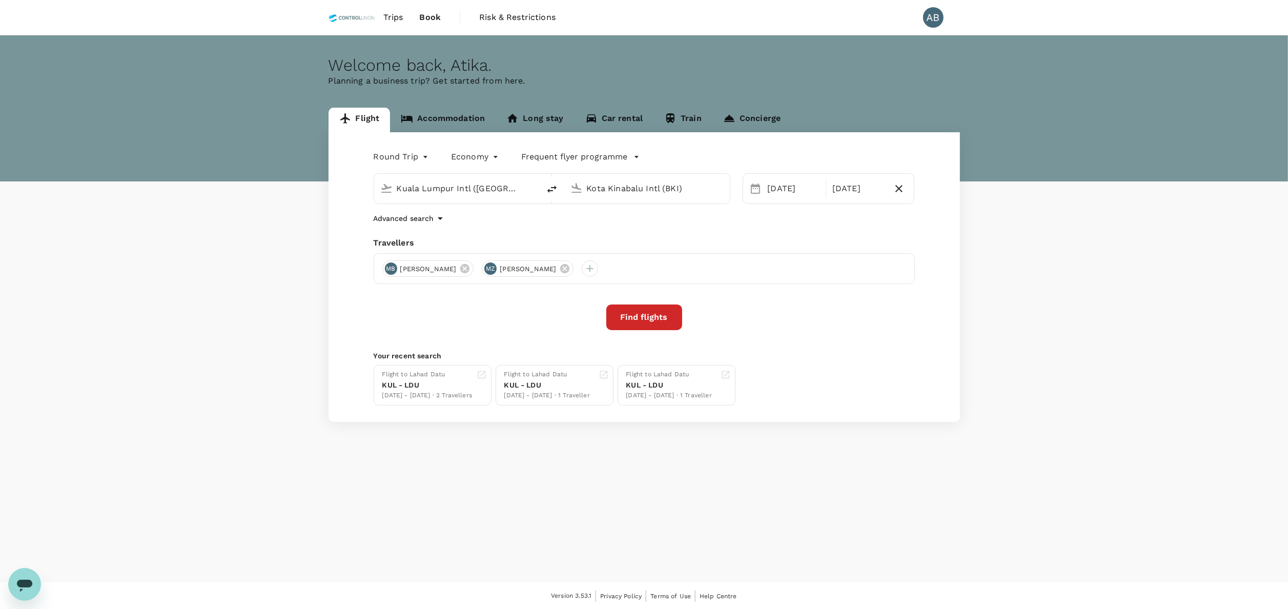
click at [658, 191] on input "Kota Kinabalu Intl (BKI)" at bounding box center [647, 188] width 121 height 16
click at [688, 190] on input "Kota Kinabalu Intl (BKI)" at bounding box center [647, 188] width 121 height 16
click at [683, 189] on input "Kota Kinabalu Intl (BKI)" at bounding box center [647, 188] width 121 height 16
click at [642, 188] on input "Kota Kinabalu Intl (BKI)" at bounding box center [647, 188] width 121 height 16
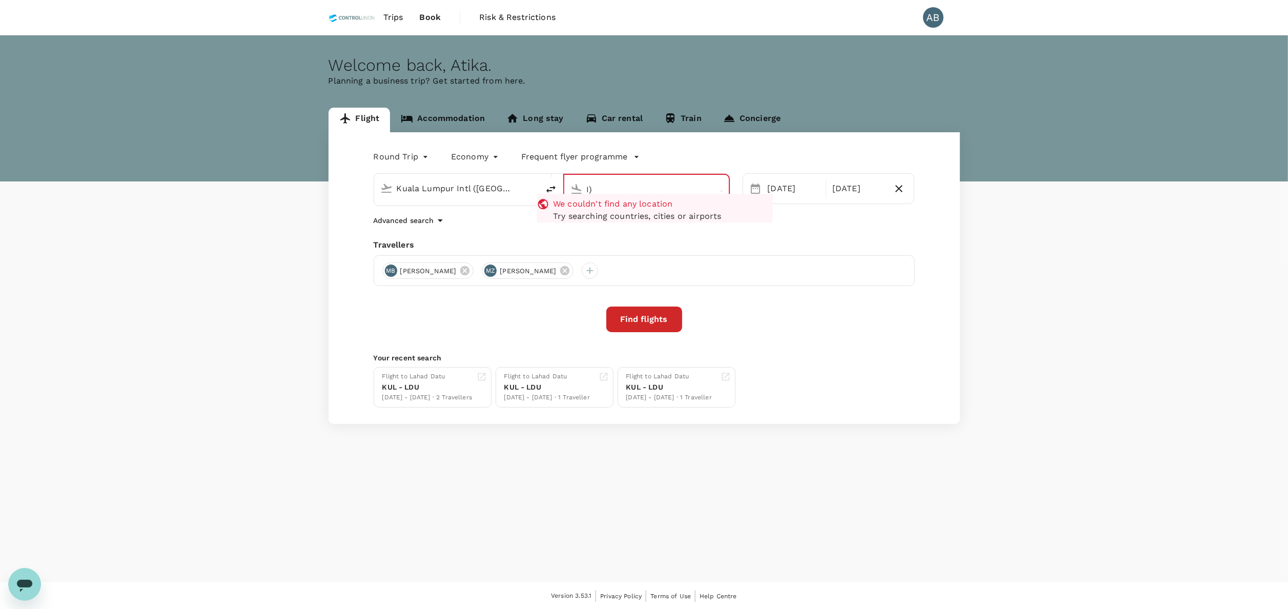
type input ")"
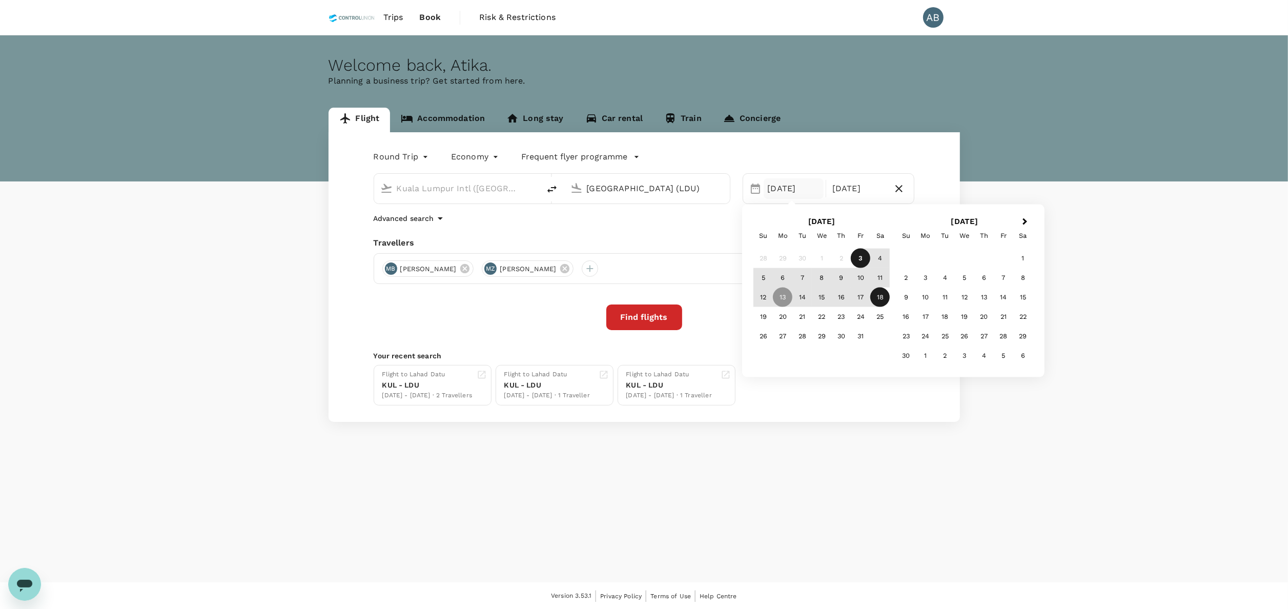
type input "[GEOGRAPHIC_DATA] (LDU)"
click at [685, 226] on div "Round Trip roundtrip Economy economy Frequent flyer programme Kuala Lumpur Intl…" at bounding box center [644, 277] width 631 height 290
click at [667, 317] on button "Find flights" at bounding box center [644, 317] width 76 height 26
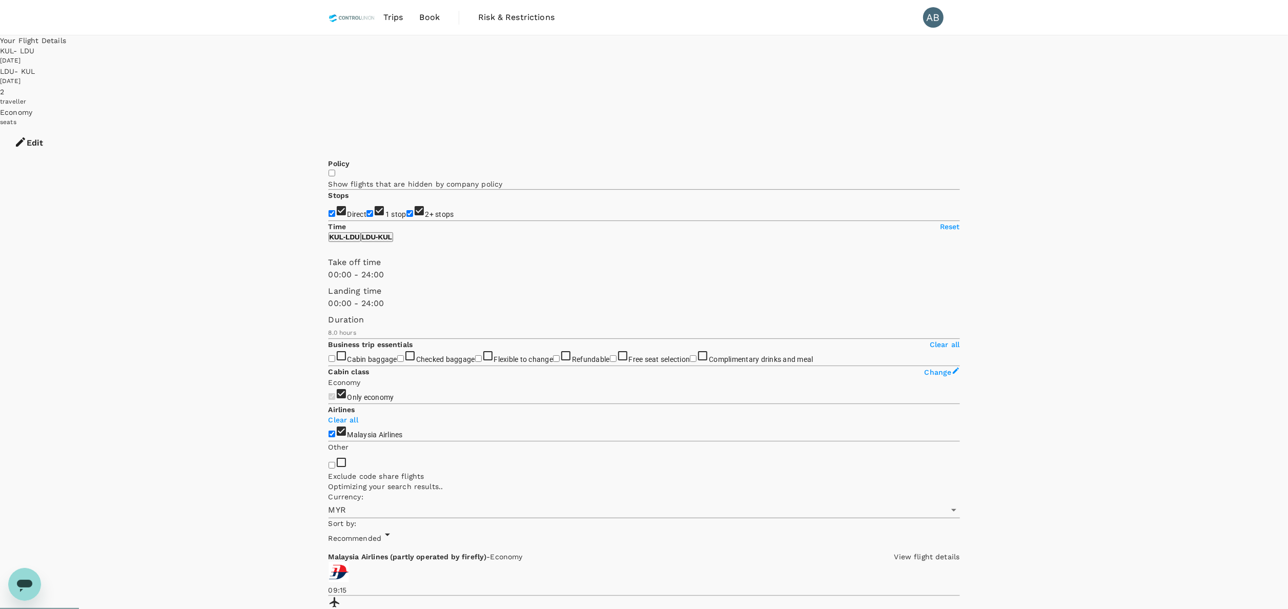
click at [406, 210] on input "2+ stops" at bounding box center [409, 213] width 7 height 7
checkbox input "false"
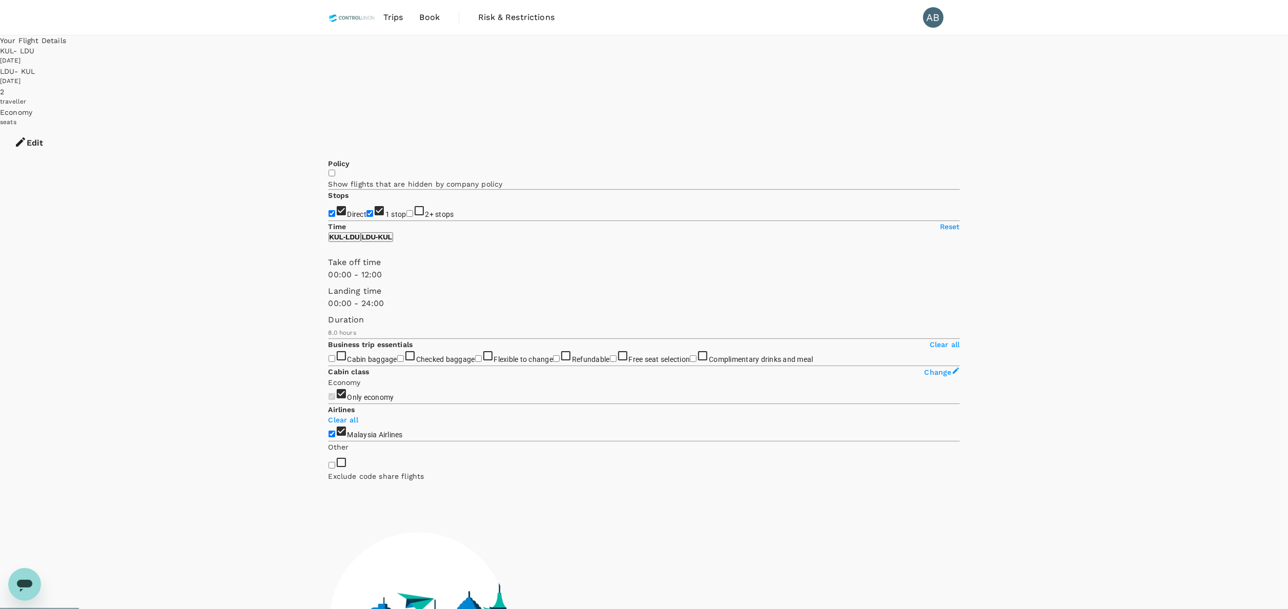
drag, startPoint x: 480, startPoint y: 306, endPoint x: 351, endPoint y: 302, distance: 129.2
click at [329, 281] on span at bounding box center [329, 281] width 0 height 0
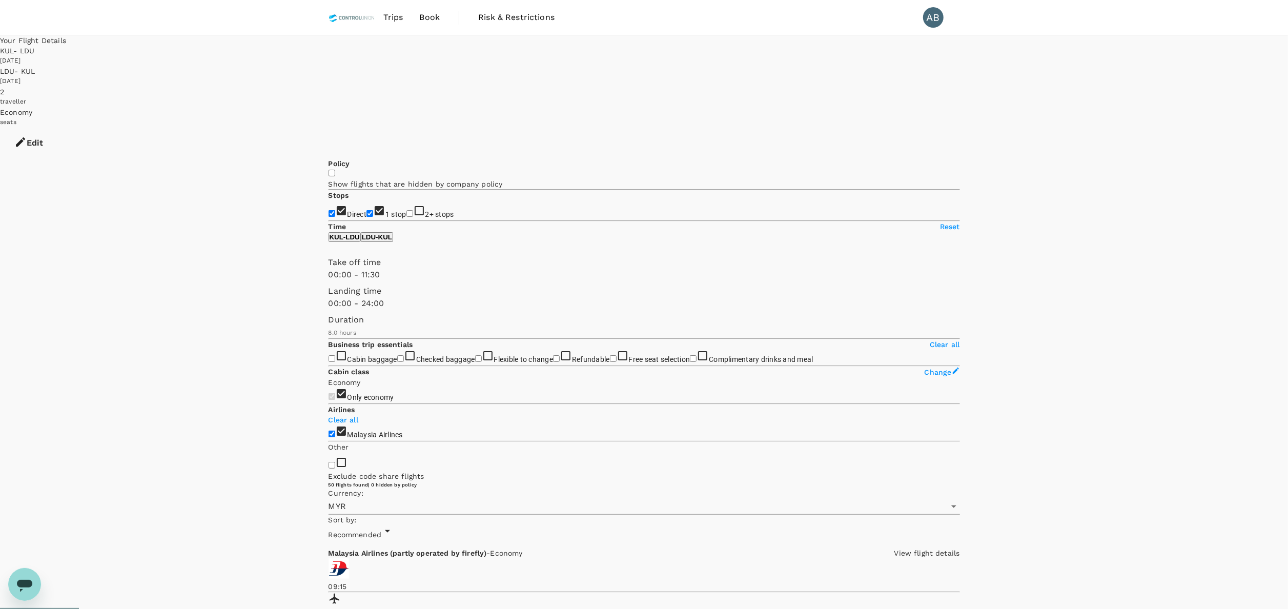
type input "690"
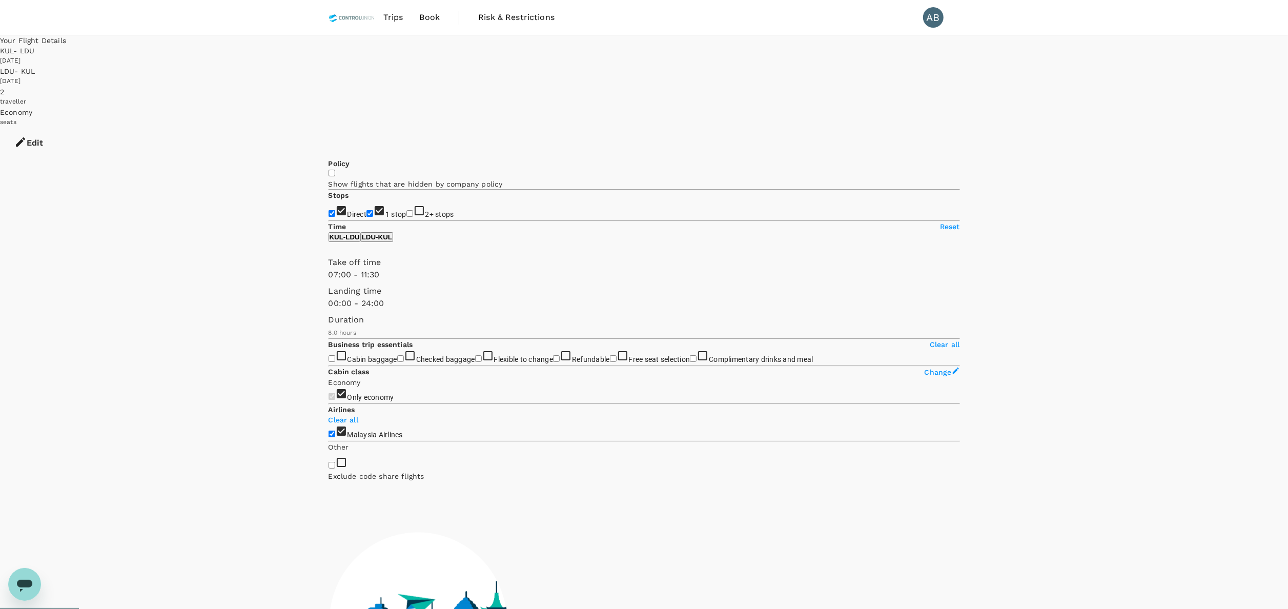
type input "450"
drag, startPoint x: 333, startPoint y: 305, endPoint x: 376, endPoint y: 309, distance: 43.7
click at [329, 281] on span at bounding box center [329, 281] width 0 height 0
click at [392, 241] on p "LDU - KUL" at bounding box center [377, 237] width 30 height 8
drag, startPoint x: 324, startPoint y: 343, endPoint x: 439, endPoint y: 342, distance: 114.3
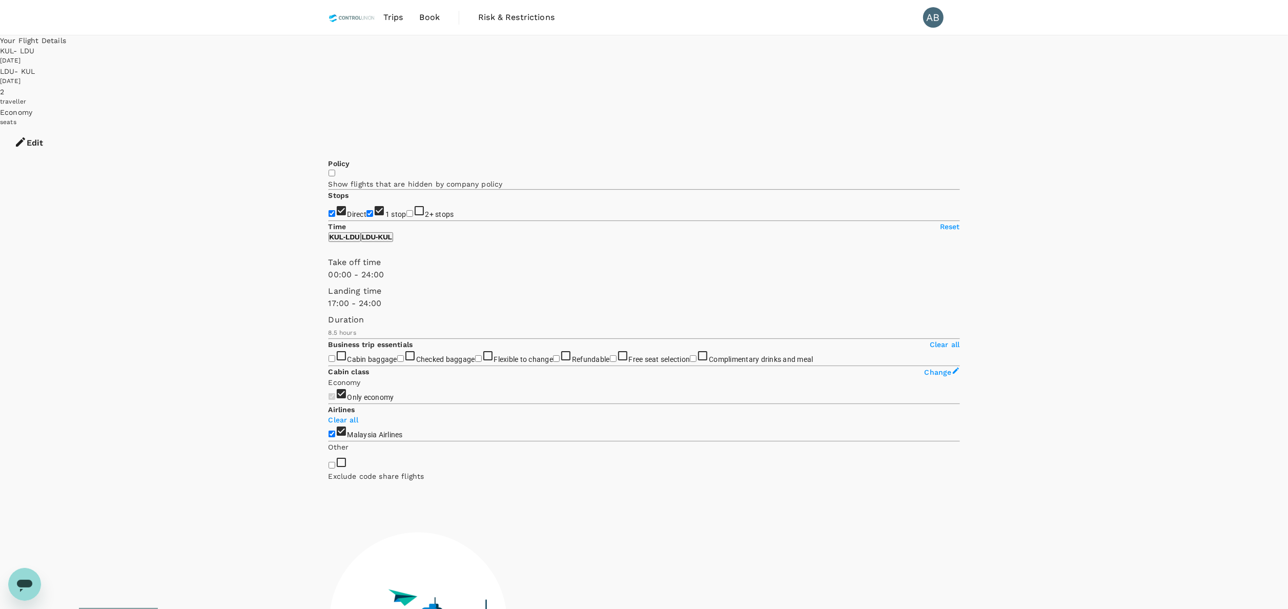
click at [329, 310] on span at bounding box center [329, 310] width 0 height 0
type input "0"
drag, startPoint x: 441, startPoint y: 343, endPoint x: 224, endPoint y: 324, distance: 217.2
click at [212, 324] on div "Your Flight Details KUL - LDU 13 Oct 2025 LDU - KUL 18 Oct 2025 2 traveller Eco…" at bounding box center [644, 400] width 1288 height 730
type input "870"
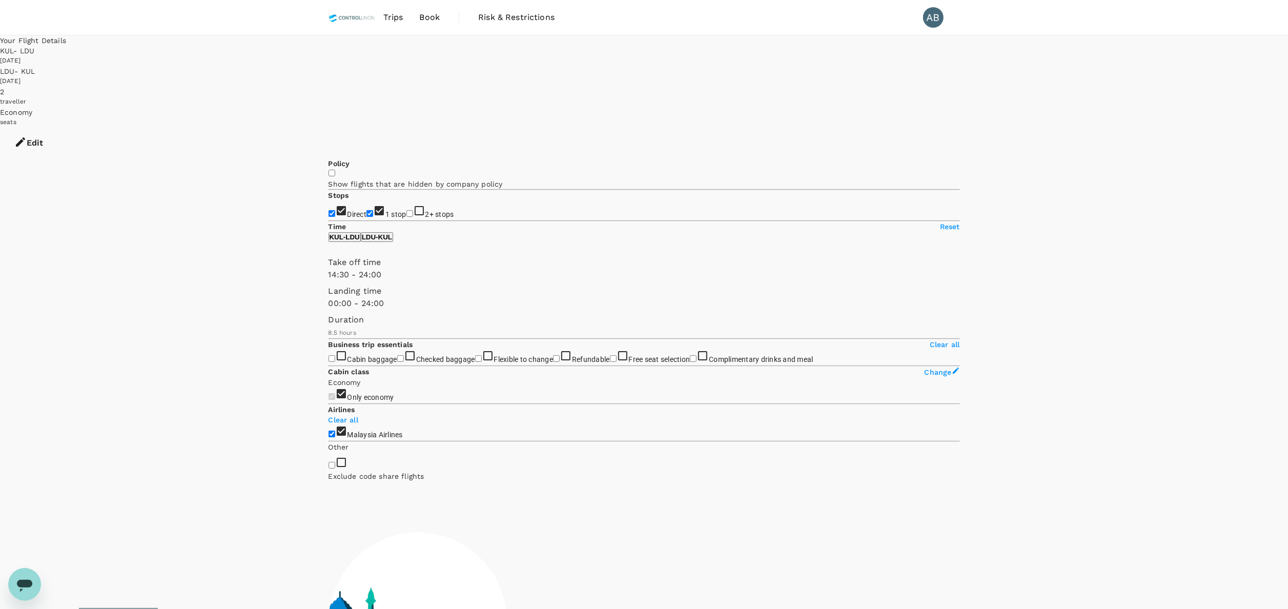
drag, startPoint x: 335, startPoint y: 300, endPoint x: 422, endPoint y: 309, distance: 87.5
click at [329, 281] on span at bounding box center [329, 281] width 0 height 0
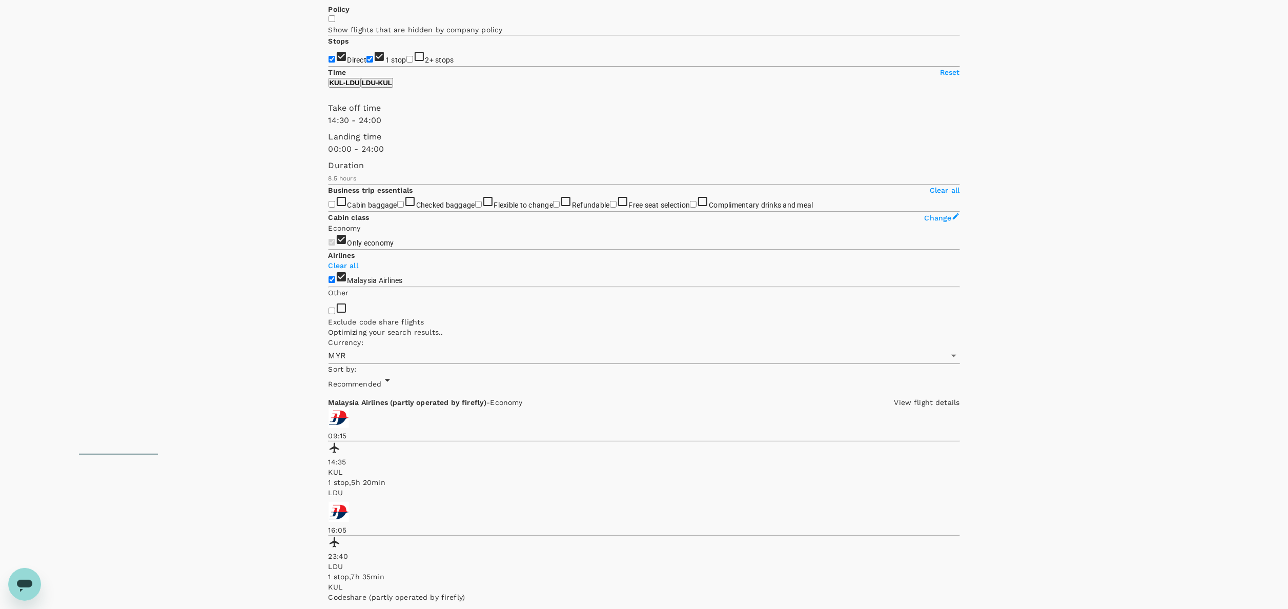
scroll to position [205, 0]
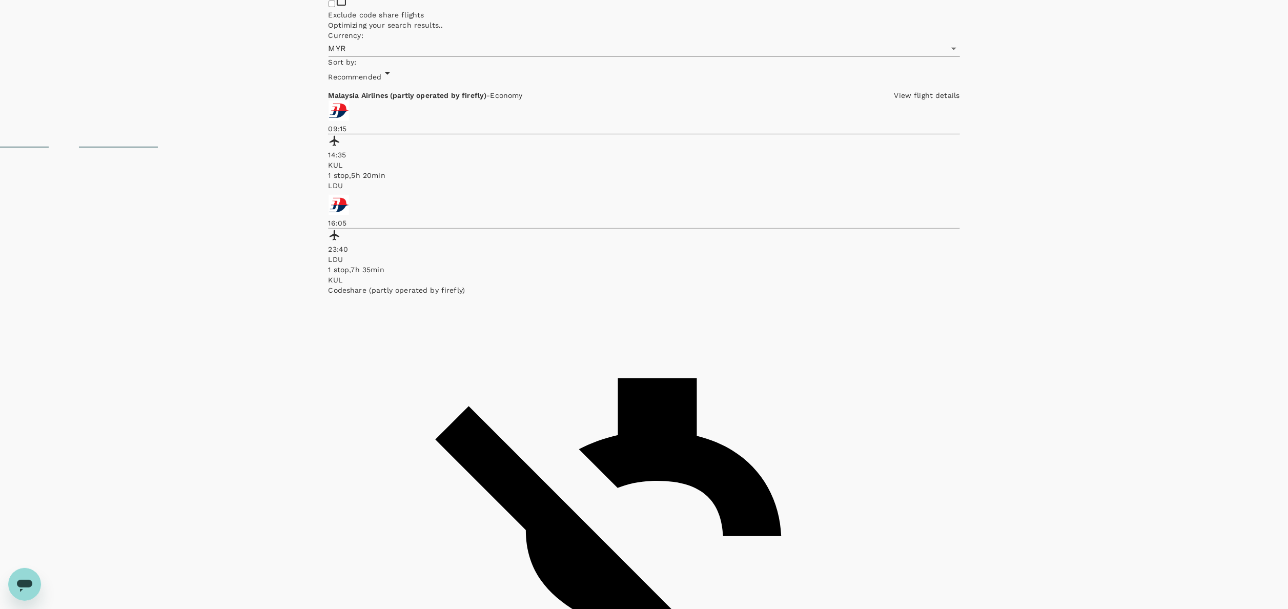
scroll to position [522, 0]
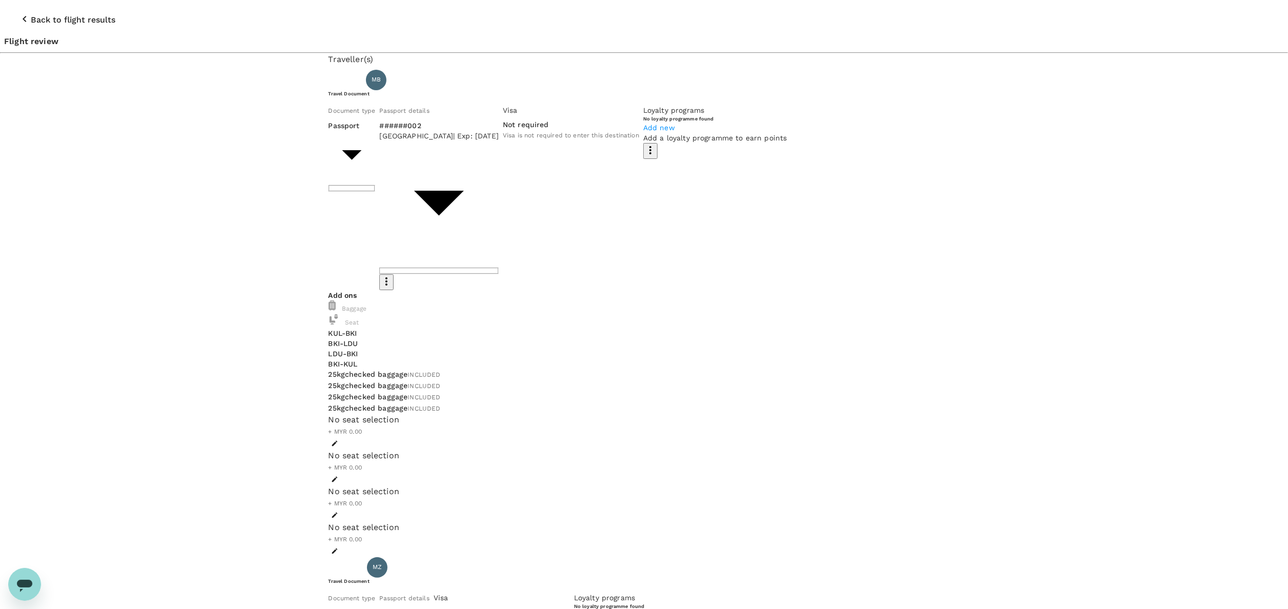
click at [18, 13] on icon "button" at bounding box center [24, 19] width 12 height 12
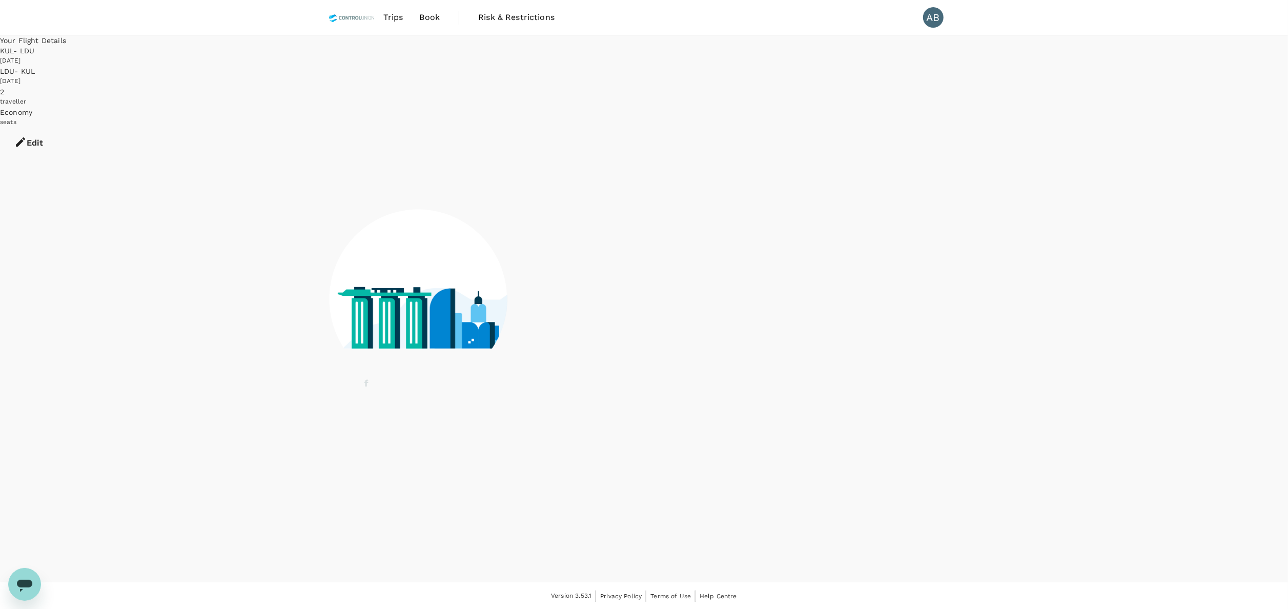
scroll to position [1, 0]
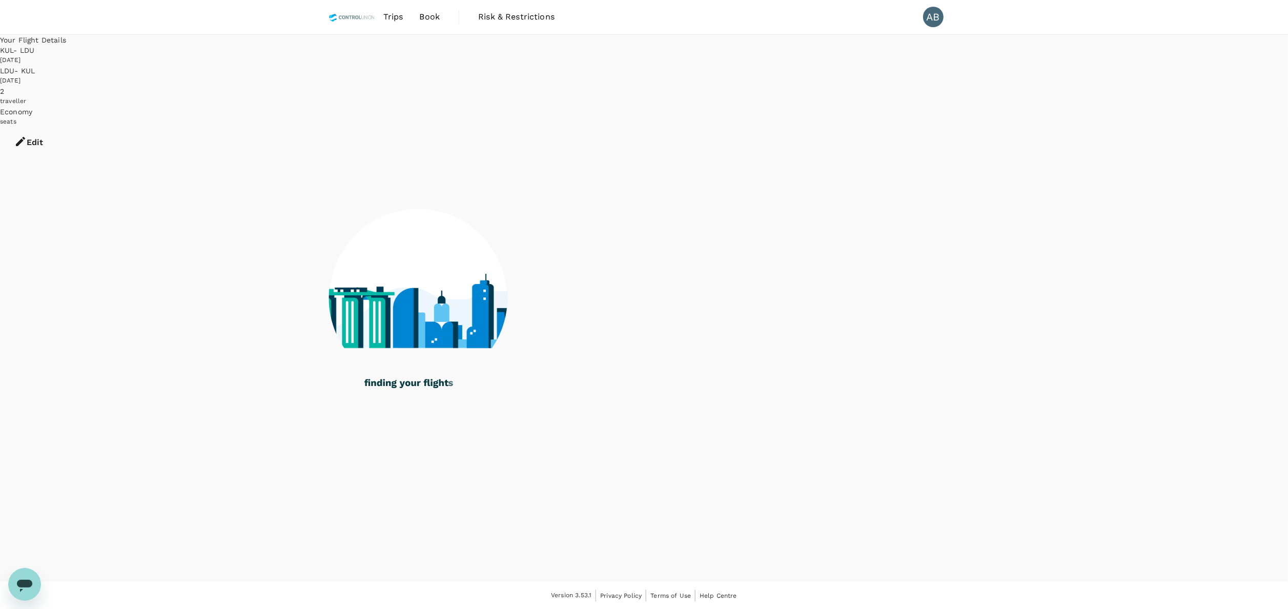
click at [57, 127] on button "Edit" at bounding box center [28, 142] width 57 height 31
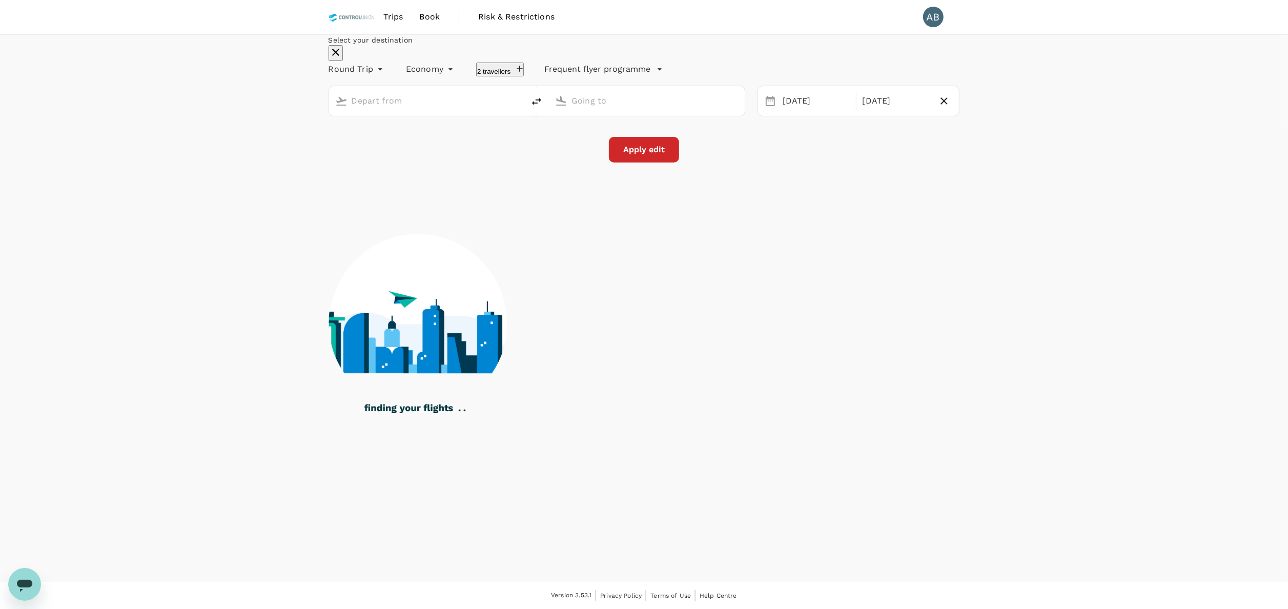
type input "Kuala Lumpur Intl ([GEOGRAPHIC_DATA])"
type input "[GEOGRAPHIC_DATA] (LDU)"
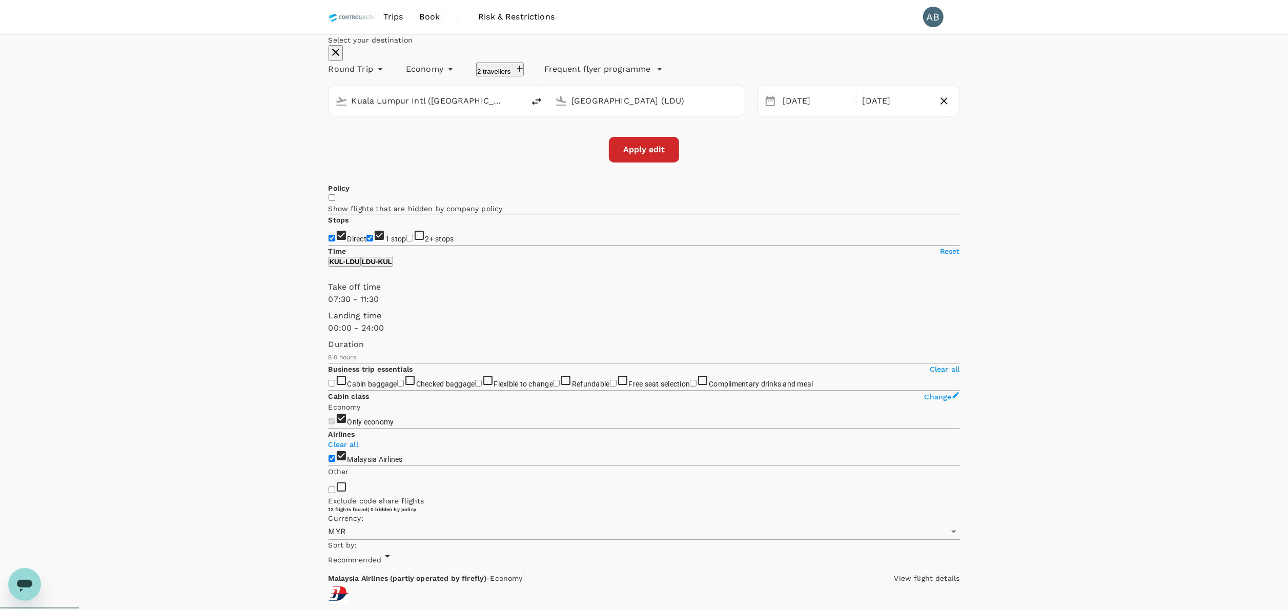
click at [441, 109] on input "Kuala Lumpur Intl ([GEOGRAPHIC_DATA])" at bounding box center [428, 101] width 152 height 16
click at [419, 170] on p "Kota Kinabalu Intl" at bounding box center [424, 165] width 236 height 10
type input "Kota Kinabalu Intl (BKI)"
click at [826, 162] on div "Apply edit" at bounding box center [644, 150] width 631 height 26
click at [661, 162] on button "Apply edit" at bounding box center [644, 150] width 70 height 26
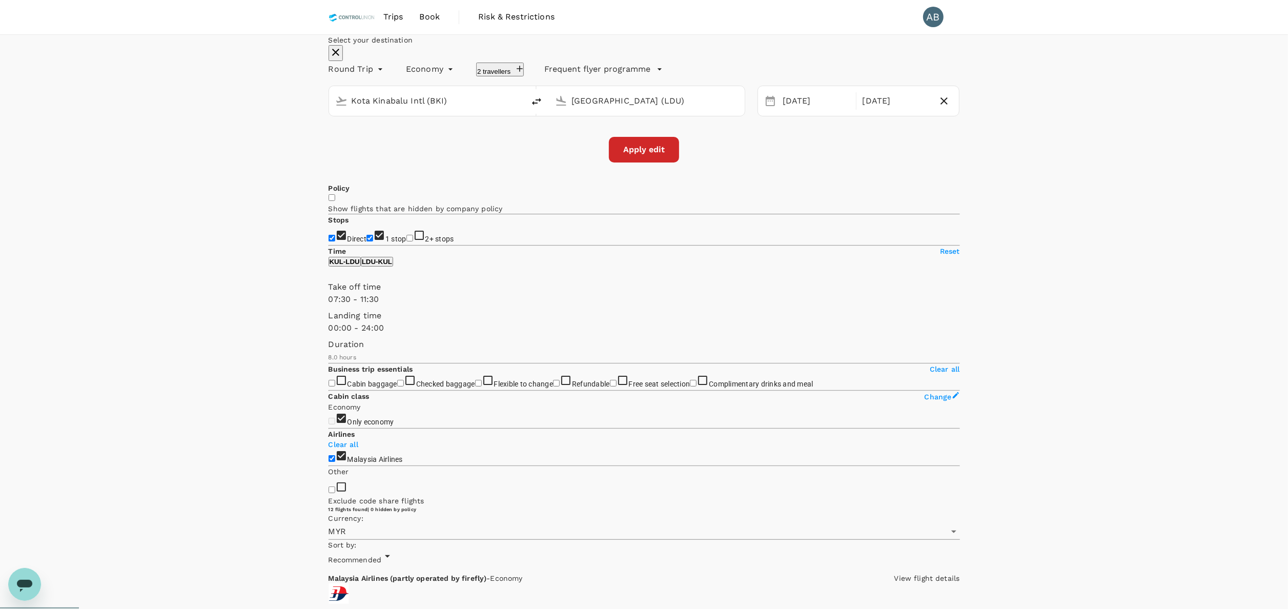
checkbox input "false"
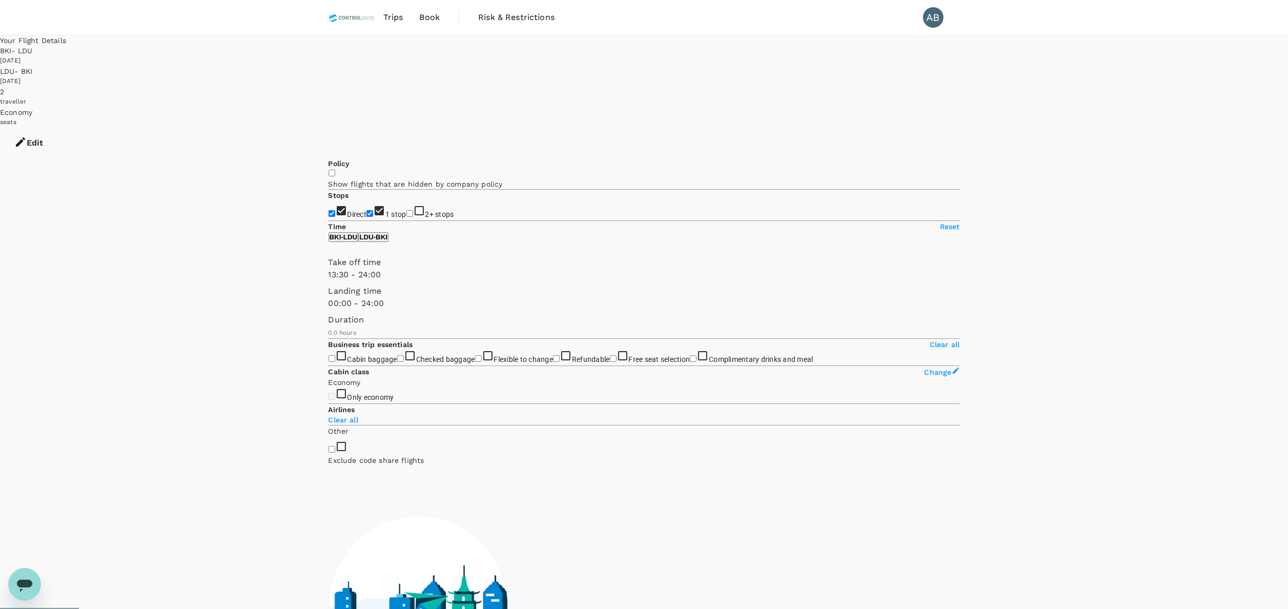
type input "750"
drag, startPoint x: 329, startPoint y: 303, endPoint x: 412, endPoint y: 297, distance: 83.8
click at [329, 281] on span at bounding box center [329, 281] width 0 height 0
drag, startPoint x: 476, startPoint y: 302, endPoint x: 455, endPoint y: 305, distance: 20.7
click at [329, 281] on span at bounding box center [329, 281] width 0 height 0
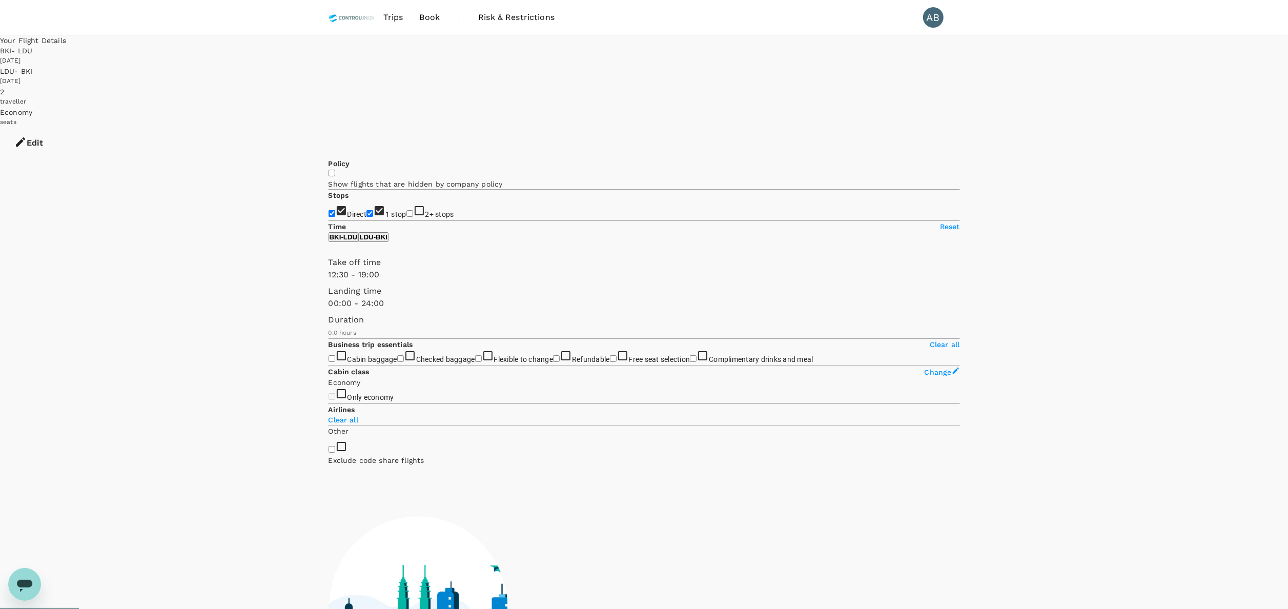
type input "1170"
type input "55"
checkbox input "true"
click at [387, 241] on p "LDU - BKI" at bounding box center [373, 237] width 28 height 8
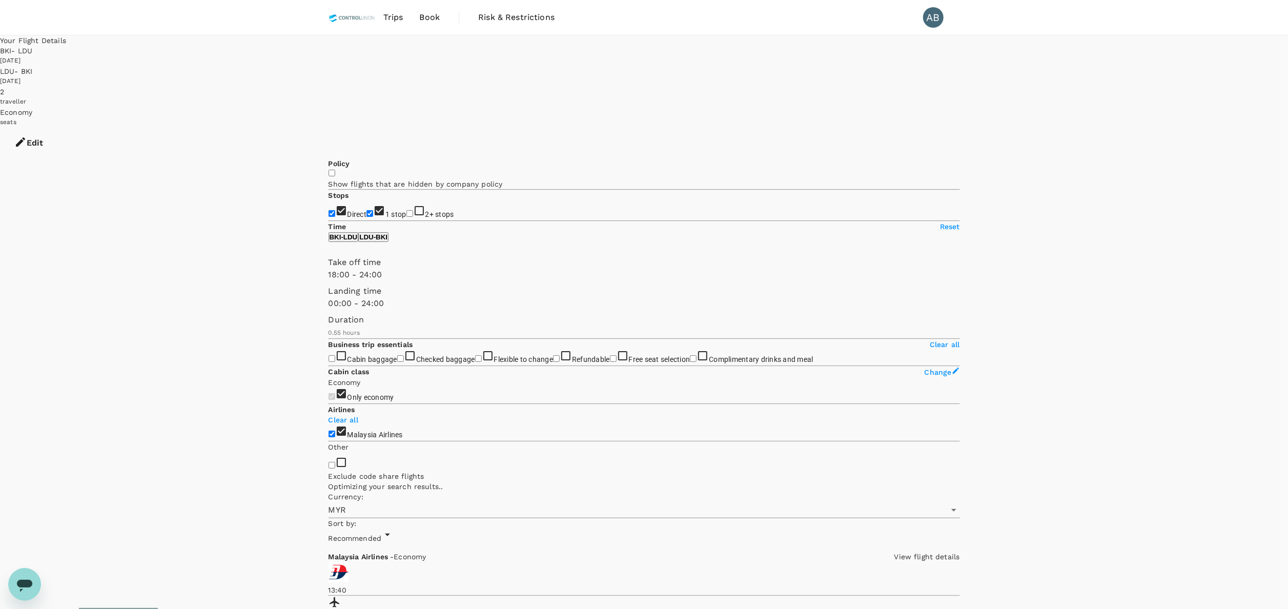
drag, startPoint x: 333, startPoint y: 301, endPoint x: 447, endPoint y: 310, distance: 115.1
click at [329, 281] on span at bounding box center [329, 281] width 0 height 0
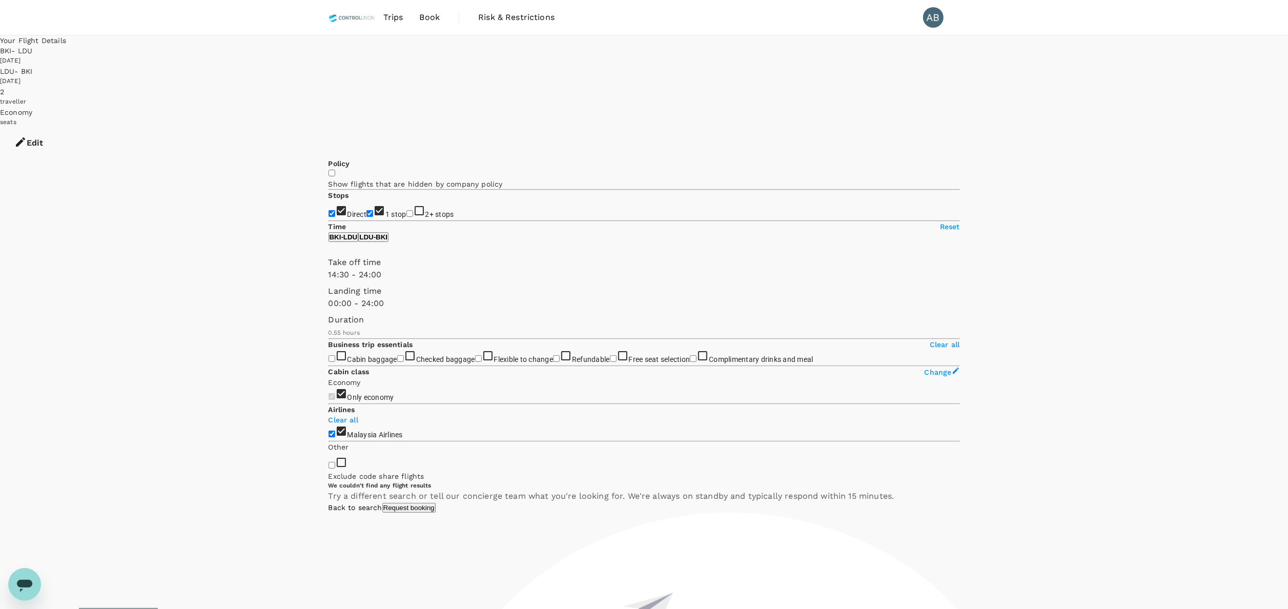
type input "840"
drag, startPoint x: 449, startPoint y: 302, endPoint x: 421, endPoint y: 297, distance: 28.1
click at [329, 281] on span at bounding box center [329, 281] width 0 height 0
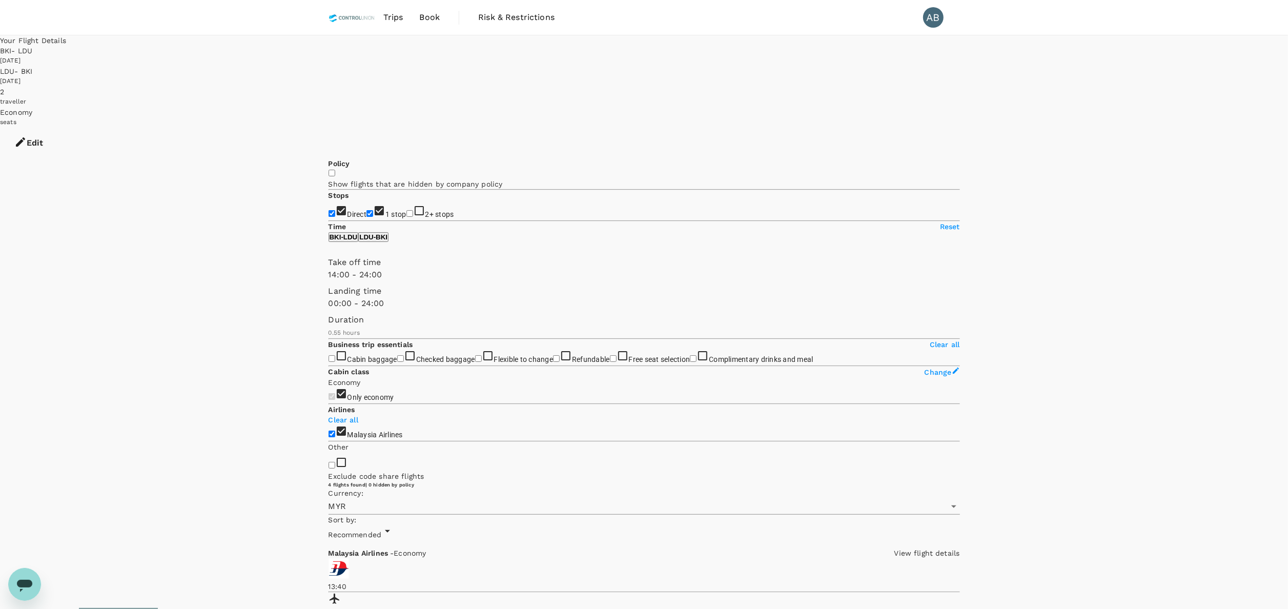
click at [359, 242] on button "BKI - LDU" at bounding box center [344, 237] width 30 height 10
type input "0"
drag, startPoint x: 413, startPoint y: 306, endPoint x: 320, endPoint y: 296, distance: 92.8
type input "1440"
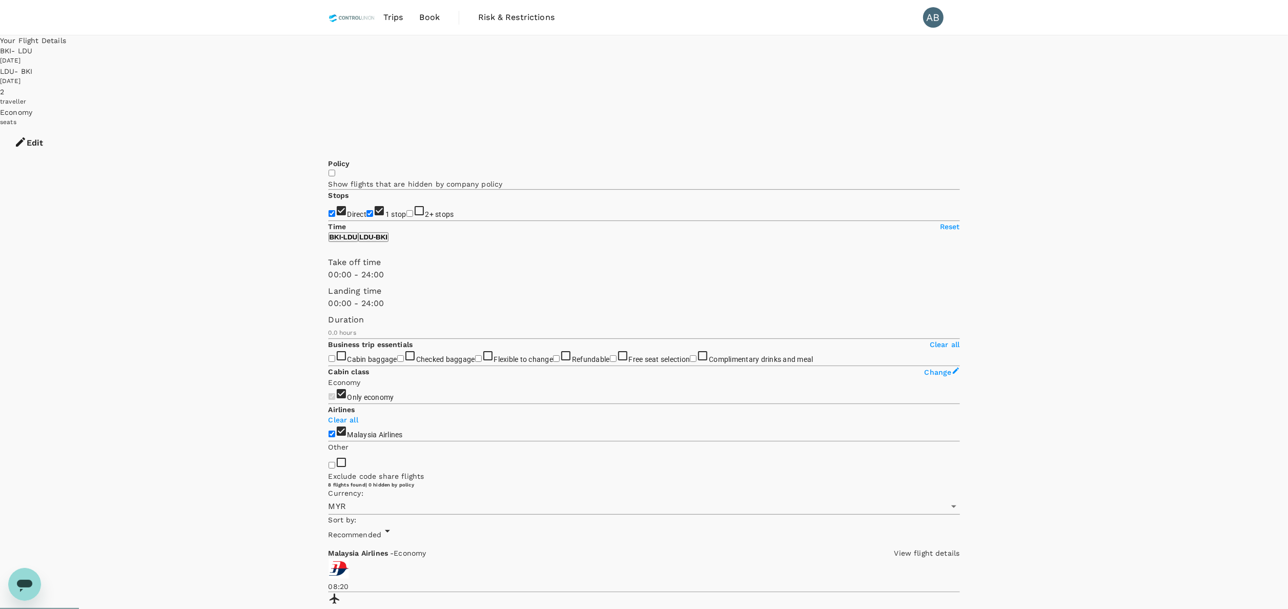
drag, startPoint x: 456, startPoint y: 300, endPoint x: 497, endPoint y: 300, distance: 41.5
type input "690"
drag, startPoint x: 335, startPoint y: 302, endPoint x: 404, endPoint y: 306, distance: 69.3
click at [329, 281] on span at bounding box center [329, 281] width 0 height 0
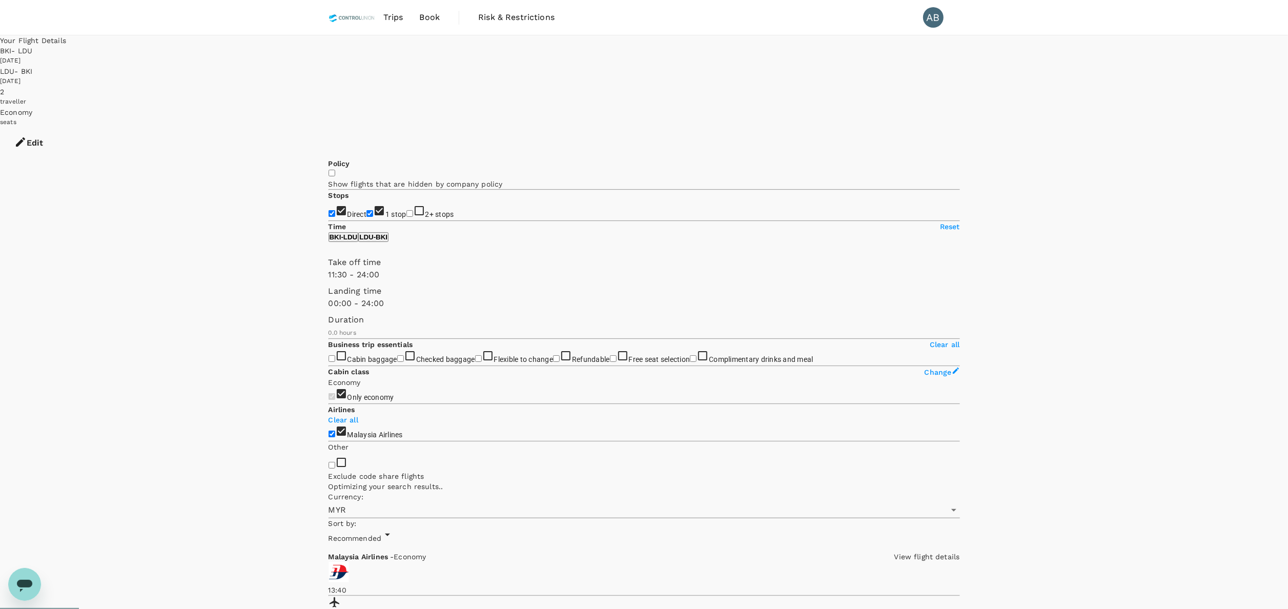
click at [387, 241] on p "LDU - BKI" at bounding box center [373, 237] width 28 height 8
type input "1440"
drag, startPoint x: 482, startPoint y: 343, endPoint x: 490, endPoint y: 339, distance: 9.2
type input "30"
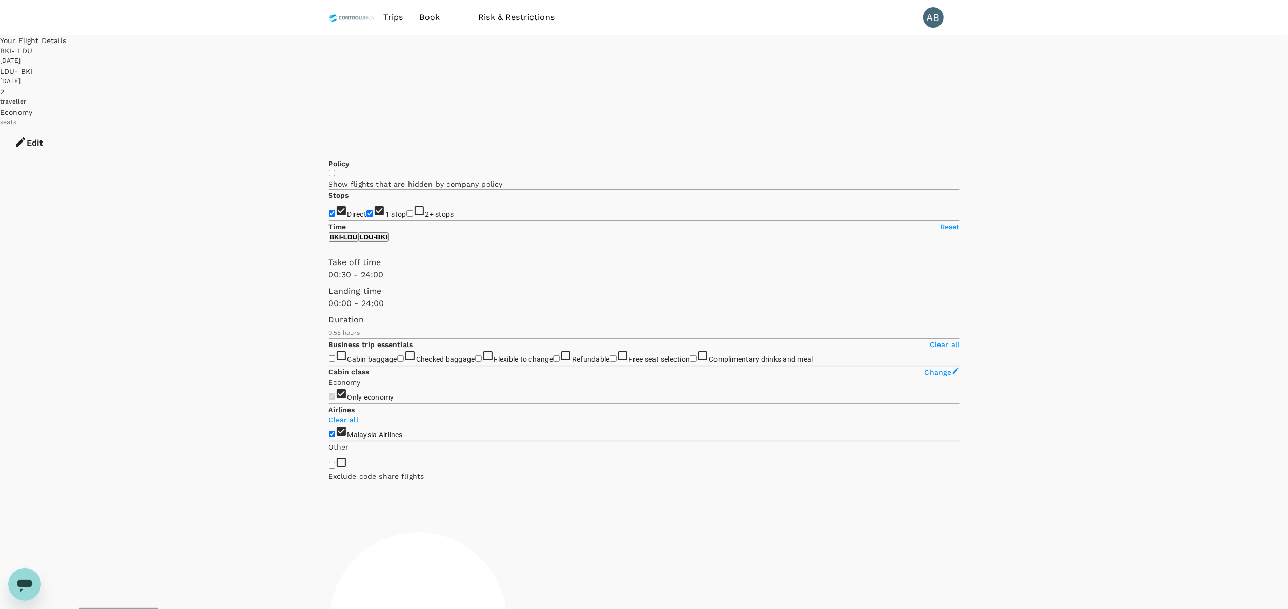
drag, startPoint x: 380, startPoint y: 302, endPoint x: 333, endPoint y: 303, distance: 47.2
click at [329, 281] on span at bounding box center [329, 281] width 0 height 0
type input "900"
drag, startPoint x: 486, startPoint y: 300, endPoint x: 427, endPoint y: 302, distance: 58.5
click at [329, 281] on span at bounding box center [329, 281] width 0 height 0
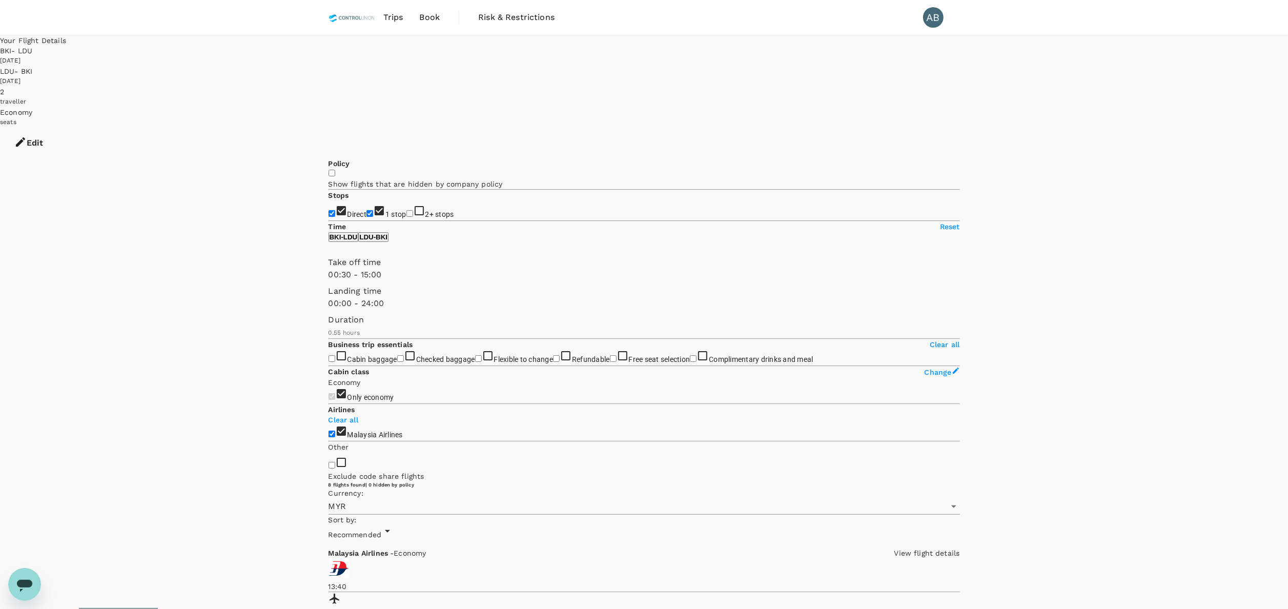
click at [57, 128] on button "Edit" at bounding box center [28, 143] width 57 height 31
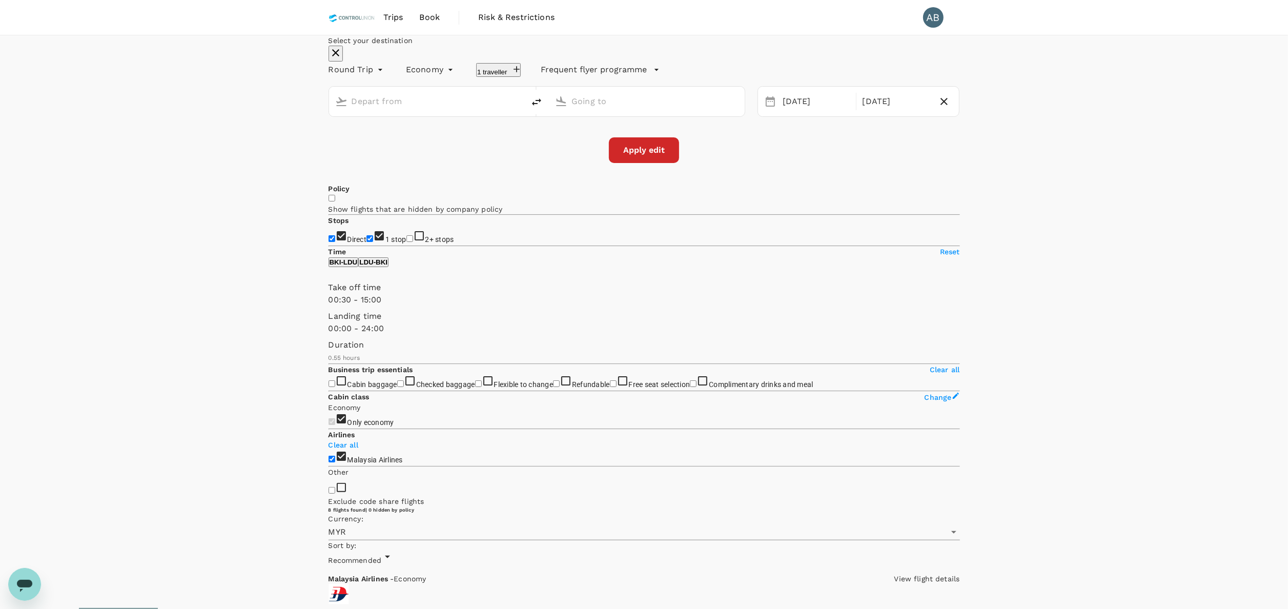
type input "Kota Kinabalu Intl (BKI)"
type input "[GEOGRAPHIC_DATA] (LDU)"
click at [861, 112] on div "[DATE]" at bounding box center [895, 102] width 75 height 20
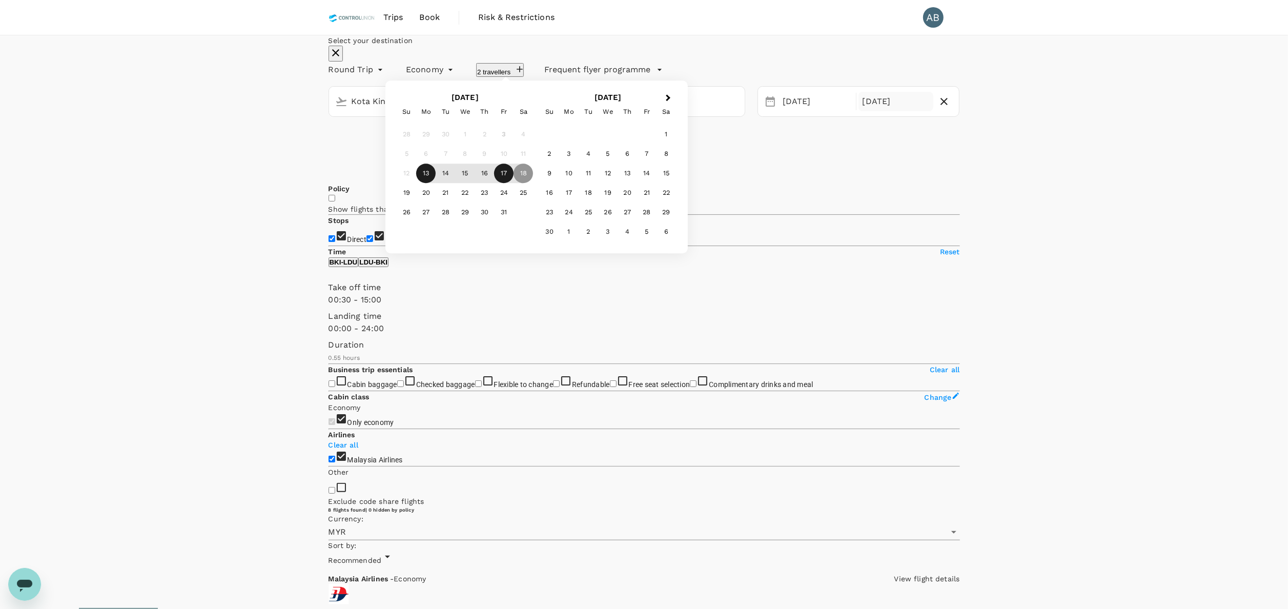
click at [514, 183] on div "17" at bounding box center [503, 173] width 19 height 19
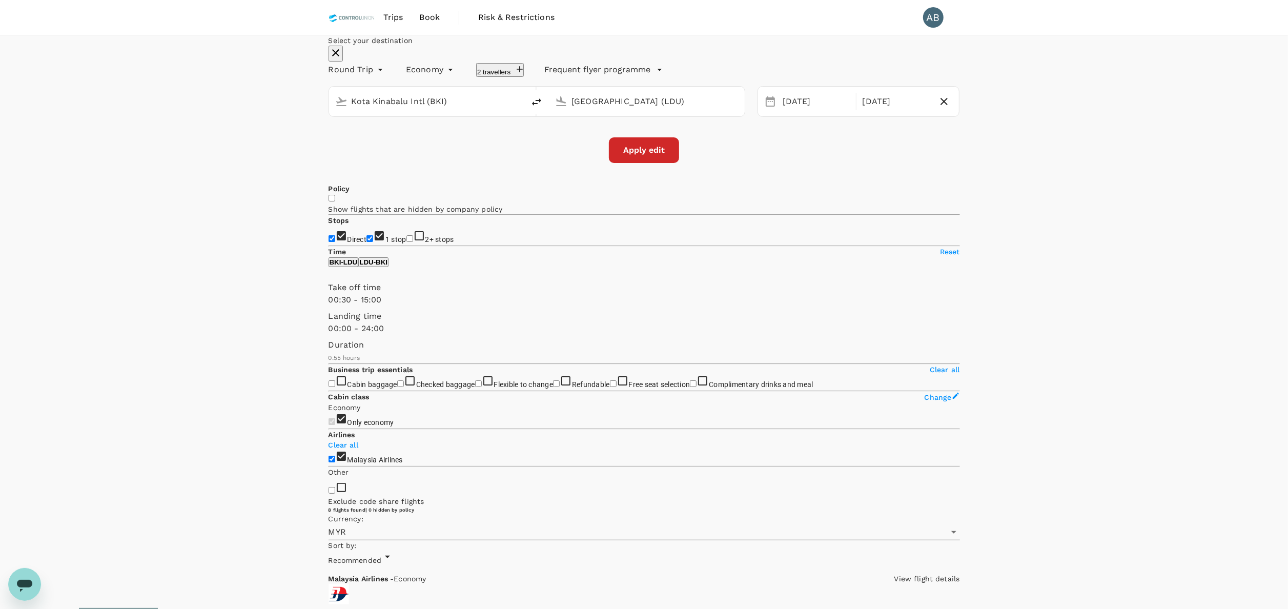
click at [665, 163] on button "Apply edit" at bounding box center [644, 150] width 70 height 26
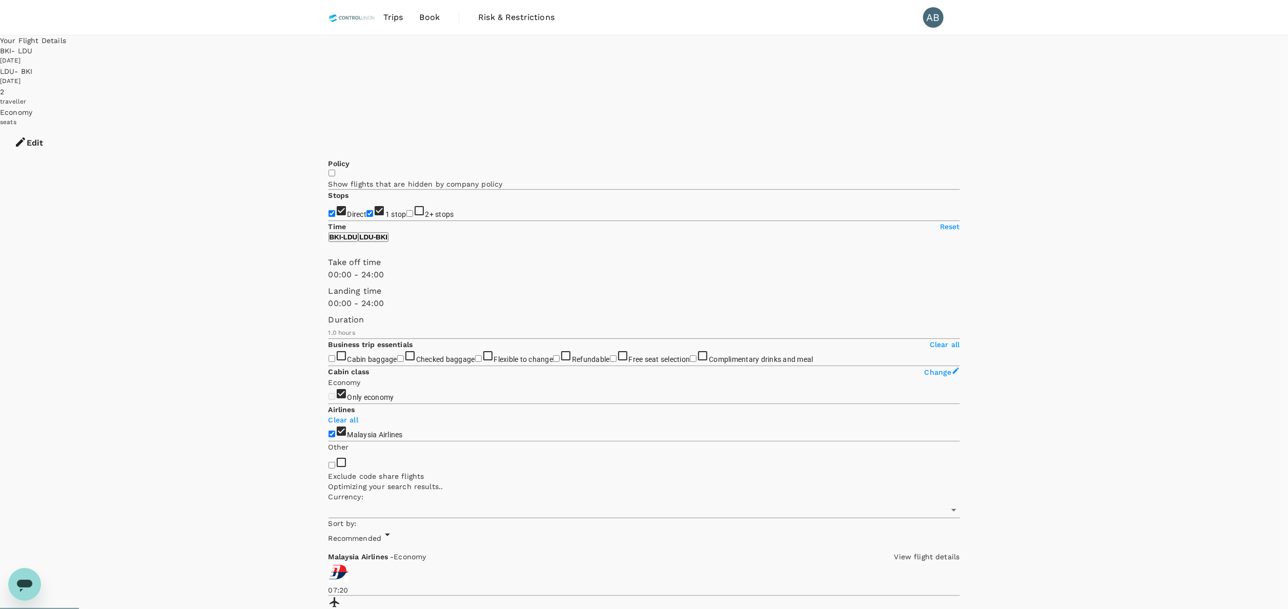
checkbox input "true"
type input "MYR"
click at [27, 136] on icon "button" at bounding box center [20, 142] width 12 height 12
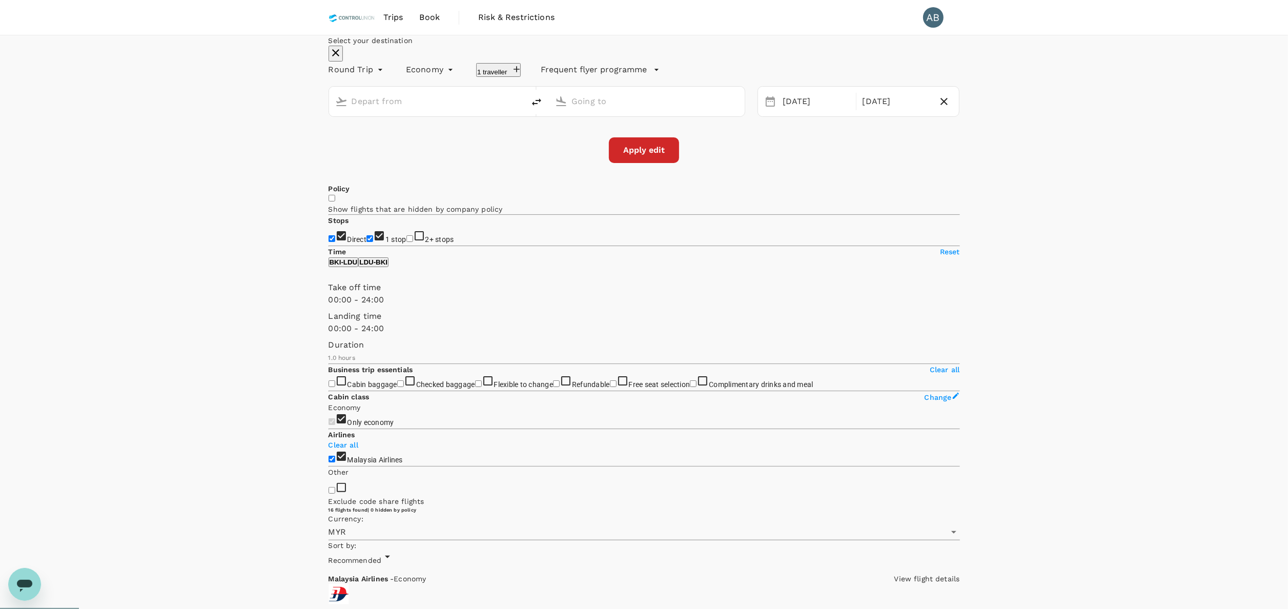
type input "Kota Kinabalu Intl (BKI)"
type input "[GEOGRAPHIC_DATA] (LDU)"
click at [543, 108] on icon "delete" at bounding box center [536, 102] width 12 height 12
type input "[GEOGRAPHIC_DATA] (LDU)"
type input "Kota Kinabalu Intl (BKI)"
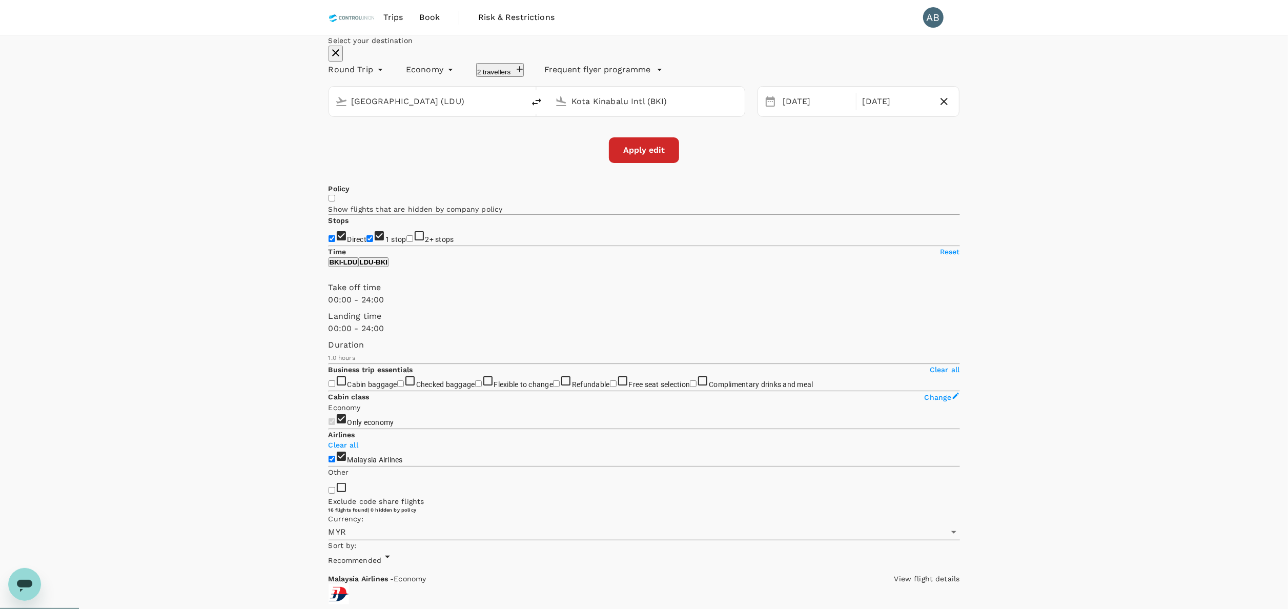
click at [475, 109] on input "[GEOGRAPHIC_DATA] (LDU)" at bounding box center [428, 101] width 152 height 16
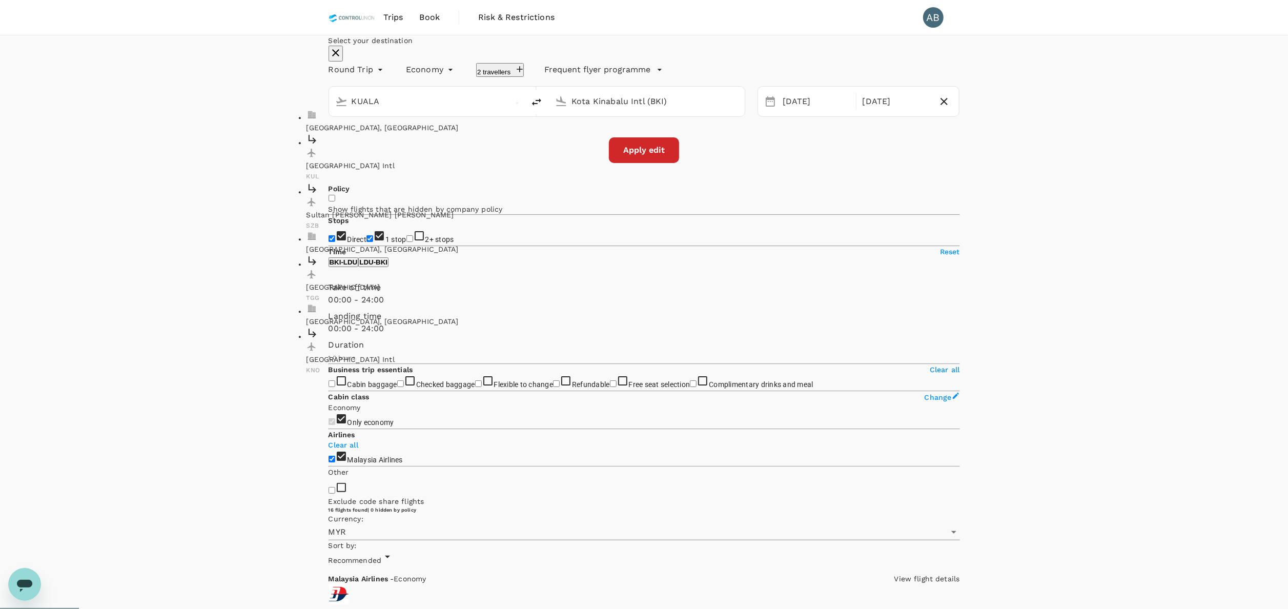
click at [432, 171] on p "[GEOGRAPHIC_DATA] Intl" at bounding box center [424, 165] width 236 height 10
type input "Kuala Lumpur Intl ([GEOGRAPHIC_DATA])"
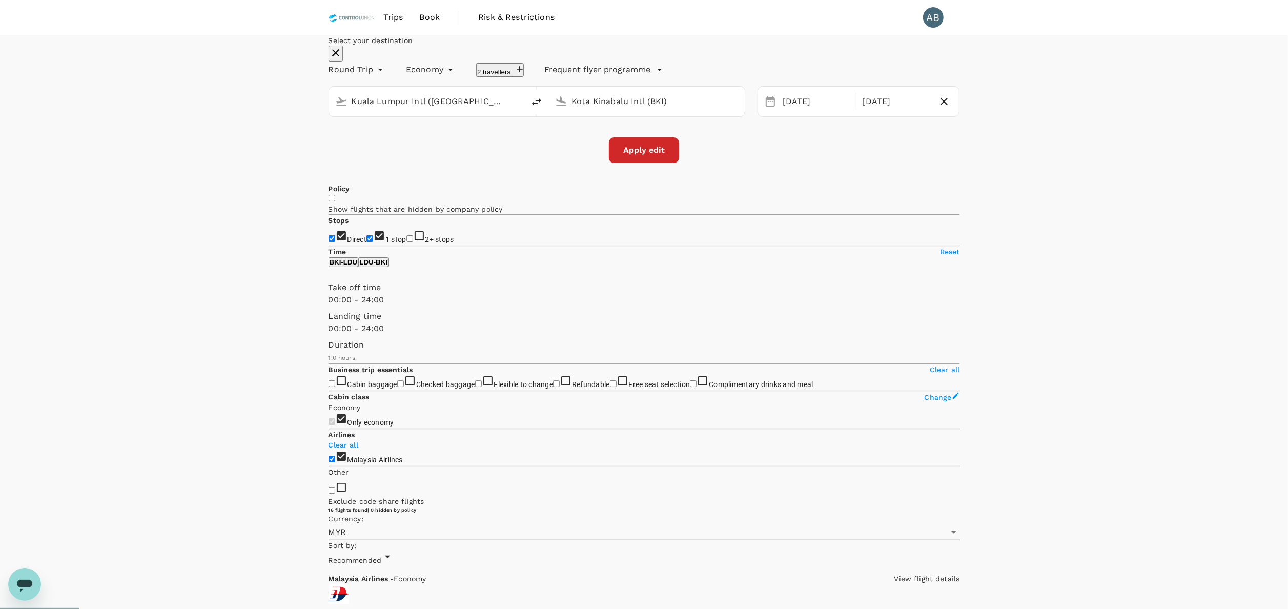
click at [638, 163] on button "Apply edit" at bounding box center [644, 150] width 70 height 26
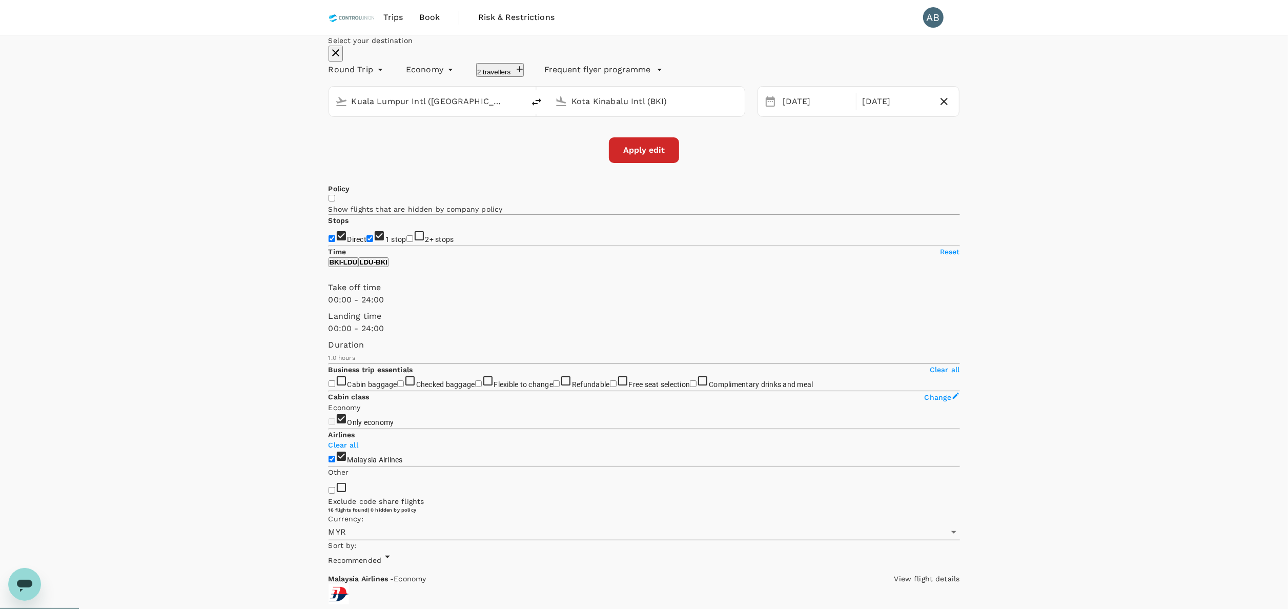
checkbox input "false"
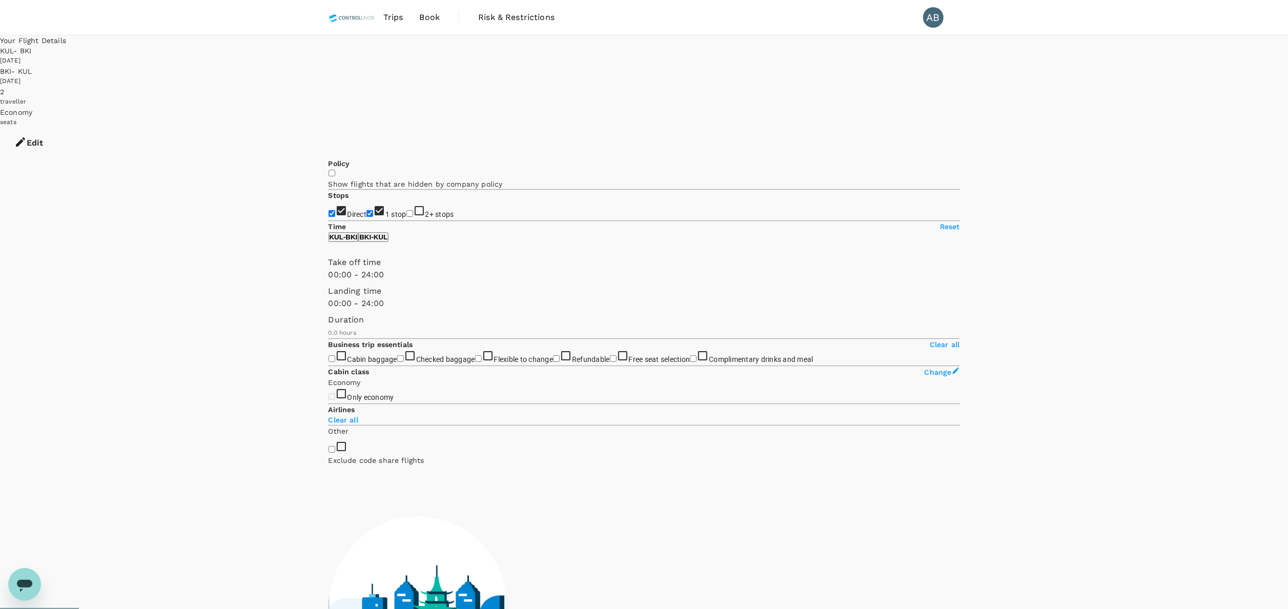
type input "435"
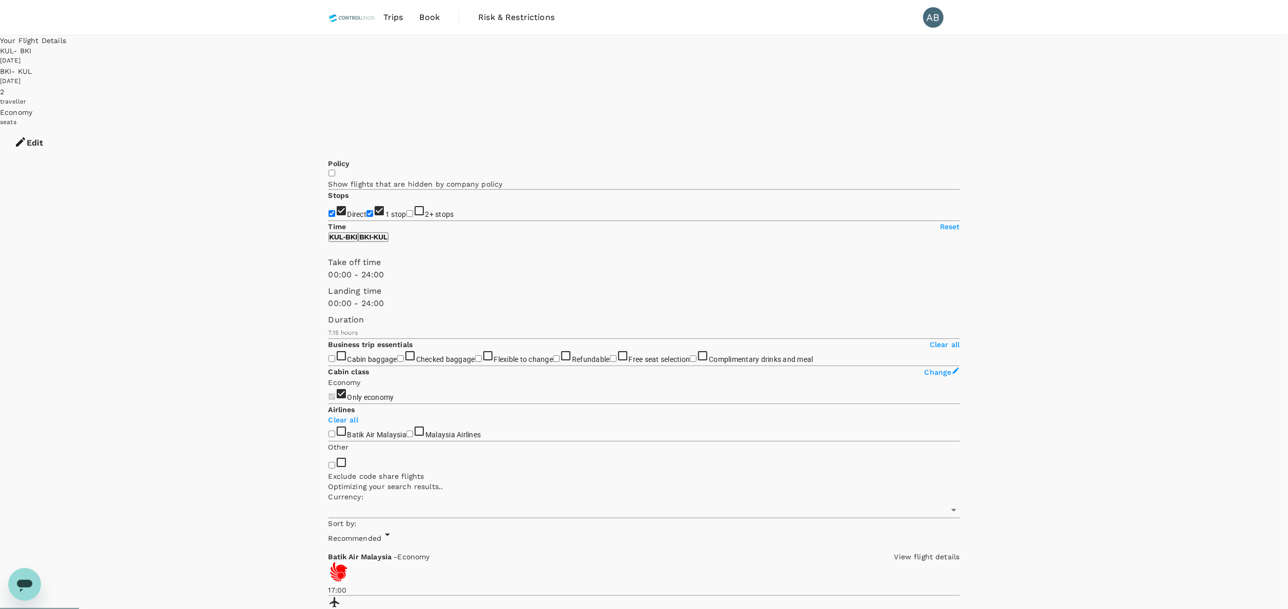
checkbox input "true"
type input "MYR"
type input "705"
click at [366, 210] on input "1 stop" at bounding box center [369, 213] width 7 height 7
checkbox input "false"
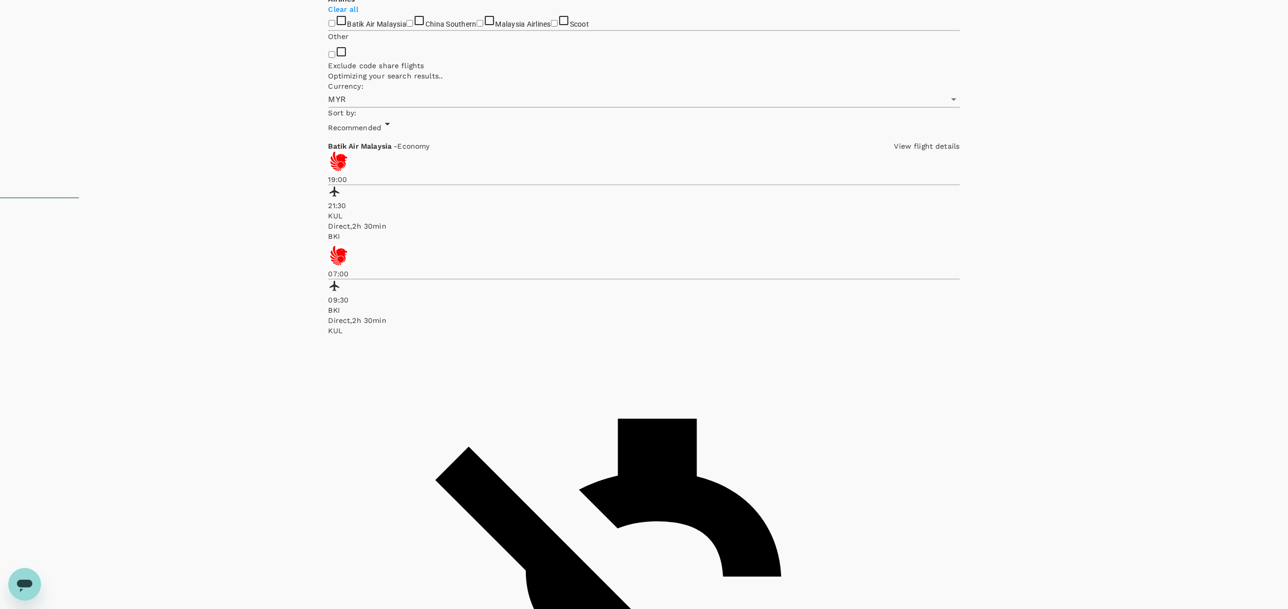
scroll to position [431, 0]
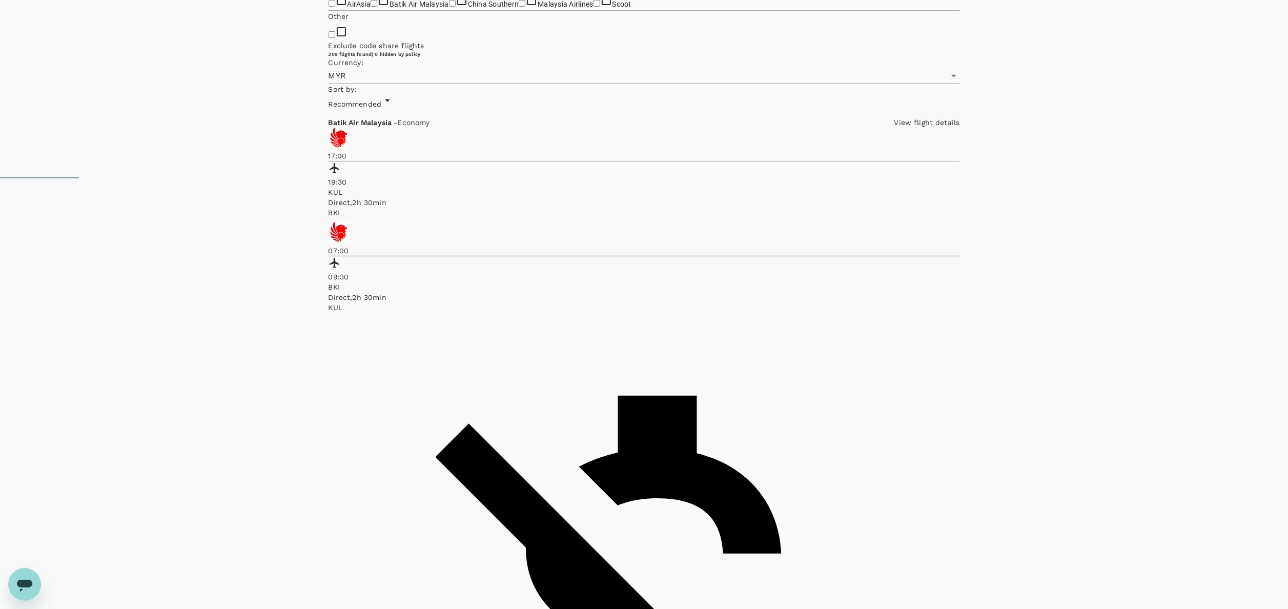
click at [329, 7] on input "AirAsia" at bounding box center [332, 3] width 7 height 7
checkbox input "true"
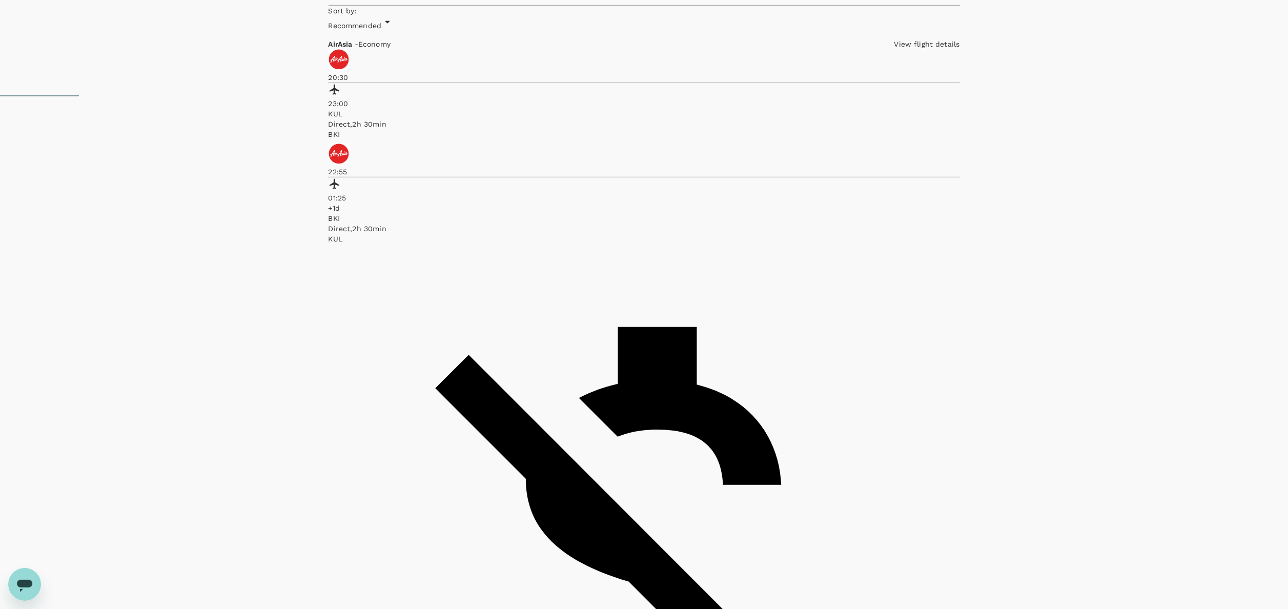
scroll to position [0, 0]
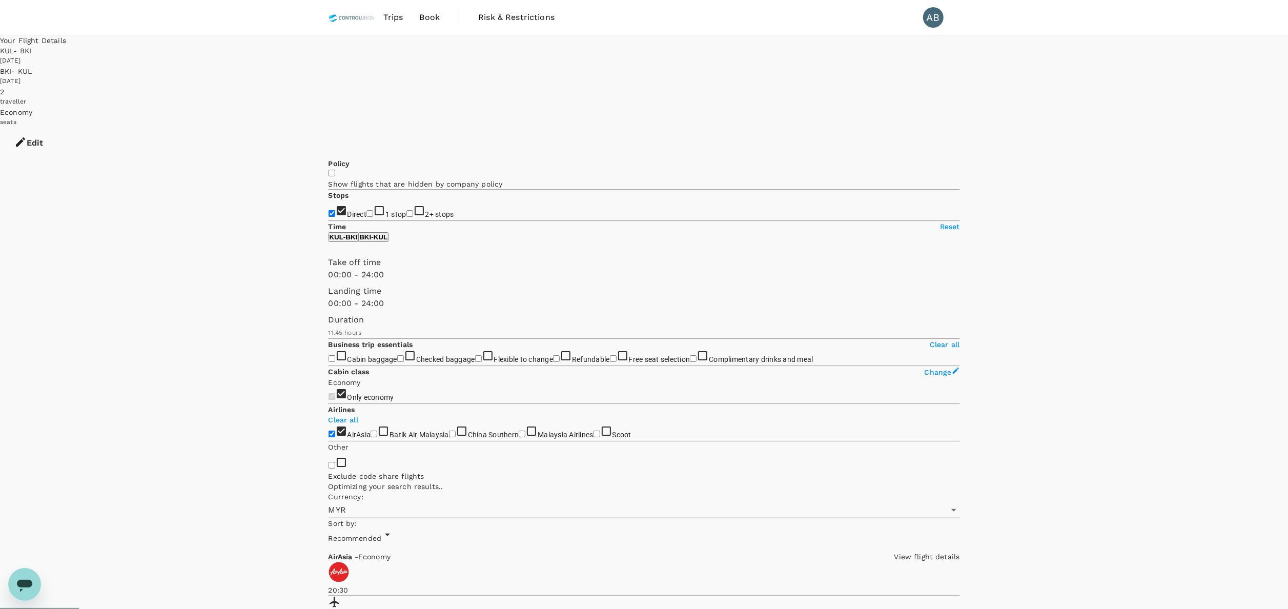
click at [358, 241] on p "KUL - BKI" at bounding box center [344, 237] width 28 height 8
type input "630"
drag, startPoint x: 490, startPoint y: 305, endPoint x: 399, endPoint y: 306, distance: 91.2
click at [329, 281] on span at bounding box center [329, 281] width 0 height 0
click at [389, 242] on button "BKI - KUL" at bounding box center [373, 237] width 30 height 10
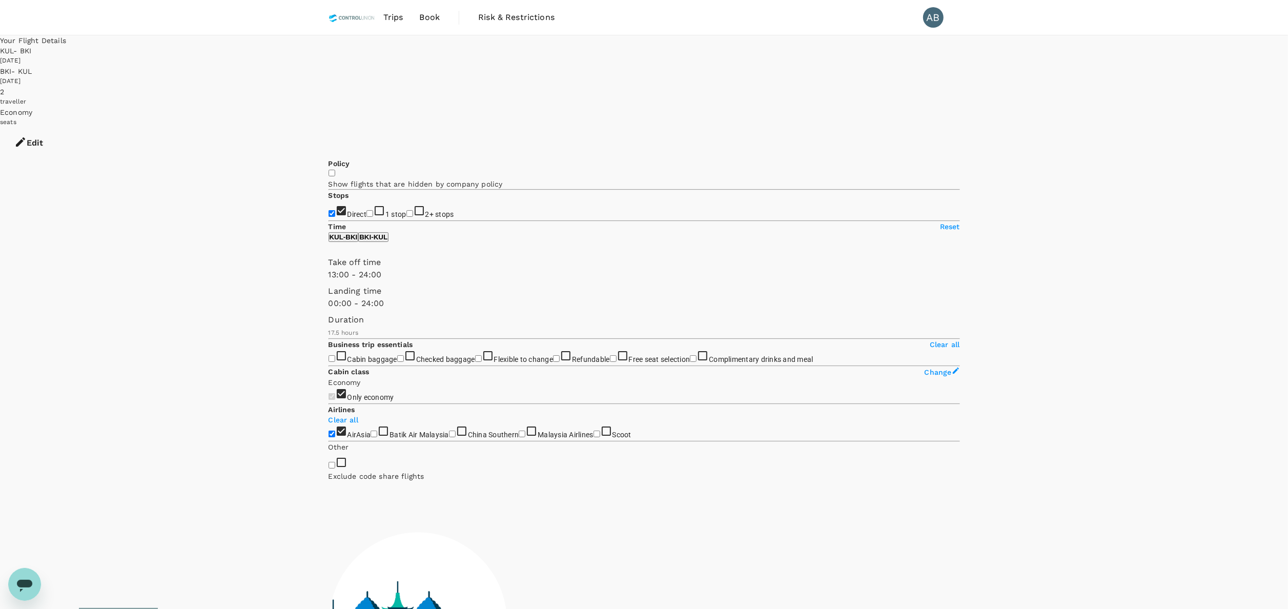
type input "900"
drag, startPoint x: 331, startPoint y: 306, endPoint x: 427, endPoint y: 317, distance: 97.0
click at [427, 317] on div "Take off time 15:00 - 24:00 Landing time 00:00 - 24:00 Duration 17.5 hours" at bounding box center [642, 295] width 636 height 86
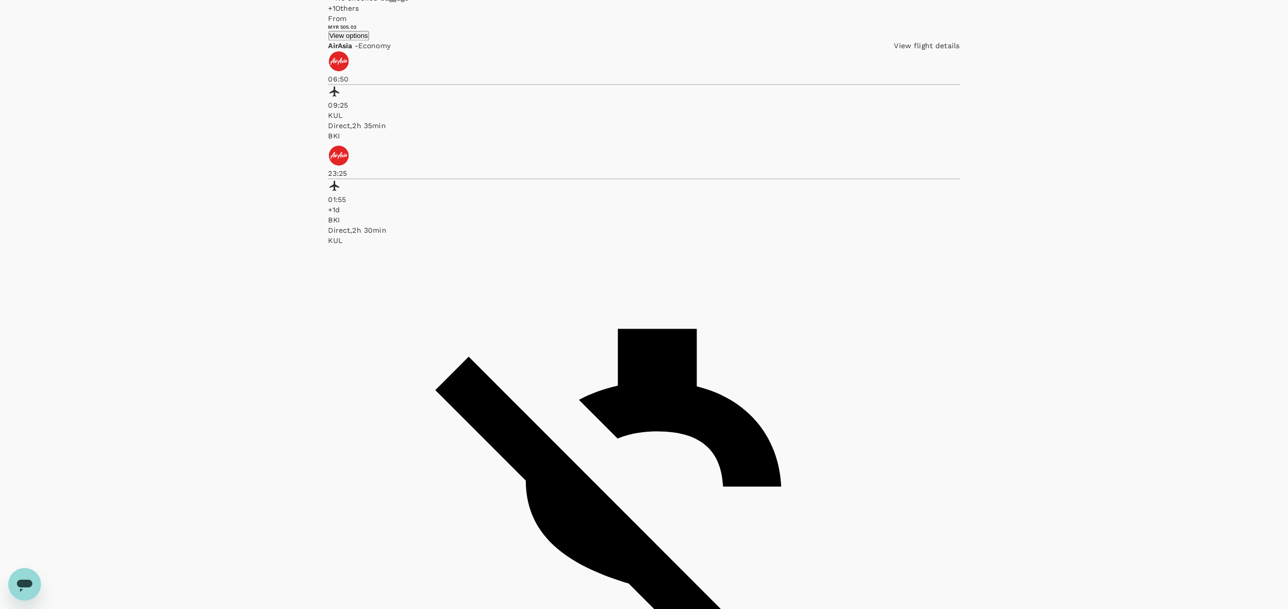
scroll to position [2153, 0]
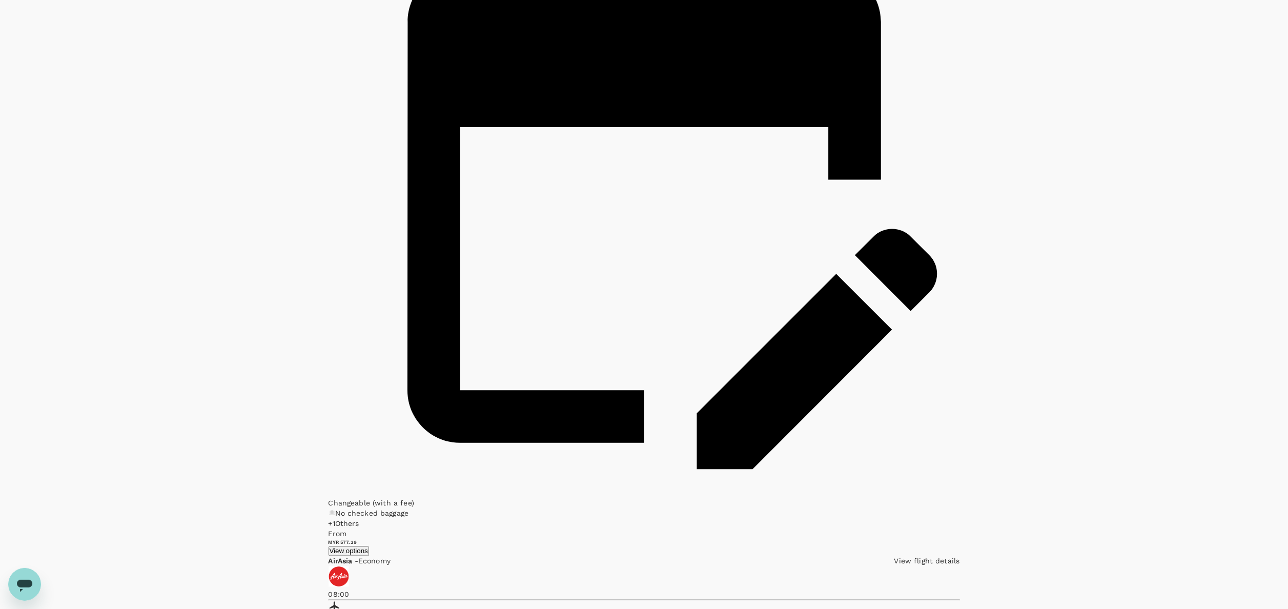
scroll to position [1640, 0]
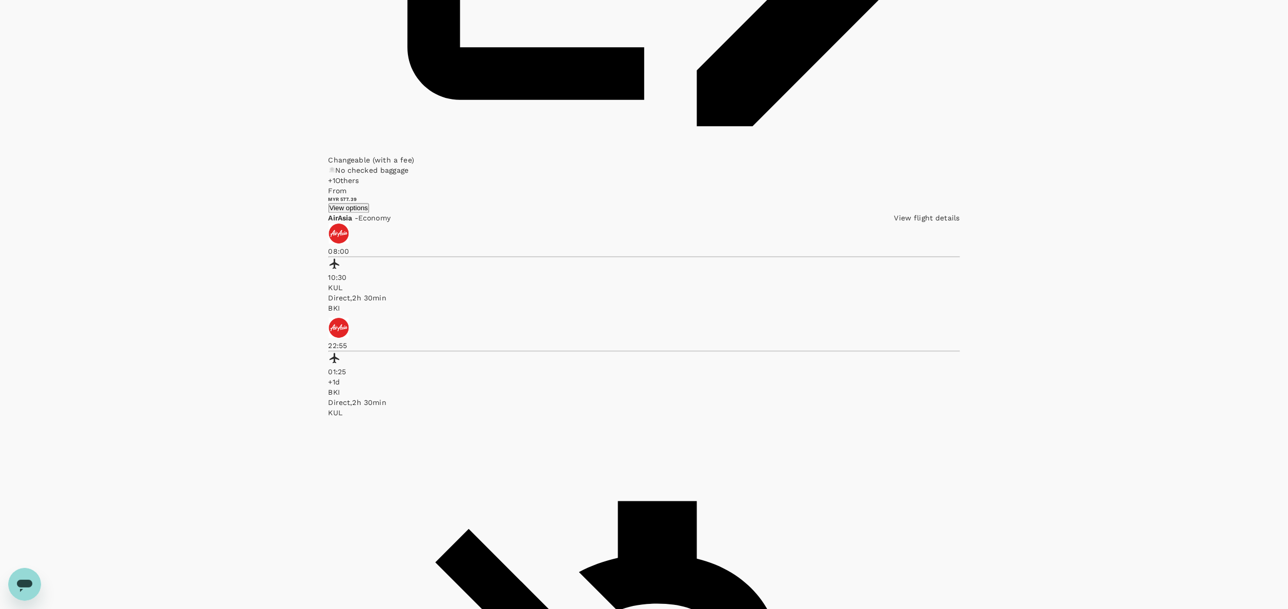
scroll to position [1974, 0]
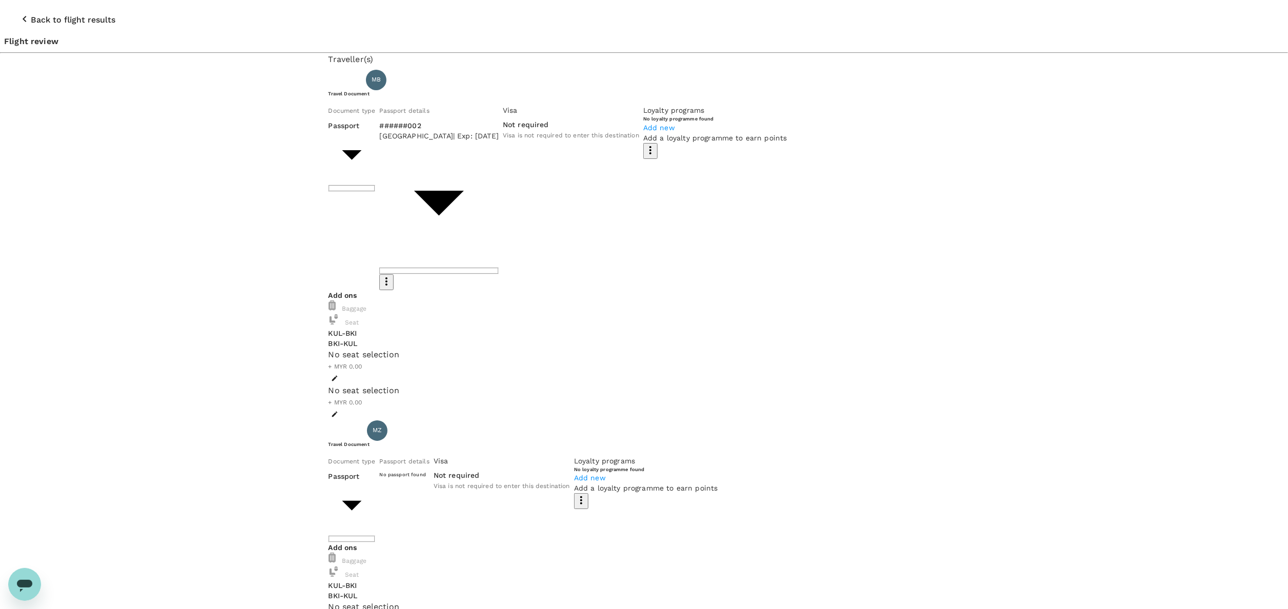
click at [438, 148] on body "Back to flight results Flight review Traveller(s) Traveller 1 : MB Manisah Bint…" at bounding box center [644, 610] width 1288 height 1221
click at [390, 190] on li "ID card" at bounding box center [423, 194] width 164 height 18
type input "Id card"
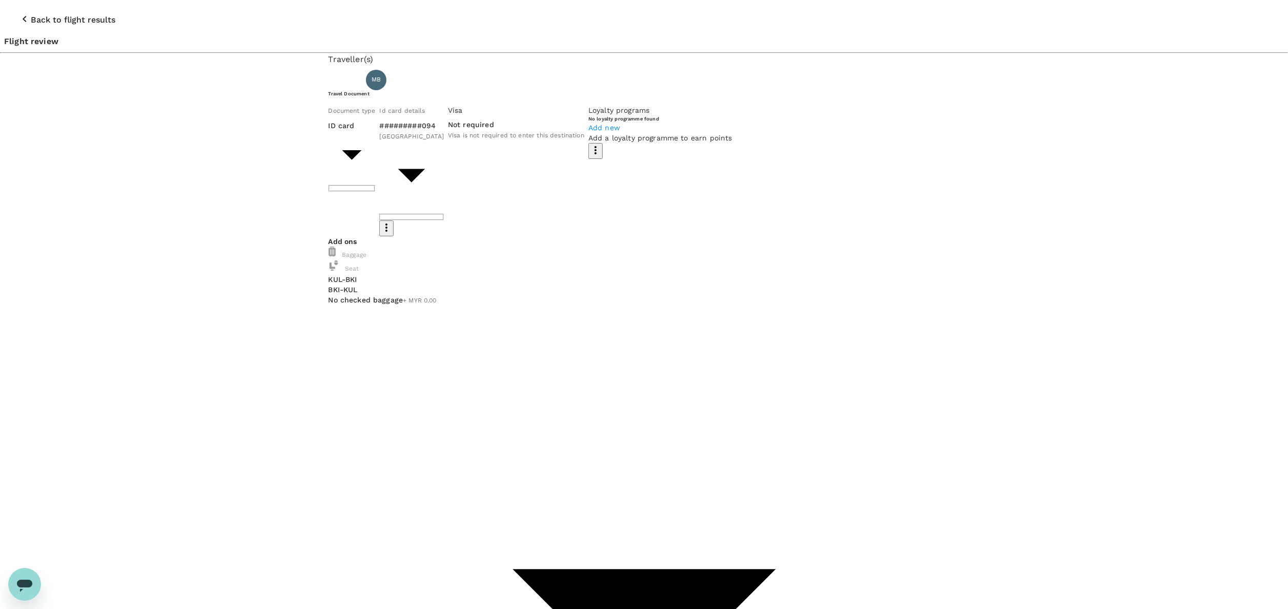
click at [18, 13] on icon "button" at bounding box center [24, 19] width 12 height 12
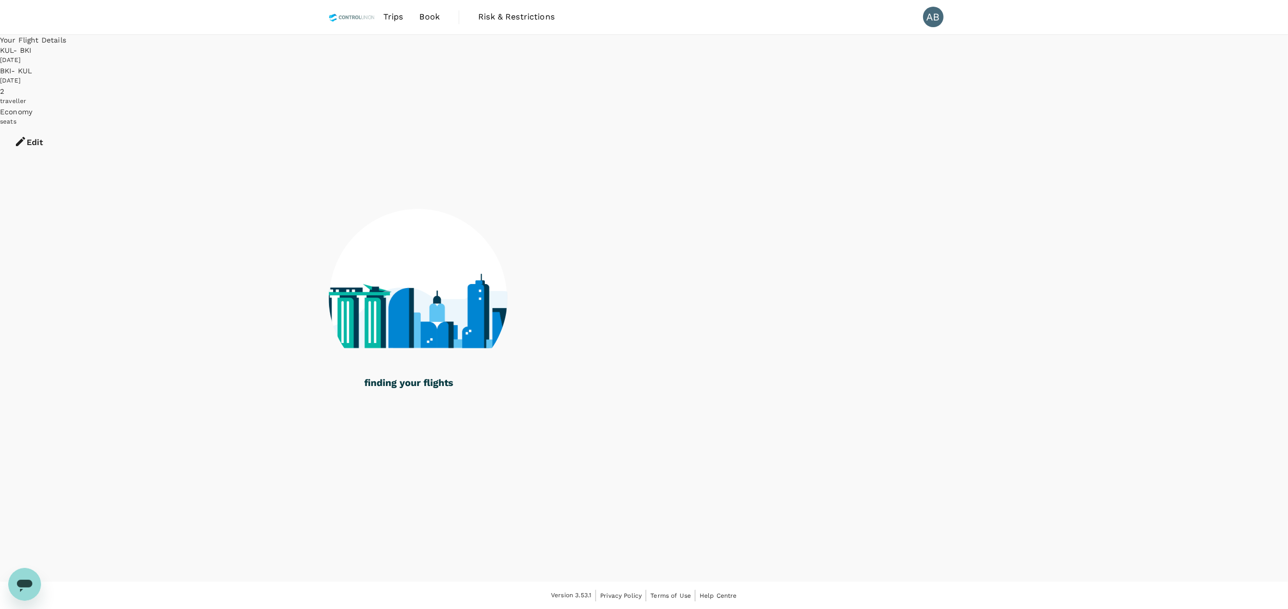
click at [57, 127] on button "Edit" at bounding box center [28, 142] width 57 height 31
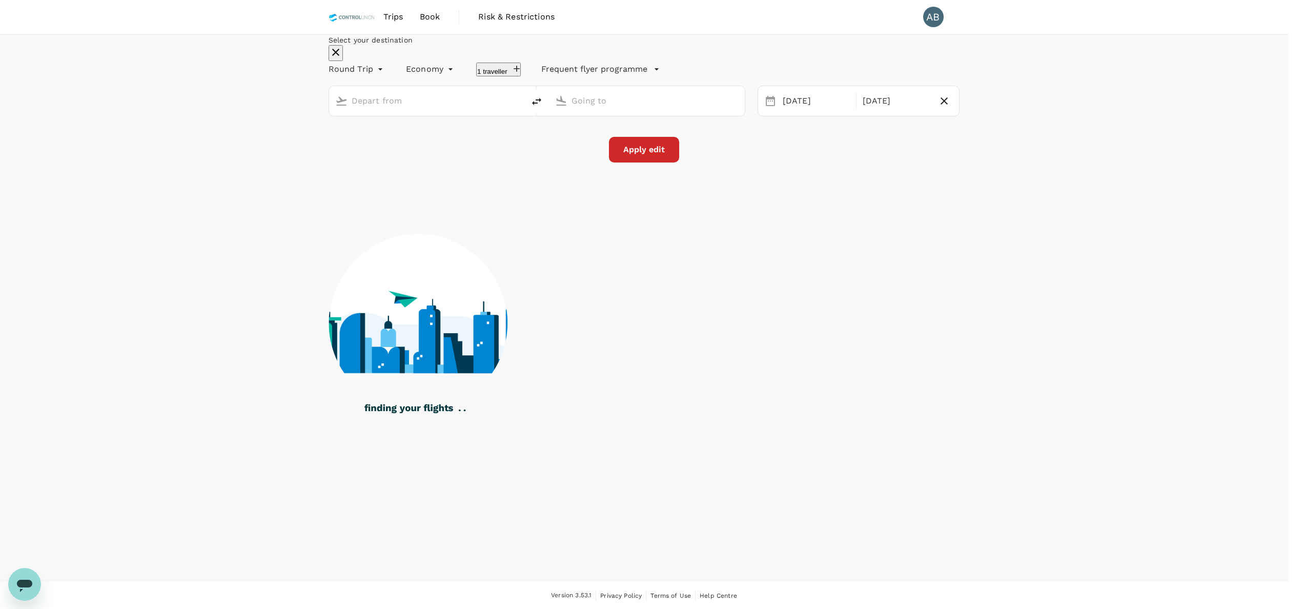
type input "Kuala Lumpur Intl ([GEOGRAPHIC_DATA])"
type input "Kota Kinabalu Intl (BKI)"
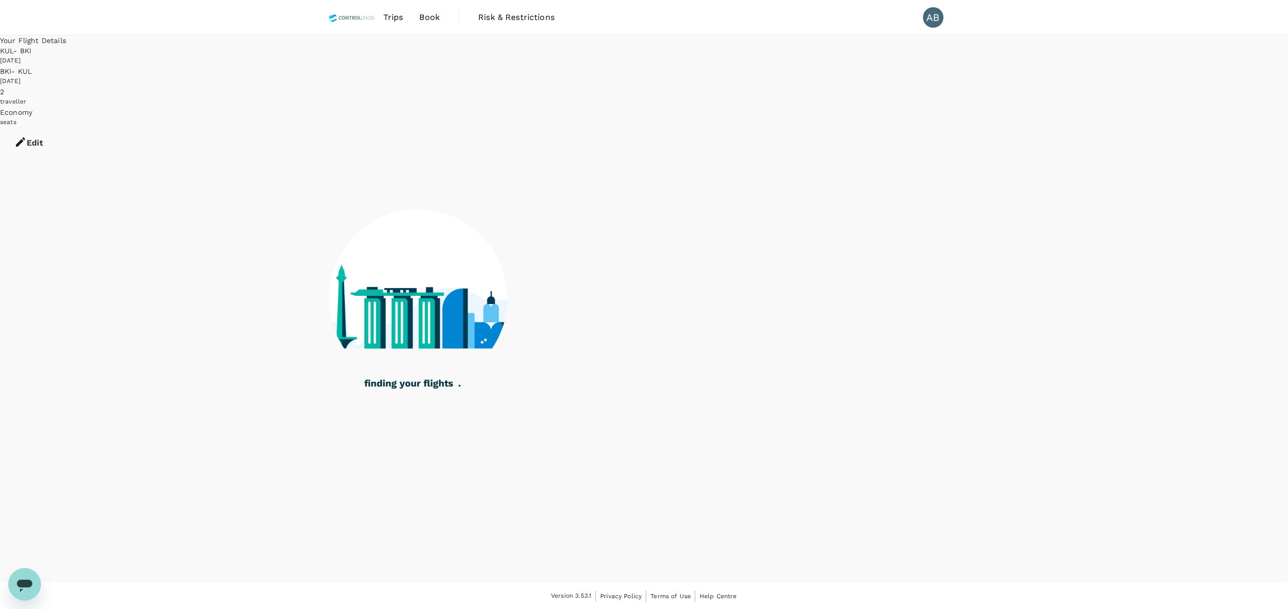
click at [27, 136] on icon "button" at bounding box center [20, 142] width 12 height 12
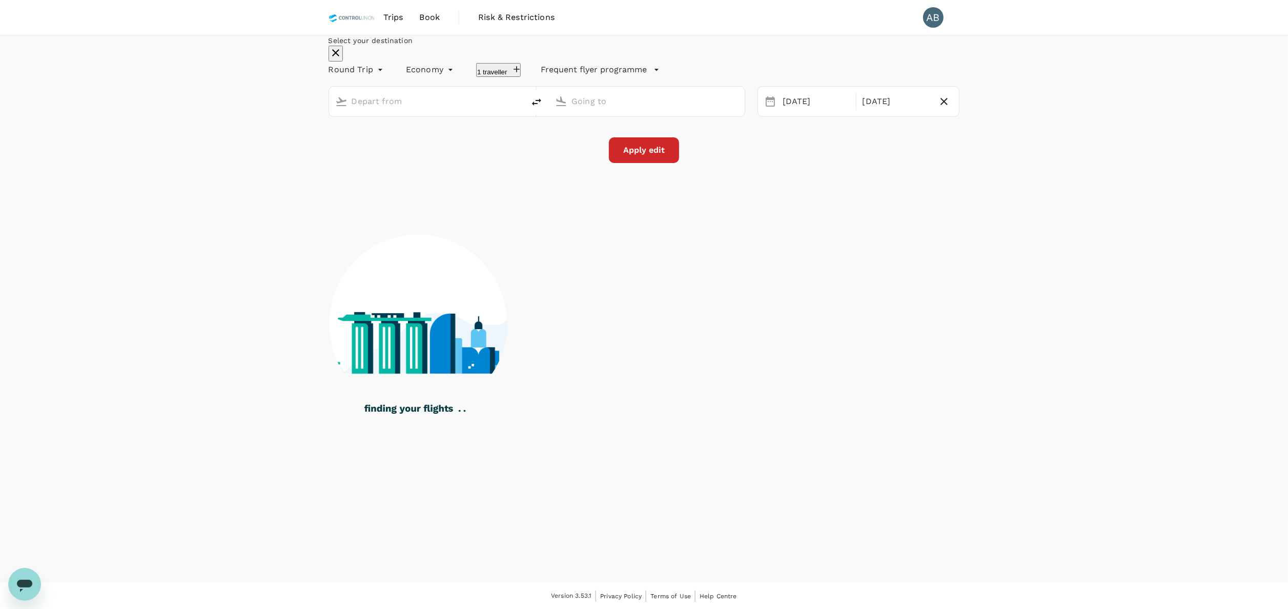
type input "Kuala Lumpur Intl ([GEOGRAPHIC_DATA])"
type input "Kota Kinabalu Intl (BKI)"
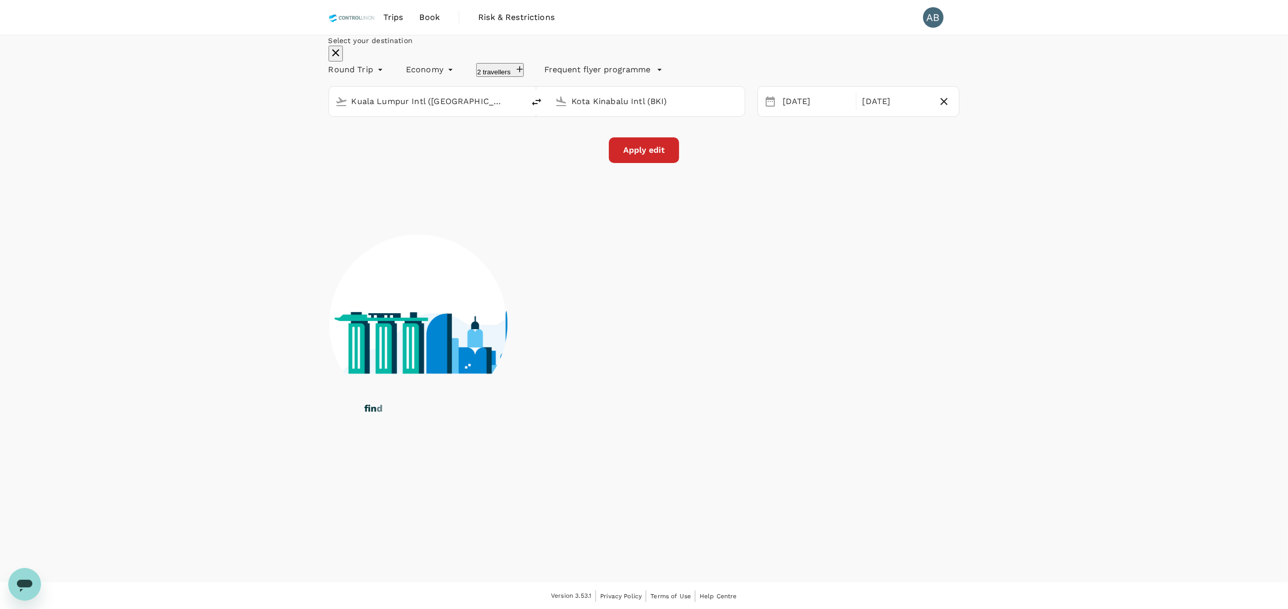
click at [524, 77] on button "2 travellers" at bounding box center [500, 70] width 48 height 14
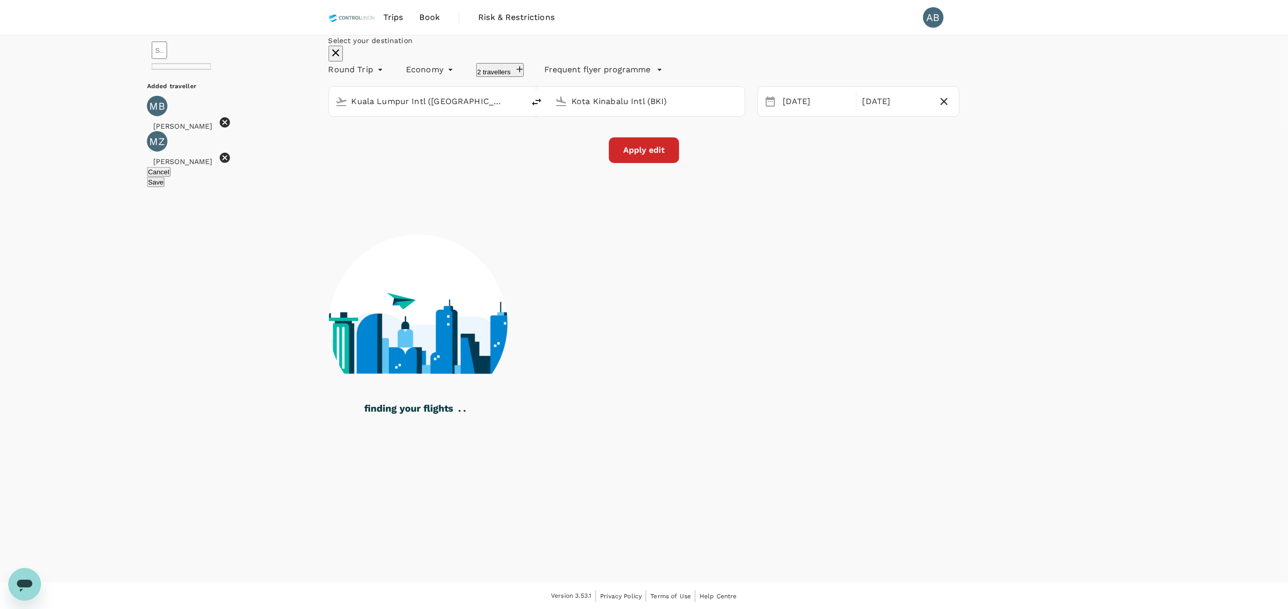
click at [219, 130] on span "[PERSON_NAME]" at bounding box center [183, 126] width 72 height 8
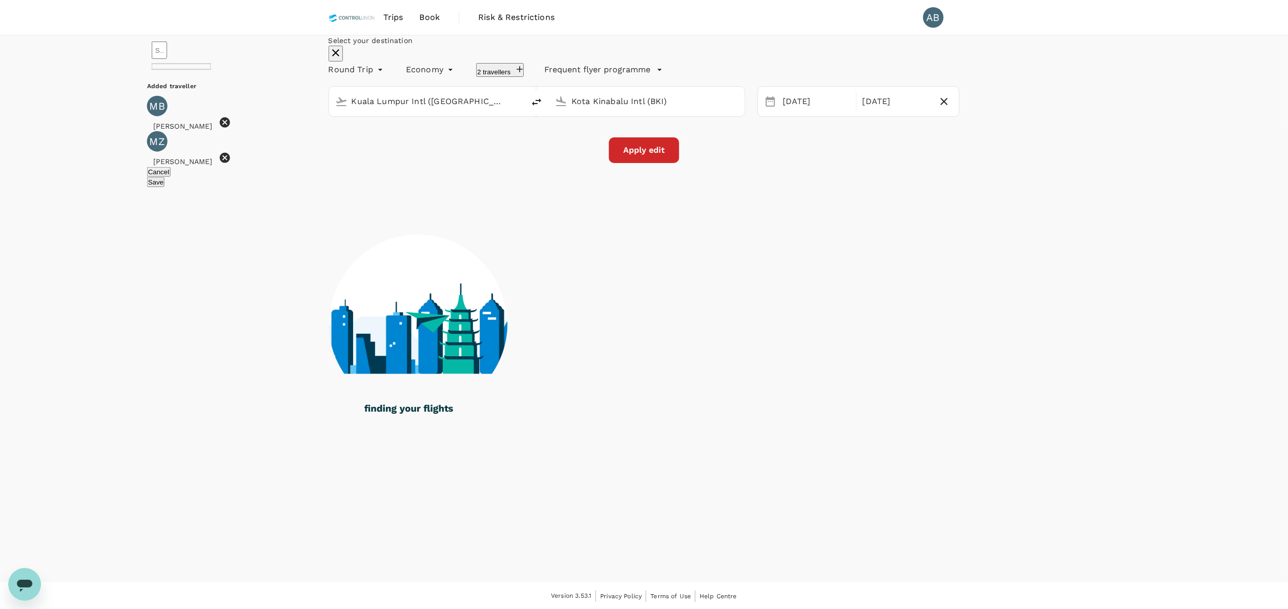
click at [230, 128] on icon at bounding box center [225, 122] width 10 height 10
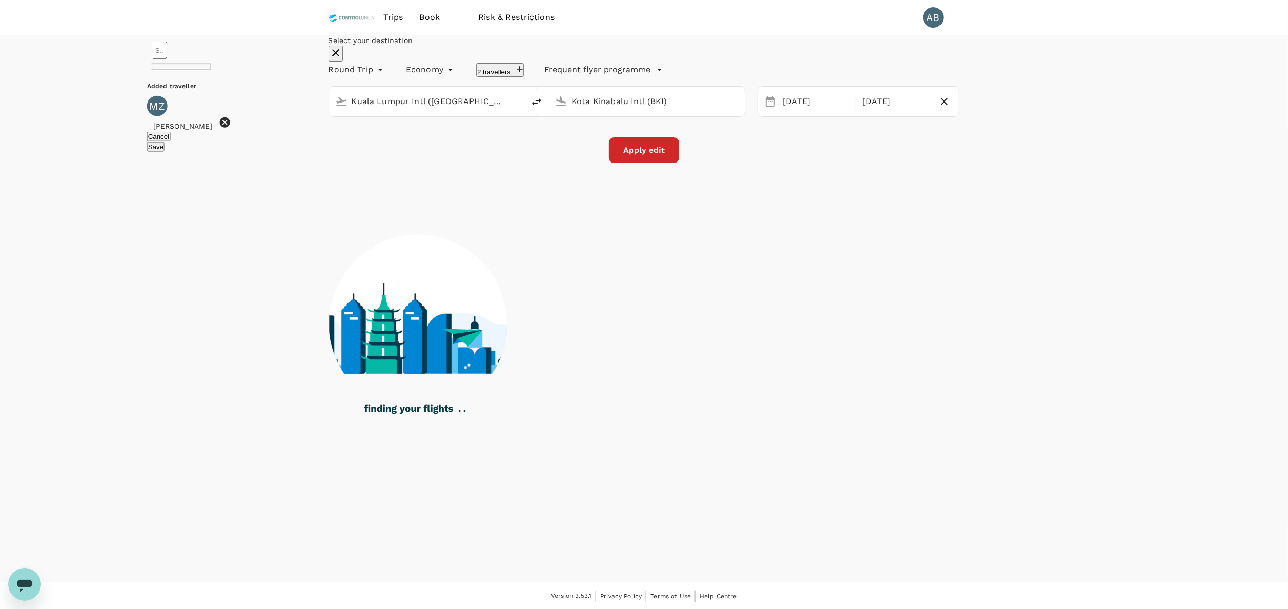
drag, startPoint x: 657, startPoint y: 293, endPoint x: 683, endPoint y: 288, distance: 26.7
click at [165, 152] on button "Save" at bounding box center [155, 147] width 17 height 10
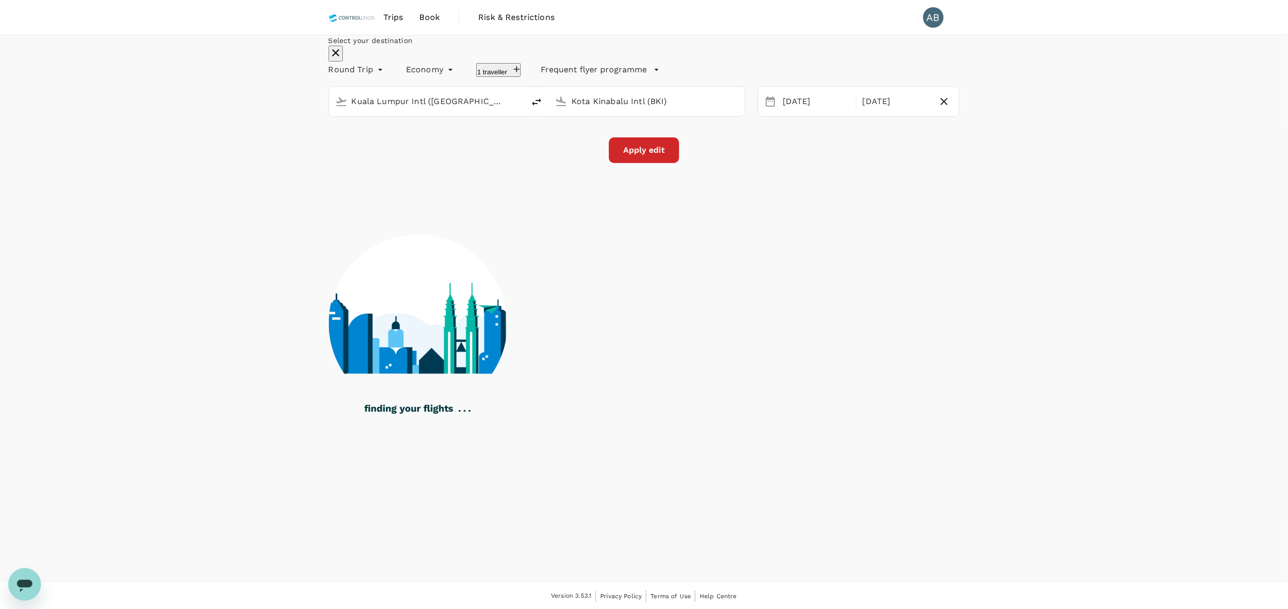
click at [652, 163] on button "Apply edit" at bounding box center [644, 150] width 70 height 26
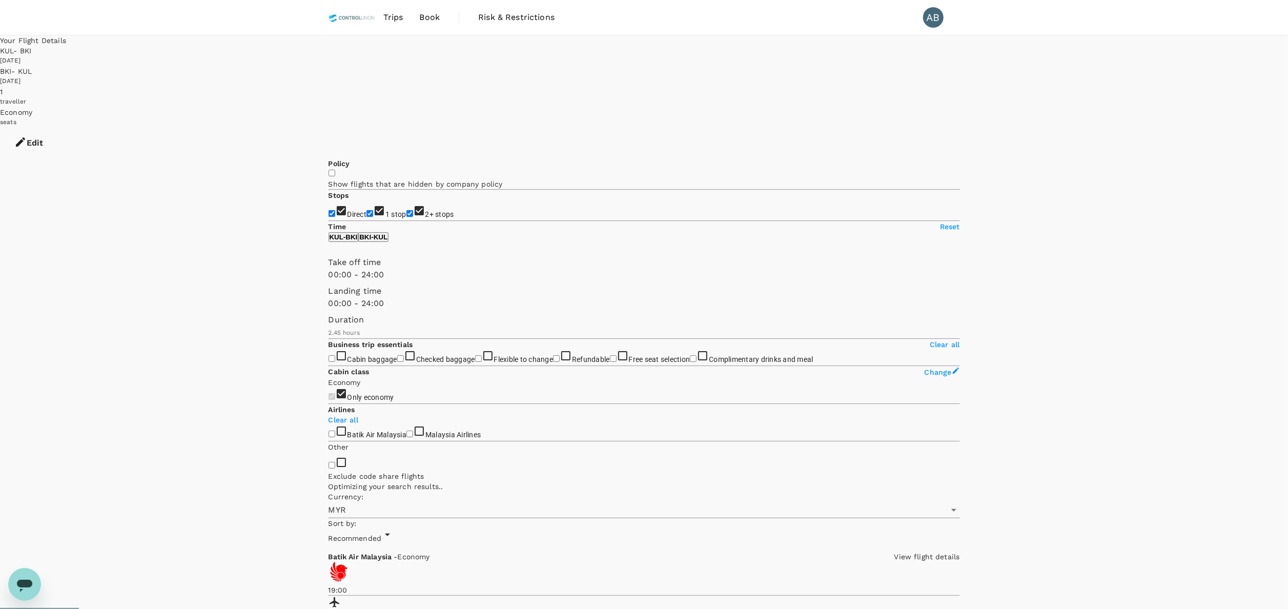
type input "705"
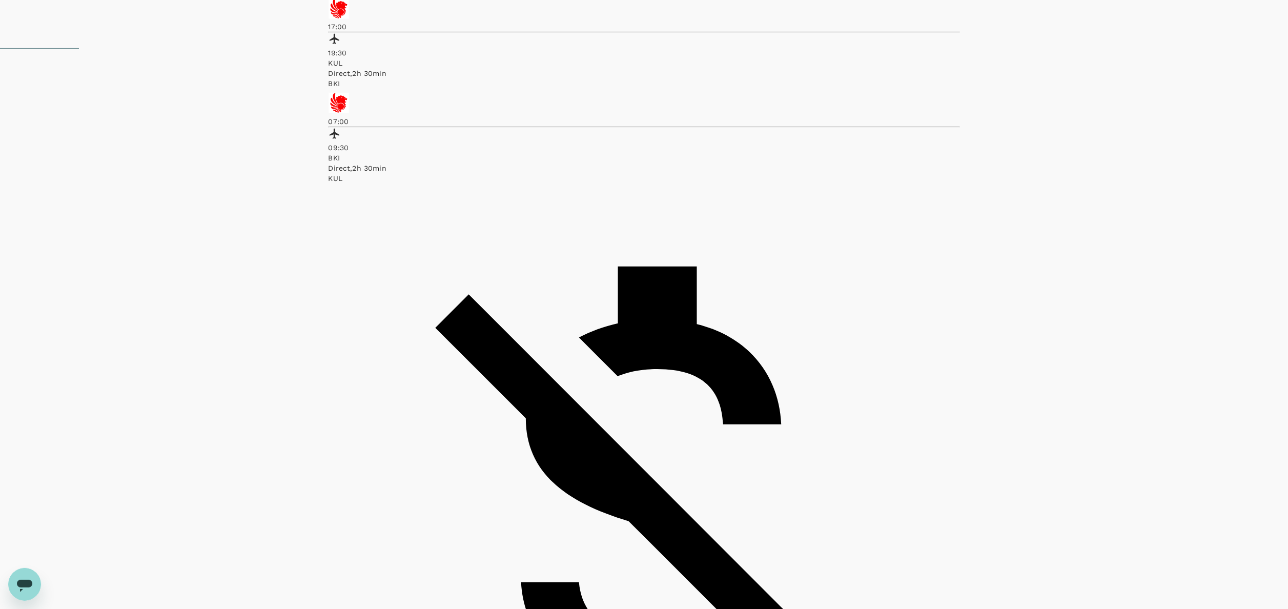
scroll to position [308, 0]
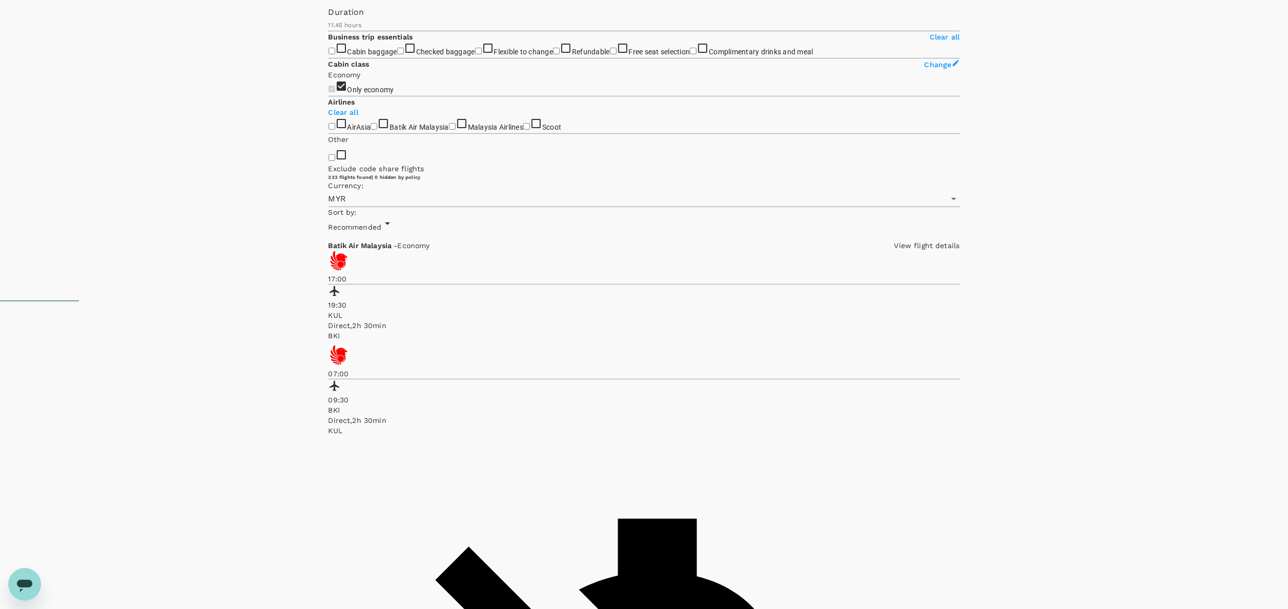
click at [333, 130] on input "AirAsia" at bounding box center [332, 126] width 7 height 7
checkbox input "true"
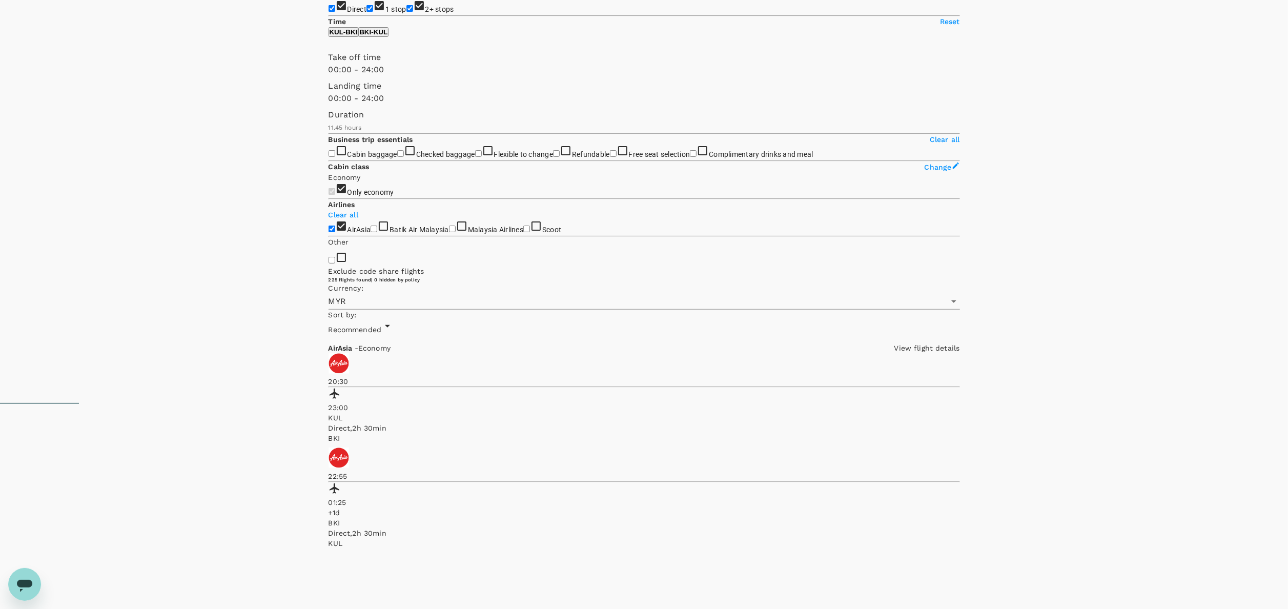
scroll to position [0, 0]
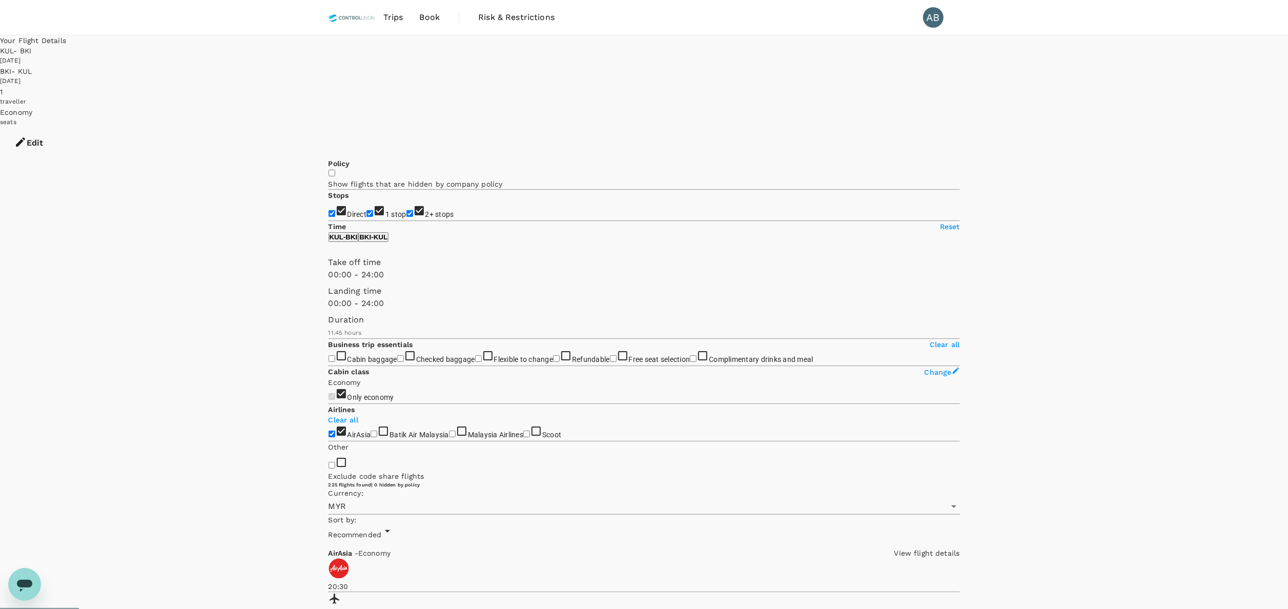
click at [358, 241] on p "KUL - BKI" at bounding box center [344, 237] width 28 height 8
type input "690"
drag, startPoint x: 484, startPoint y: 306, endPoint x: 404, endPoint y: 308, distance: 80.0
click at [329, 281] on span at bounding box center [329, 281] width 0 height 0
type input "390"
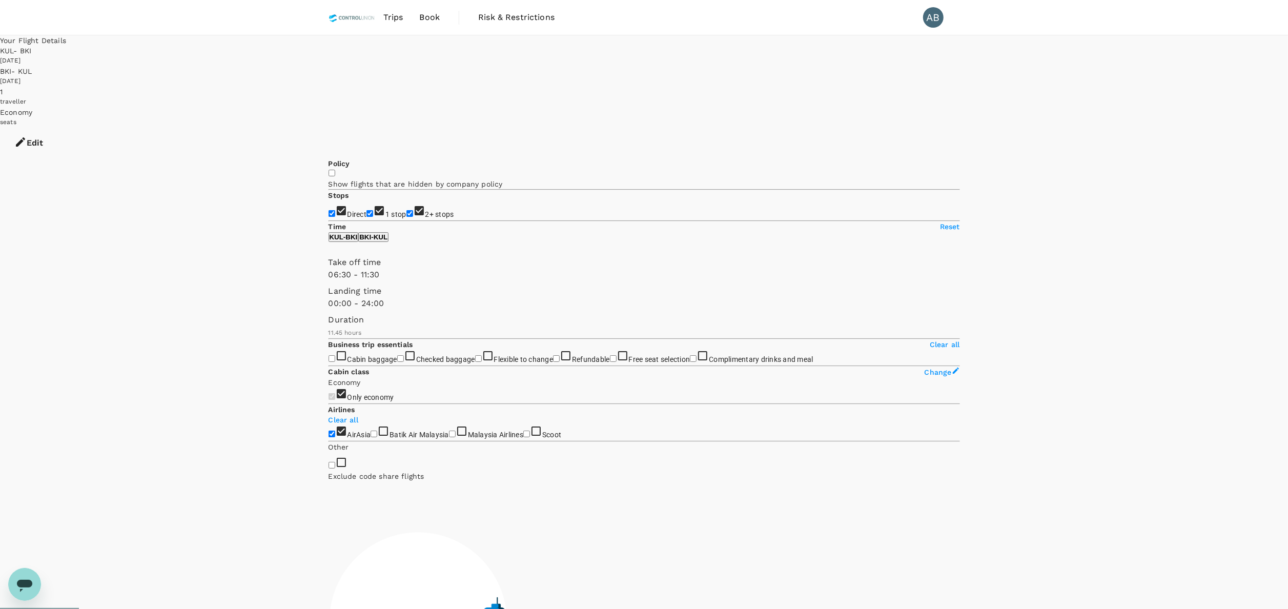
drag, startPoint x: 331, startPoint y: 306, endPoint x: 370, endPoint y: 309, distance: 39.0
click at [329, 281] on span at bounding box center [329, 281] width 0 height 0
drag, startPoint x: 464, startPoint y: 257, endPoint x: 465, endPoint y: 269, distance: 11.9
click at [389, 242] on button "BKI - KUL" at bounding box center [373, 237] width 30 height 10
type input "930"
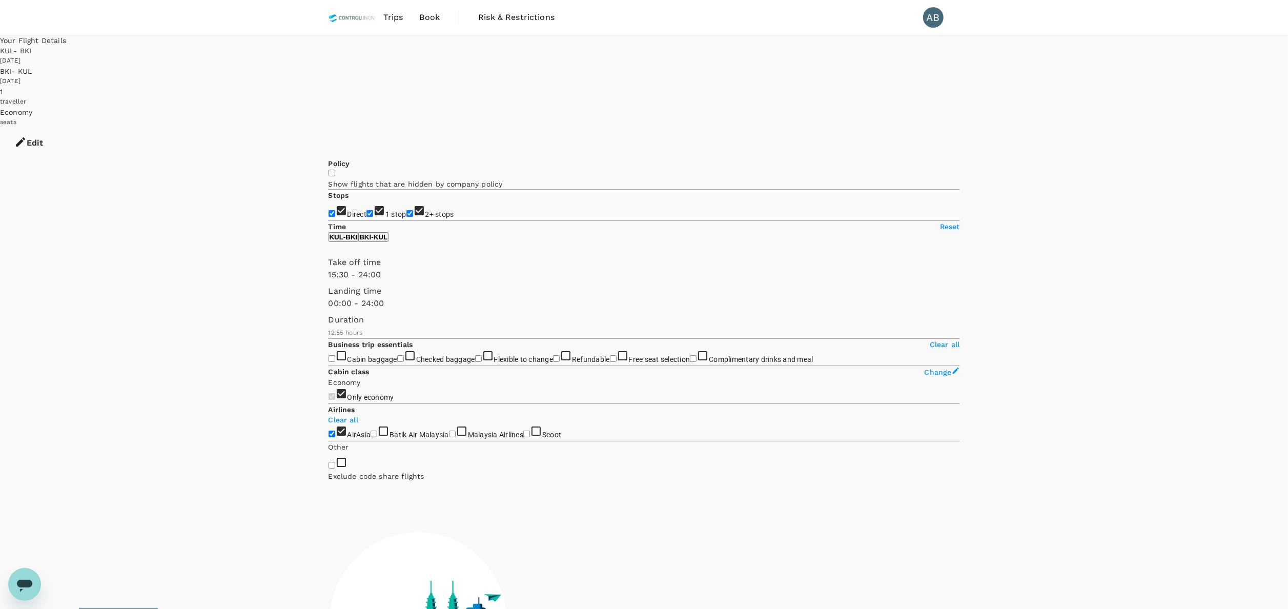
drag, startPoint x: 329, startPoint y: 298, endPoint x: 429, endPoint y: 306, distance: 100.3
click at [329, 281] on span at bounding box center [329, 281] width 0 height 0
type input "1170"
drag, startPoint x: 484, startPoint y: 306, endPoint x: 458, endPoint y: 306, distance: 25.6
click at [329, 281] on span at bounding box center [329, 281] width 0 height 0
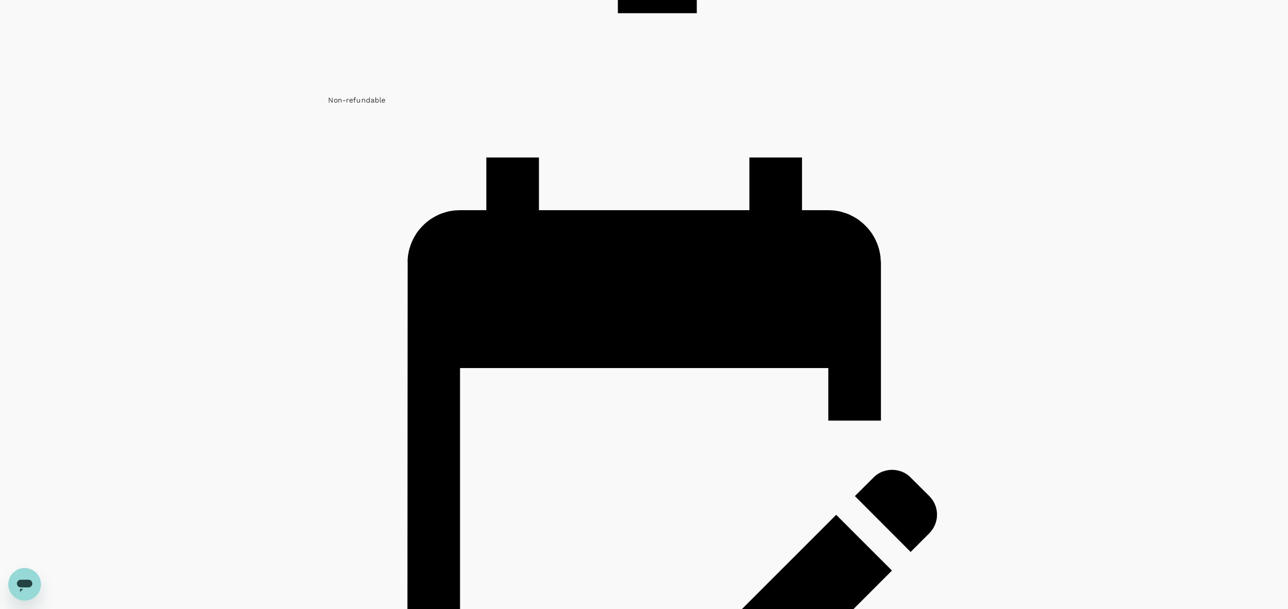
scroll to position [1333, 0]
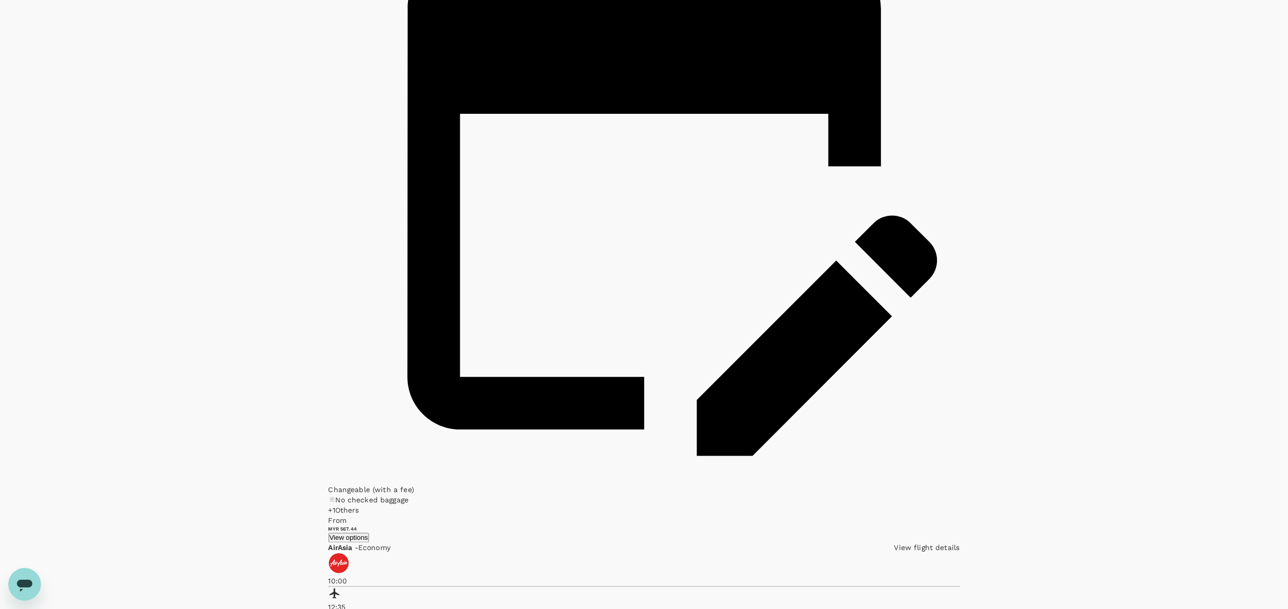
scroll to position [1573, 0]
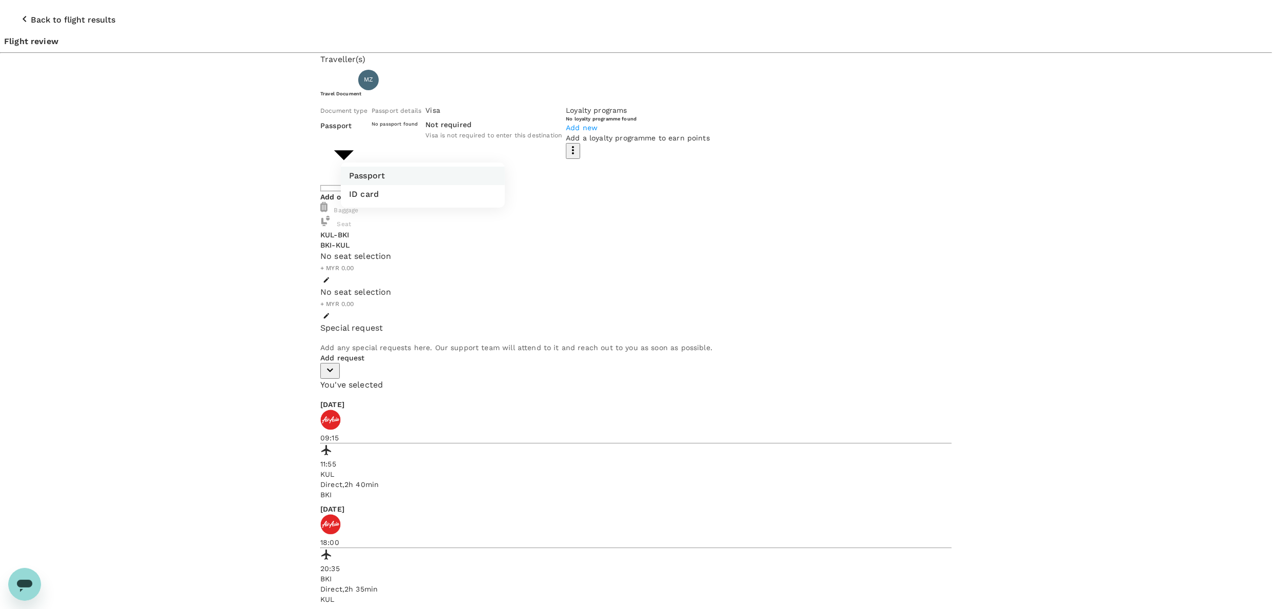
click at [457, 145] on body "Back to flight results Flight review Traveller(s) Traveller 1 : MZ Muhammad Zah…" at bounding box center [644, 435] width 1288 height 870
click at [372, 189] on p "ID card" at bounding box center [364, 194] width 30 height 12
type input "Id card"
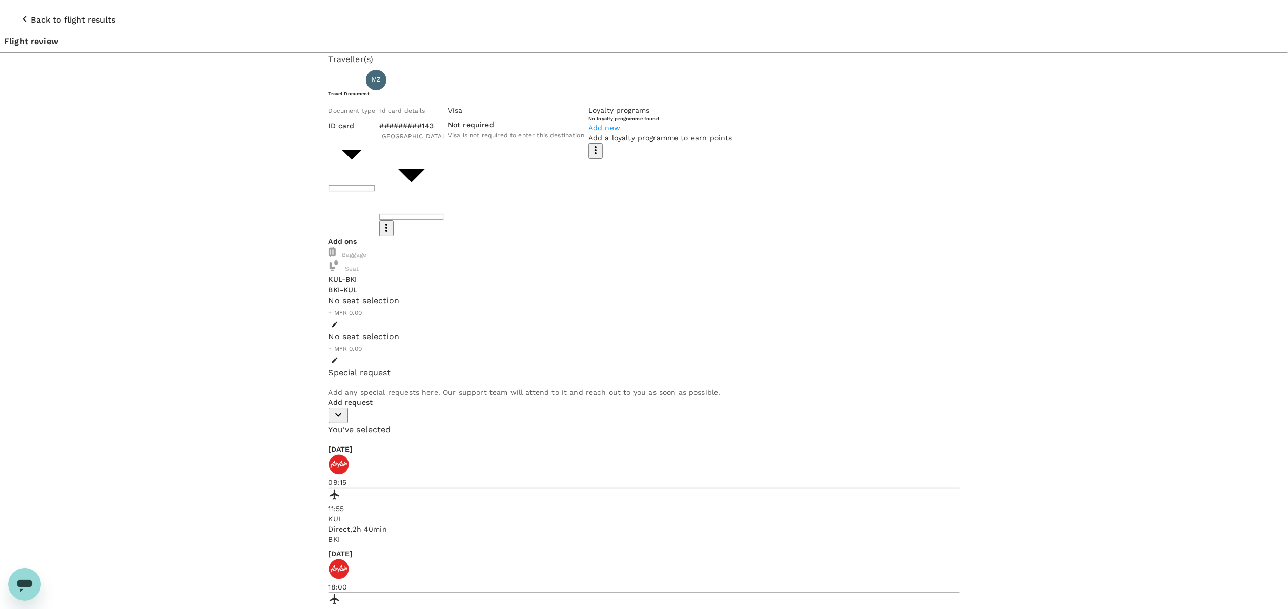
click at [338, 321] on icon "button" at bounding box center [334, 324] width 7 height 7
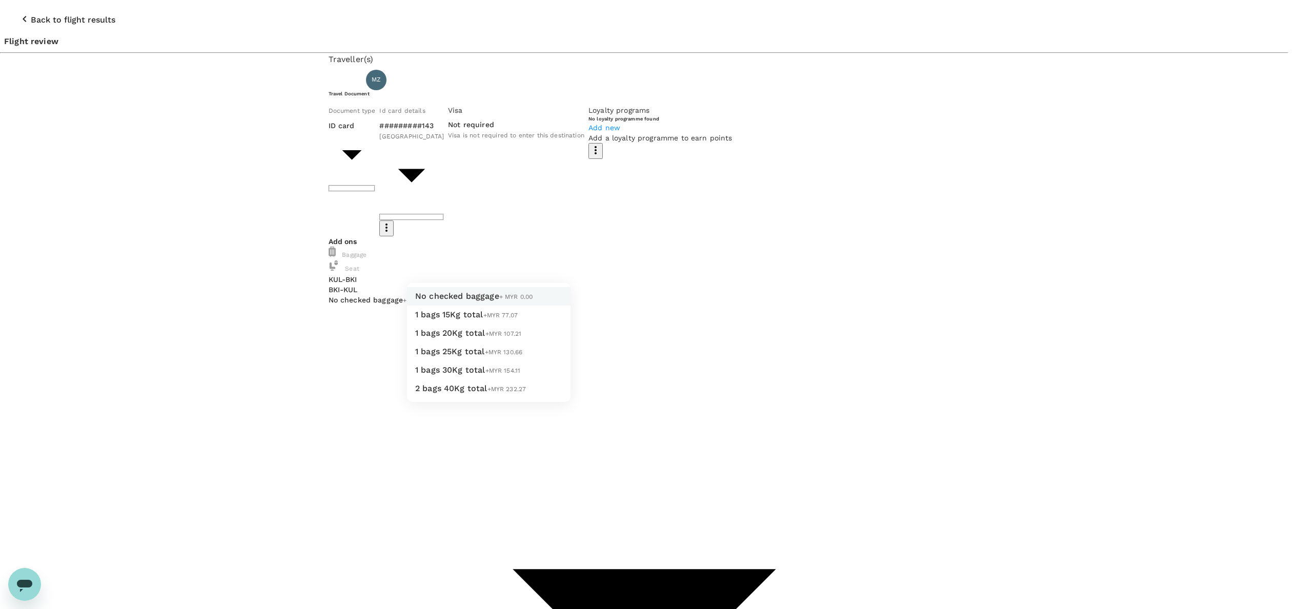
click at [468, 342] on li "1 bags 20Kg total +MYR 107.21" at bounding box center [488, 333] width 163 height 18
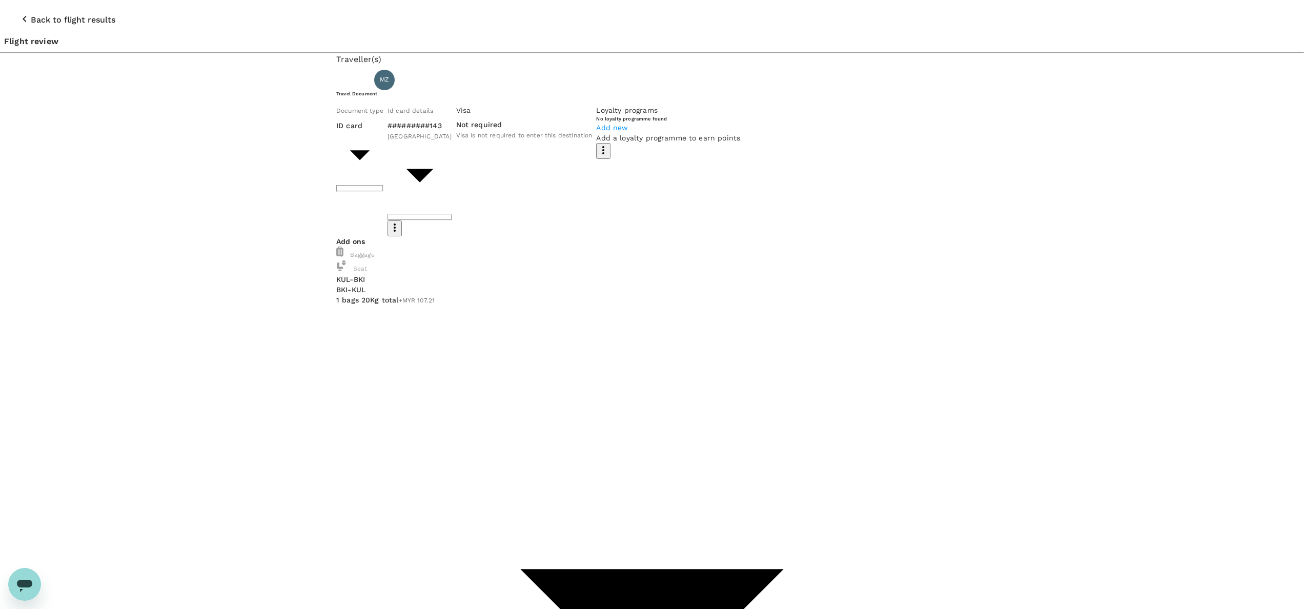
type input "2 - 107.21"
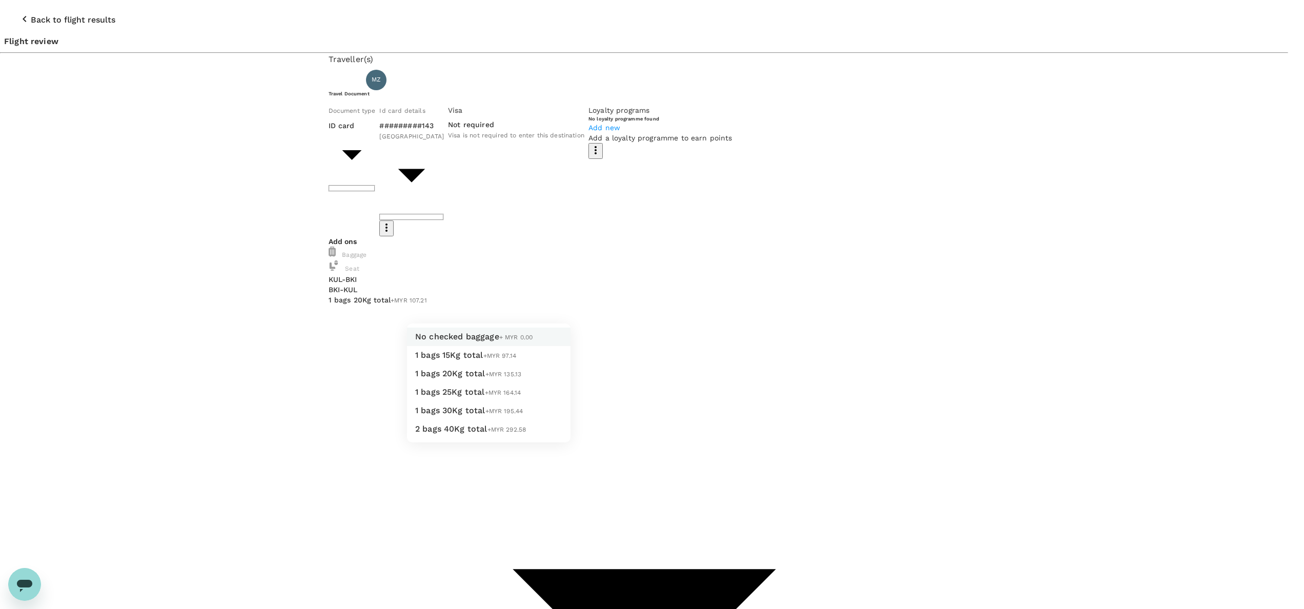
drag, startPoint x: 461, startPoint y: 385, endPoint x: 538, endPoint y: 339, distance: 89.5
click at [462, 378] on span "1 bags 20Kg total" at bounding box center [450, 374] width 70 height 10
type input "2 - 135.13"
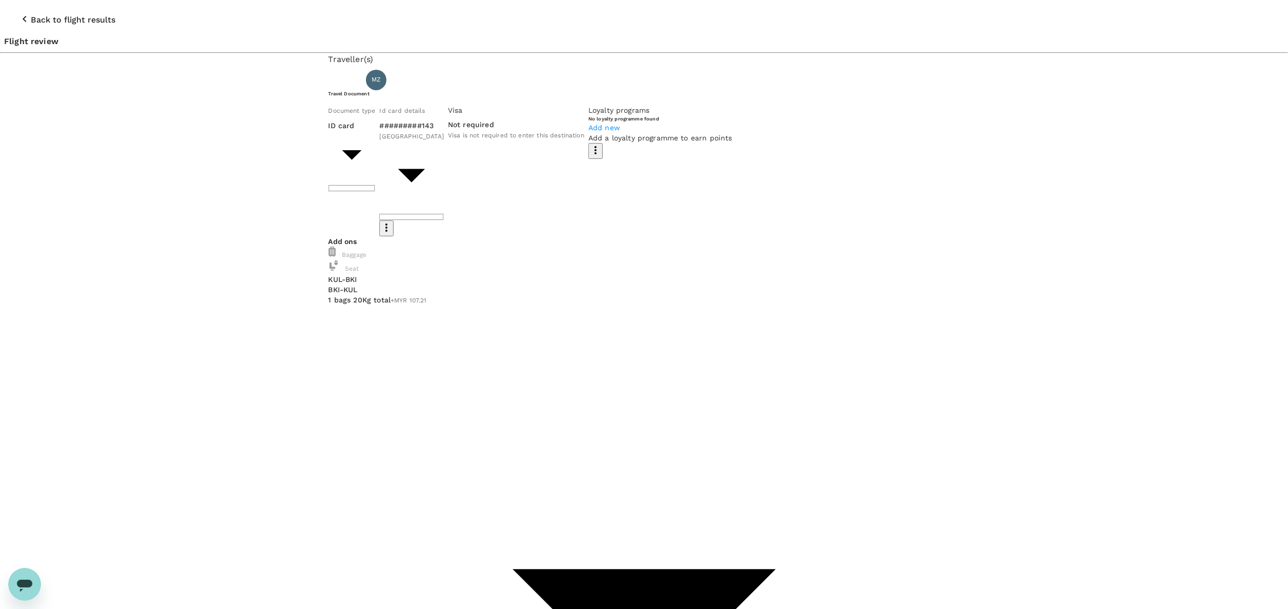
click at [257, 145] on p "Select" at bounding box center [195, 150] width 121 height 10
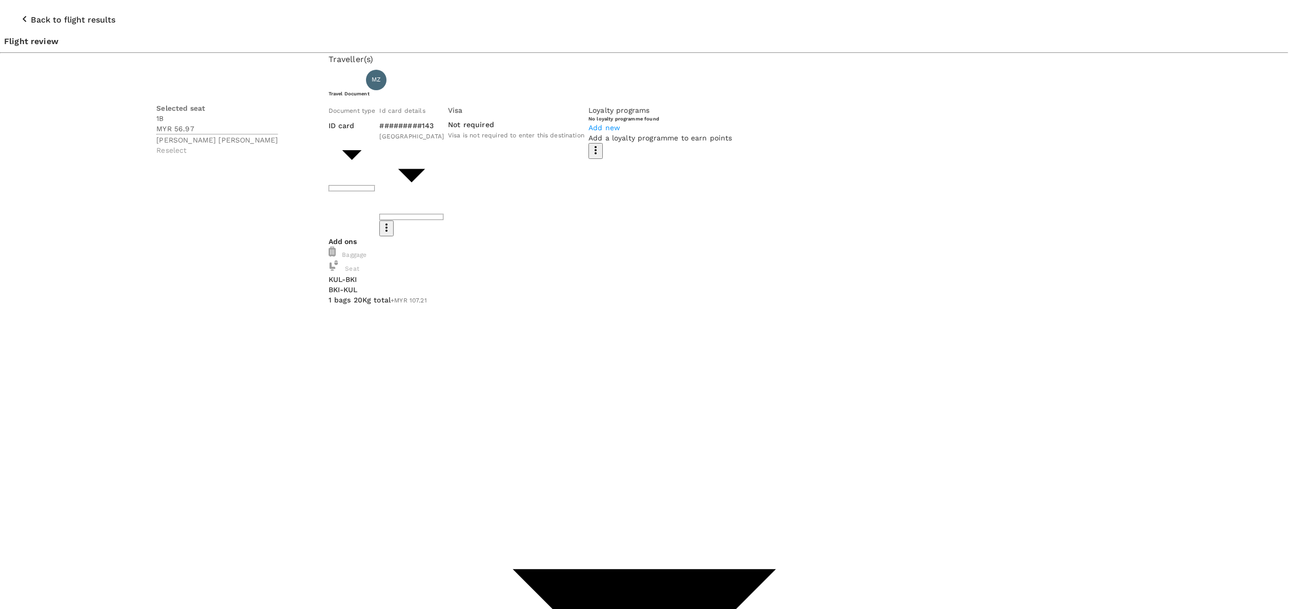
click at [278, 145] on p "Reselect" at bounding box center [216, 150] width 121 height 10
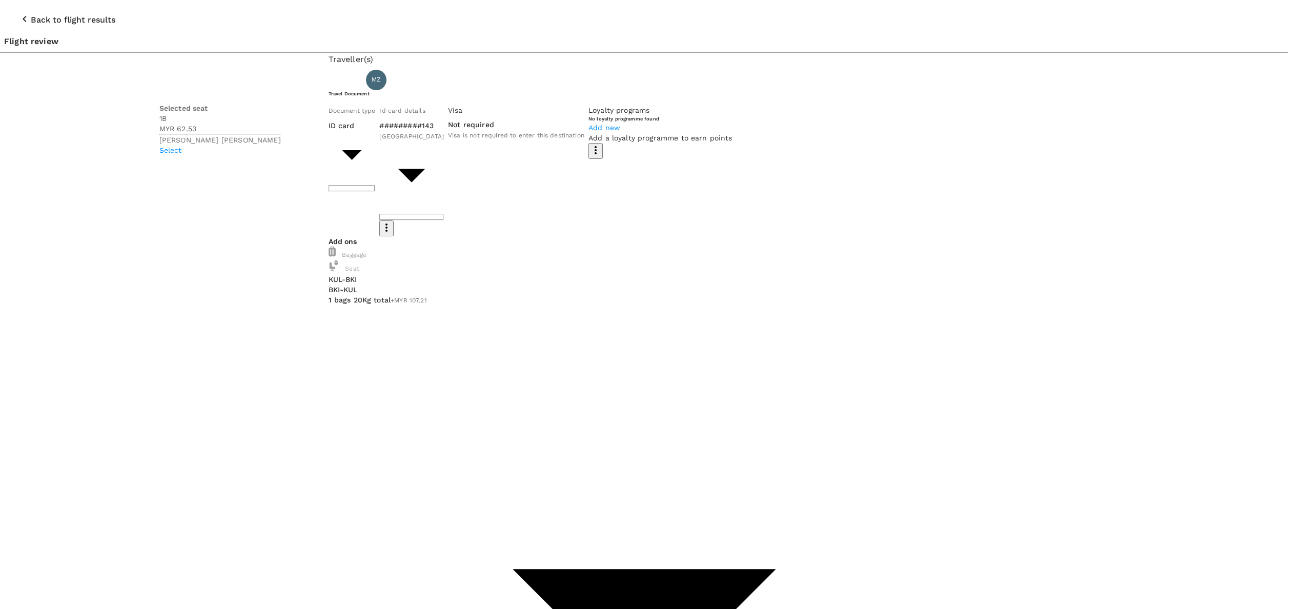
click at [281, 145] on p "Select" at bounding box center [219, 150] width 121 height 10
